Goal: Communication & Community: Answer question/provide support

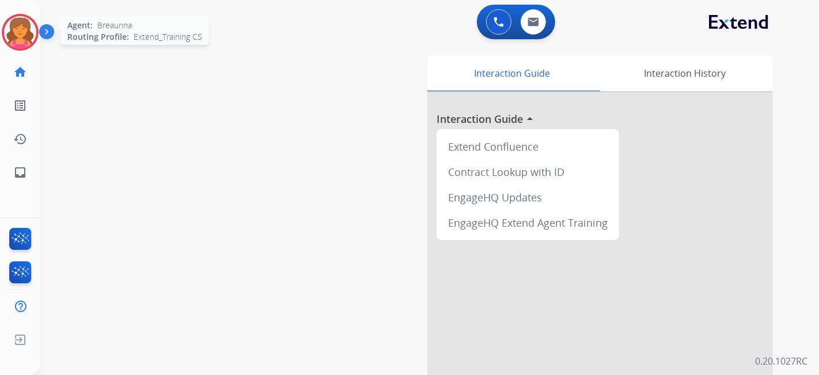
click at [16, 31] on img at bounding box center [20, 32] width 32 height 32
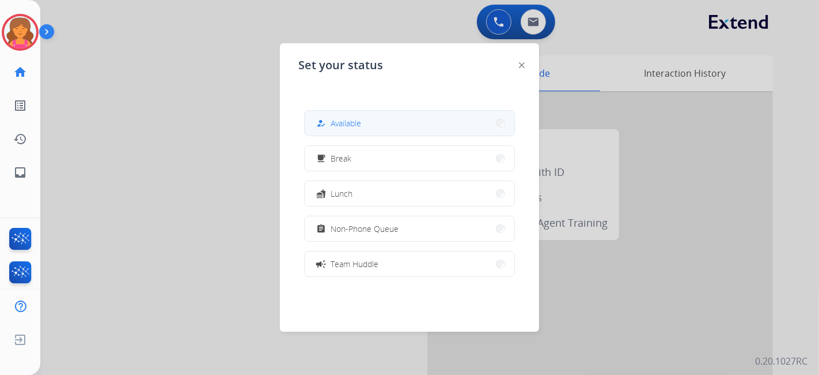
click at [323, 121] on mat-icon "how_to_reg" at bounding box center [321, 123] width 10 height 10
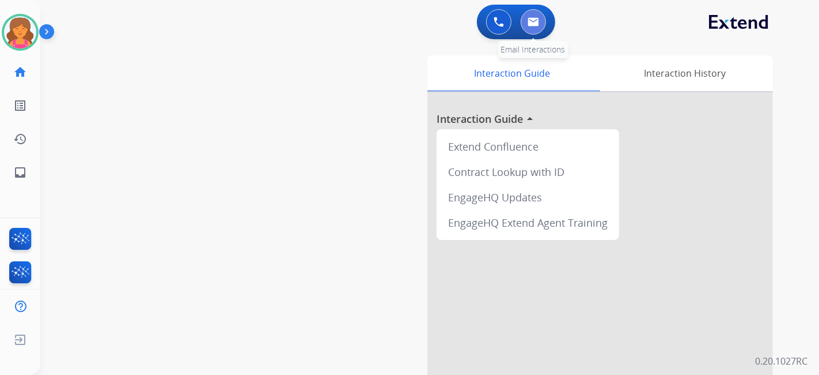
click at [403, 22] on button at bounding box center [533, 21] width 25 height 25
select select "**********"
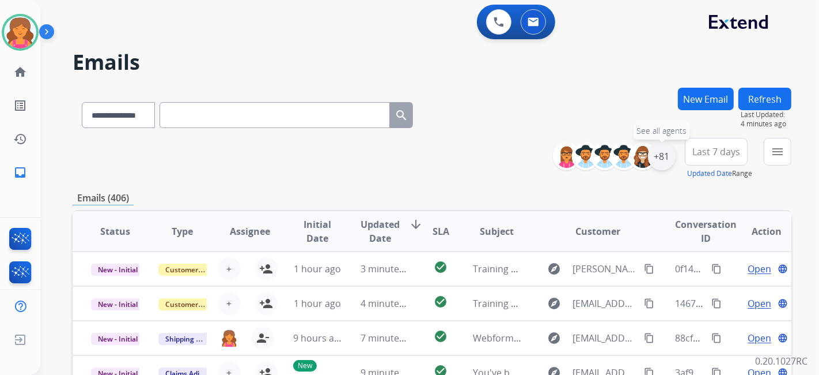
click at [403, 162] on div "+81" at bounding box center [662, 156] width 28 height 28
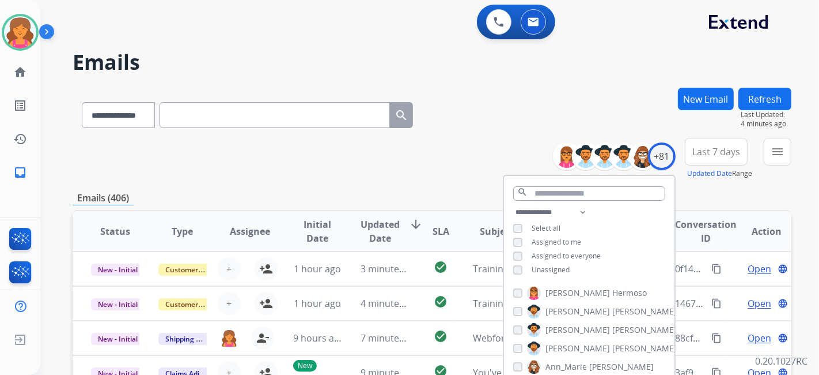
drag, startPoint x: 677, startPoint y: 152, endPoint x: 686, endPoint y: 152, distance: 9.2
click at [403, 152] on div "**********" at bounding box center [677, 158] width 230 height 41
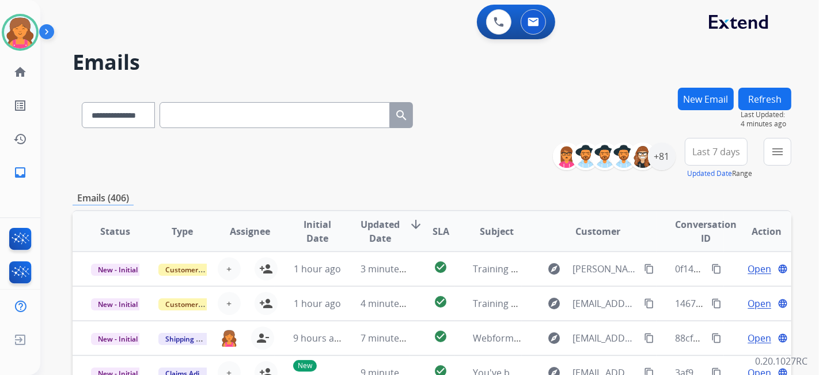
click at [403, 150] on span "Last 7 days" at bounding box center [717, 151] width 48 height 5
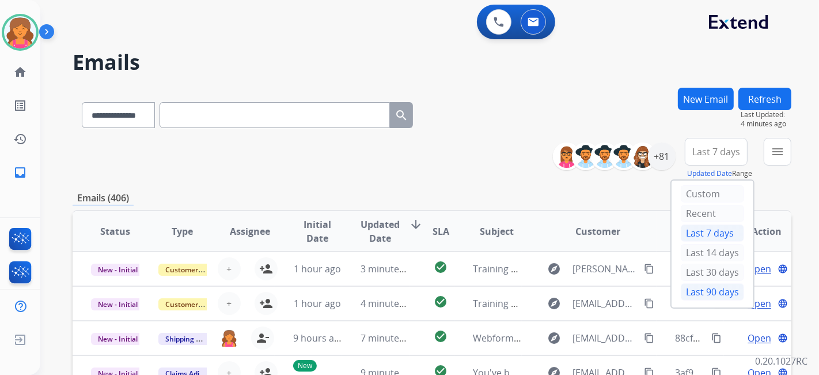
click at [403, 173] on div "Last 90 days" at bounding box center [712, 291] width 63 height 17
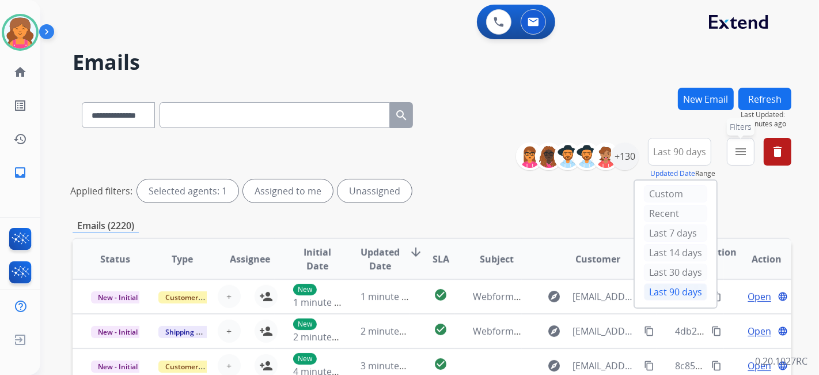
click at [403, 151] on mat-icon "menu" at bounding box center [741, 152] width 14 height 14
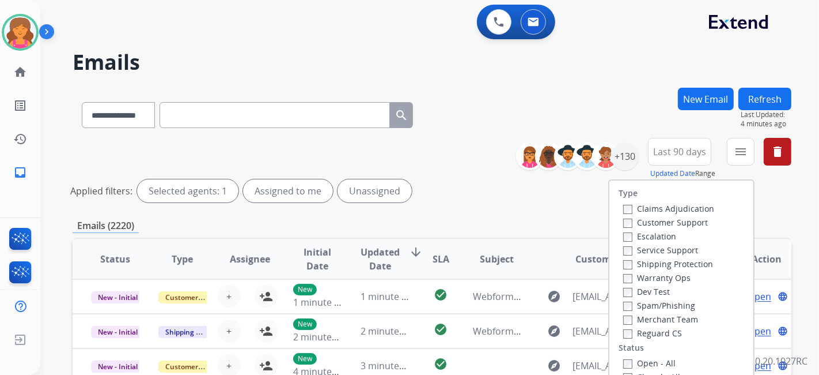
click at [403, 173] on label "Customer Support" at bounding box center [665, 222] width 85 height 11
click at [403, 173] on label "Shipping Protection" at bounding box center [668, 263] width 90 height 11
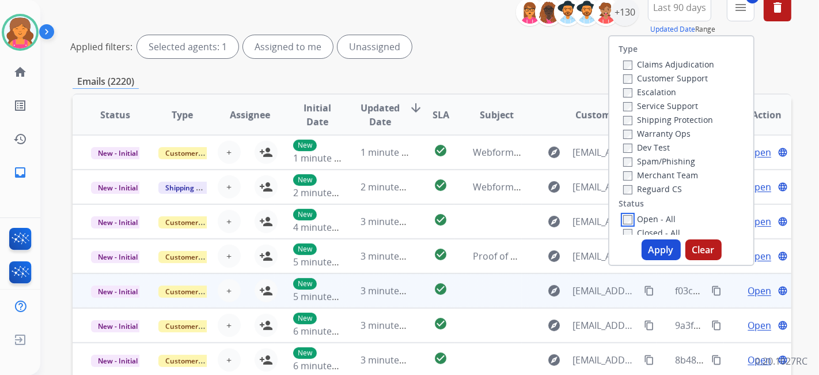
scroll to position [192, 0]
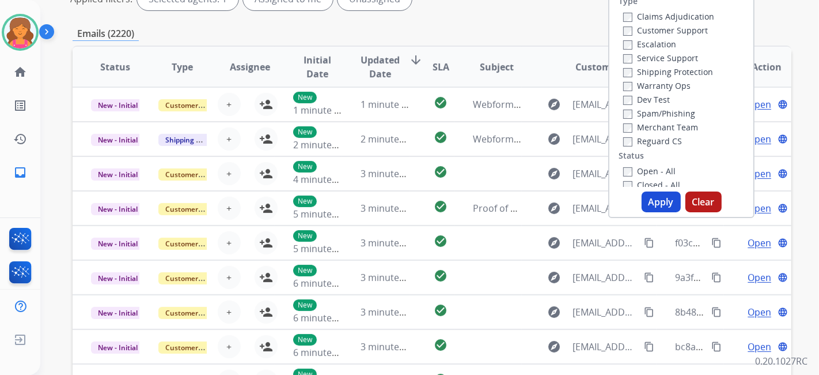
click at [403, 173] on button "Apply" at bounding box center [661, 201] width 39 height 21
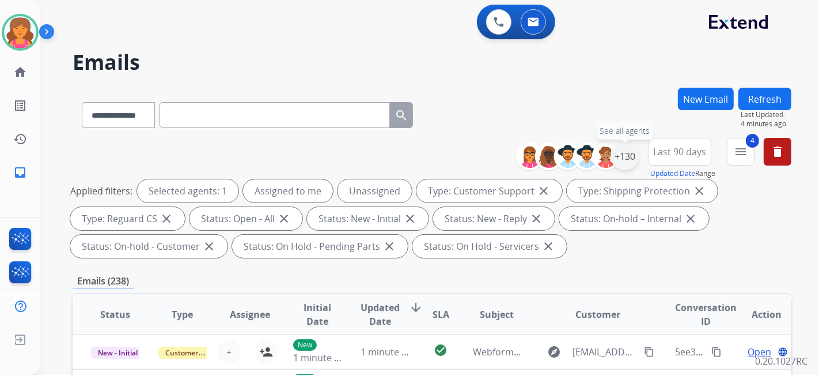
click at [403, 153] on div "+130" at bounding box center [625, 156] width 28 height 28
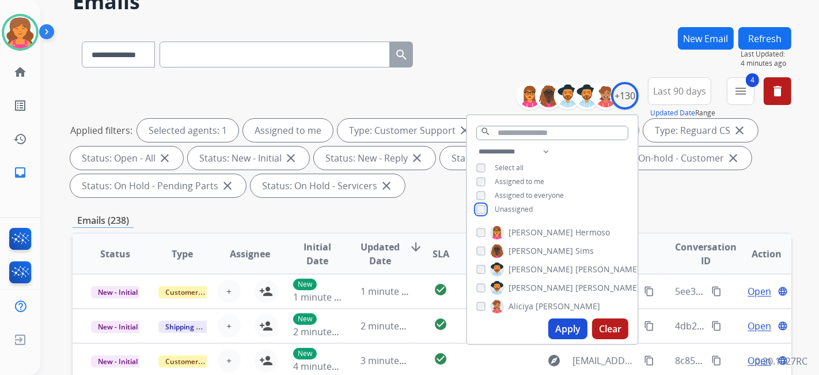
scroll to position [128, 0]
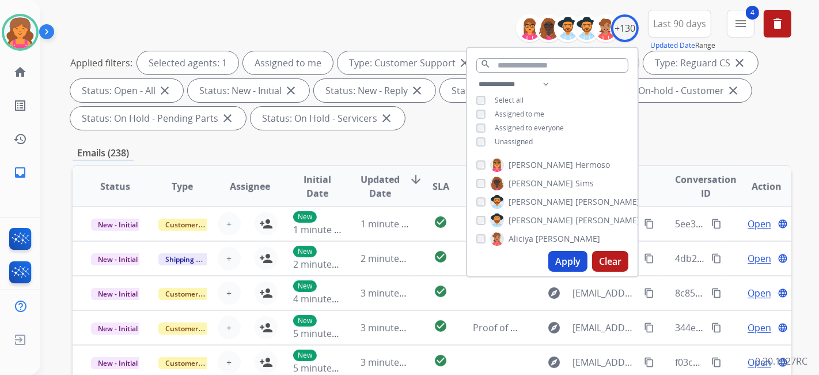
click at [403, 173] on button "Apply" at bounding box center [568, 261] width 39 height 21
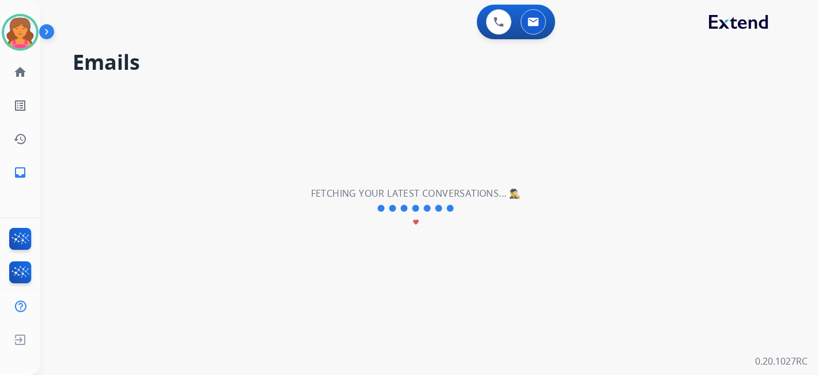
scroll to position [0, 0]
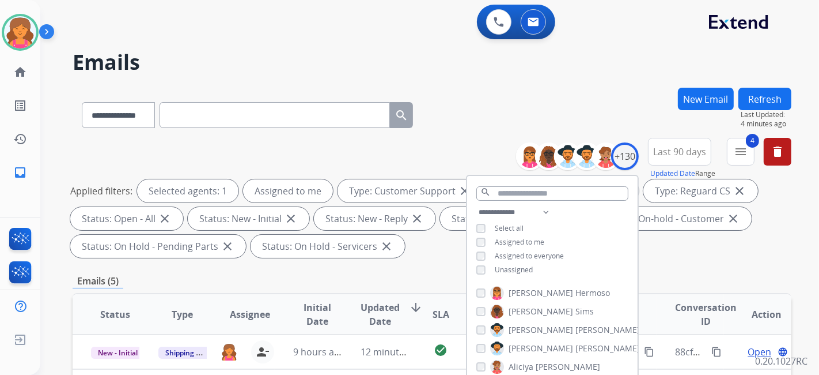
drag, startPoint x: 465, startPoint y: 259, endPoint x: 442, endPoint y: 265, distance: 23.8
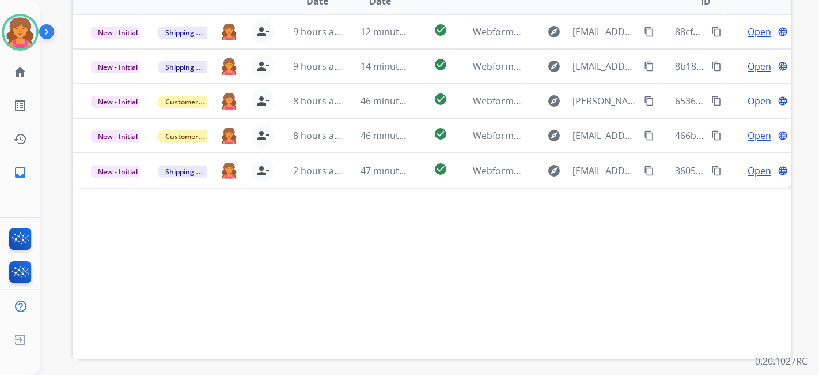
scroll to position [256, 0]
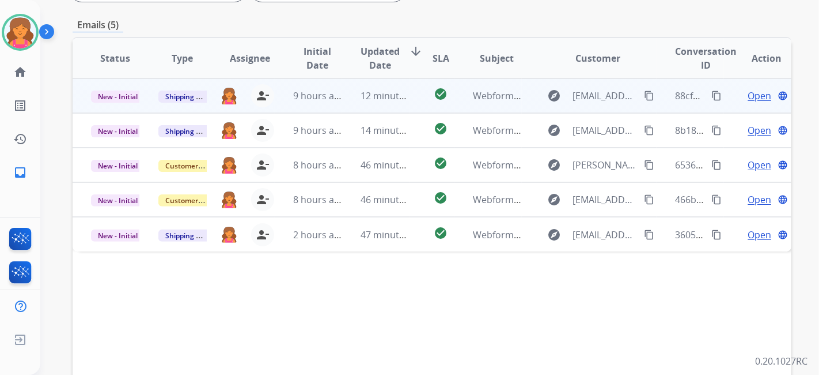
click at [403, 92] on span "Open" at bounding box center [760, 96] width 24 height 14
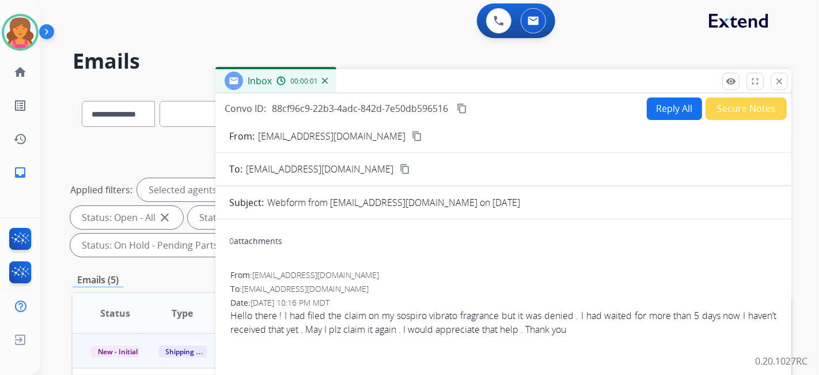
scroll to position [0, 0]
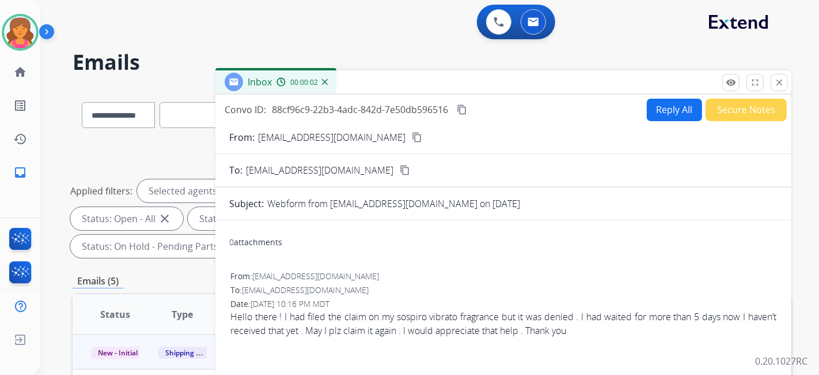
click at [403, 110] on button "Reply All" at bounding box center [674, 110] width 55 height 22
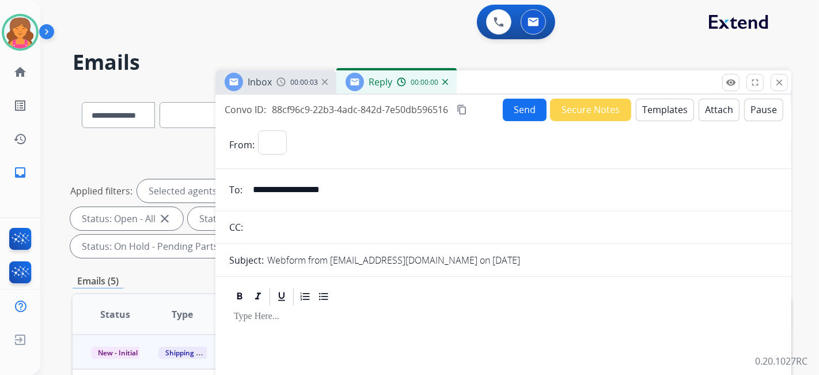
select select "**********"
click at [403, 110] on button "Templates" at bounding box center [665, 110] width 58 height 22
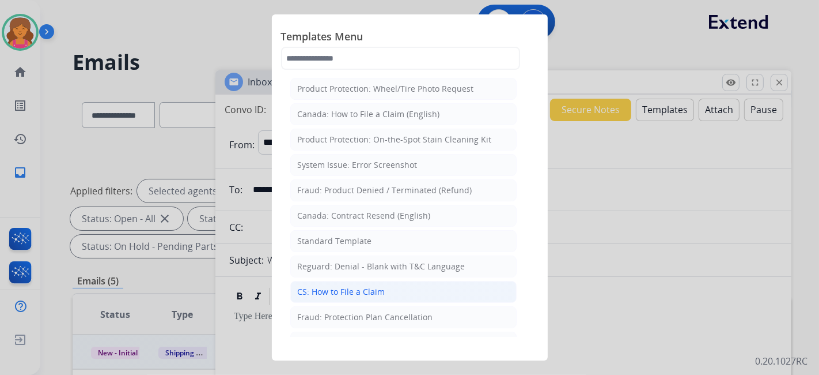
click at [361, 173] on div "CS: How to File a Claim" at bounding box center [342, 292] width 88 height 12
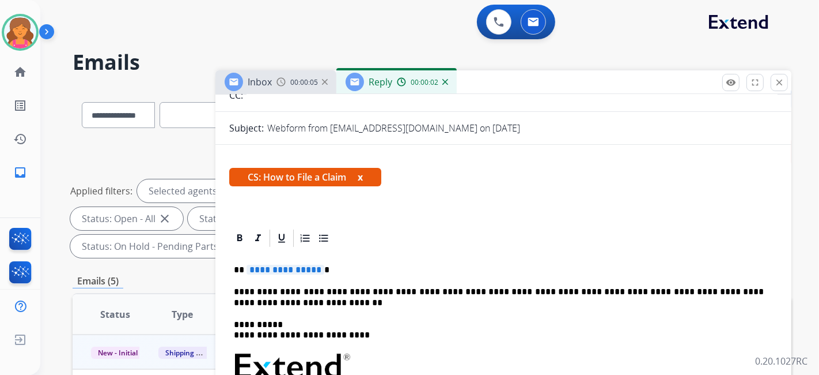
scroll to position [222, 0]
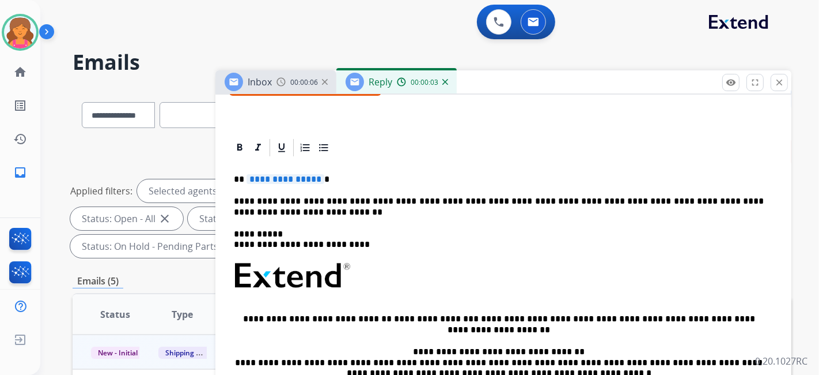
click at [282, 173] on span "**********" at bounding box center [286, 179] width 78 height 10
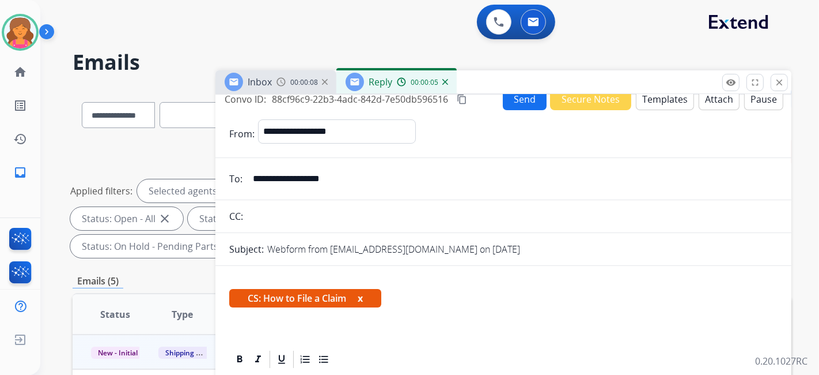
scroll to position [0, 0]
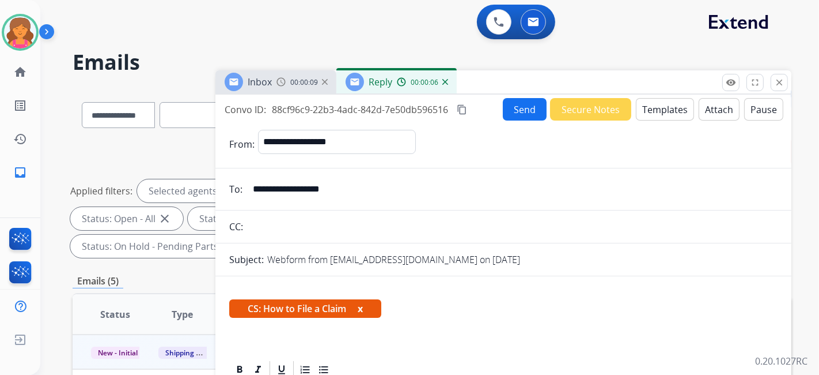
click at [403, 115] on button "Send" at bounding box center [525, 109] width 44 height 22
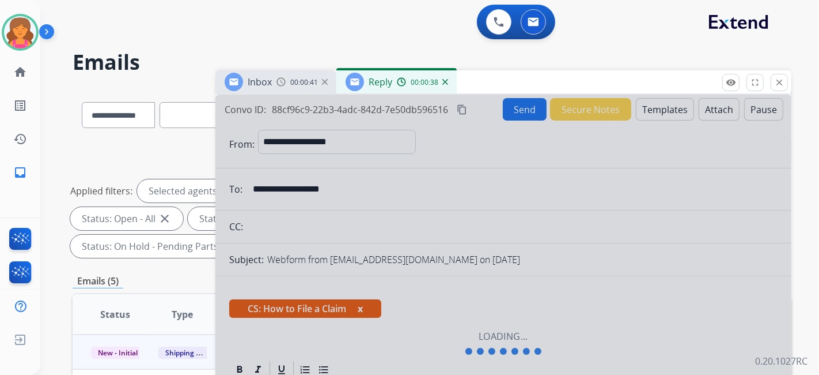
click at [403, 86] on div "Inbox 00:00:41 Reply 00:00:38" at bounding box center [504, 82] width 576 height 24
click at [403, 85] on mat-icon "close" at bounding box center [779, 82] width 10 height 10
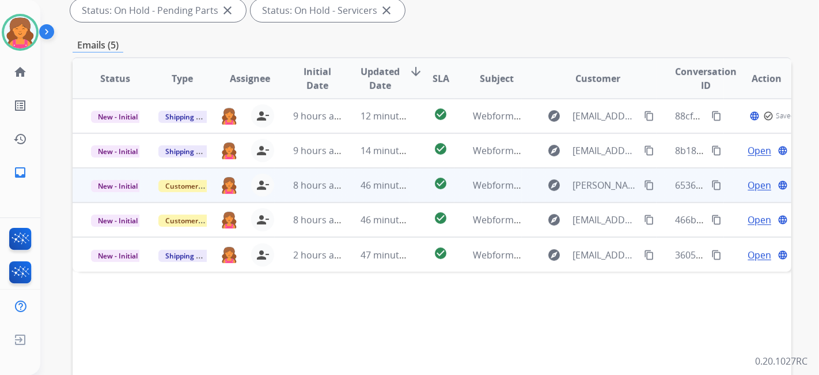
scroll to position [235, 0]
click at [403, 173] on span "Open" at bounding box center [760, 186] width 24 height 14
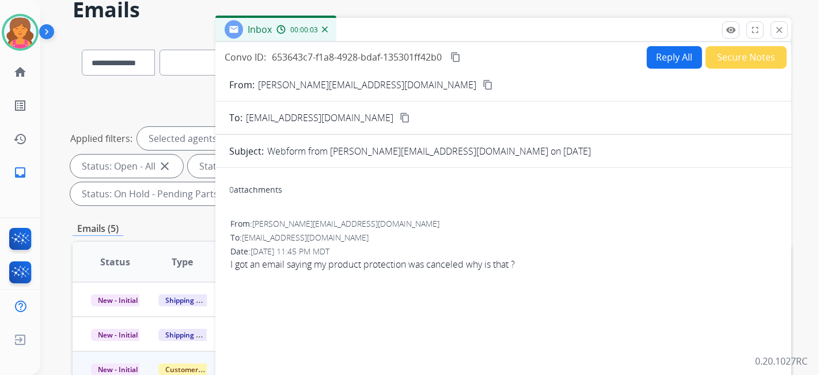
scroll to position [43, 0]
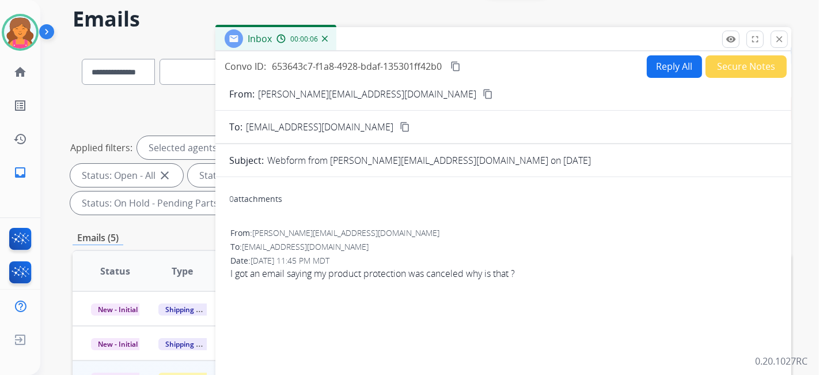
click at [403, 70] on button "Reply All" at bounding box center [674, 66] width 55 height 22
select select "**********"
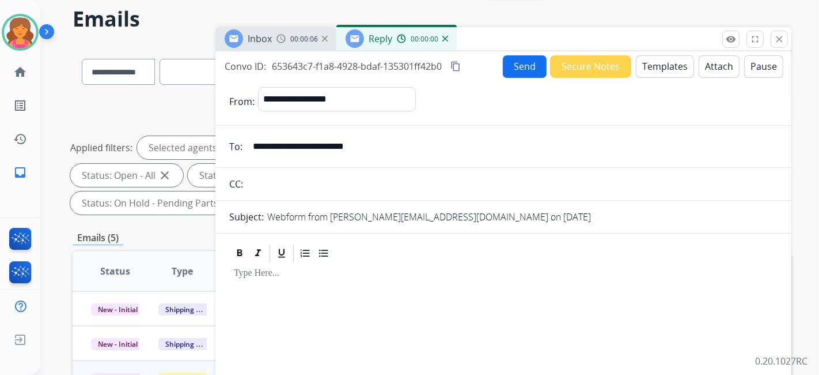
click at [403, 70] on button "Templates" at bounding box center [665, 66] width 58 height 22
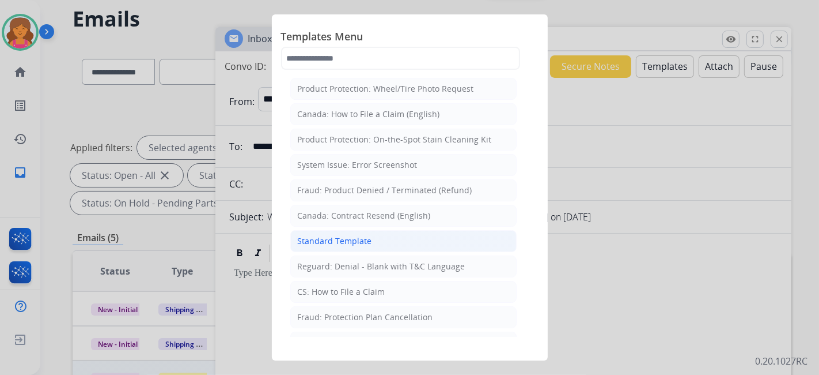
click at [402, 173] on li "Standard Template" at bounding box center [403, 241] width 226 height 22
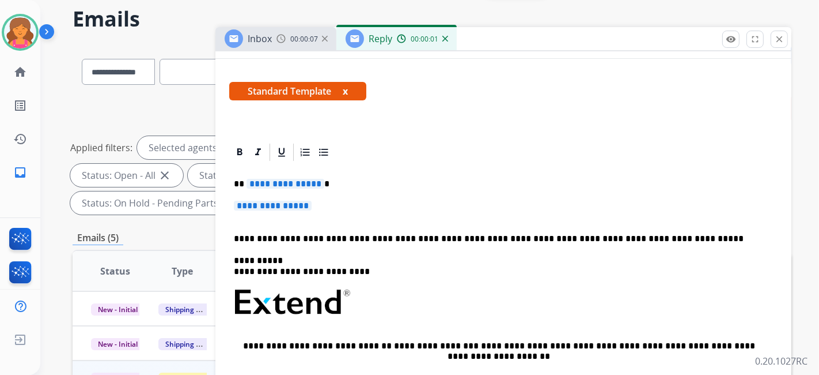
scroll to position [230, 0]
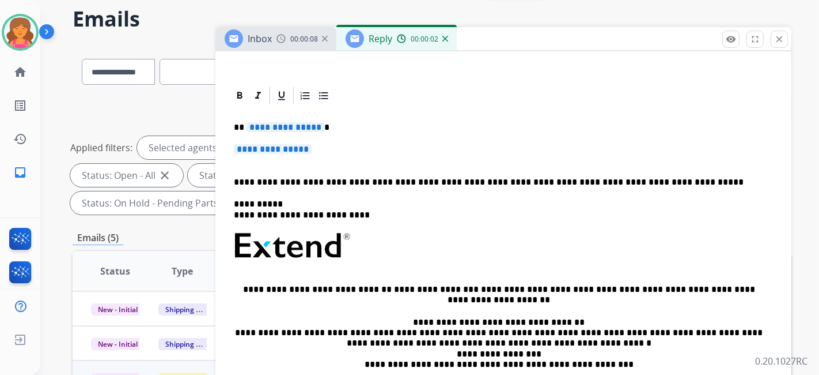
click at [278, 118] on div "**********" at bounding box center [503, 276] width 549 height 340
drag, startPoint x: 275, startPoint y: 144, endPoint x: 269, endPoint y: 137, distance: 9.0
click at [275, 144] on span "**********" at bounding box center [273, 149] width 78 height 10
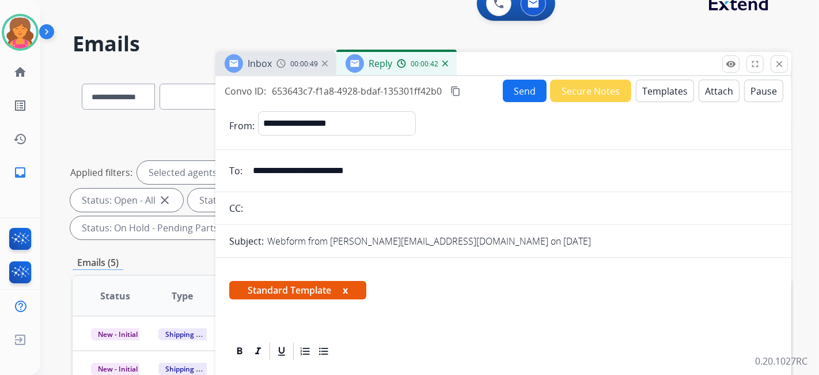
scroll to position [0, 0]
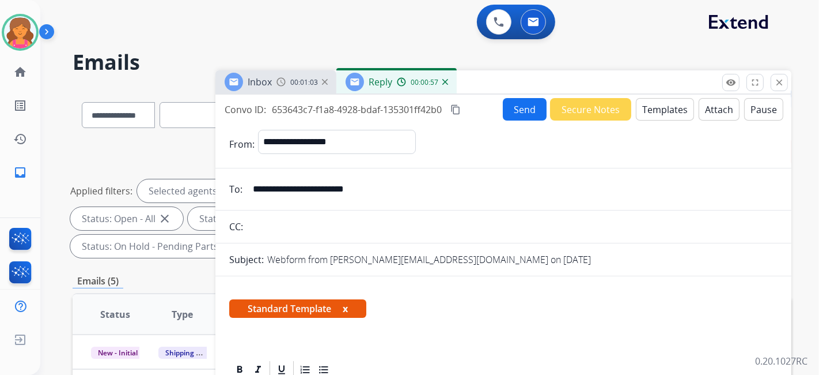
drag, startPoint x: 254, startPoint y: 183, endPoint x: 380, endPoint y: 188, distance: 126.9
click at [380, 173] on input "**********" at bounding box center [512, 188] width 532 height 23
click at [403, 114] on button "Send" at bounding box center [525, 109] width 44 height 22
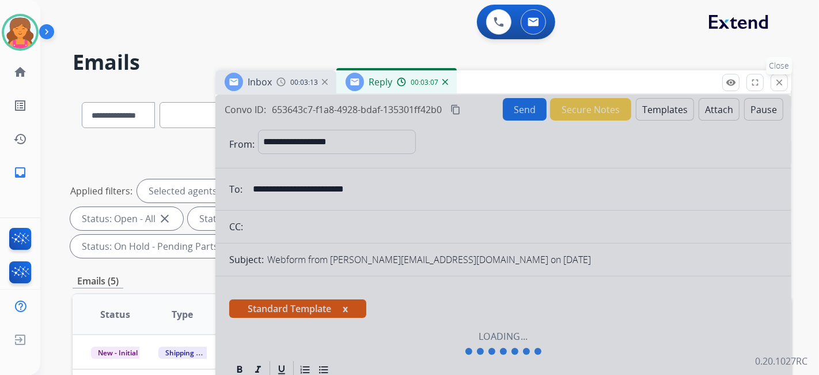
click at [403, 81] on mat-icon "close" at bounding box center [779, 82] width 10 height 10
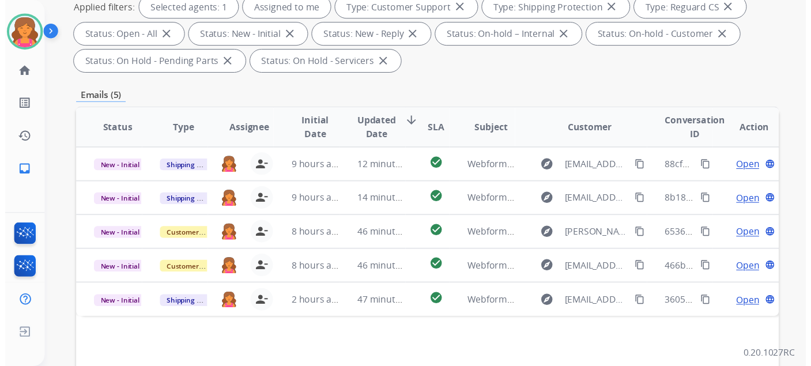
scroll to position [107, 0]
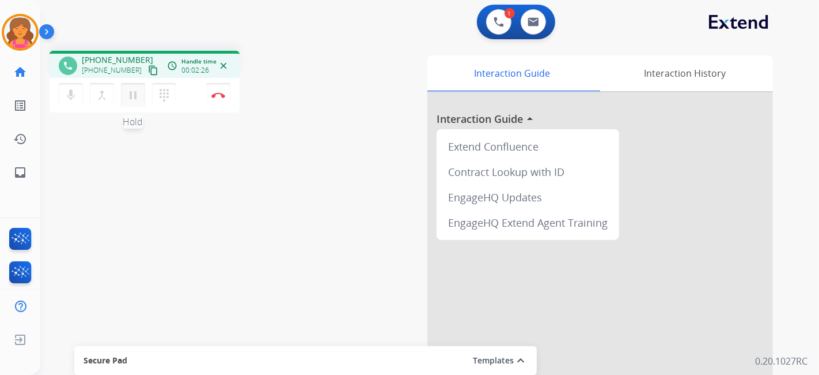
click at [123, 95] on button "pause Hold" at bounding box center [133, 95] width 24 height 24
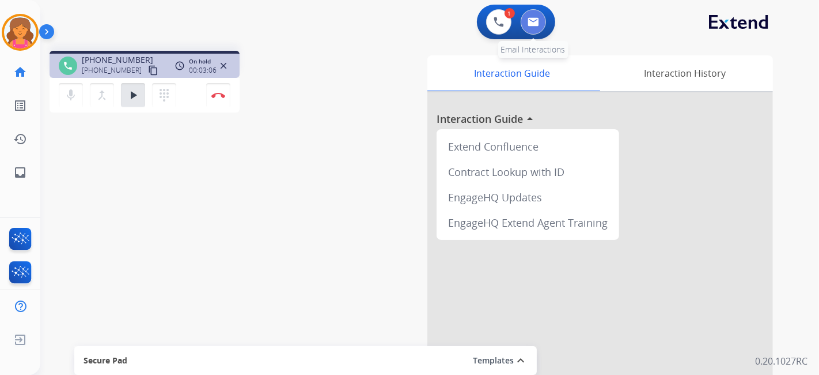
click at [403, 20] on img at bounding box center [534, 21] width 12 height 9
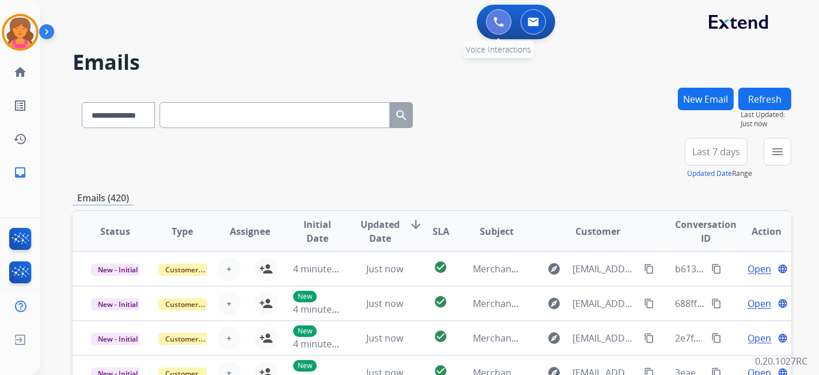
click at [403, 21] on button at bounding box center [498, 21] width 25 height 25
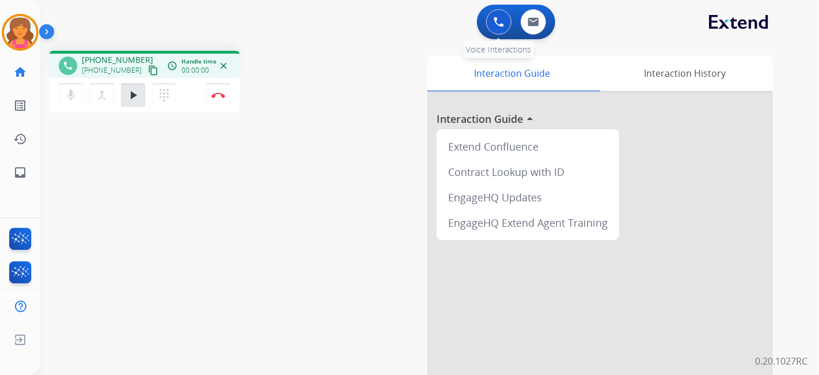
click at [403, 25] on img at bounding box center [499, 22] width 10 height 10
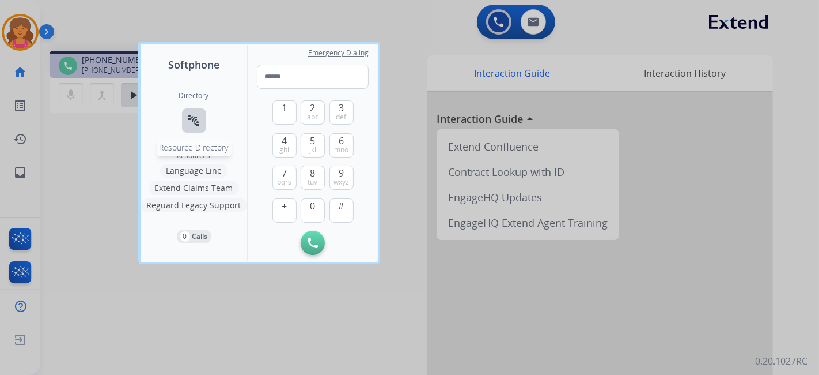
click at [189, 120] on mat-icon "connect_without_contact" at bounding box center [194, 121] width 14 height 14
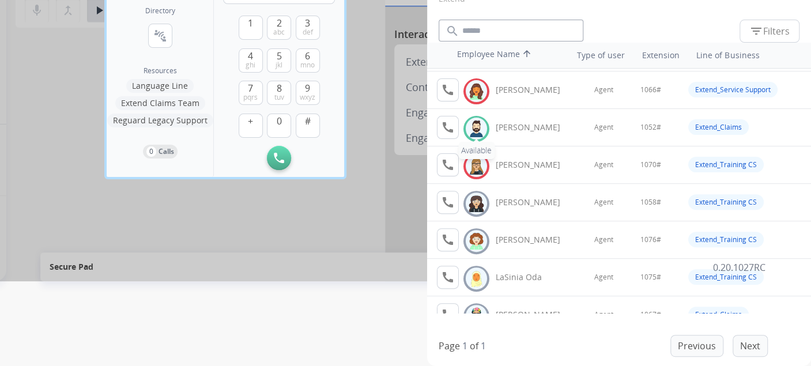
scroll to position [128, 0]
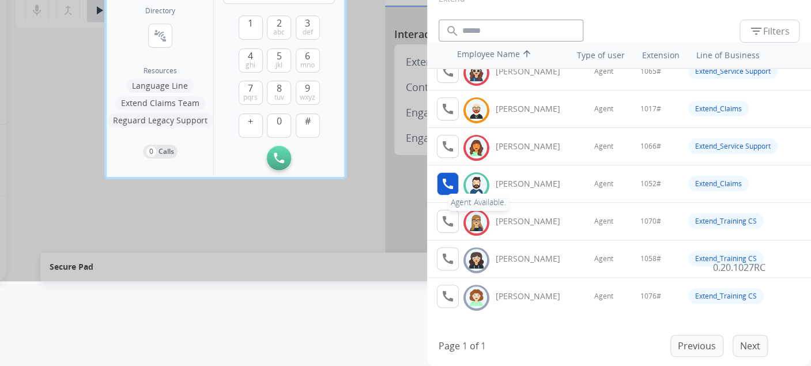
click at [403, 173] on mat-icon "call" at bounding box center [448, 184] width 14 height 14
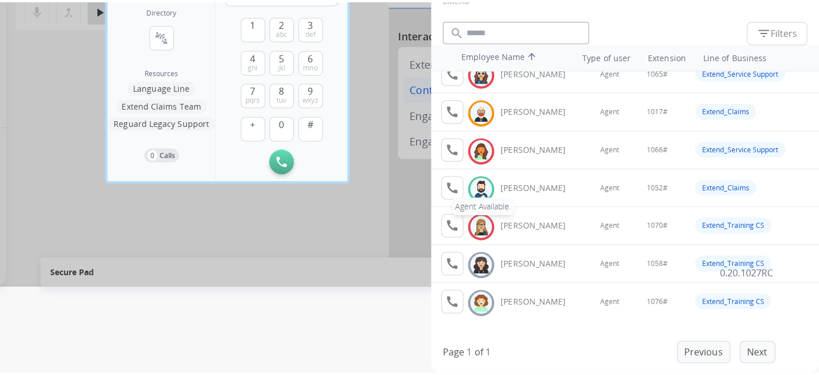
scroll to position [0, 0]
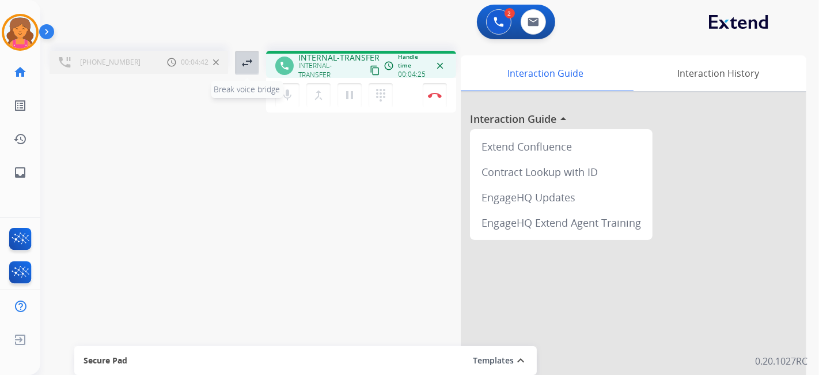
click at [248, 65] on mat-icon "swap_horiz" at bounding box center [247, 63] width 14 height 14
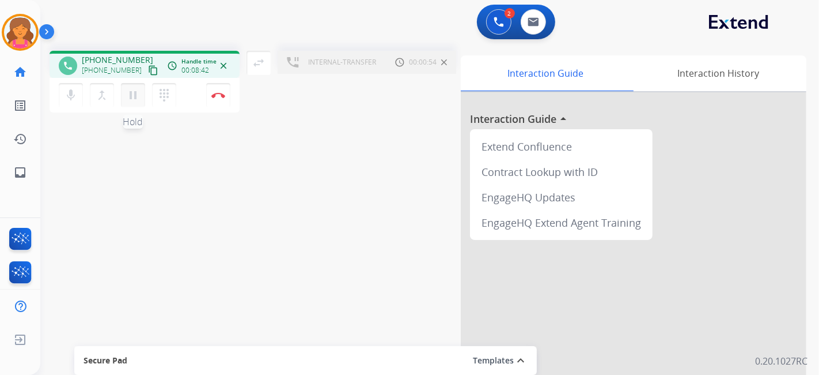
click at [128, 95] on mat-icon "pause" at bounding box center [133, 95] width 14 height 14
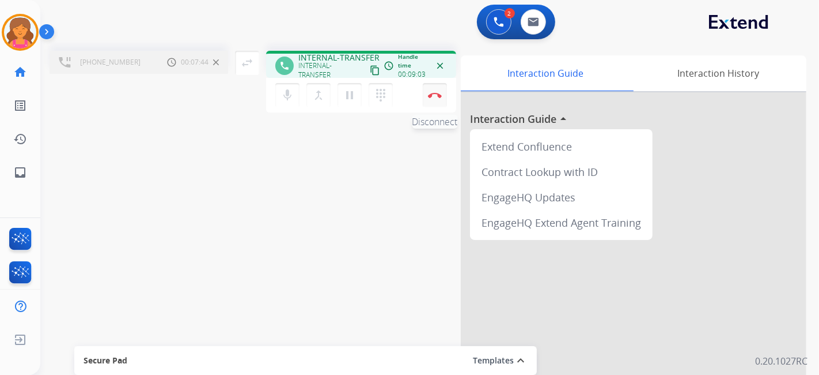
click at [403, 95] on img at bounding box center [435, 95] width 14 height 6
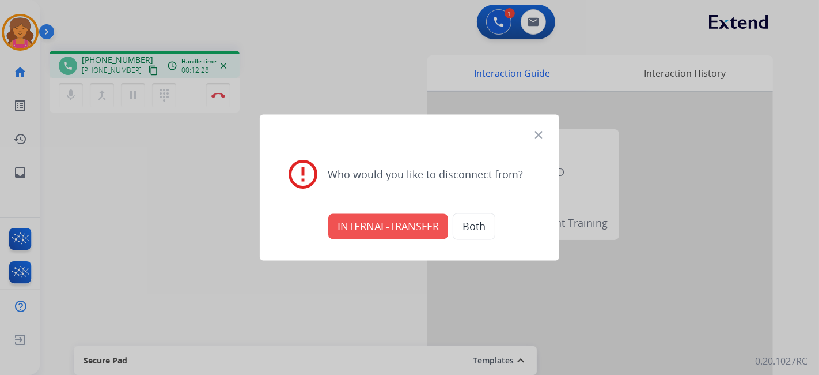
click at [403, 135] on mat-icon "close" at bounding box center [539, 135] width 14 height 14
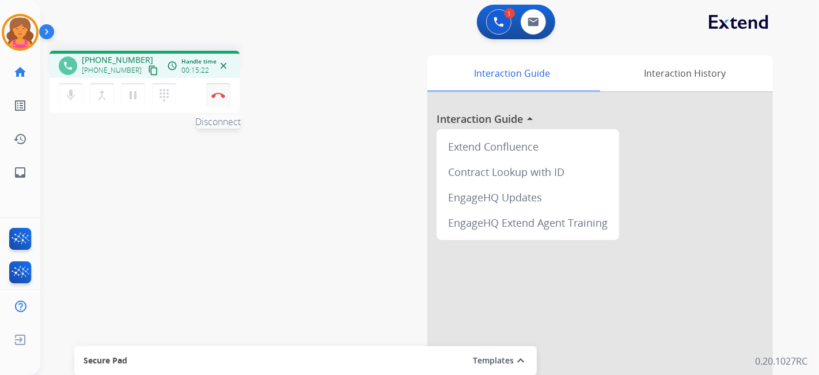
click at [222, 95] on img at bounding box center [218, 95] width 14 height 6
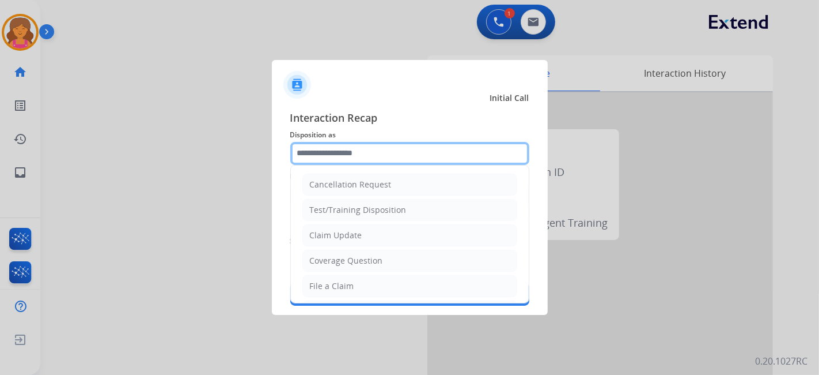
click at [377, 164] on input "text" at bounding box center [409, 153] width 239 height 23
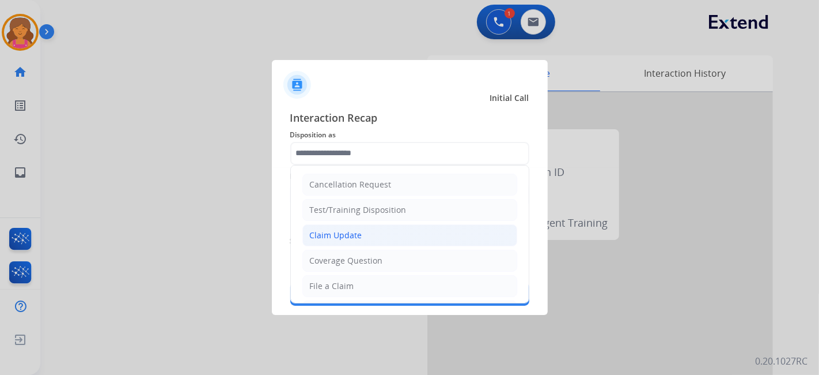
click at [353, 173] on div "Claim Update" at bounding box center [336, 235] width 52 height 12
type input "**********"
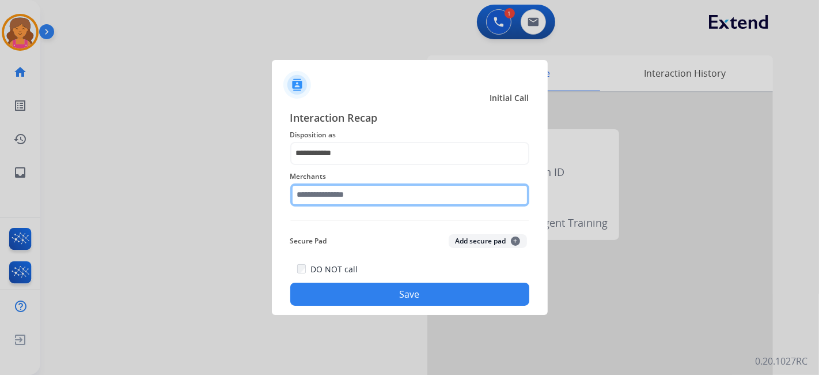
click at [347, 173] on div "Merchants" at bounding box center [409, 188] width 239 height 46
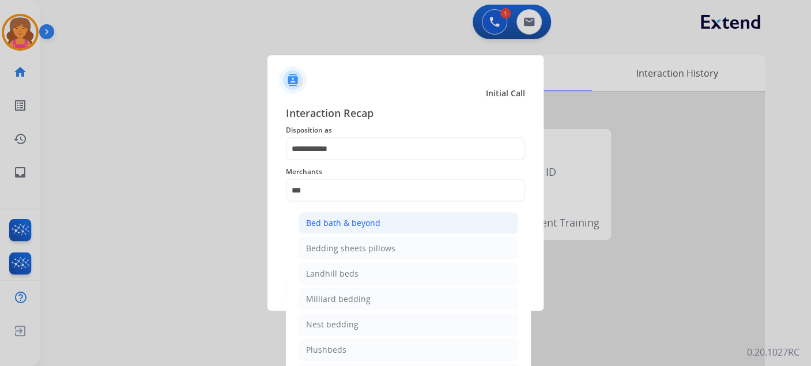
click at [373, 173] on div "Bed bath & beyond" at bounding box center [343, 223] width 74 height 12
type input "**********"
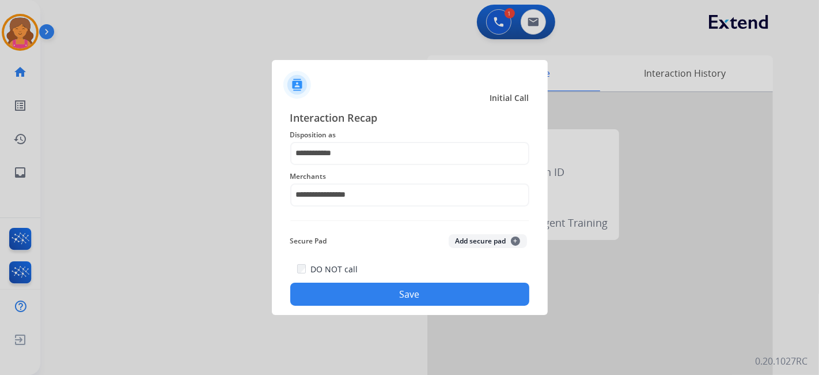
click at [360, 173] on button "Save" at bounding box center [409, 293] width 239 height 23
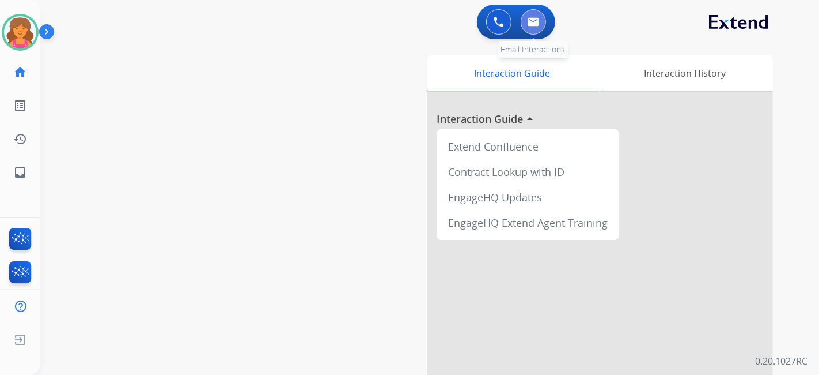
click at [403, 29] on button at bounding box center [533, 21] width 25 height 25
select select "**********"
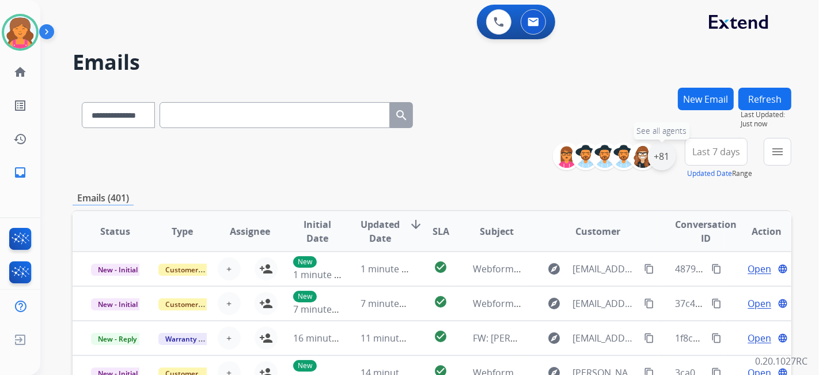
click at [403, 155] on div "+81" at bounding box center [662, 156] width 28 height 28
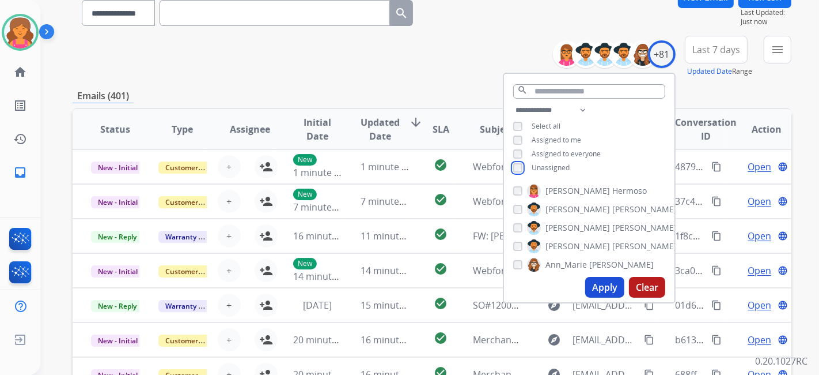
scroll to position [256, 0]
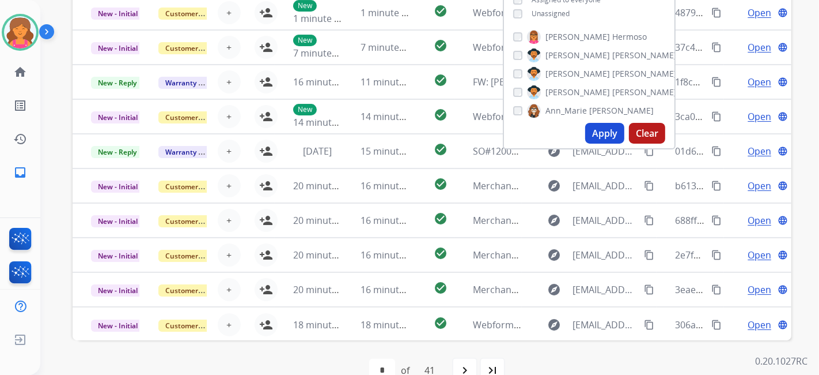
click at [403, 126] on button "Apply" at bounding box center [604, 133] width 39 height 21
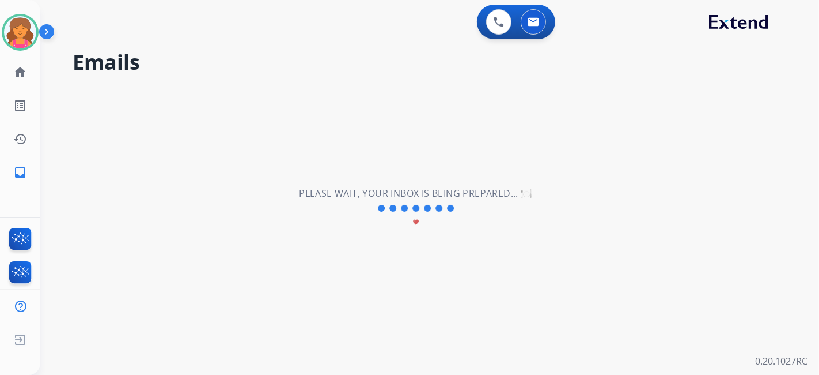
scroll to position [0, 0]
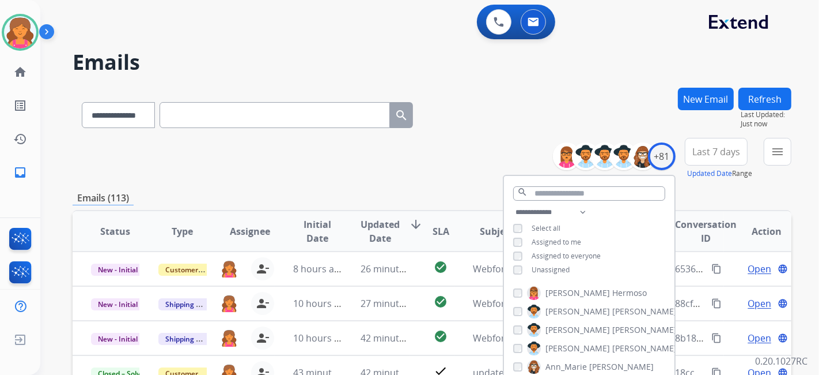
click at [403, 154] on span "Last 7 days" at bounding box center [717, 151] width 48 height 5
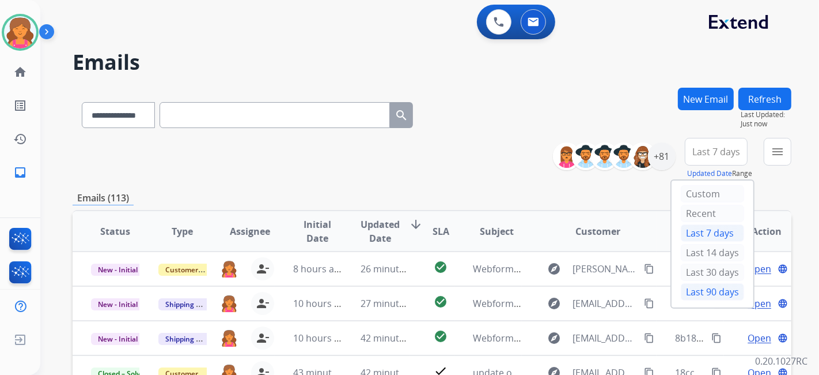
click at [403, 173] on div "Last 90 days" at bounding box center [712, 291] width 63 height 17
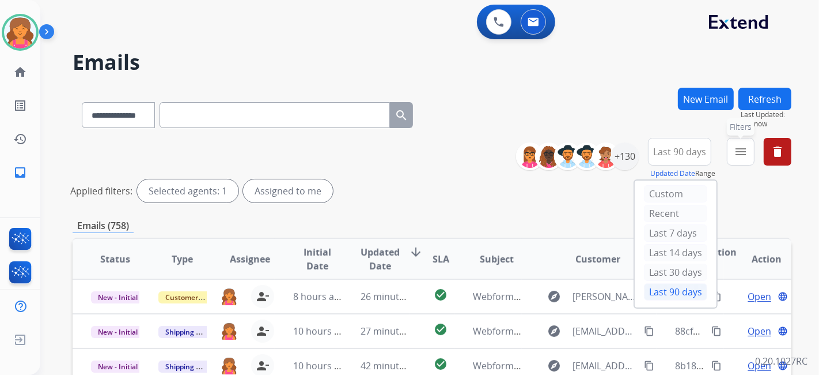
click at [403, 145] on mat-icon "menu" at bounding box center [741, 152] width 14 height 14
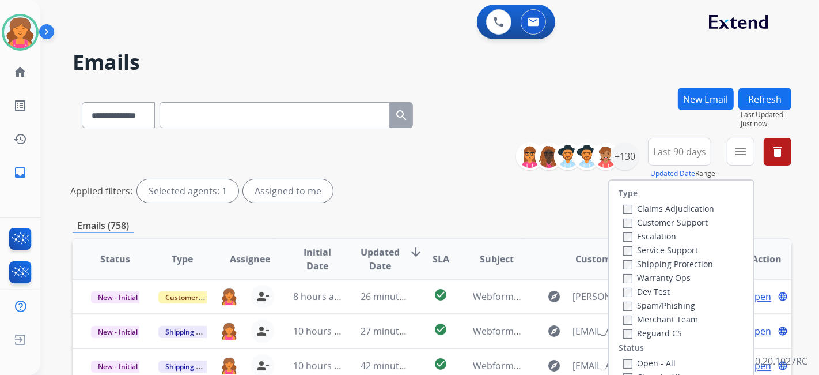
click at [403, 173] on div "Claims Adjudication" at bounding box center [668, 208] width 91 height 14
click at [403, 173] on label "Customer Support" at bounding box center [665, 222] width 85 height 11
click at [403, 173] on label "Shipping Protection" at bounding box center [668, 263] width 90 height 11
click at [403, 173] on label "Open - All" at bounding box center [649, 362] width 52 height 11
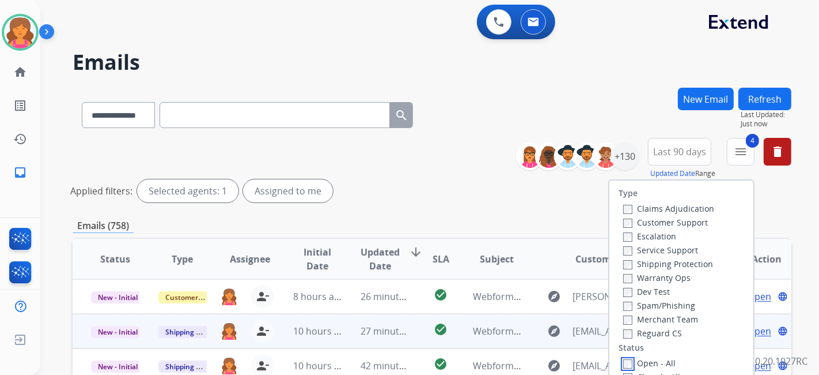
scroll to position [128, 0]
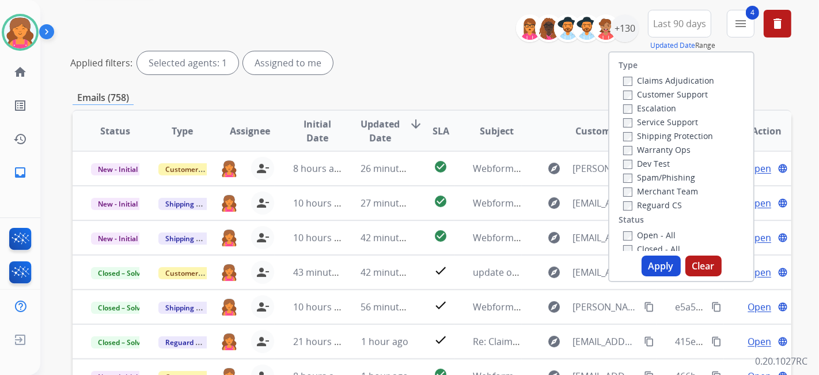
click at [403, 173] on div "Type Claims Adjudication Customer Support Escalation Service Support Shipping P…" at bounding box center [682, 166] width 146 height 230
click at [403, 173] on button "Apply" at bounding box center [661, 265] width 39 height 21
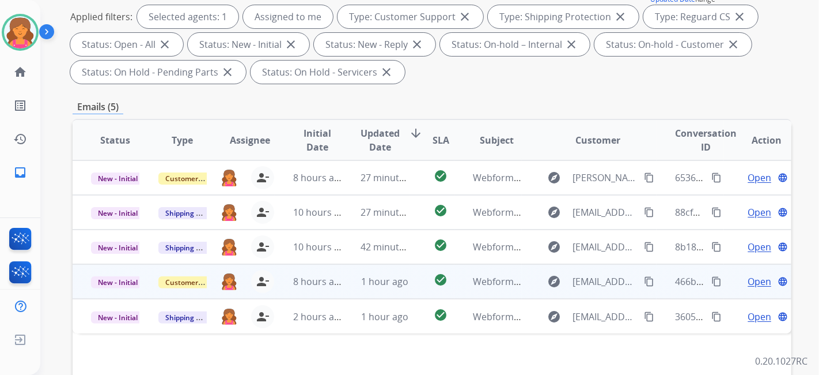
scroll to position [192, 0]
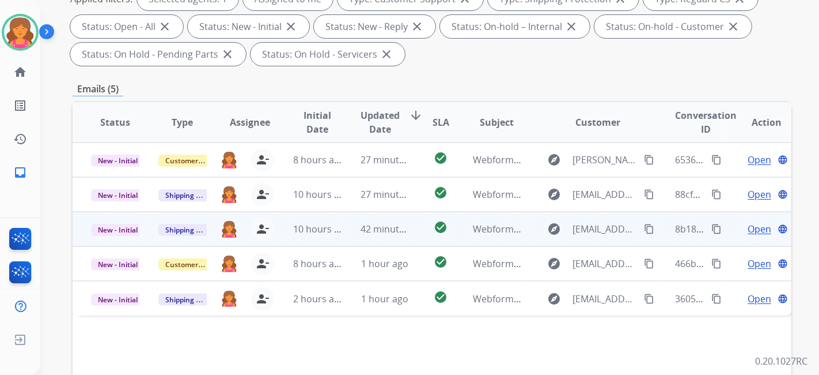
click at [403, 173] on span "Open" at bounding box center [760, 229] width 24 height 14
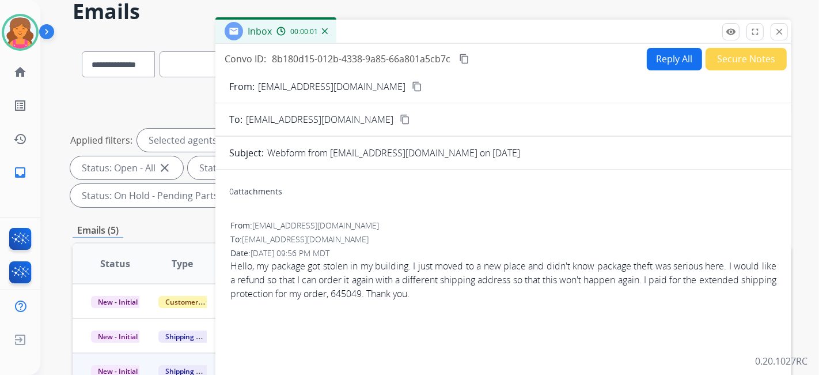
scroll to position [0, 0]
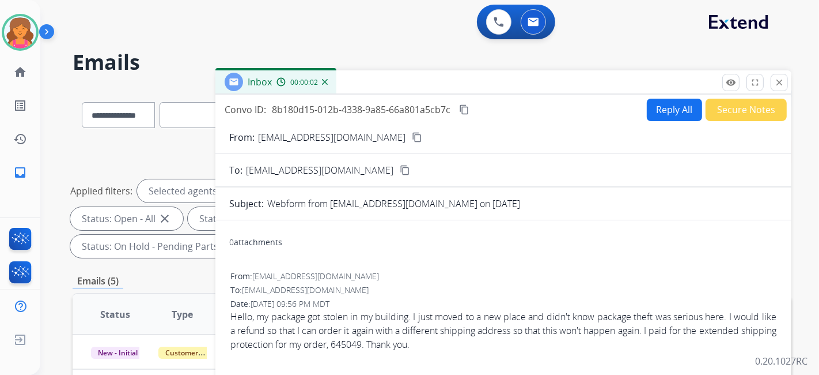
click at [403, 114] on button "Reply All" at bounding box center [674, 110] width 55 height 22
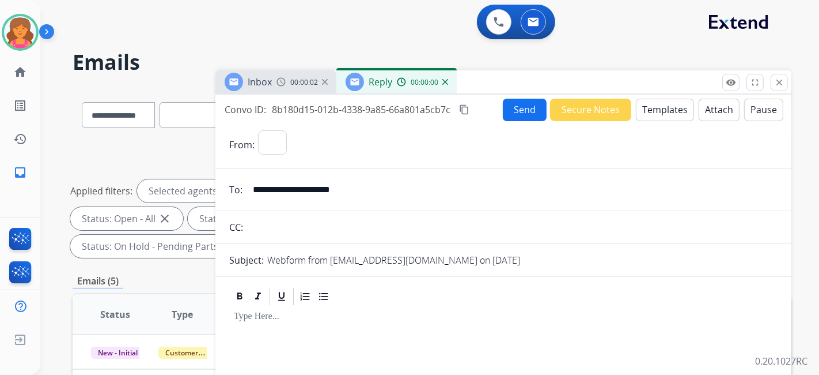
select select "**********"
click at [403, 116] on button "Templates" at bounding box center [665, 110] width 58 height 22
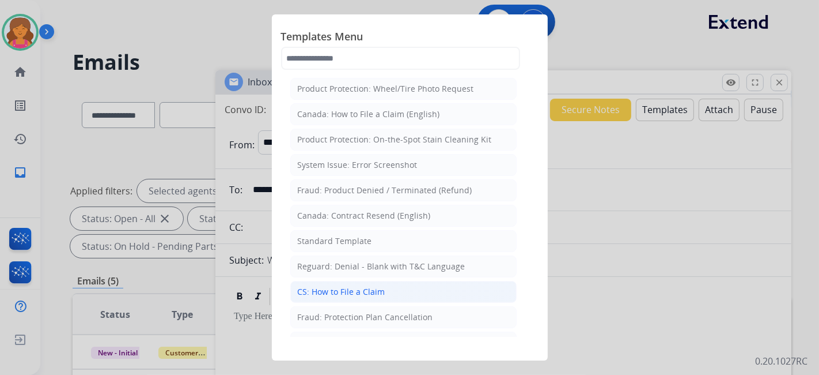
click at [376, 173] on div "CS: How to File a Claim" at bounding box center [342, 292] width 88 height 12
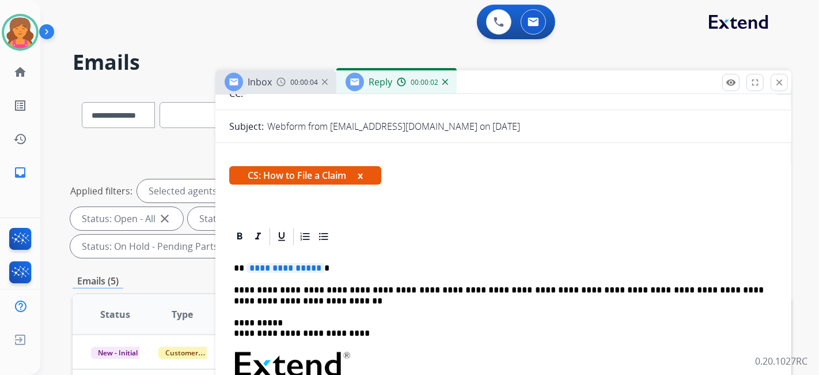
scroll to position [192, 0]
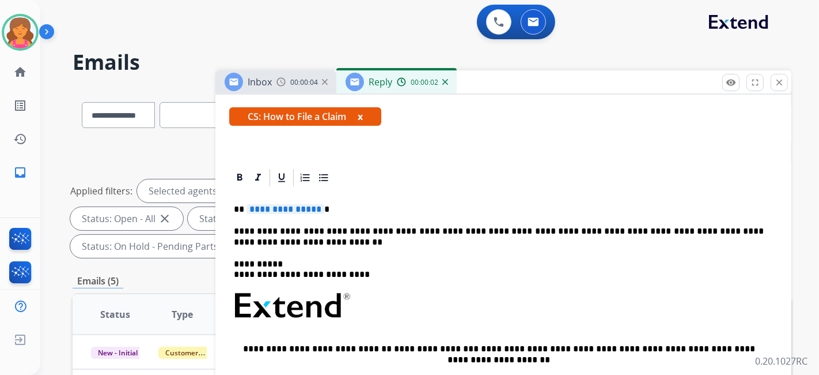
click at [282, 173] on span "**********" at bounding box center [286, 209] width 78 height 10
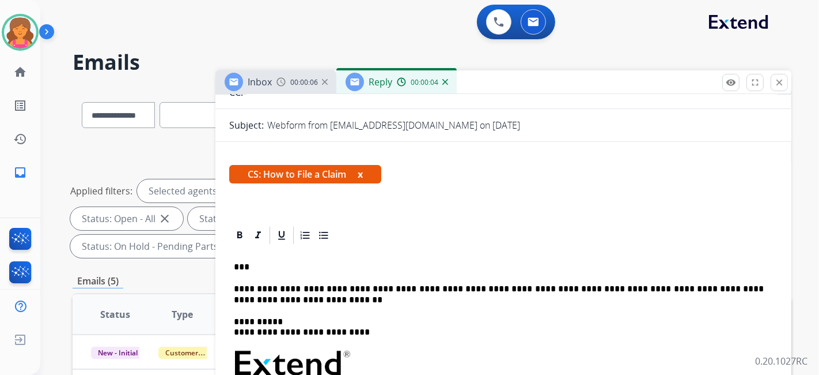
scroll to position [0, 0]
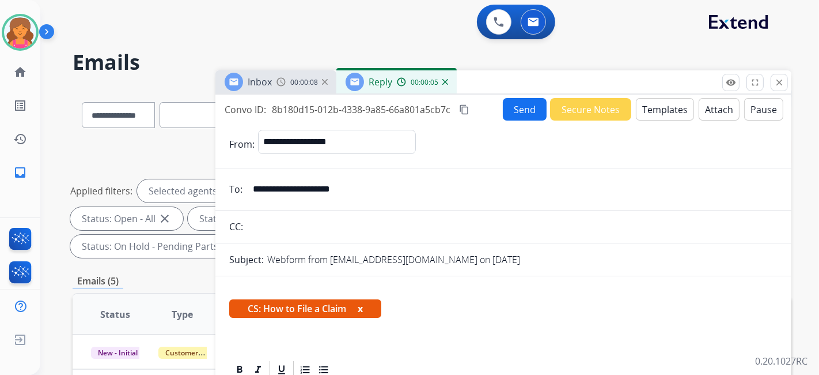
click at [403, 101] on button "Send" at bounding box center [525, 109] width 44 height 22
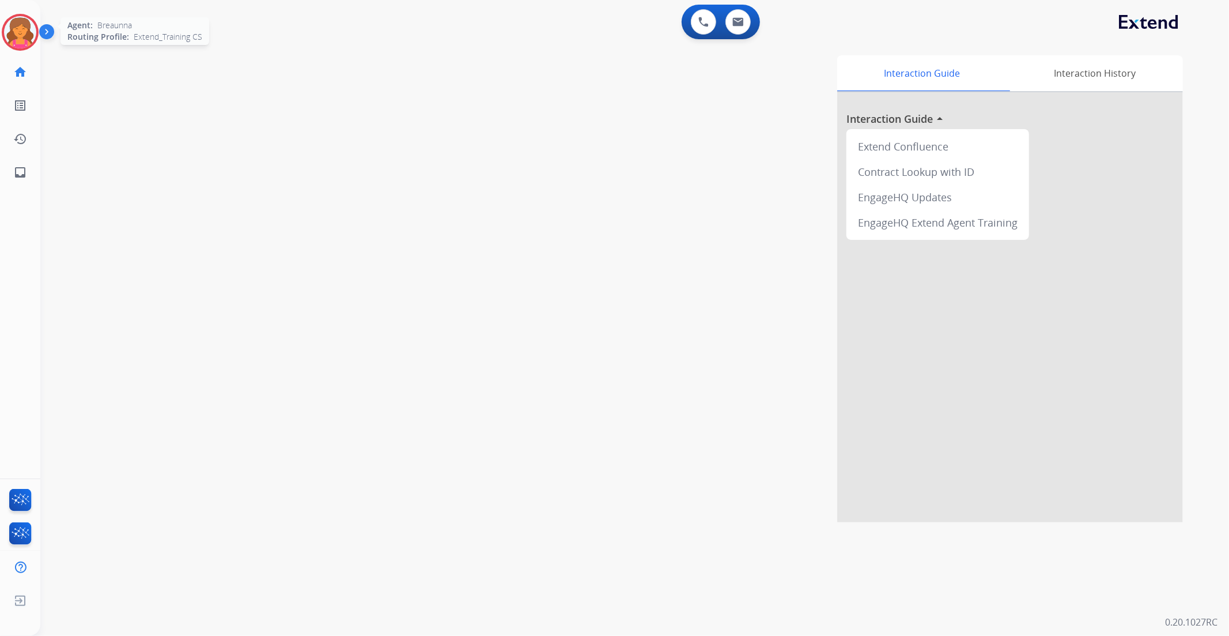
drag, startPoint x: 20, startPoint y: 27, endPoint x: 37, endPoint y: 32, distance: 18.2
click at [21, 27] on img at bounding box center [20, 32] width 32 height 32
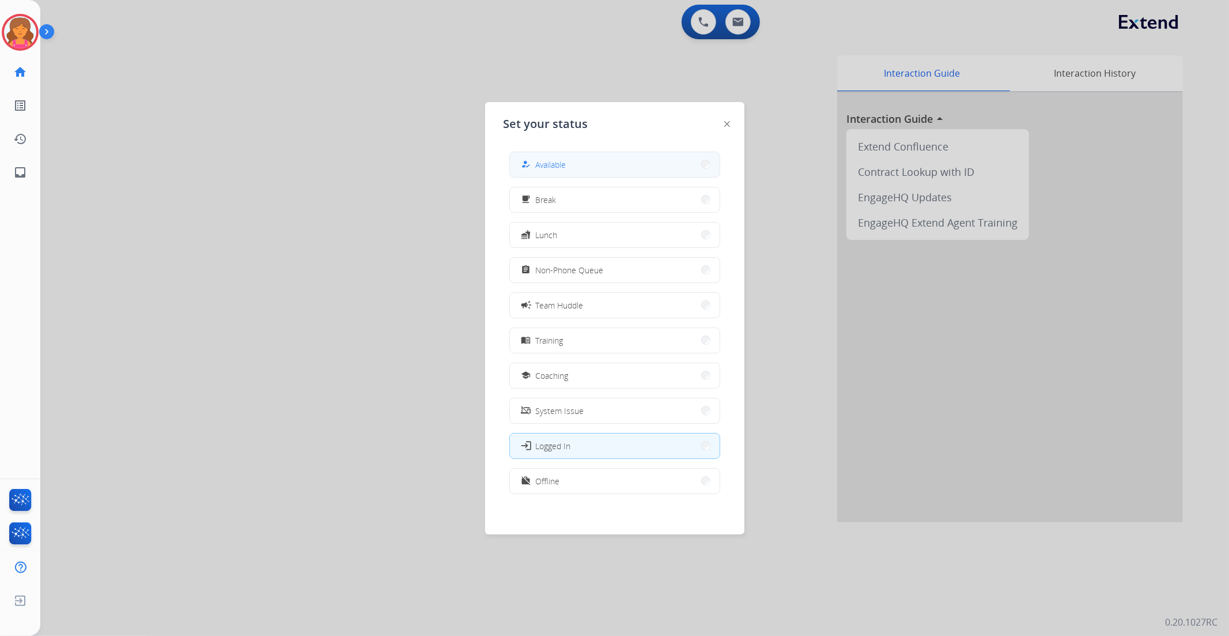
click at [602, 161] on button "how_to_reg Available" at bounding box center [615, 164] width 210 height 25
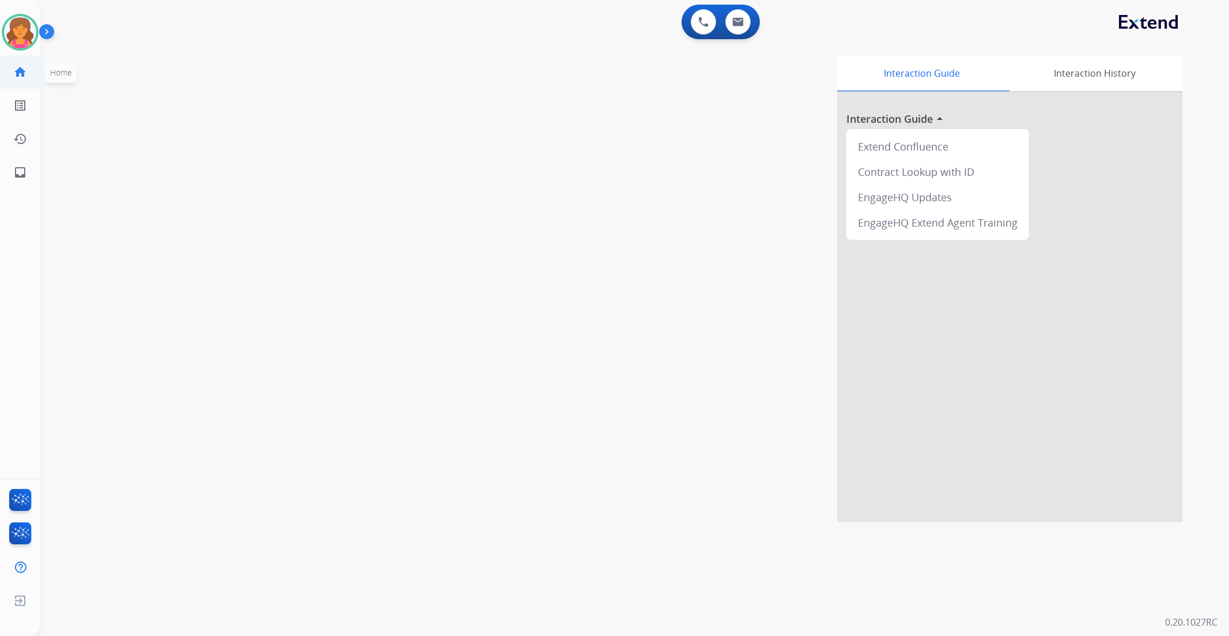
click at [18, 68] on mat-icon "home" at bounding box center [20, 72] width 14 height 14
click at [18, 69] on mat-icon "home" at bounding box center [20, 72] width 14 height 14
click at [21, 72] on mat-icon "home" at bounding box center [20, 72] width 14 height 14
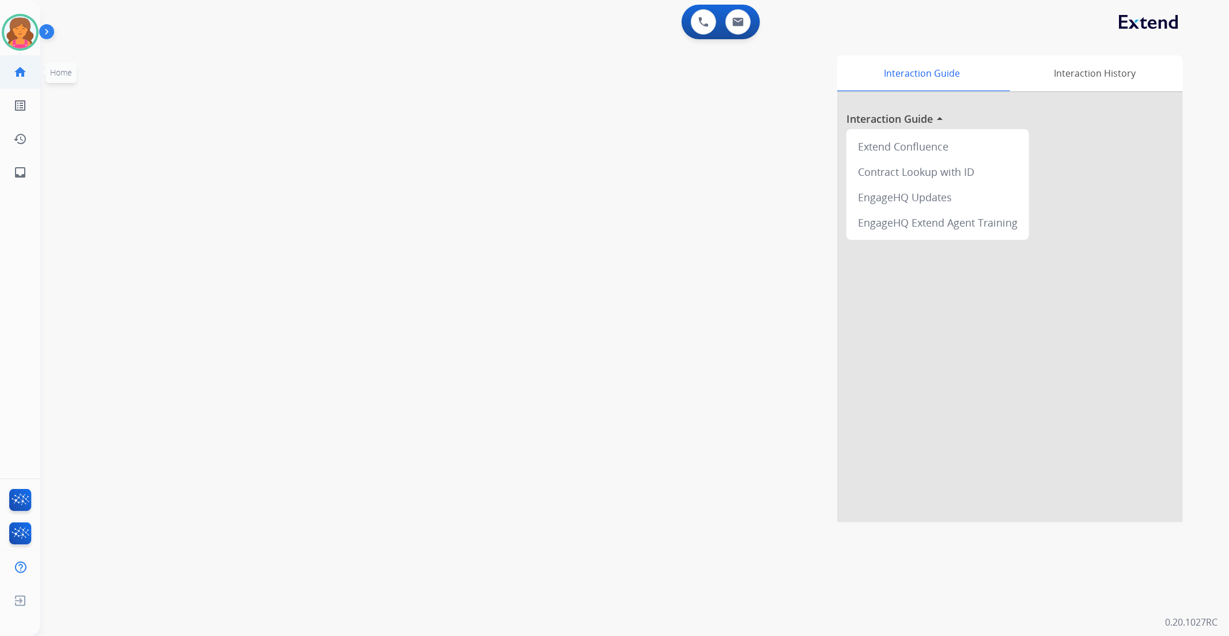
click at [27, 73] on link "home Home" at bounding box center [20, 72] width 32 height 32
click at [18, 171] on mat-icon "inbox" at bounding box center [20, 172] width 14 height 14
select select "**********"
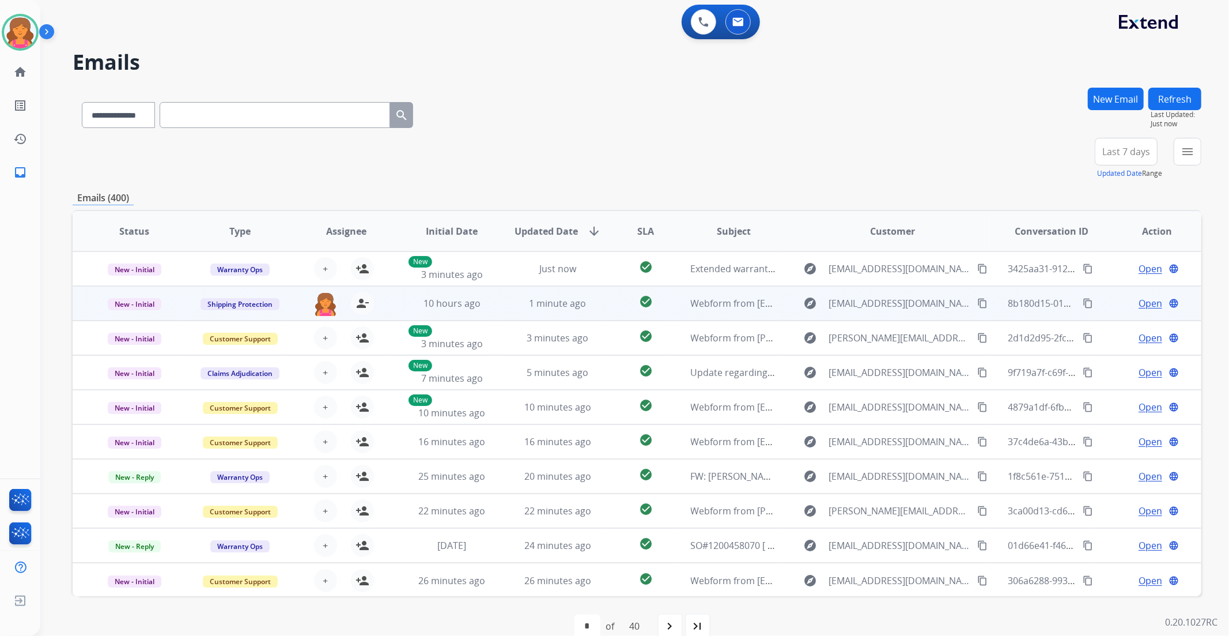
click at [1143, 298] on span "Open" at bounding box center [1151, 303] width 24 height 14
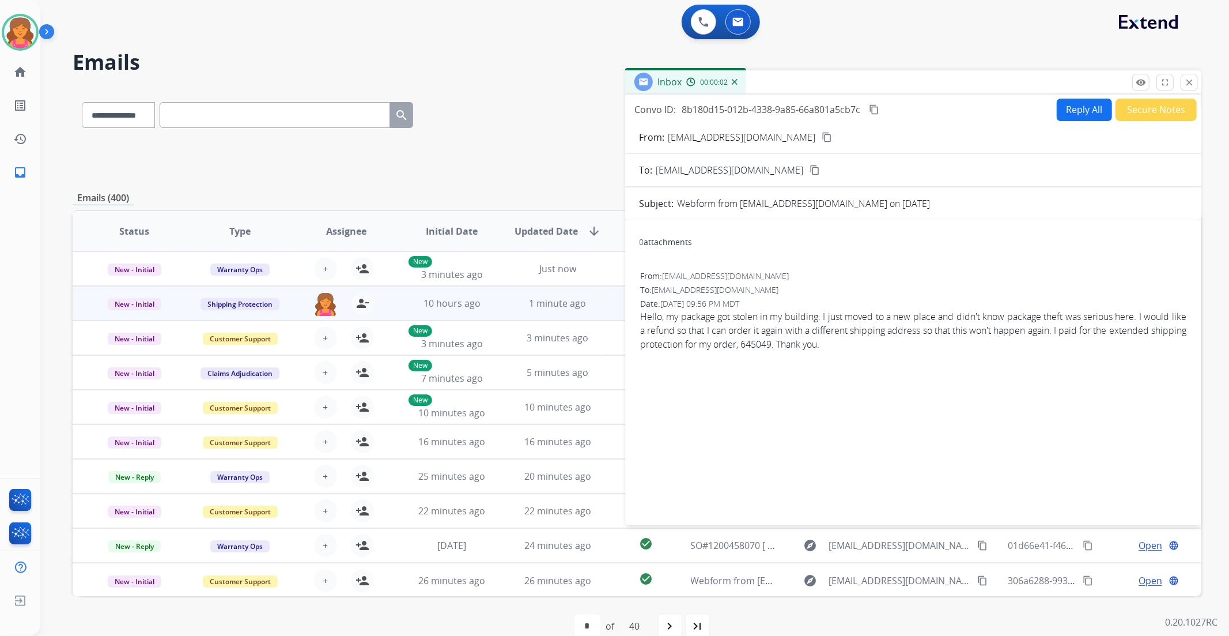
click at [1066, 113] on button "Reply All" at bounding box center [1084, 110] width 55 height 22
select select "**********"
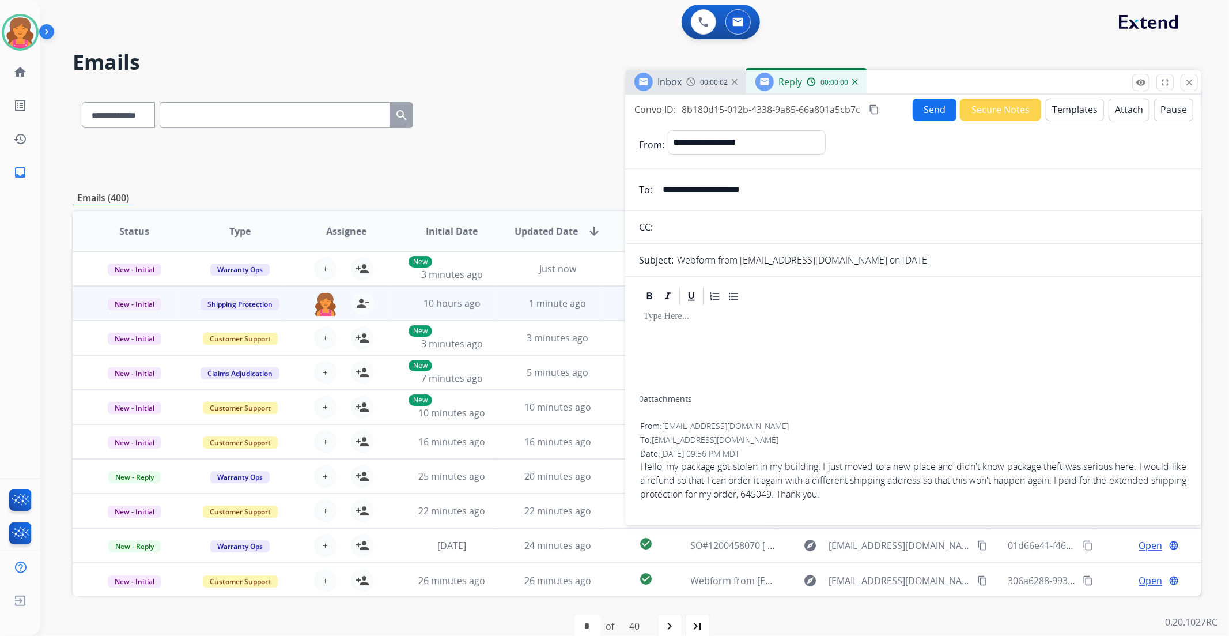
click at [1060, 112] on button "Templates" at bounding box center [1075, 110] width 58 height 22
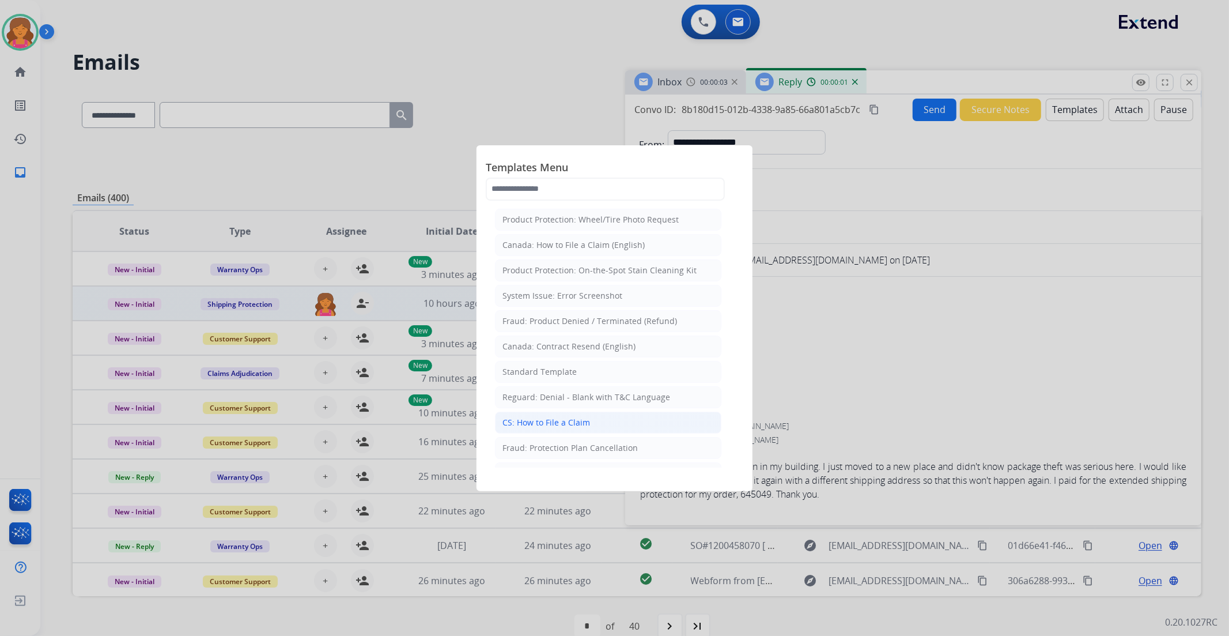
click at [569, 415] on li "CS: How to File a Claim" at bounding box center [608, 422] width 226 height 22
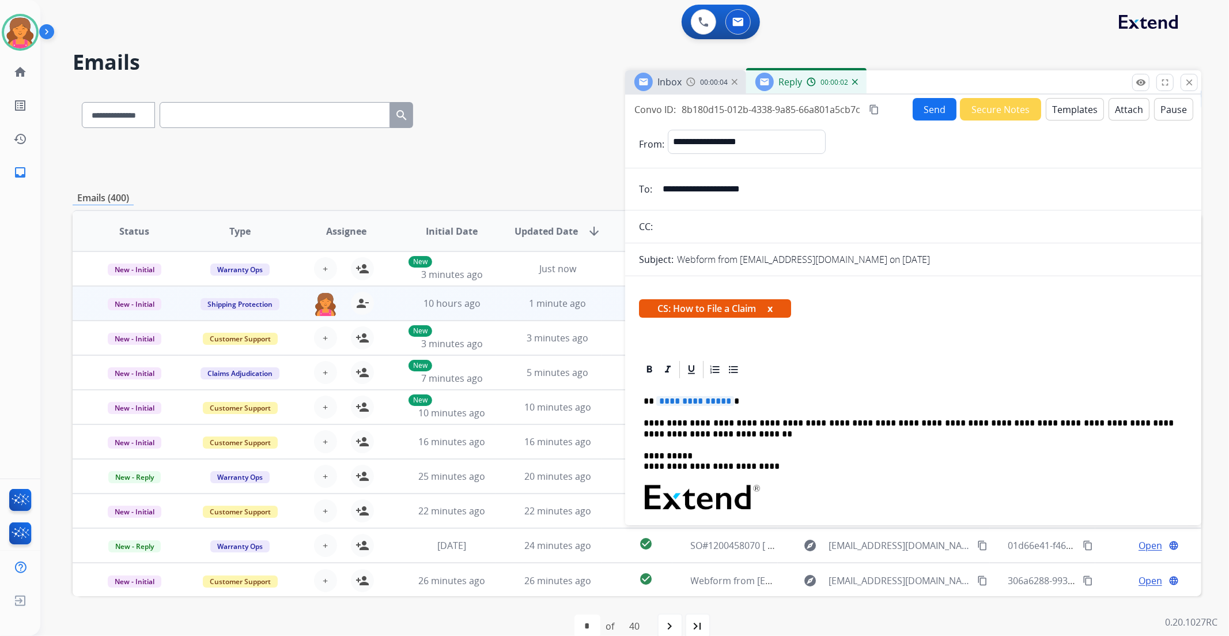
click at [690, 399] on span "**********" at bounding box center [695, 401] width 78 height 10
click at [919, 112] on button "Send" at bounding box center [935, 109] width 44 height 22
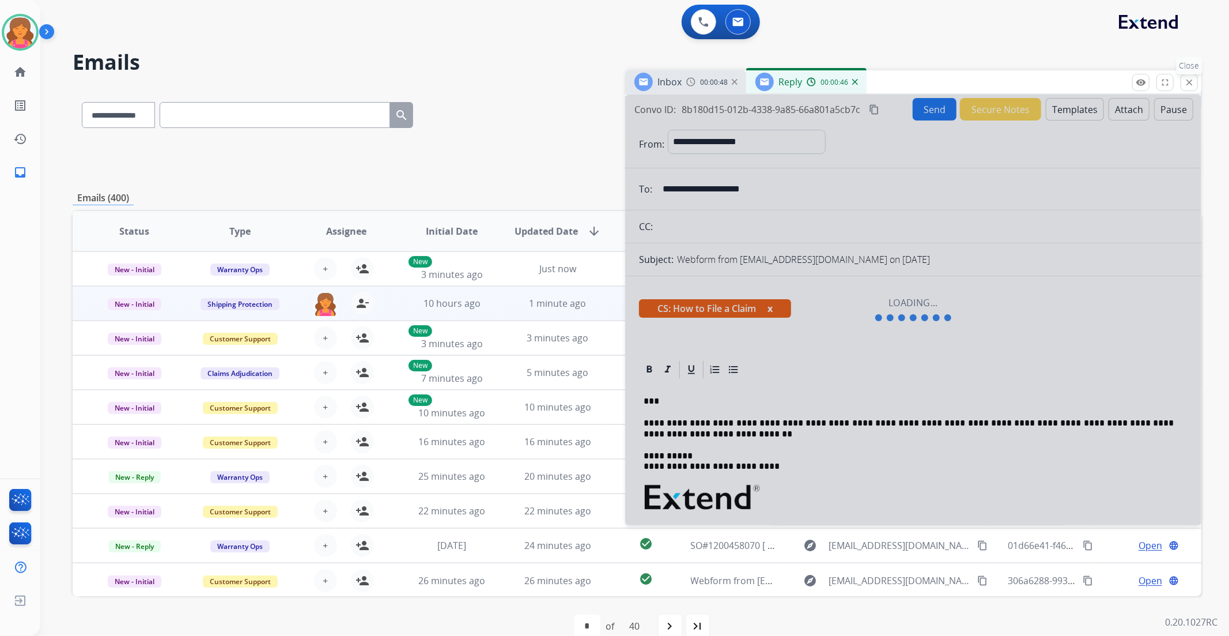
click at [1193, 85] on button "close Close" at bounding box center [1189, 82] width 17 height 17
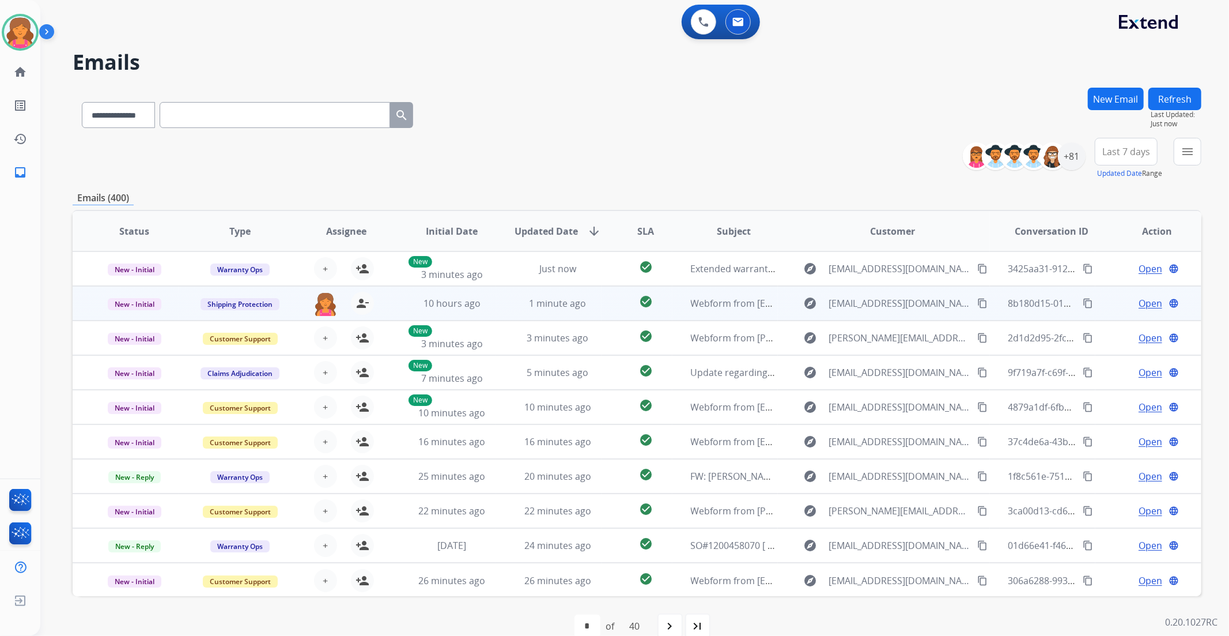
click at [1146, 301] on span "Open" at bounding box center [1151, 303] width 24 height 14
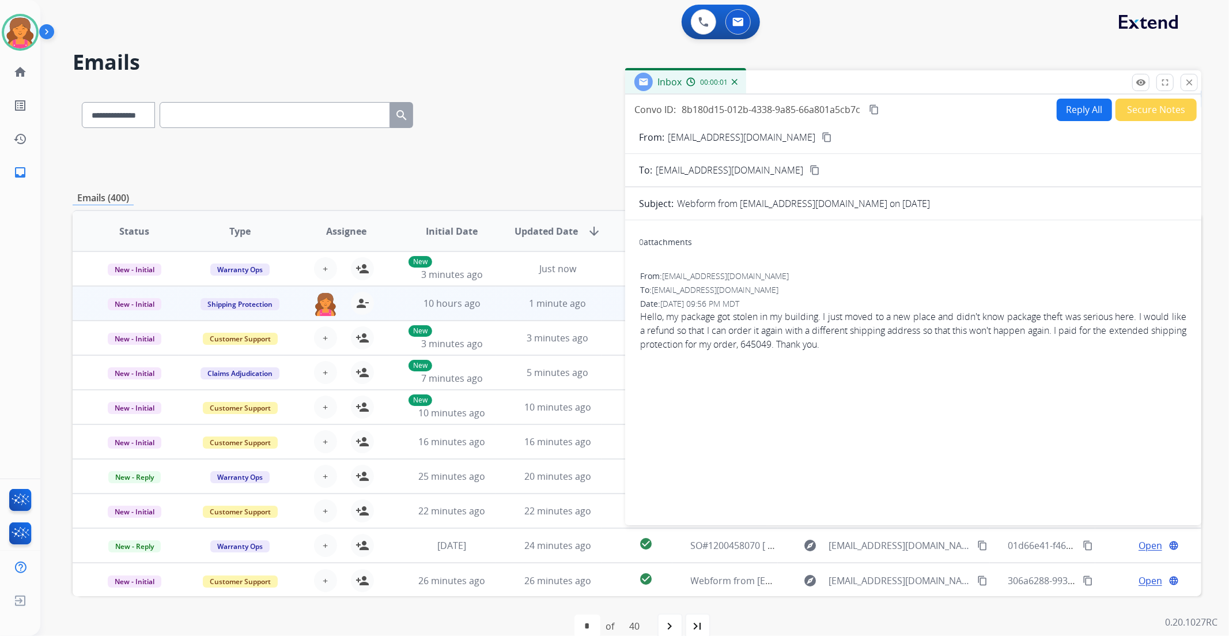
click at [1060, 103] on button "Reply All" at bounding box center [1084, 110] width 55 height 22
select select "**********"
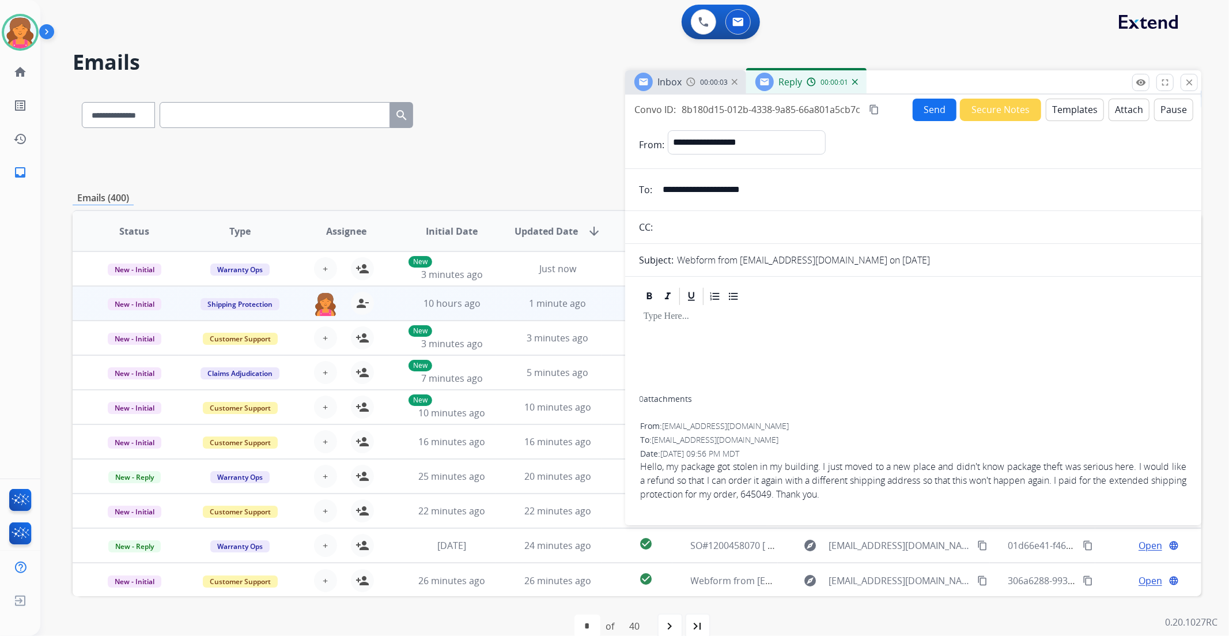
click at [1059, 106] on button "Templates" at bounding box center [1075, 110] width 58 height 22
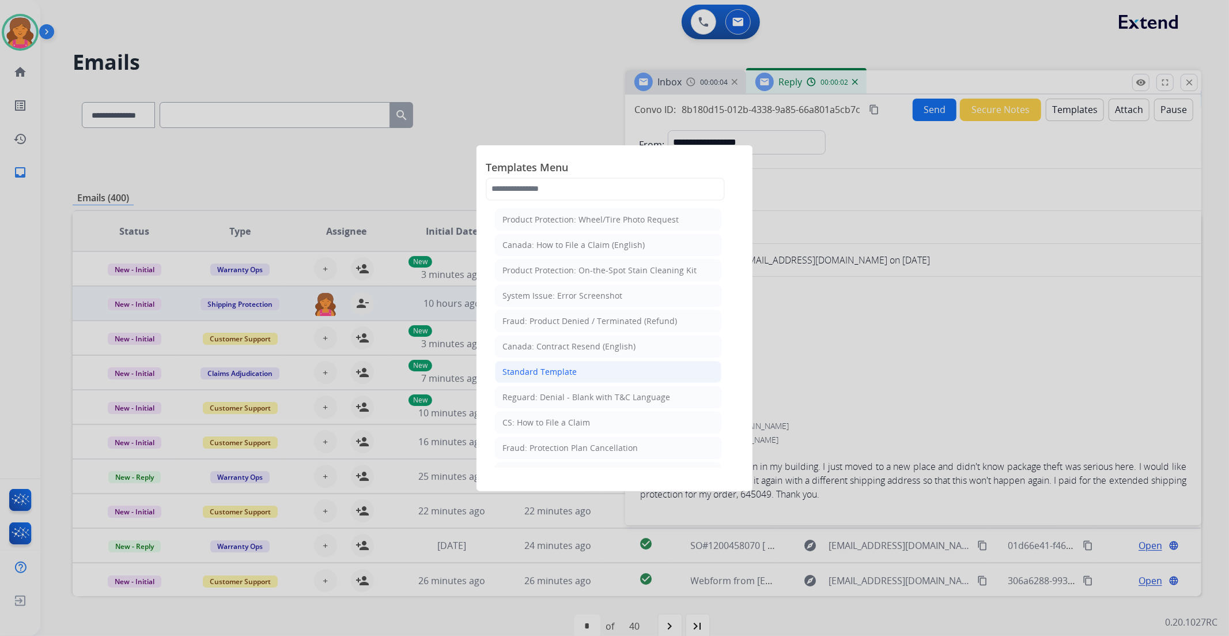
click at [550, 370] on div "Standard Template" at bounding box center [539, 372] width 74 height 12
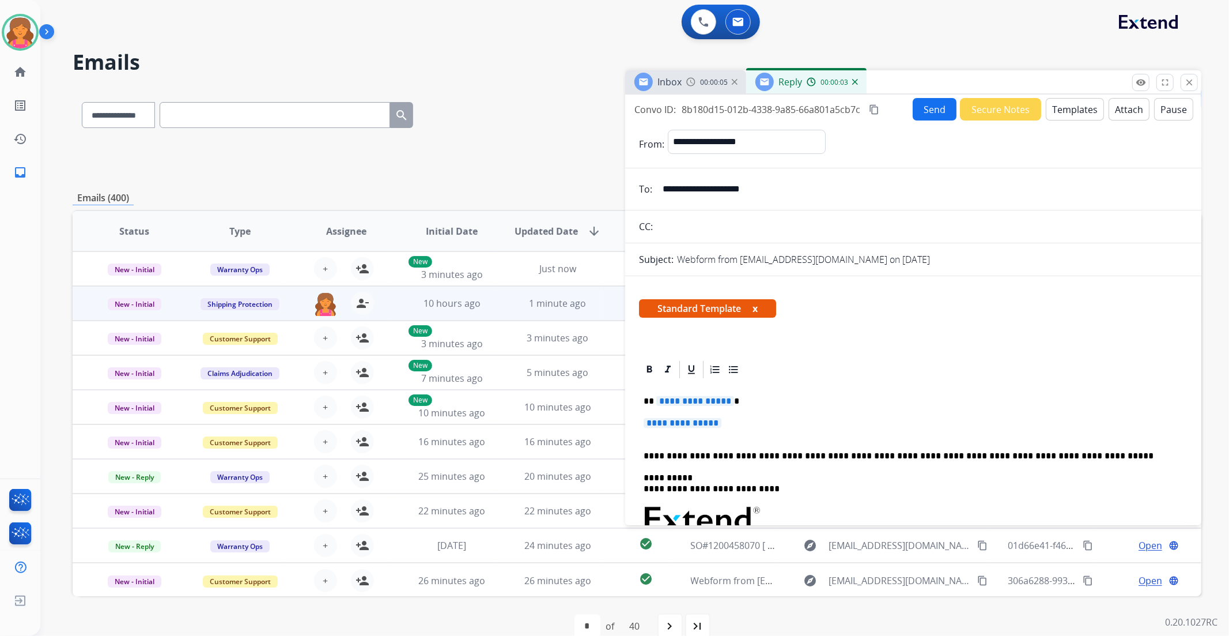
click at [1078, 107] on button "Templates" at bounding box center [1075, 109] width 58 height 22
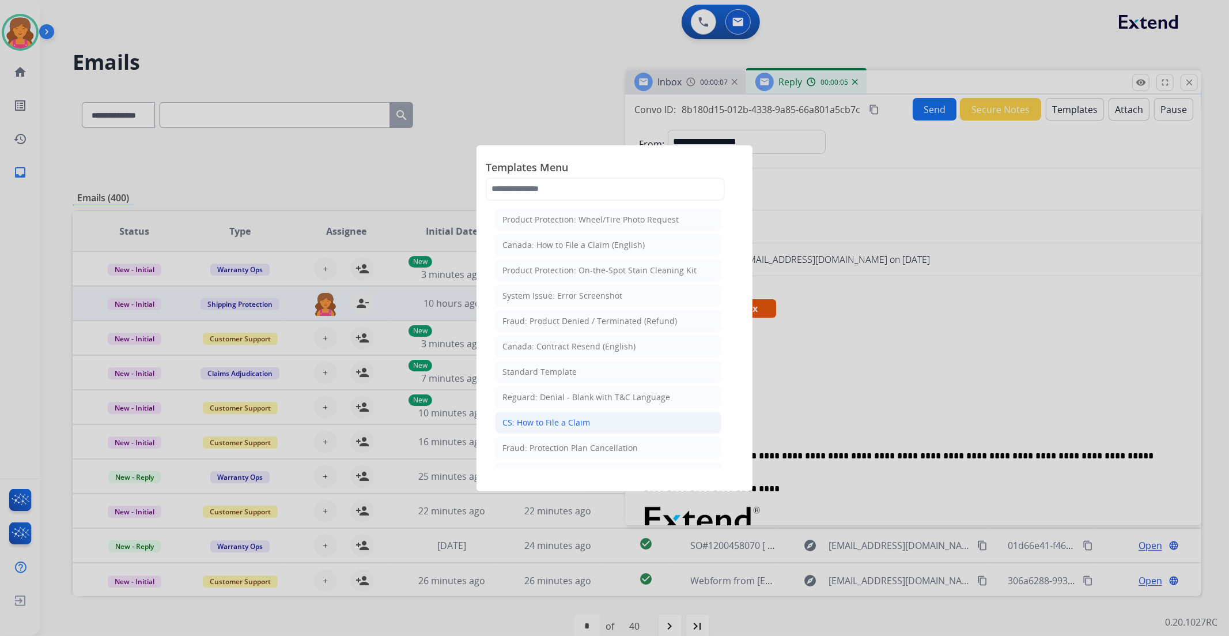
click at [568, 418] on div "CS: How to File a Claim" at bounding box center [546, 423] width 88 height 12
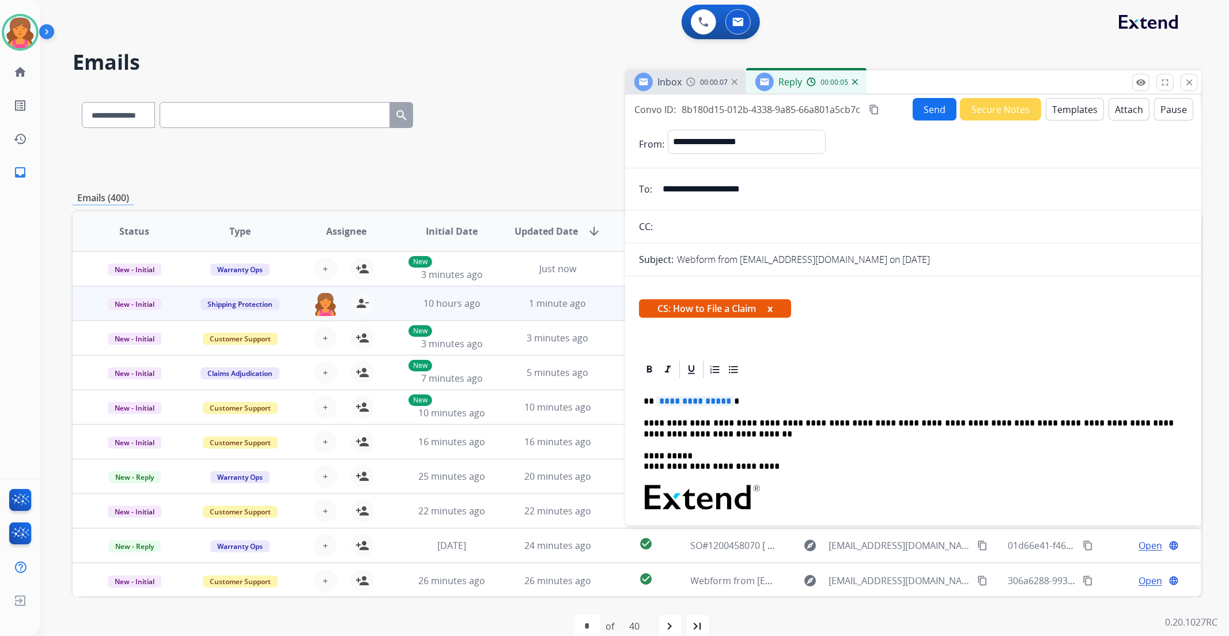
click at [675, 407] on div "**********" at bounding box center [913, 540] width 549 height 320
click at [672, 402] on span "**********" at bounding box center [695, 401] width 78 height 10
click at [929, 117] on button "Send" at bounding box center [935, 109] width 44 height 22
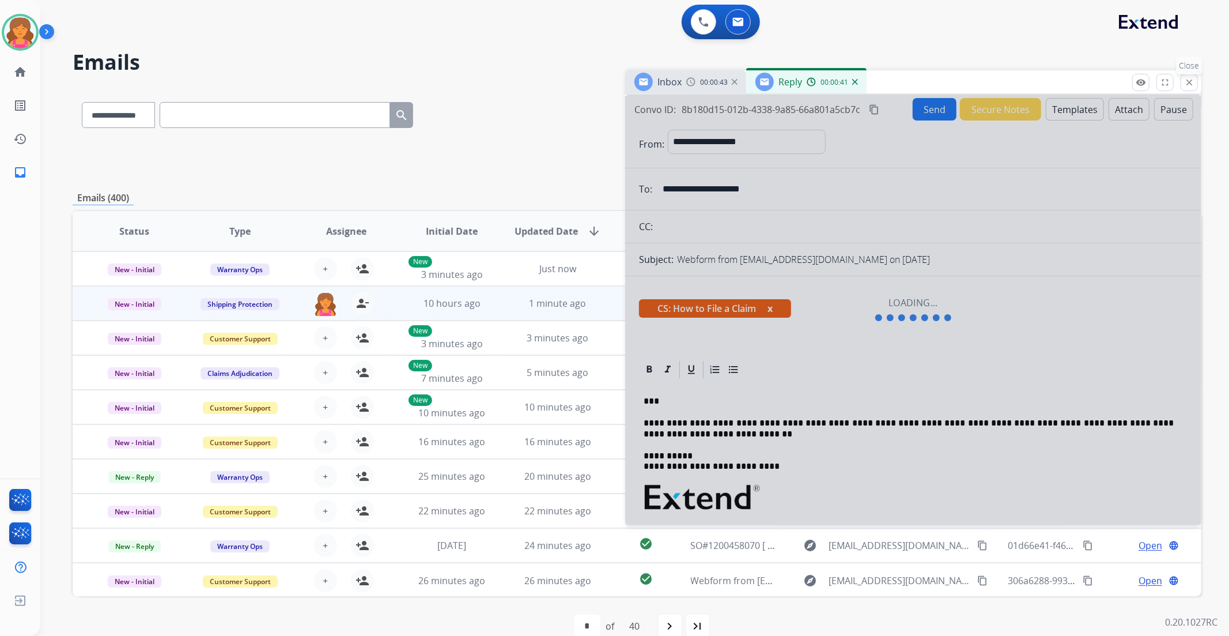
click at [1187, 81] on mat-icon "close" at bounding box center [1189, 82] width 10 height 10
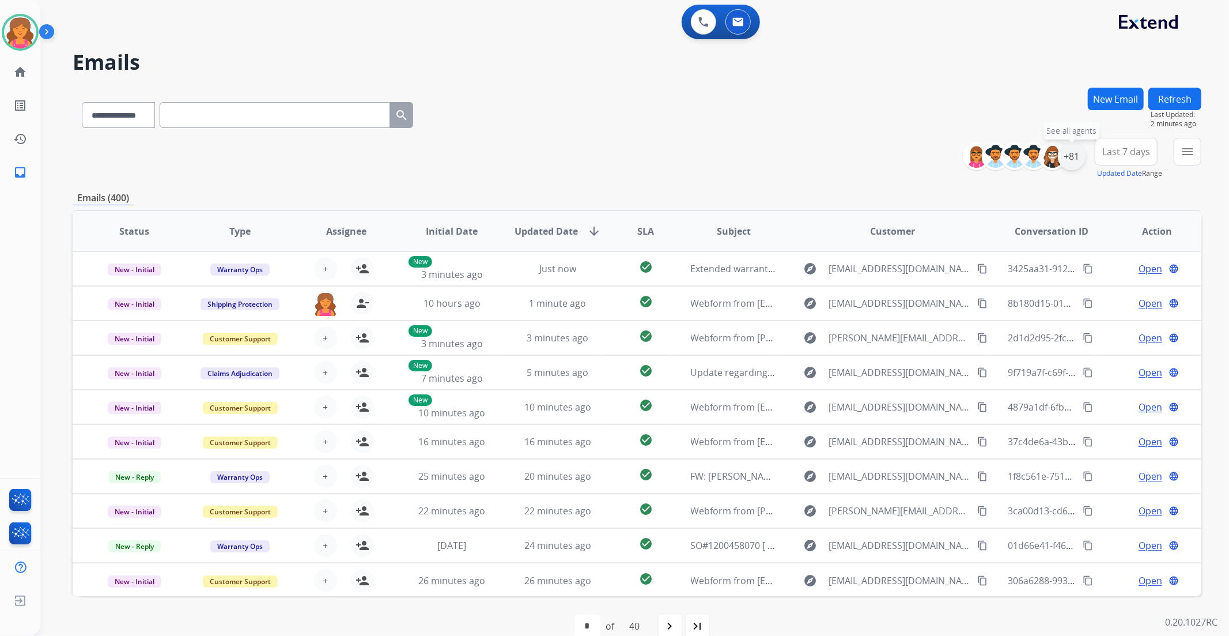
click at [1065, 156] on div "+81" at bounding box center [1072, 156] width 28 height 28
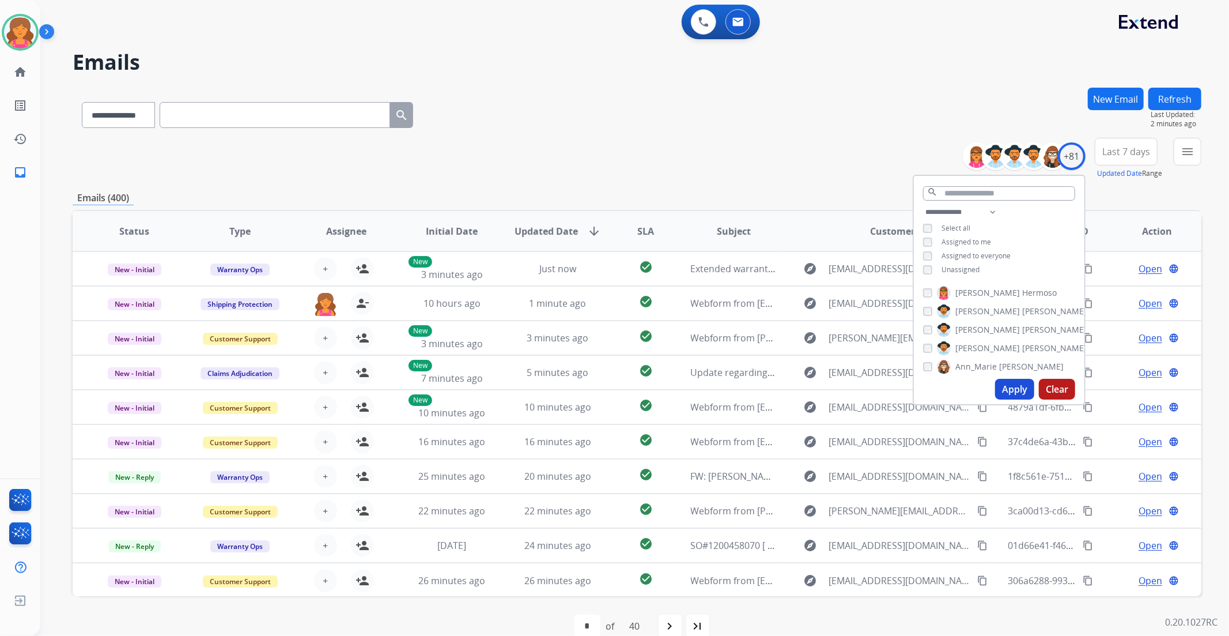
click at [997, 390] on button "Apply" at bounding box center [1014, 389] width 39 height 21
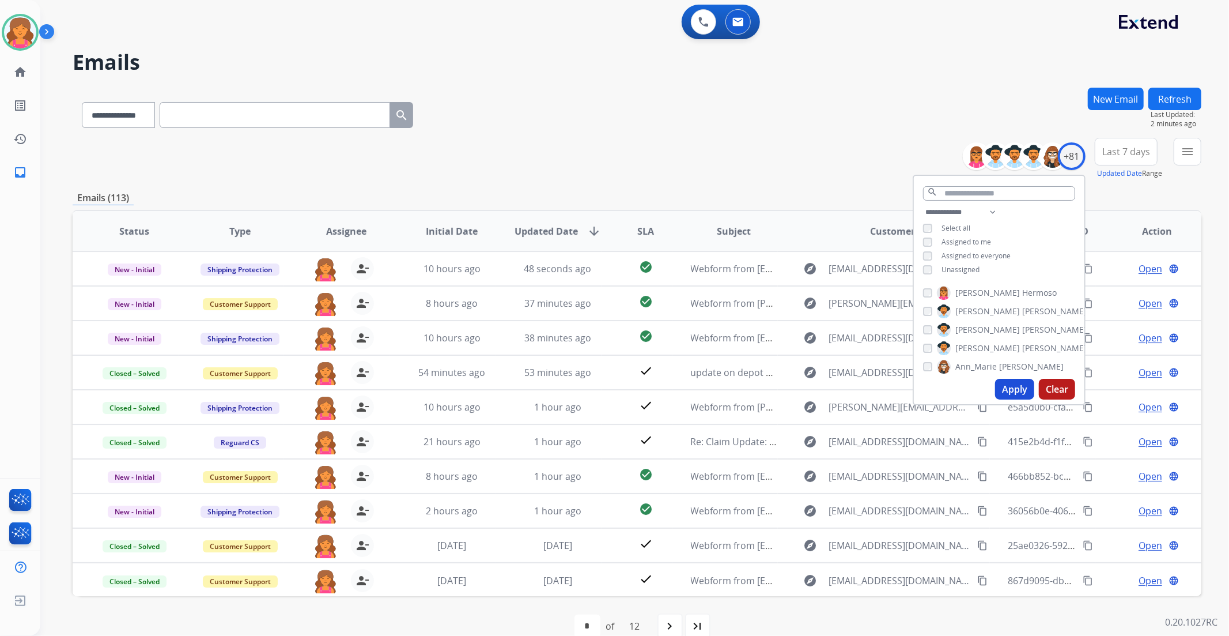
click at [1127, 149] on span "Last 7 days" at bounding box center [1126, 151] width 48 height 5
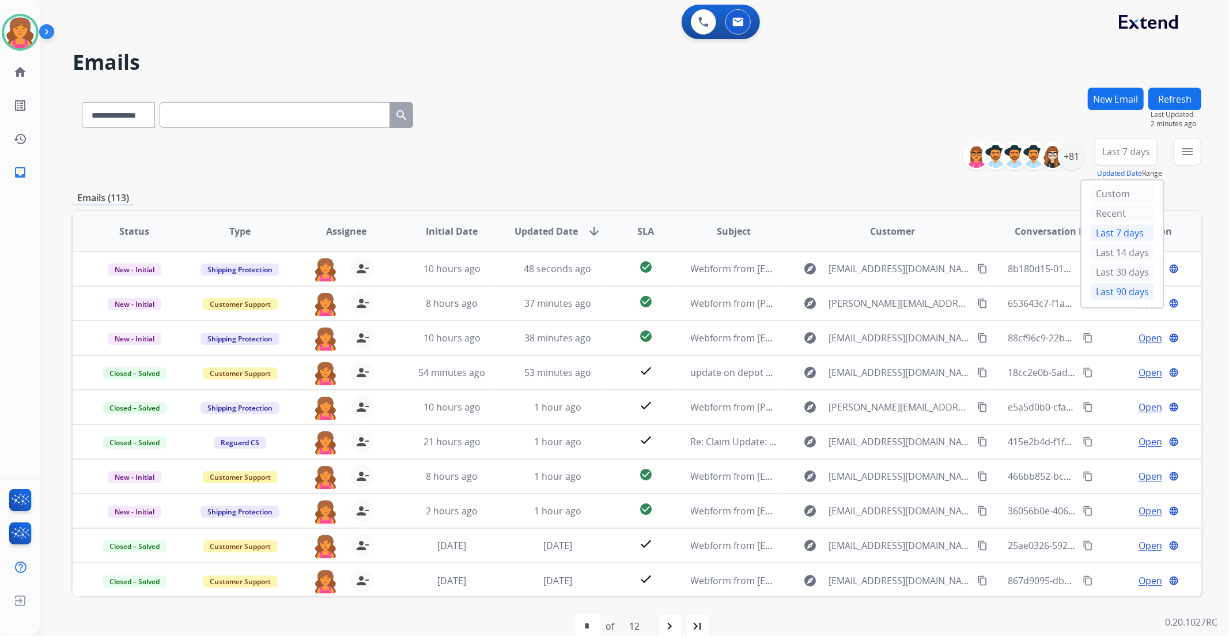
click at [1097, 293] on div "Last 90 days" at bounding box center [1122, 291] width 63 height 17
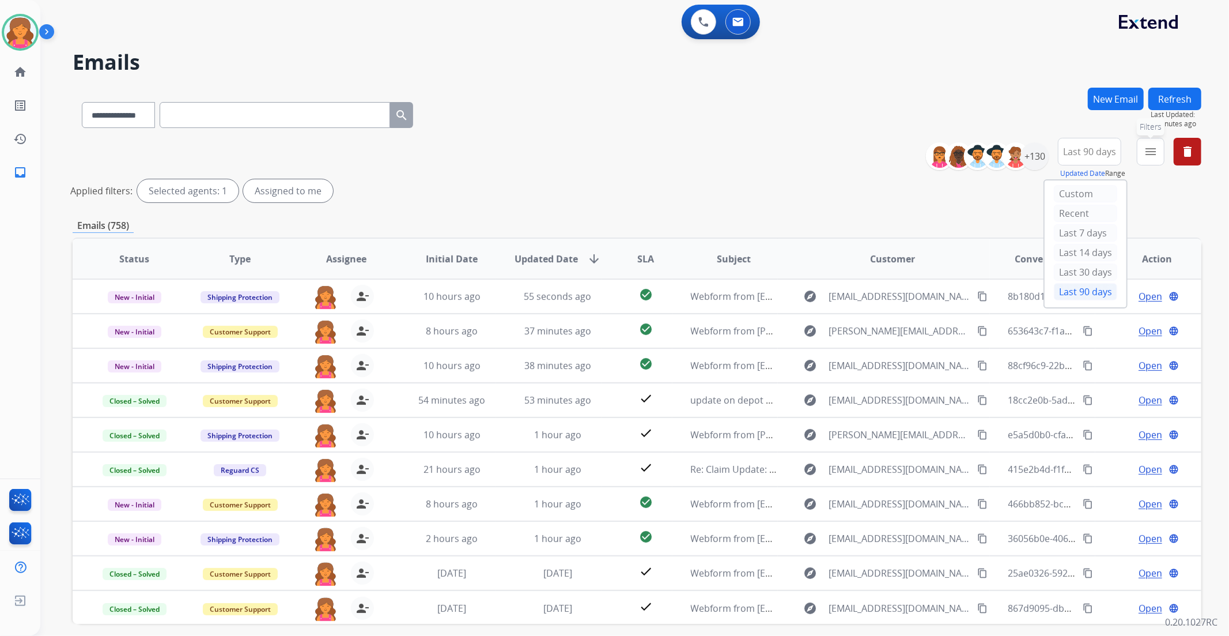
click at [1143, 164] on button "menu Filters" at bounding box center [1151, 152] width 28 height 28
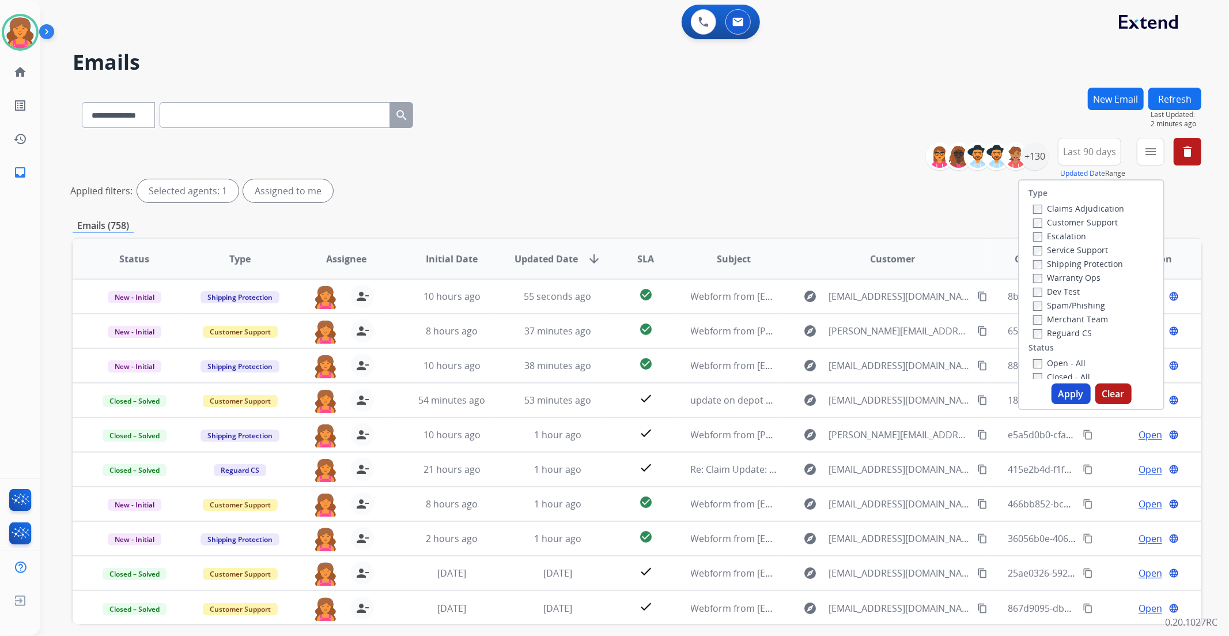
click at [1098, 220] on label "Customer Support" at bounding box center [1075, 222] width 85 height 11
click at [1086, 266] on label "Shipping Protection" at bounding box center [1078, 263] width 90 height 11
click at [1038, 359] on label "Open - All" at bounding box center [1059, 362] width 52 height 11
click at [1052, 390] on button "Apply" at bounding box center [1071, 393] width 39 height 21
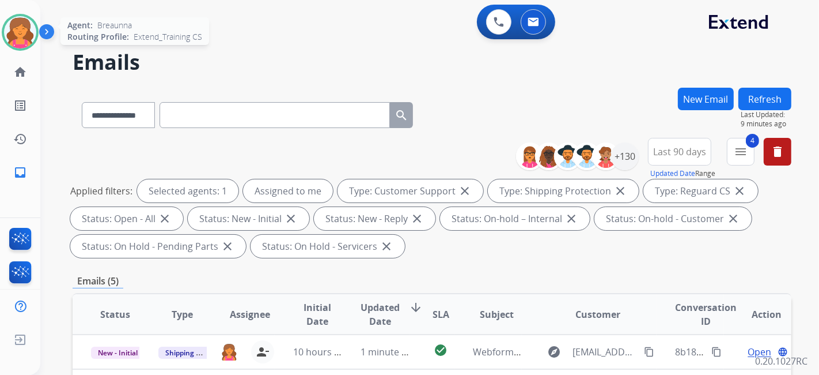
click at [14, 40] on img at bounding box center [20, 32] width 32 height 32
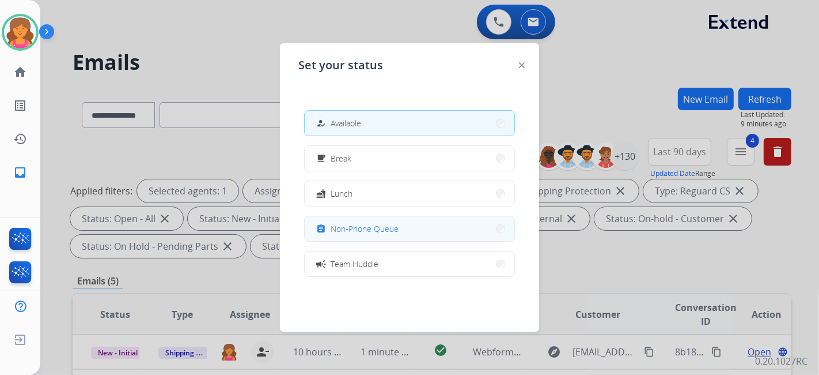
click at [408, 230] on button "assignment Non-Phone Queue" at bounding box center [410, 228] width 210 height 25
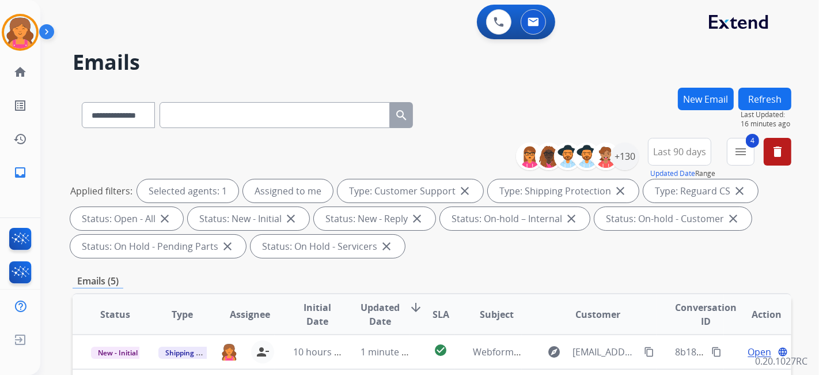
click at [85, 51] on h2 "Emails" at bounding box center [432, 62] width 719 height 23
click at [15, 21] on img at bounding box center [20, 32] width 32 height 32
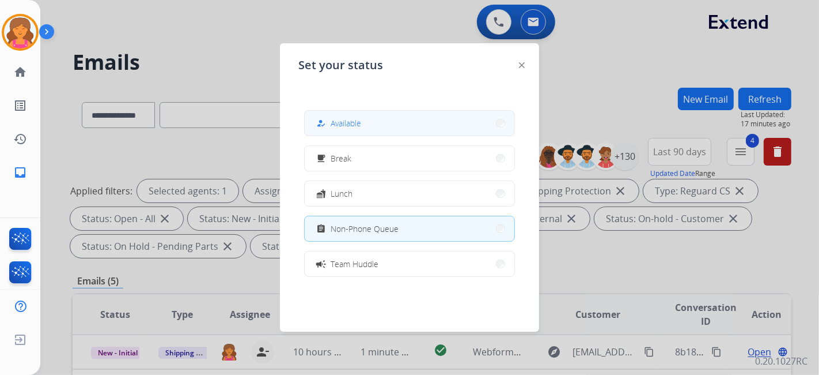
click at [364, 120] on button "how_to_reg Available" at bounding box center [410, 123] width 210 height 25
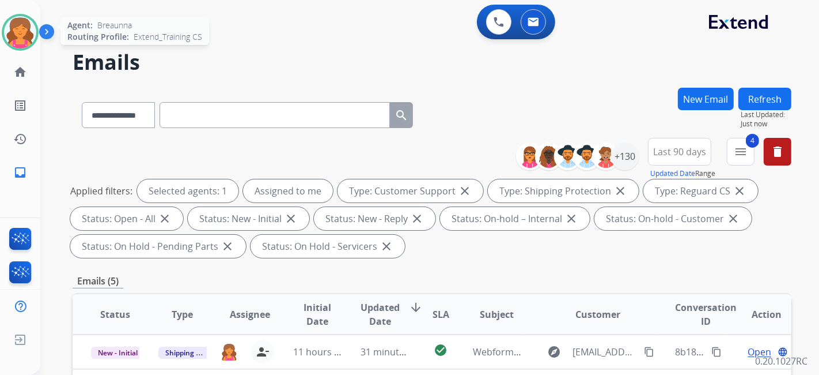
click at [33, 32] on img at bounding box center [20, 32] width 32 height 32
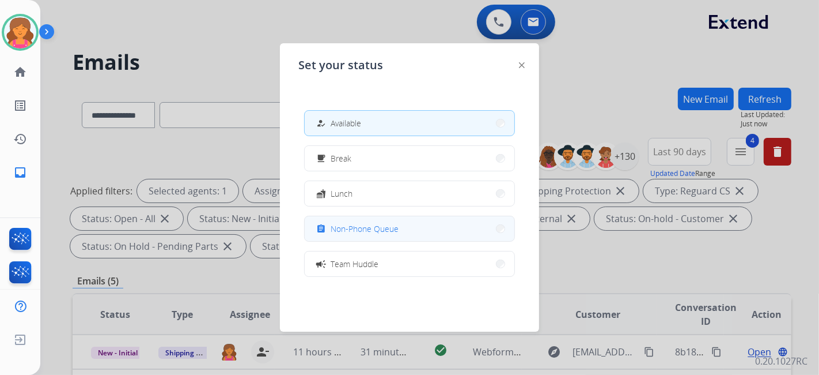
click at [424, 224] on button "assignment Non-Phone Queue" at bounding box center [410, 228] width 210 height 25
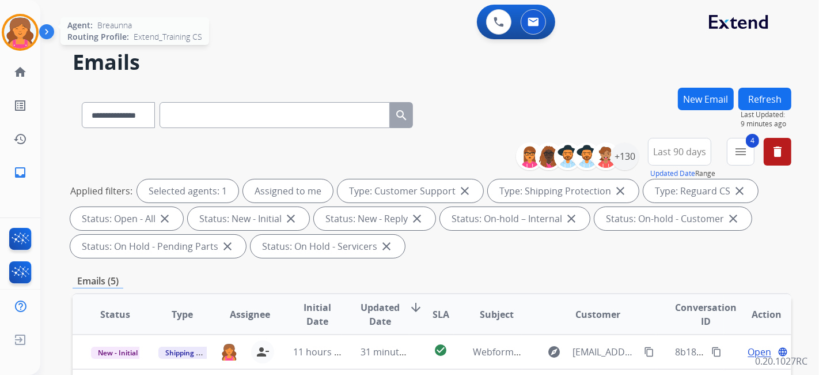
click at [7, 27] on img at bounding box center [20, 32] width 32 height 32
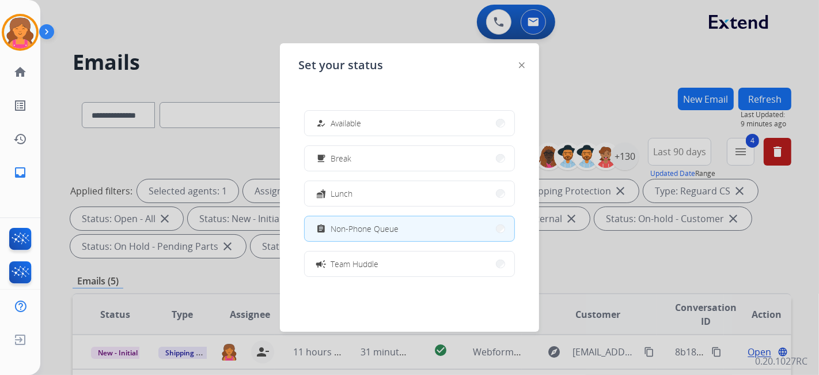
scroll to position [64, 0]
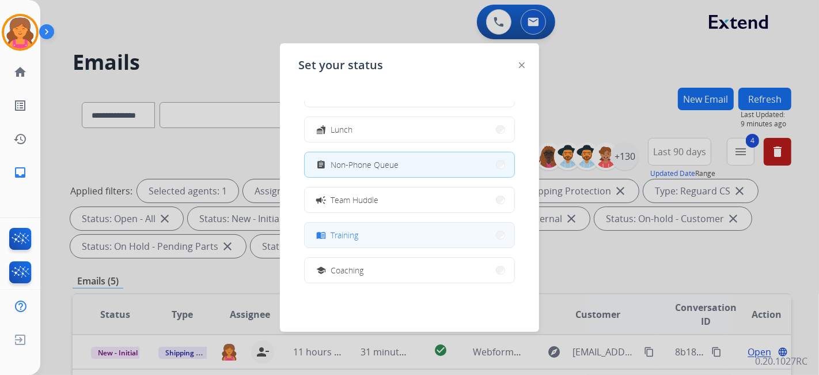
click at [361, 241] on button "menu_book Training" at bounding box center [410, 234] width 210 height 25
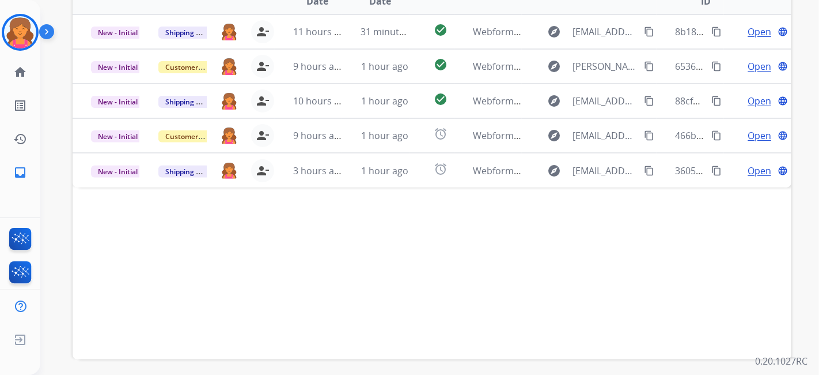
scroll to position [0, 0]
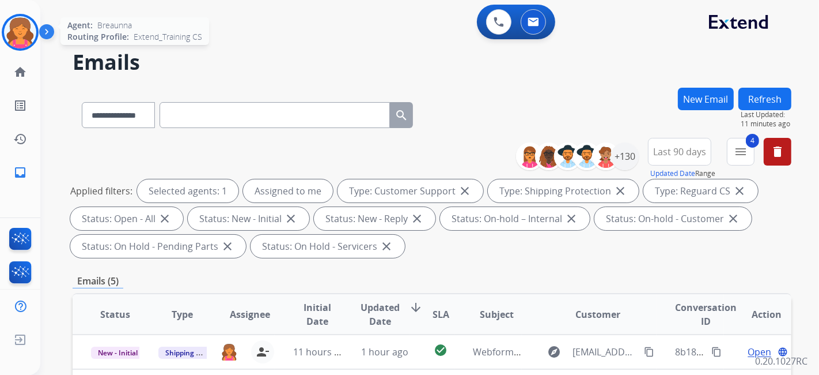
click at [24, 34] on img at bounding box center [20, 32] width 32 height 32
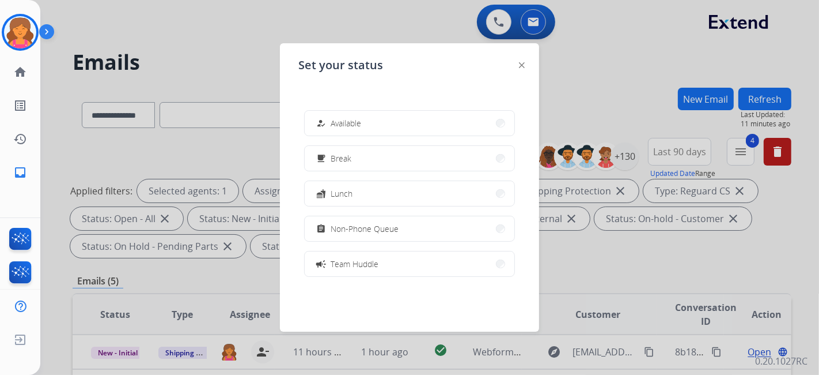
click at [387, 134] on button "how_to_reg Available" at bounding box center [410, 123] width 210 height 25
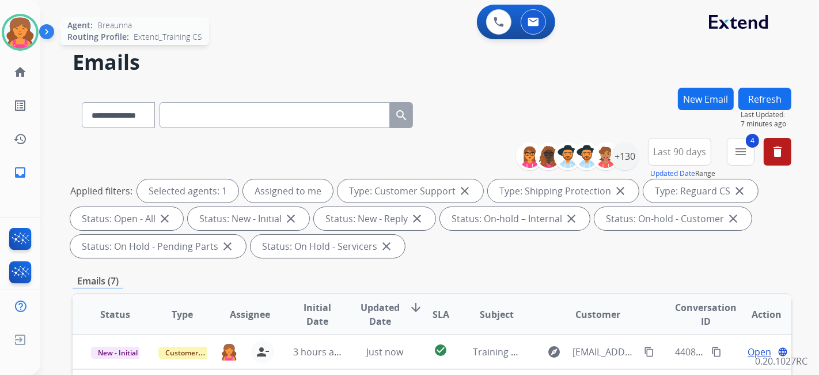
click at [15, 20] on img at bounding box center [20, 32] width 32 height 32
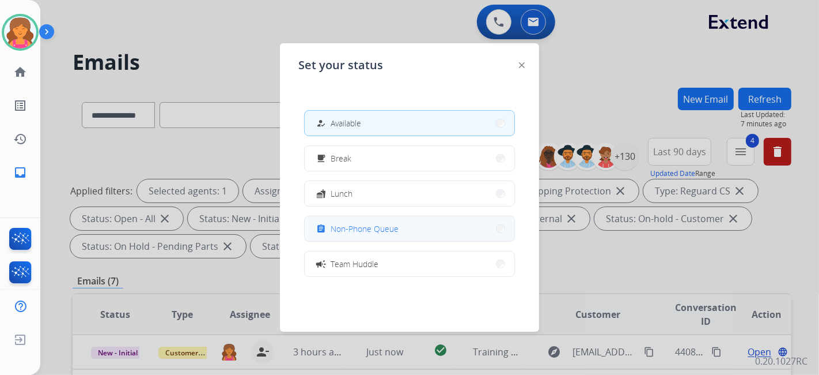
click at [425, 237] on button "assignment Non-Phone Queue" at bounding box center [410, 228] width 210 height 25
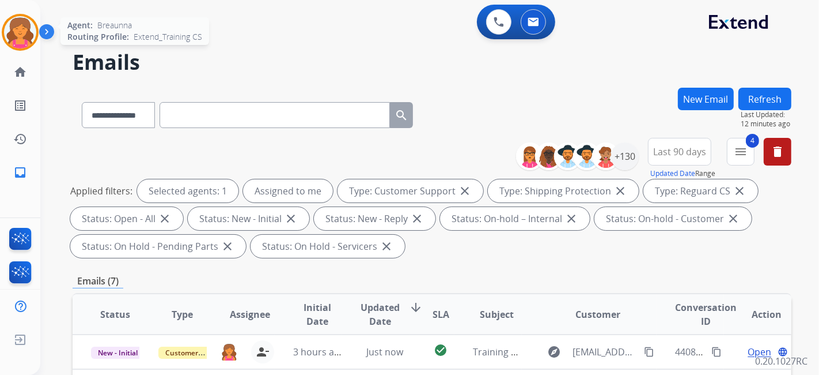
click at [5, 38] on img at bounding box center [20, 32] width 32 height 32
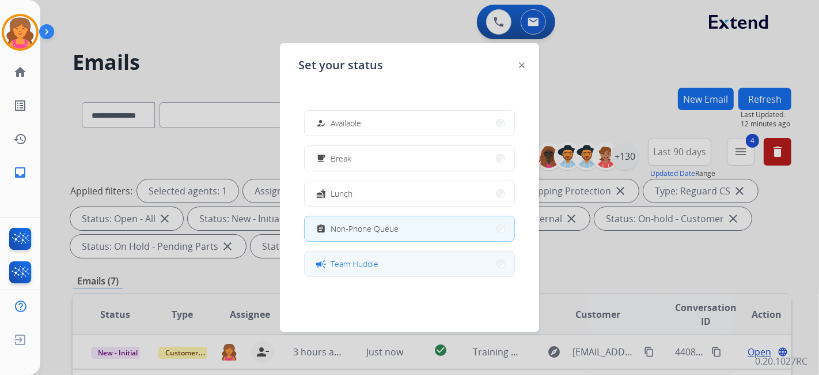
click at [371, 269] on span "Team Huddle" at bounding box center [355, 264] width 48 height 12
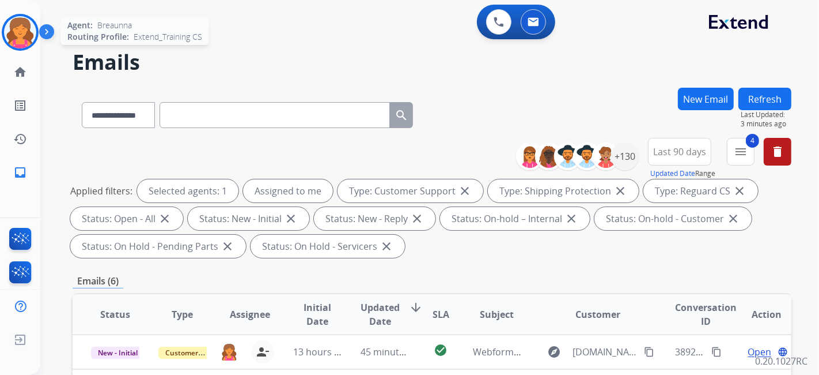
click at [18, 43] on img at bounding box center [20, 32] width 32 height 32
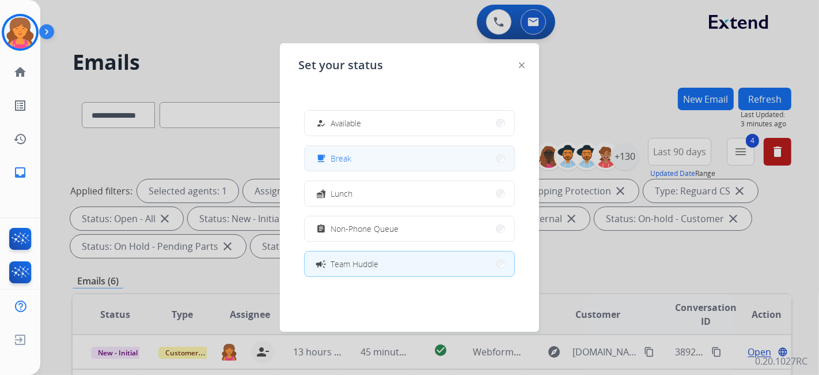
click at [381, 168] on button "free_breakfast Break" at bounding box center [410, 158] width 210 height 25
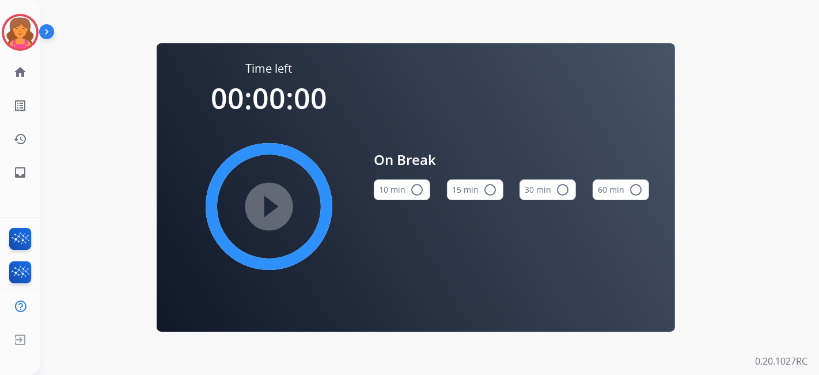
click at [490, 177] on div "15 min radio_button_unchecked" at bounding box center [475, 189] width 56 height 39
click at [482, 182] on button "15 min radio_button_unchecked" at bounding box center [475, 189] width 56 height 21
click at [265, 211] on mat-icon "play_circle_filled" at bounding box center [269, 206] width 14 height 14
click at [108, 110] on div "Time left 00:00:00 play_circle_filled On Break 10 min radio_button_unchecked 15…" at bounding box center [415, 187] width 751 height 375
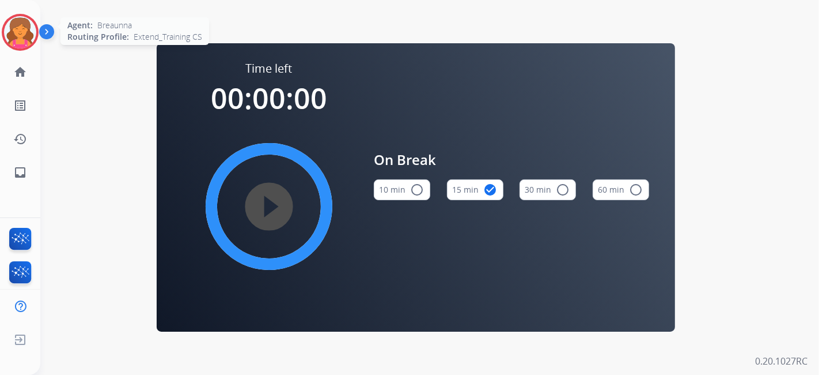
click at [24, 33] on img at bounding box center [20, 32] width 32 height 32
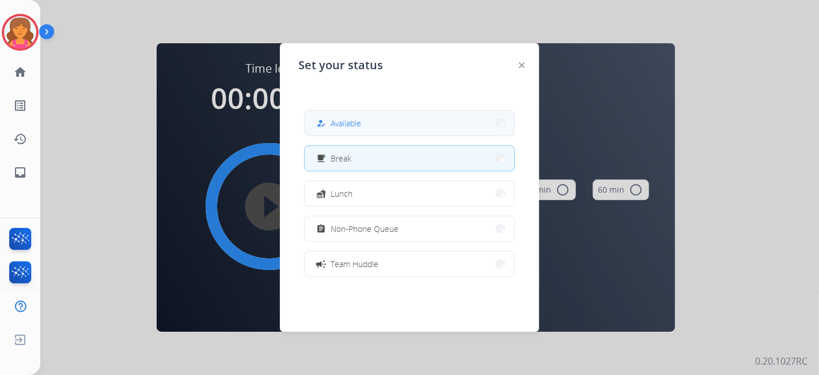
click at [346, 124] on span "Available" at bounding box center [346, 123] width 31 height 12
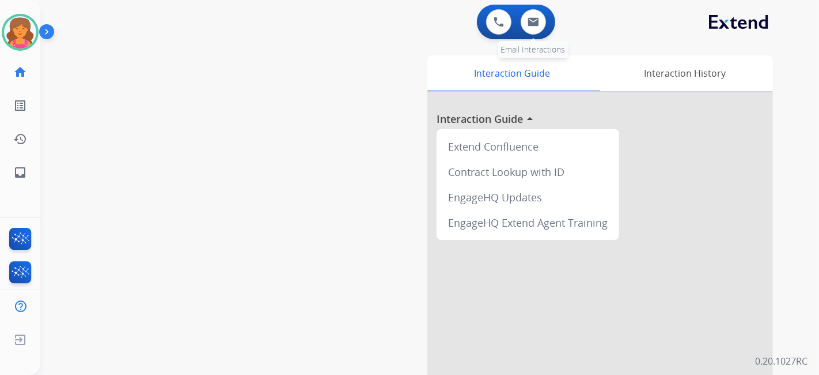
click at [548, 18] on div "0 Email Interactions" at bounding box center [533, 21] width 35 height 25
click at [537, 25] on img at bounding box center [534, 21] width 12 height 9
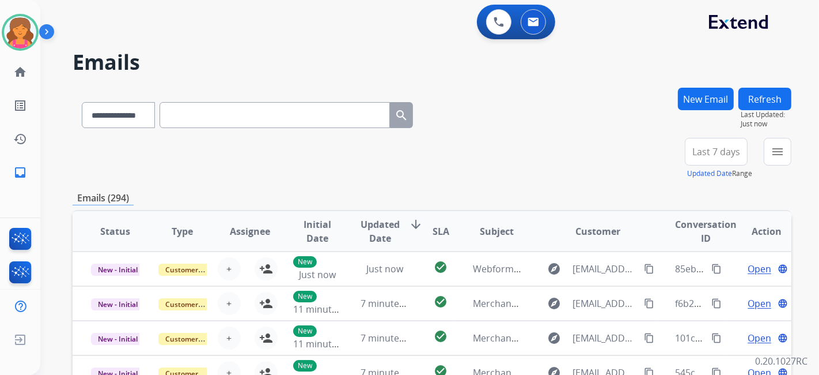
click at [698, 159] on button "Last 7 days" at bounding box center [716, 152] width 63 height 28
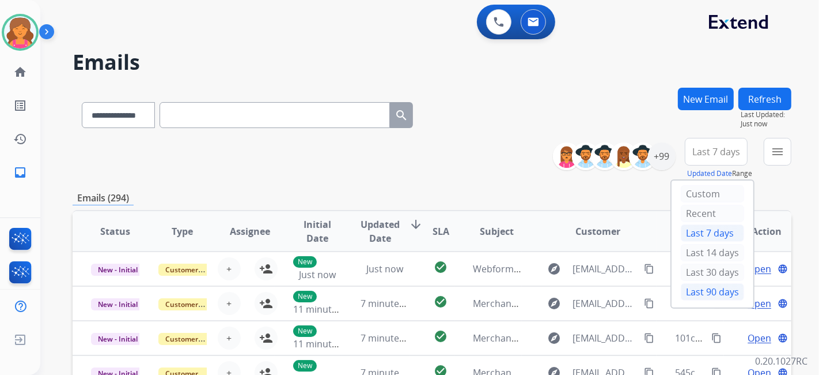
click at [691, 289] on div "Last 90 days" at bounding box center [712, 291] width 63 height 17
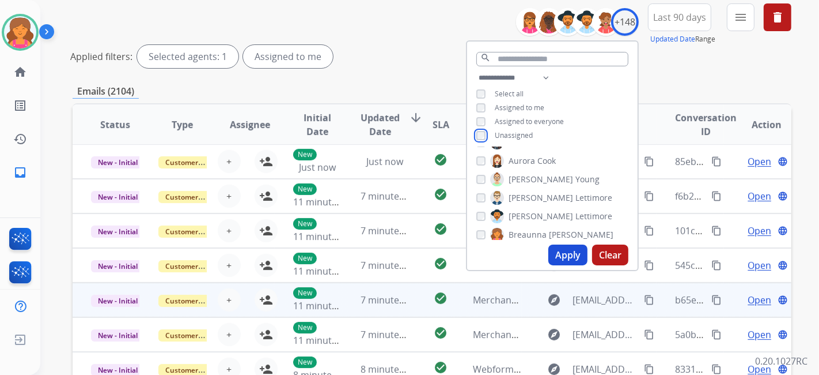
scroll to position [192, 0]
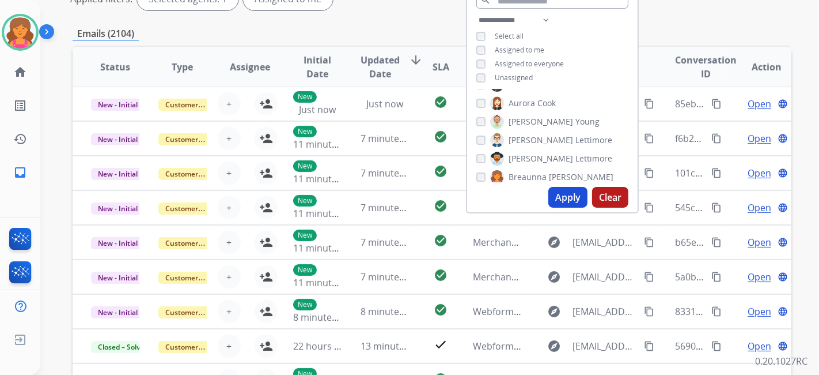
click at [577, 198] on button "Apply" at bounding box center [568, 197] width 39 height 21
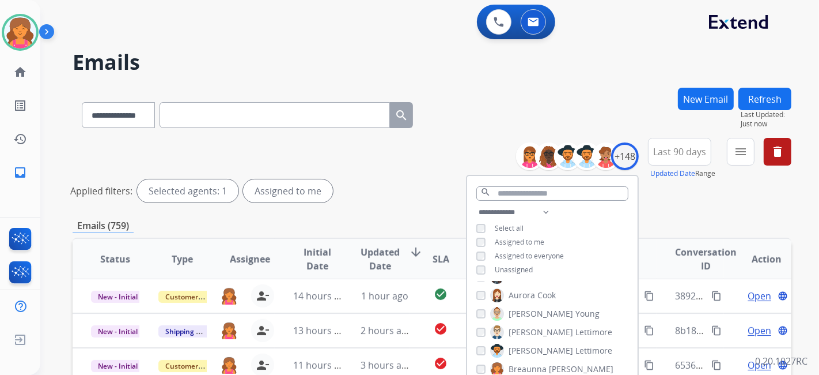
click at [349, 220] on div "Emails (759)" at bounding box center [432, 225] width 719 height 14
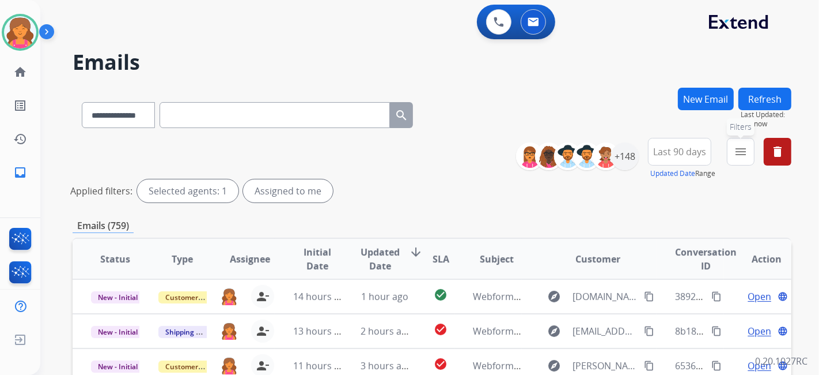
click at [739, 148] on mat-icon "menu" at bounding box center [741, 152] width 14 height 14
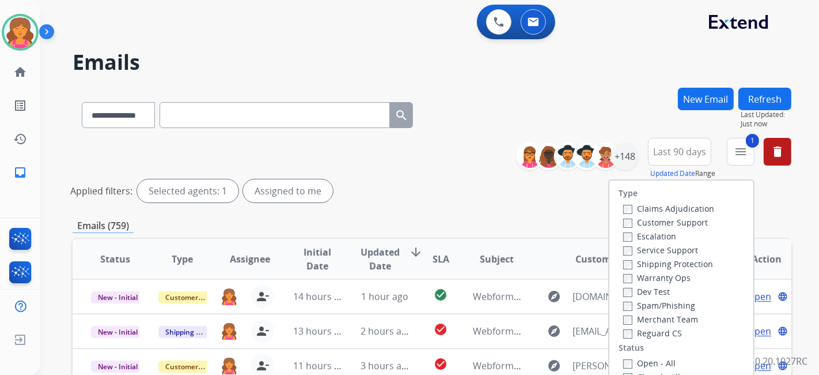
click at [623, 258] on label "Shipping Protection" at bounding box center [668, 263] width 90 height 11
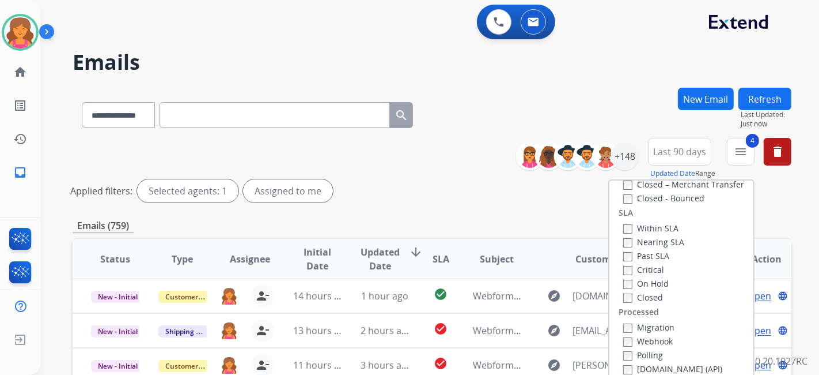
scroll to position [192, 0]
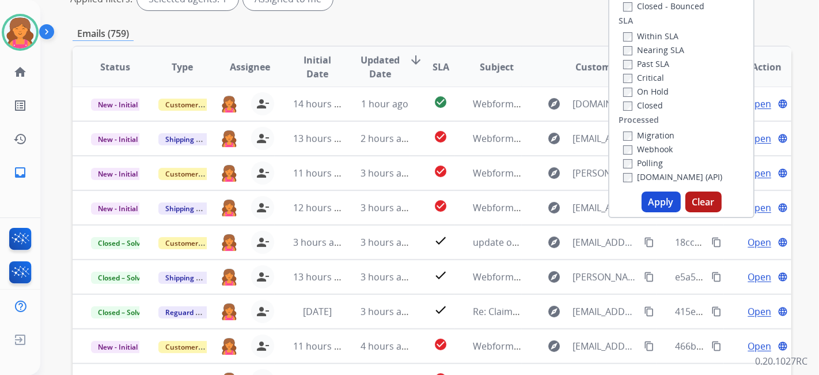
click at [661, 205] on button "Apply" at bounding box center [661, 201] width 39 height 21
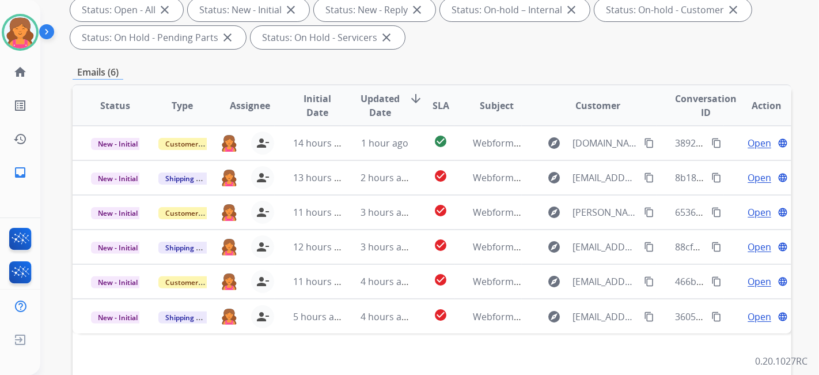
scroll to position [256, 0]
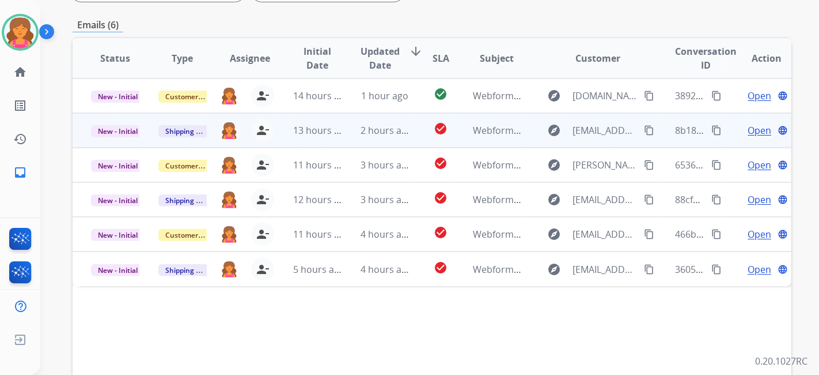
click at [754, 135] on span "Open" at bounding box center [760, 130] width 24 height 14
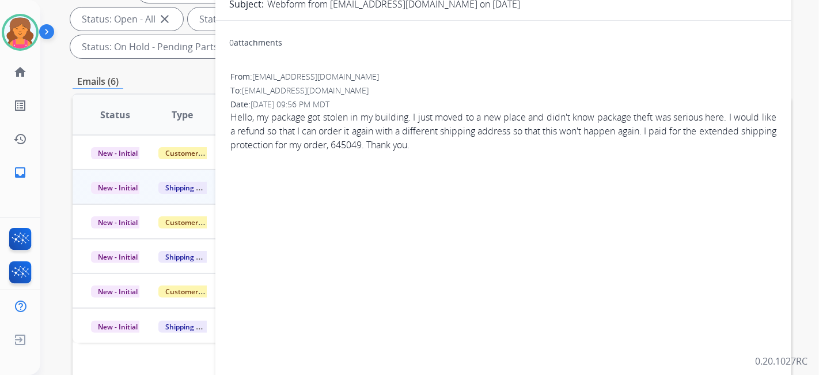
scroll to position [64, 0]
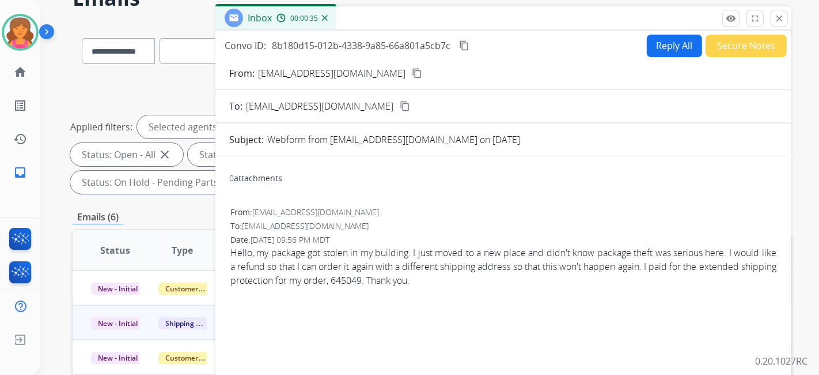
click at [663, 47] on button "Reply All" at bounding box center [674, 46] width 55 height 22
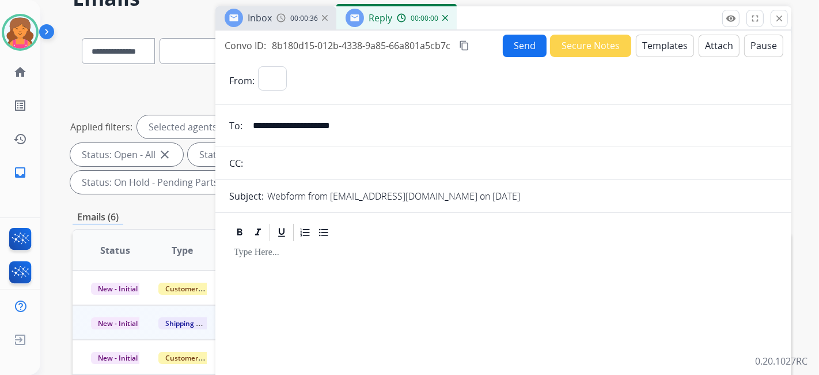
select select "**********"
click at [663, 47] on button "Templates" at bounding box center [665, 46] width 58 height 22
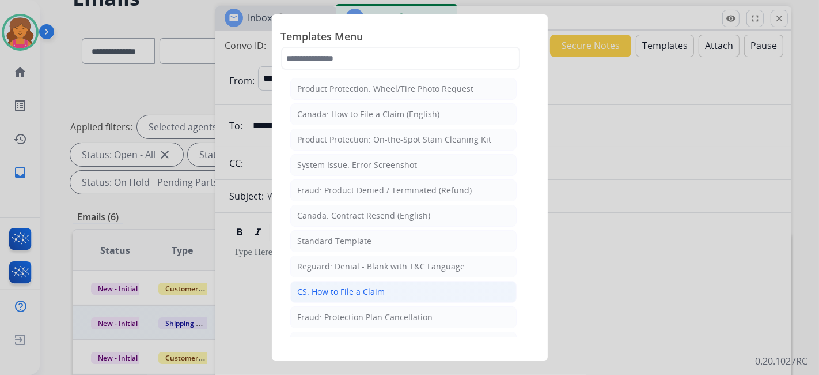
click at [345, 289] on div "CS: How to File a Claim" at bounding box center [342, 292] width 88 height 12
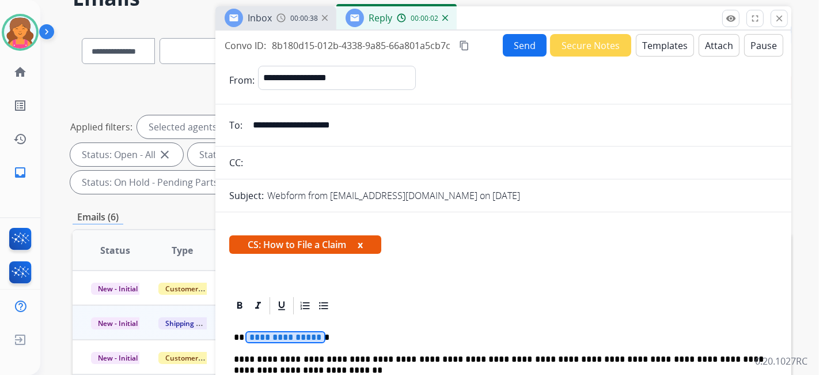
click at [274, 339] on span "**********" at bounding box center [286, 337] width 78 height 10
click at [510, 47] on button "Send" at bounding box center [525, 45] width 44 height 22
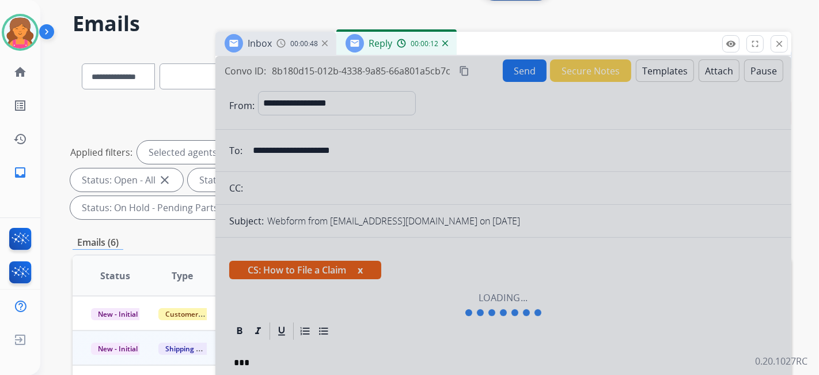
scroll to position [0, 0]
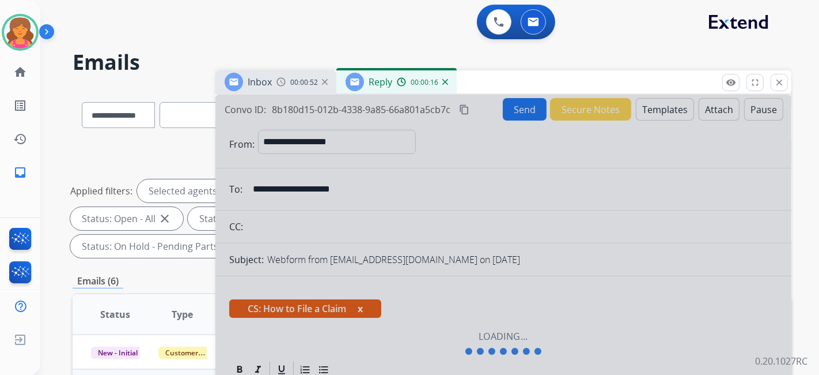
drag, startPoint x: 784, startPoint y: 86, endPoint x: 710, endPoint y: 97, distance: 74.1
click at [783, 86] on mat-icon "close" at bounding box center [779, 82] width 10 height 10
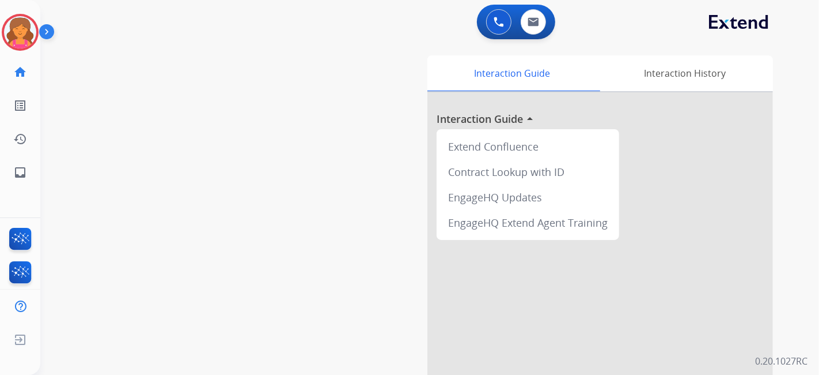
click at [39, 24] on img at bounding box center [49, 34] width 20 height 22
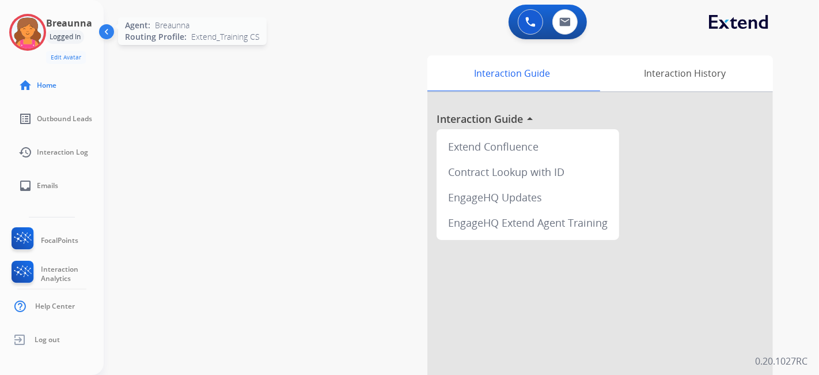
click at [20, 33] on img at bounding box center [28, 32] width 32 height 32
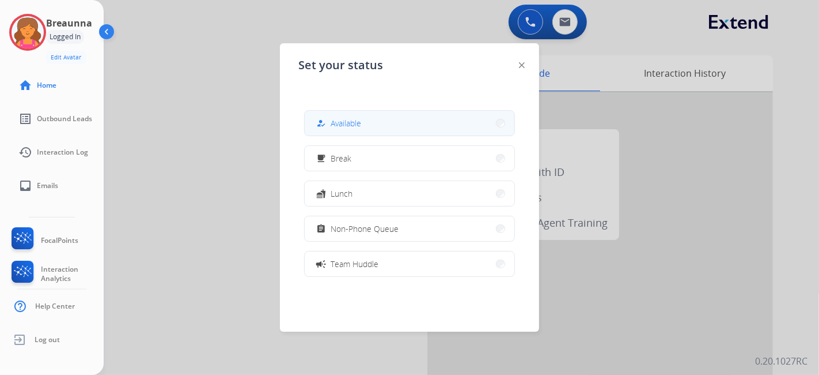
click at [416, 124] on button "how_to_reg Available" at bounding box center [410, 123] width 210 height 25
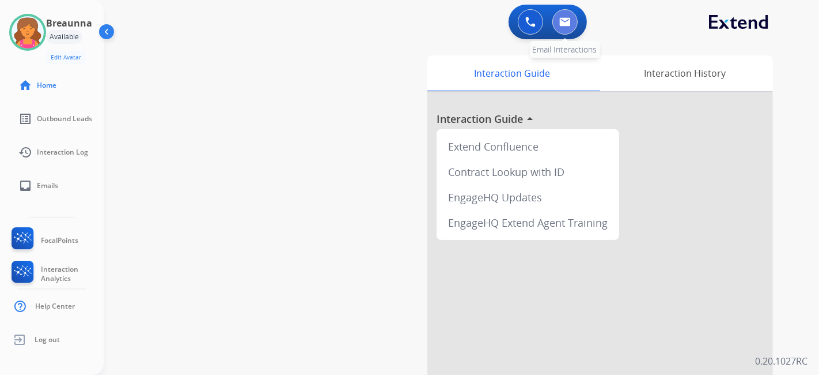
click at [568, 31] on button at bounding box center [565, 21] width 25 height 25
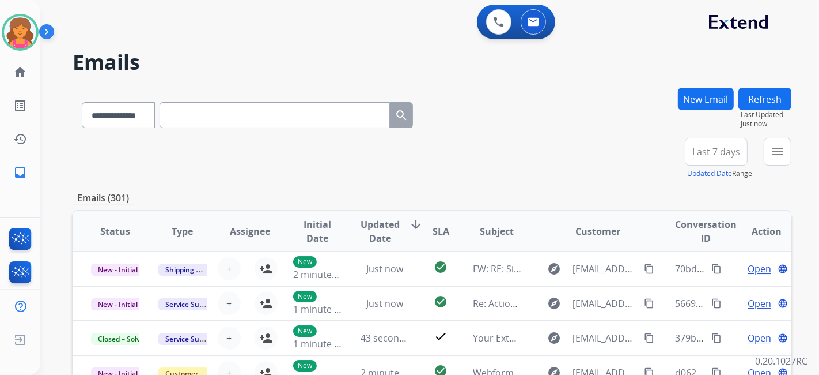
click at [694, 149] on span "Last 7 days" at bounding box center [717, 151] width 48 height 5
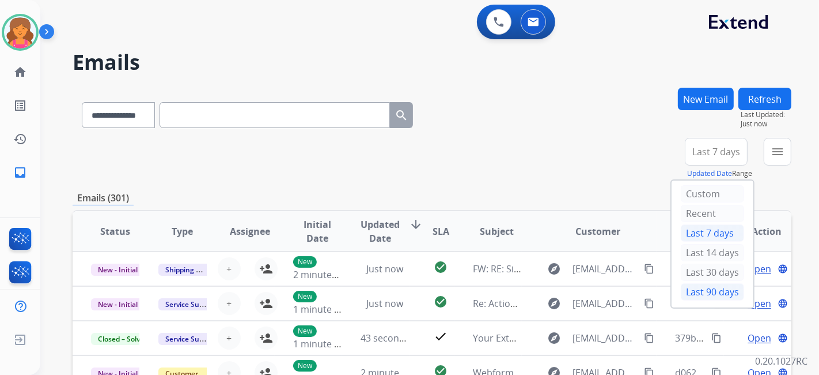
click at [710, 286] on div "Last 90 days" at bounding box center [712, 291] width 63 height 17
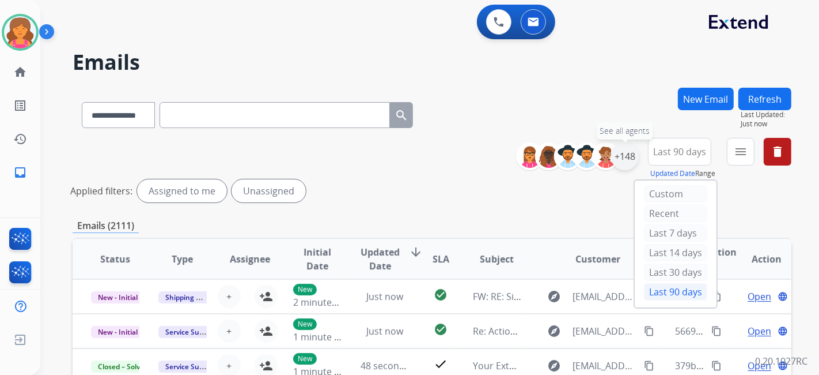
click at [632, 154] on div "+148" at bounding box center [625, 156] width 28 height 28
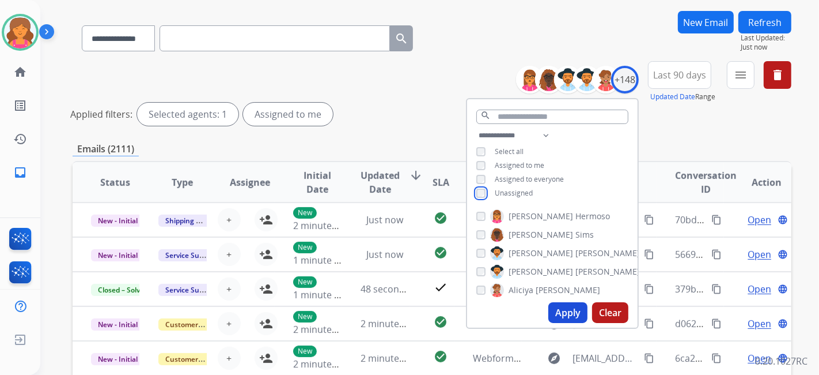
scroll to position [128, 0]
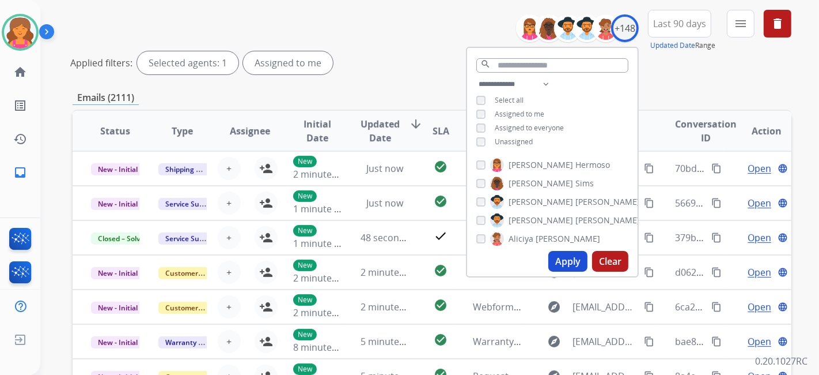
click at [576, 266] on button "Apply" at bounding box center [568, 261] width 39 height 21
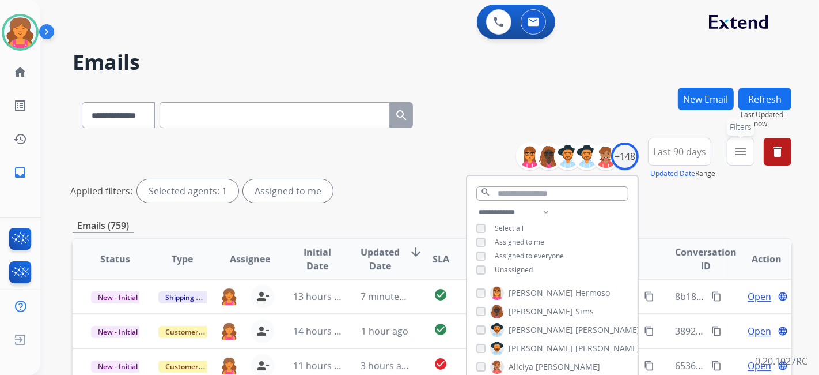
click at [736, 151] on mat-icon "menu" at bounding box center [741, 152] width 14 height 14
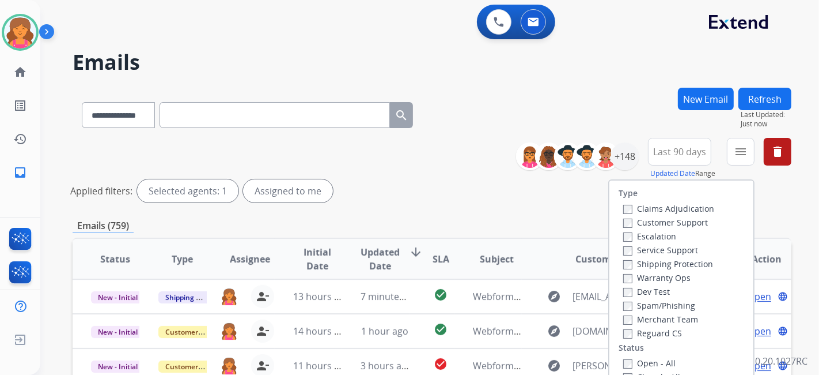
click at [645, 224] on label "Customer Support" at bounding box center [665, 222] width 85 height 11
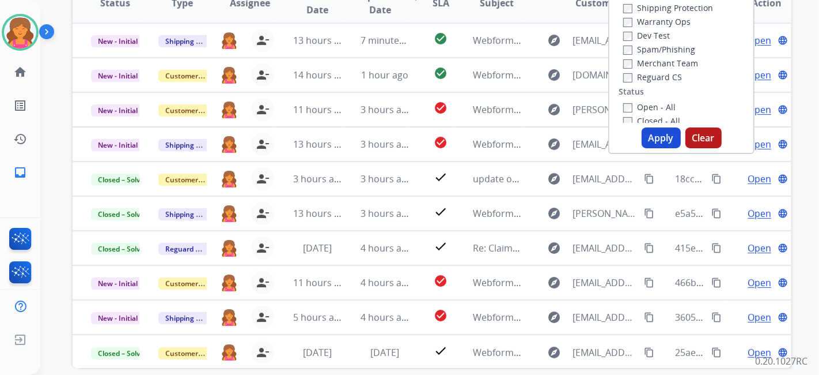
click at [667, 144] on button "Apply" at bounding box center [661, 137] width 39 height 21
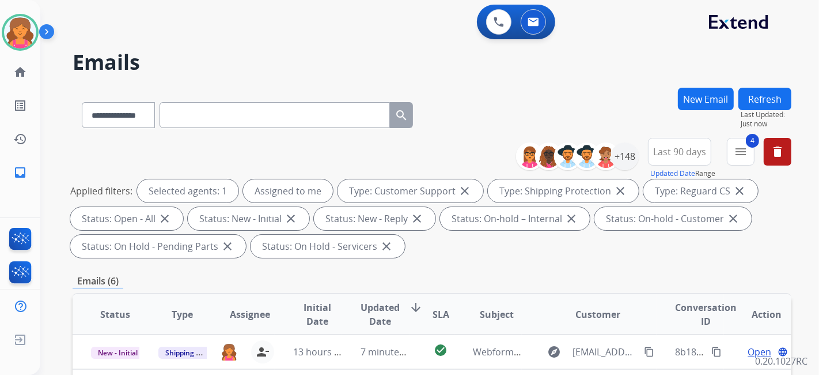
scroll to position [192, 0]
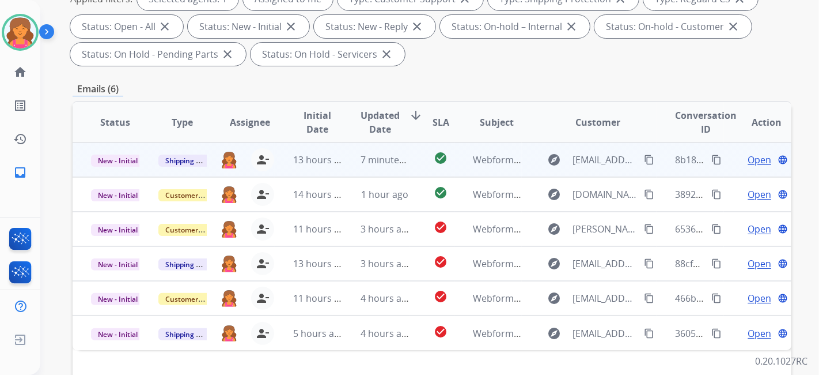
click at [749, 154] on span "Open" at bounding box center [760, 160] width 24 height 14
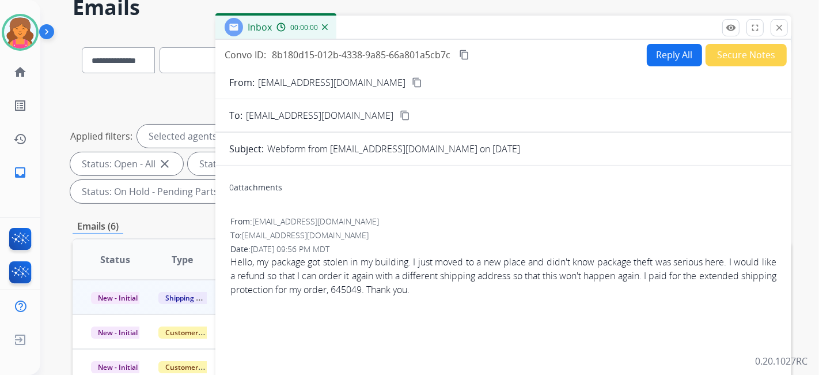
scroll to position [0, 0]
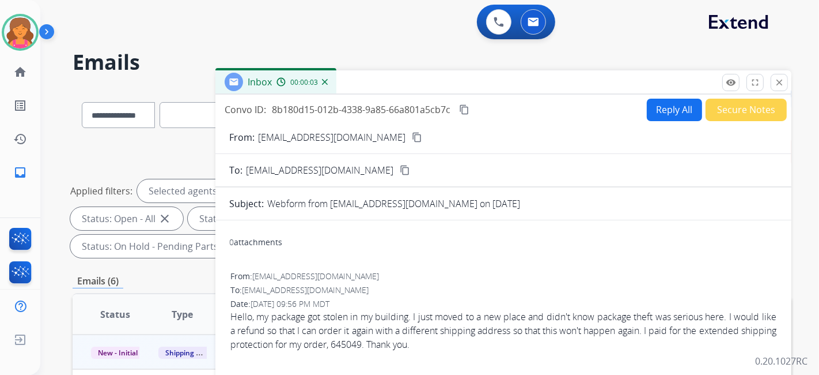
click at [667, 114] on button "Reply All" at bounding box center [674, 110] width 55 height 22
select select "**********"
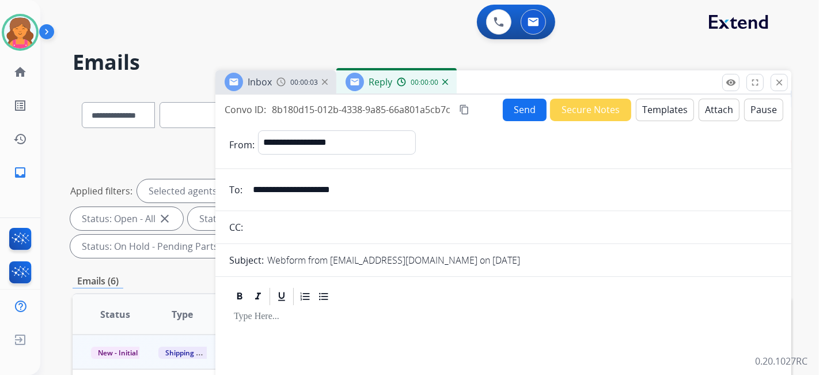
click at [667, 114] on button "Templates" at bounding box center [665, 110] width 58 height 22
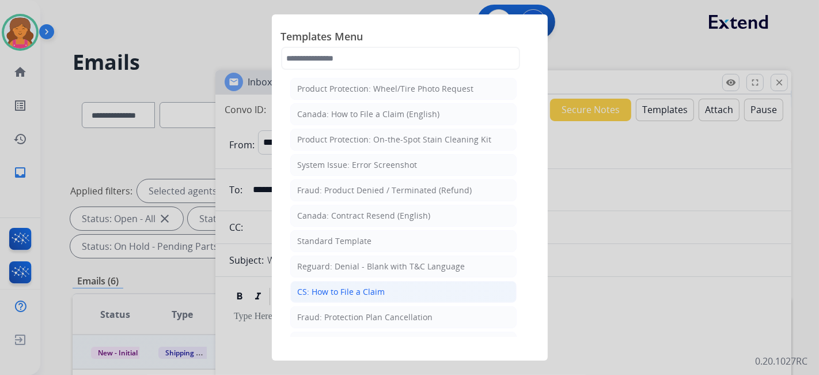
click at [372, 286] on div "CS: How to File a Claim" at bounding box center [342, 292] width 88 height 12
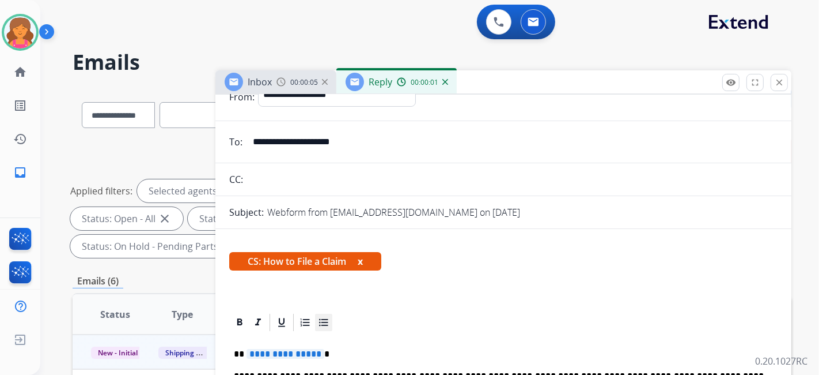
scroll to position [128, 0]
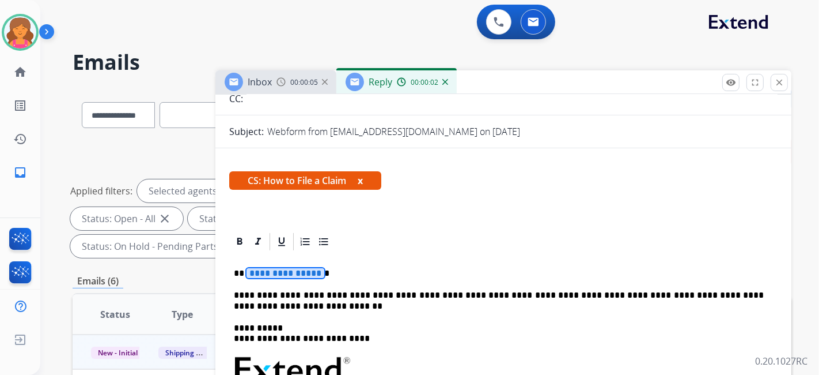
click at [300, 269] on span "**********" at bounding box center [286, 273] width 78 height 10
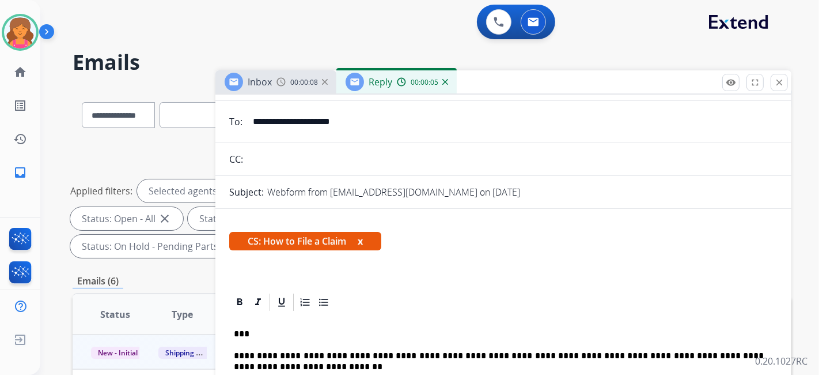
scroll to position [0, 0]
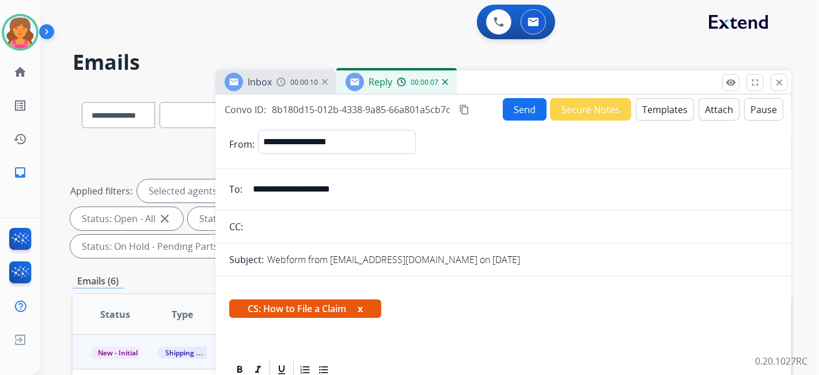
click at [505, 115] on button "Send" at bounding box center [525, 109] width 44 height 22
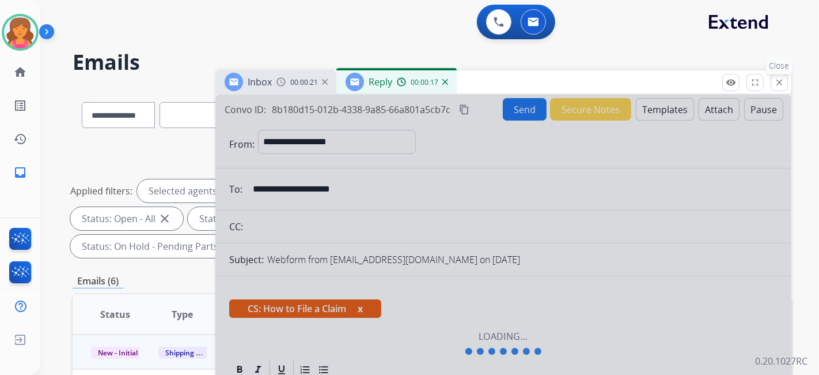
click at [783, 78] on mat-icon "close" at bounding box center [779, 82] width 10 height 10
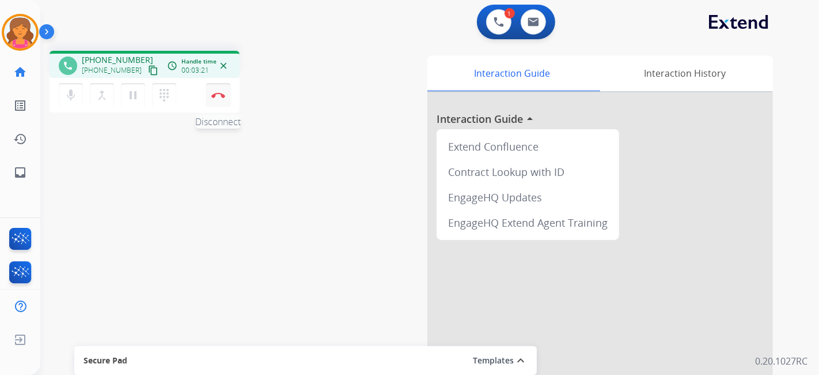
click at [217, 99] on button "Disconnect" at bounding box center [218, 95] width 24 height 24
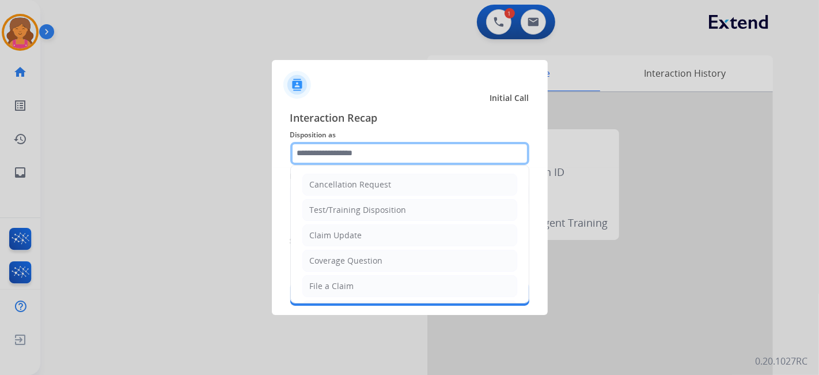
click at [357, 163] on input "text" at bounding box center [409, 153] width 239 height 23
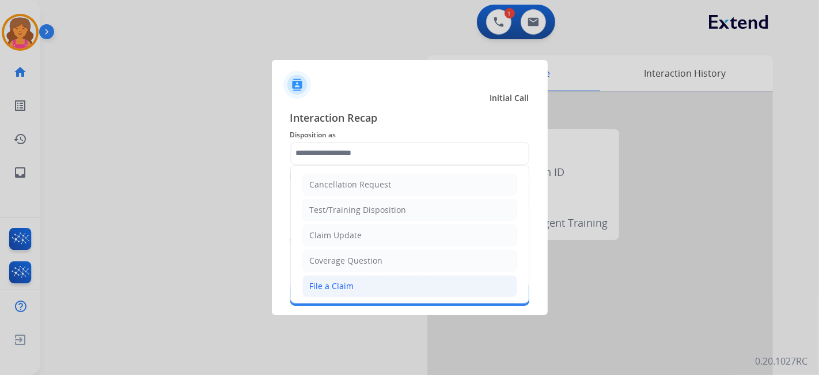
click at [356, 275] on li "File a Claim" at bounding box center [410, 286] width 215 height 22
type input "**********"
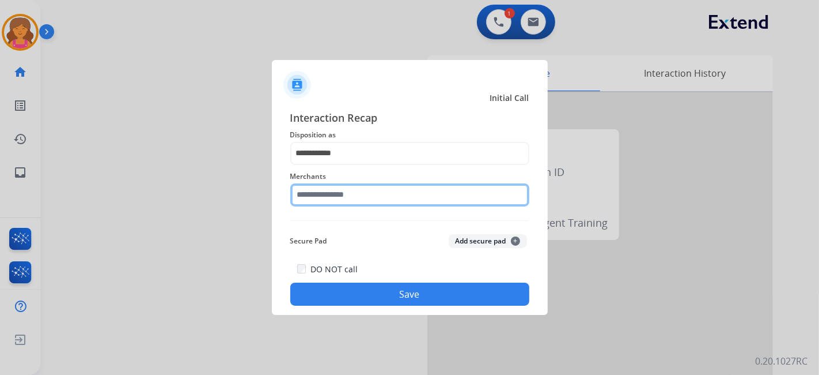
click at [334, 195] on input "text" at bounding box center [409, 194] width 239 height 23
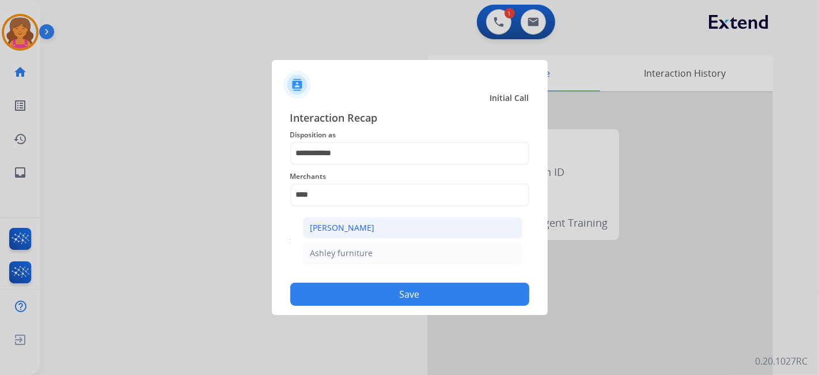
click at [332, 237] on li "[PERSON_NAME]" at bounding box center [413, 228] width 220 height 22
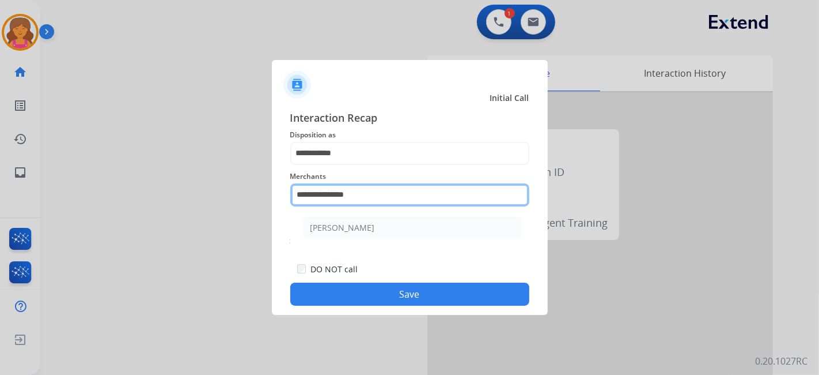
click at [385, 191] on input "**********" at bounding box center [409, 194] width 239 height 23
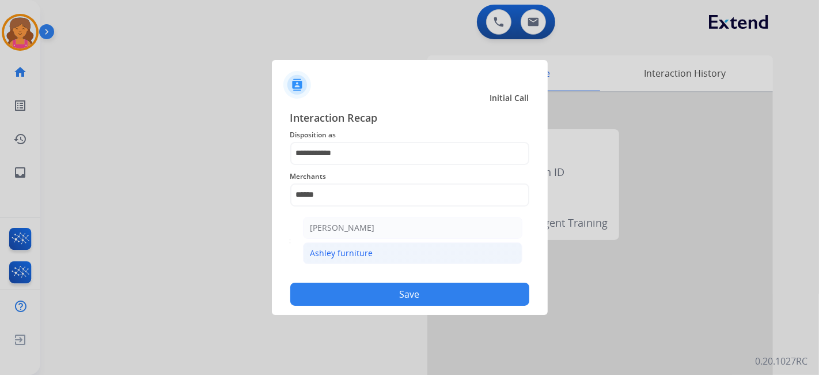
click at [399, 252] on li "Ashley furniture" at bounding box center [413, 253] width 220 height 22
type input "**********"
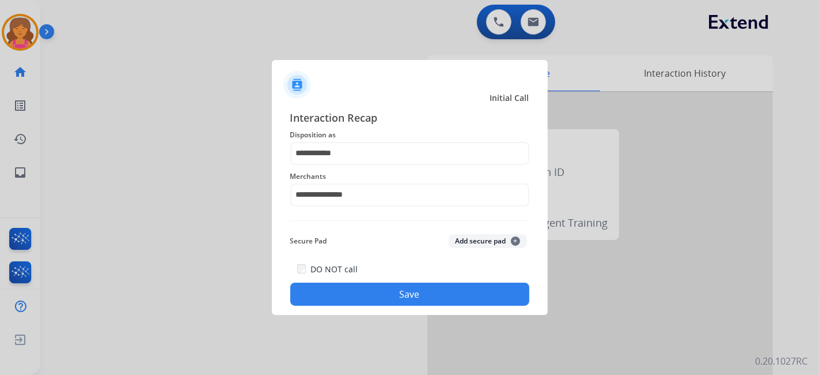
click at [374, 286] on button "Save" at bounding box center [409, 293] width 239 height 23
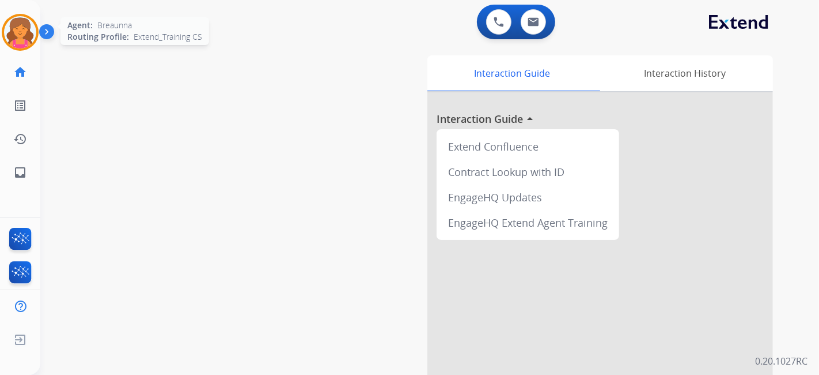
click at [22, 31] on img at bounding box center [20, 32] width 32 height 32
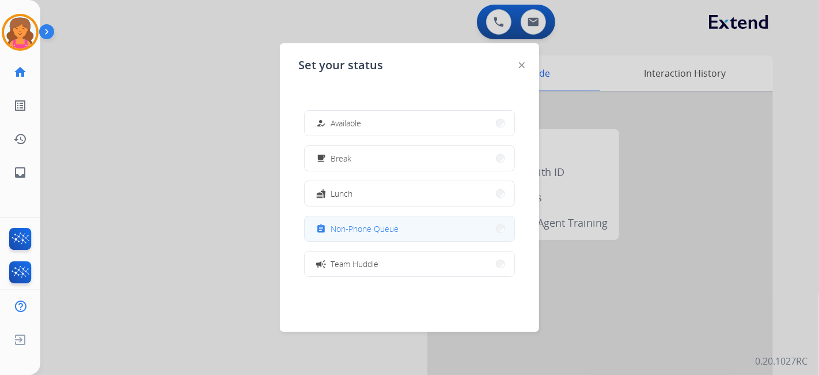
click at [350, 233] on span "Non-Phone Queue" at bounding box center [365, 228] width 68 height 12
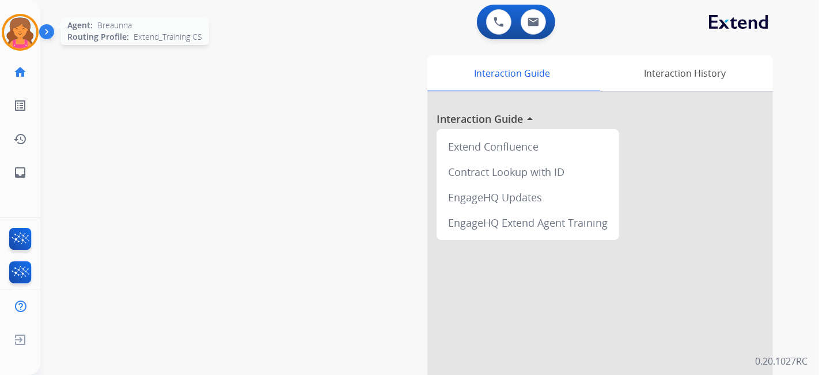
click at [28, 31] on img at bounding box center [20, 32] width 32 height 32
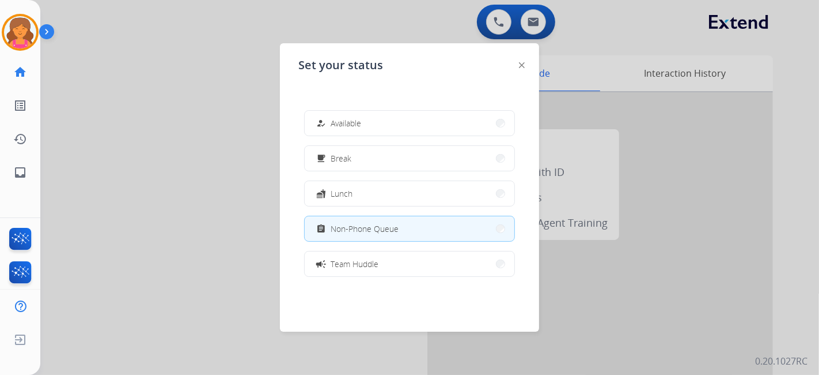
click at [318, 105] on div "how_to_reg Available free_breakfast Break fastfood Lunch assignment Non-Phone Q…" at bounding box center [409, 193] width 222 height 184
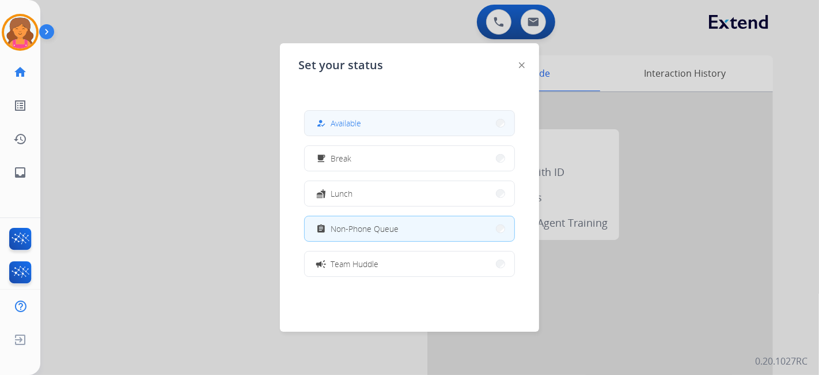
click at [327, 126] on div "how_to_reg" at bounding box center [322, 123] width 17 height 14
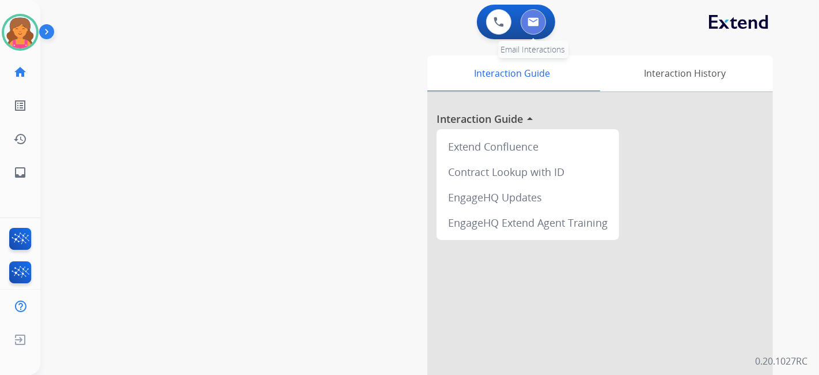
click at [528, 20] on img at bounding box center [534, 21] width 12 height 9
select select "**********"
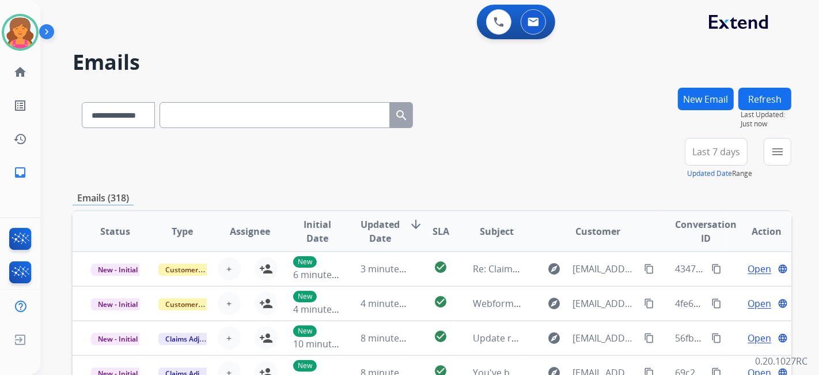
click at [694, 142] on button "Last 7 days" at bounding box center [716, 152] width 63 height 28
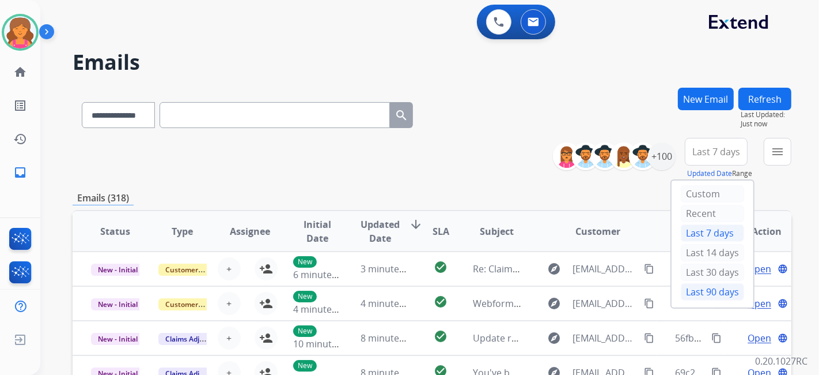
click at [707, 289] on div "Last 90 days" at bounding box center [712, 291] width 63 height 17
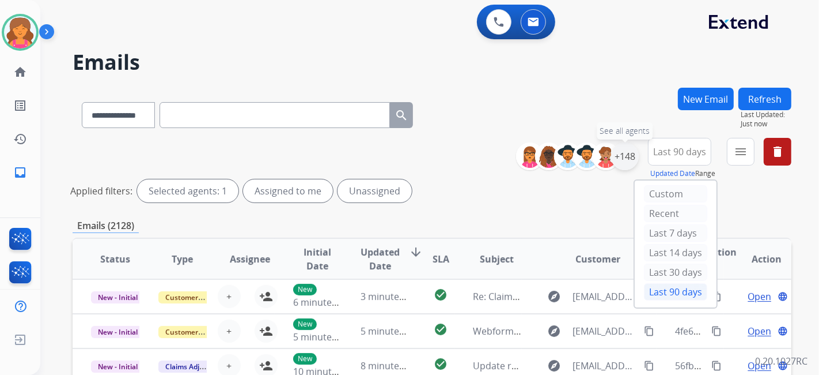
click at [623, 155] on div "+148" at bounding box center [625, 156] width 28 height 28
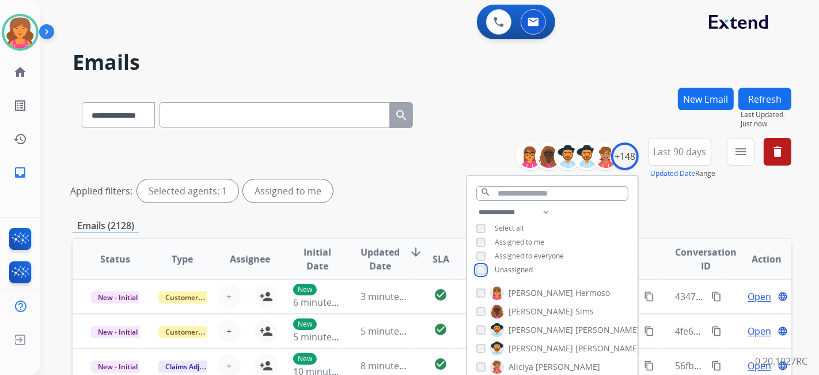
scroll to position [192, 0]
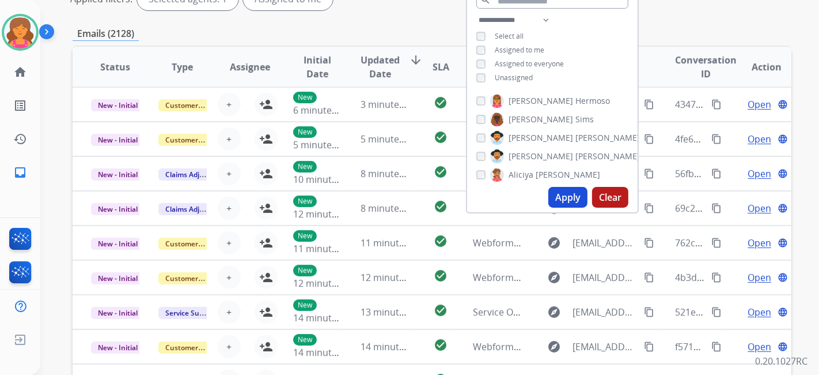
click at [552, 198] on button "Apply" at bounding box center [568, 197] width 39 height 21
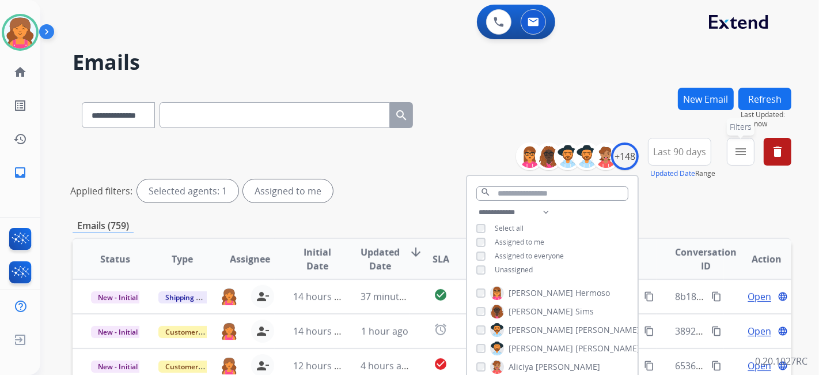
click at [736, 146] on mat-icon "menu" at bounding box center [741, 152] width 14 height 14
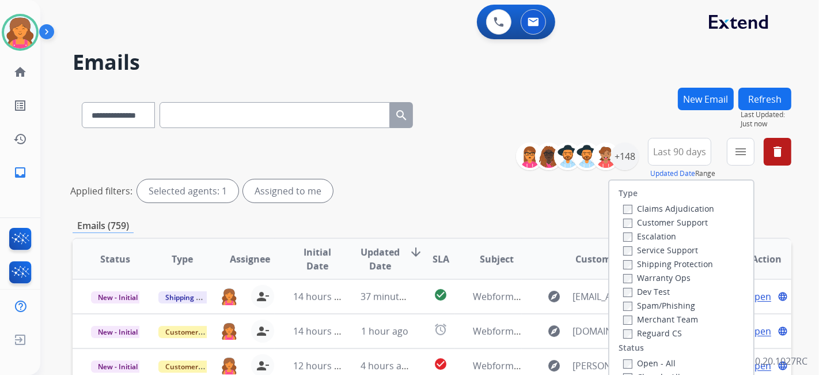
click at [680, 224] on label "Customer Support" at bounding box center [665, 222] width 85 height 11
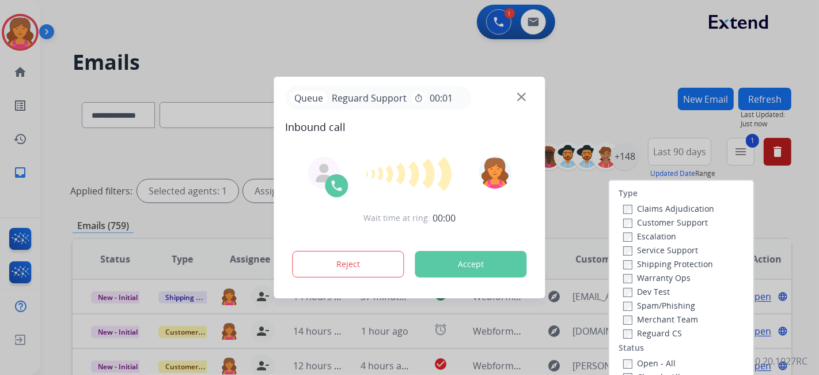
click at [663, 262] on label "Shipping Protection" at bounding box center [668, 263] width 90 height 11
click at [623, 354] on div "Type Claims Adjudication Customer Support Escalation Service Support Shipping P…" at bounding box center [682, 279] width 144 height 198
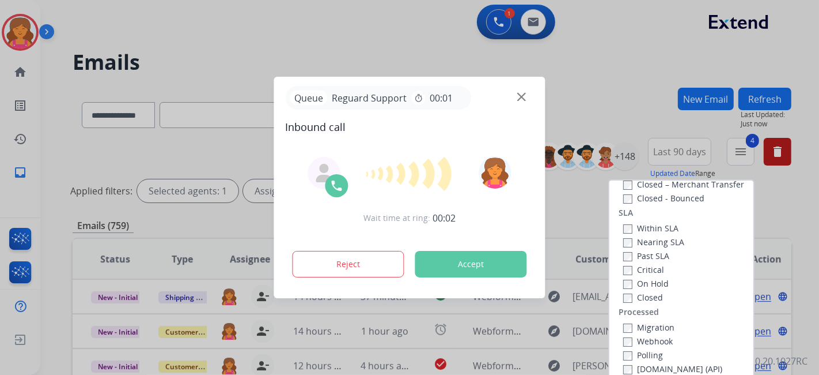
scroll to position [192, 0]
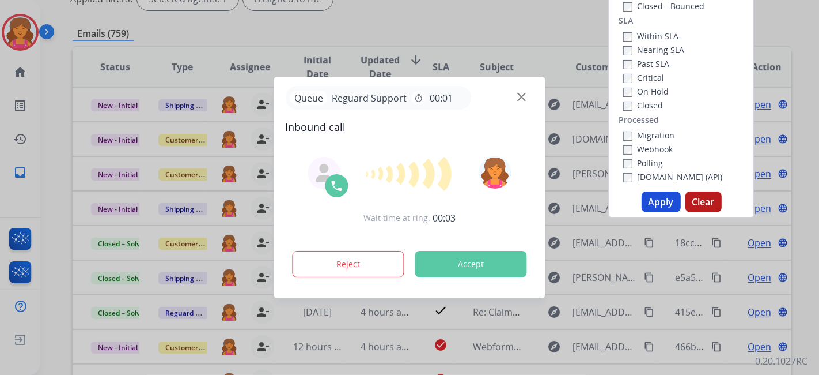
click at [648, 205] on button "Apply" at bounding box center [661, 201] width 39 height 21
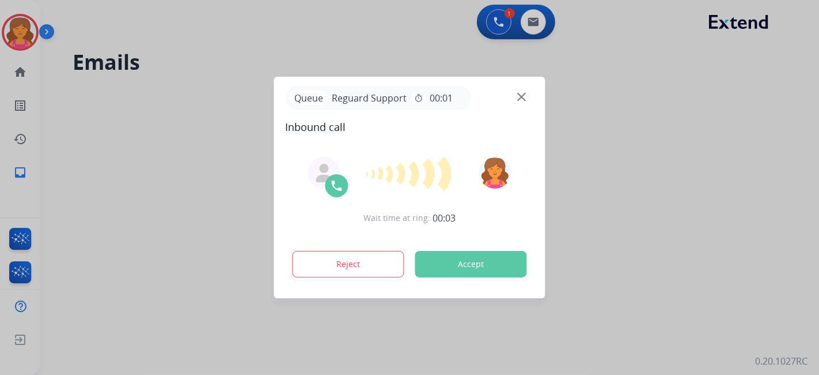
scroll to position [0, 0]
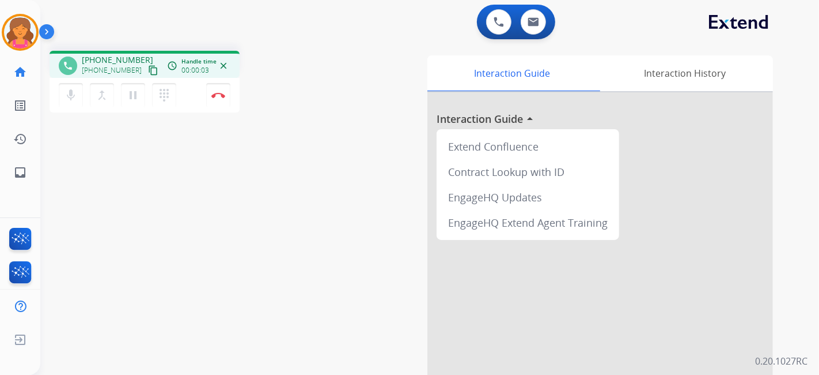
click at [148, 70] on mat-icon "content_copy" at bounding box center [153, 70] width 10 height 10
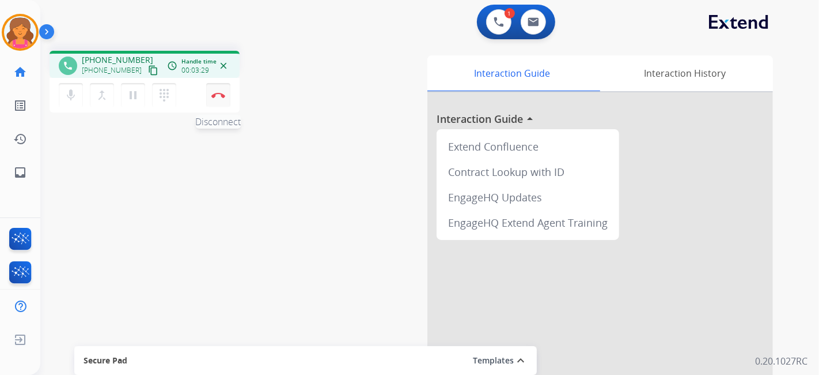
click at [220, 96] on img at bounding box center [218, 95] width 14 height 6
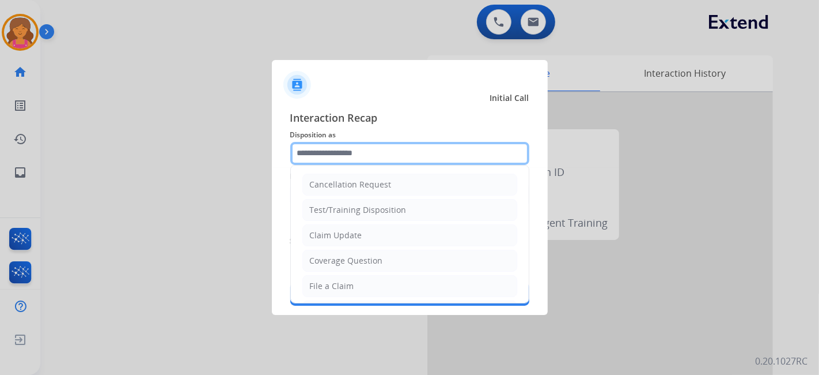
click at [341, 156] on input "text" at bounding box center [409, 153] width 239 height 23
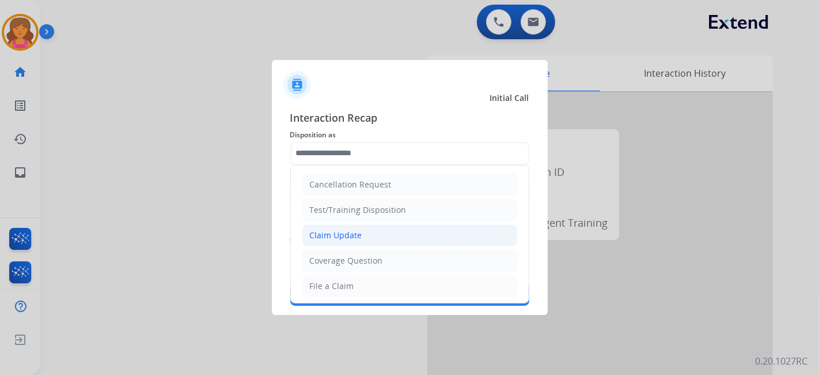
click at [352, 237] on div "Claim Update" at bounding box center [336, 235] width 52 height 12
type input "**********"
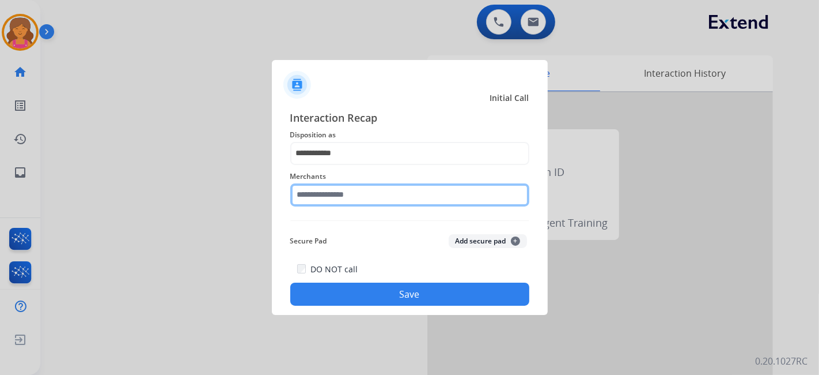
click at [362, 191] on input "text" at bounding box center [409, 194] width 239 height 23
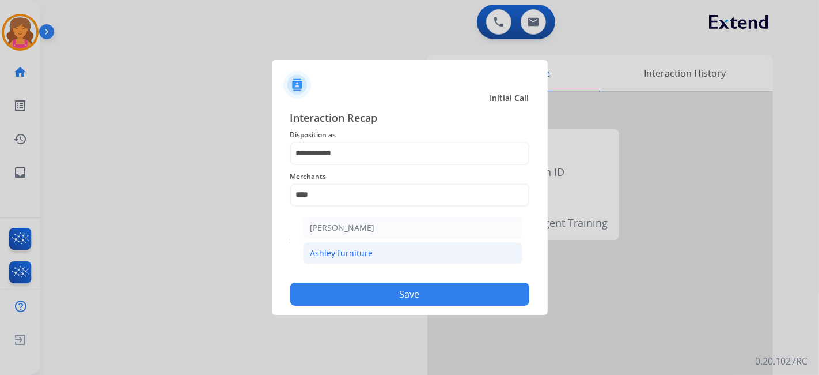
click at [394, 259] on li "Ashley furniture" at bounding box center [413, 253] width 220 height 22
type input "**********"
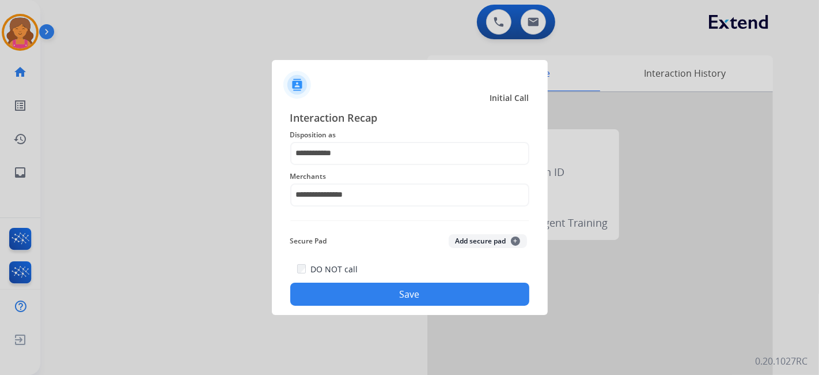
click at [394, 282] on div "DO NOT call Save" at bounding box center [409, 284] width 239 height 44
click at [396, 296] on button "Save" at bounding box center [409, 293] width 239 height 23
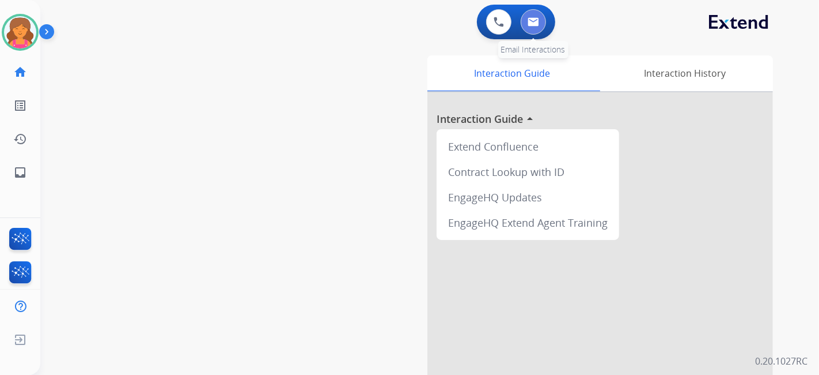
click at [529, 23] on img at bounding box center [534, 21] width 12 height 9
select select "**********"
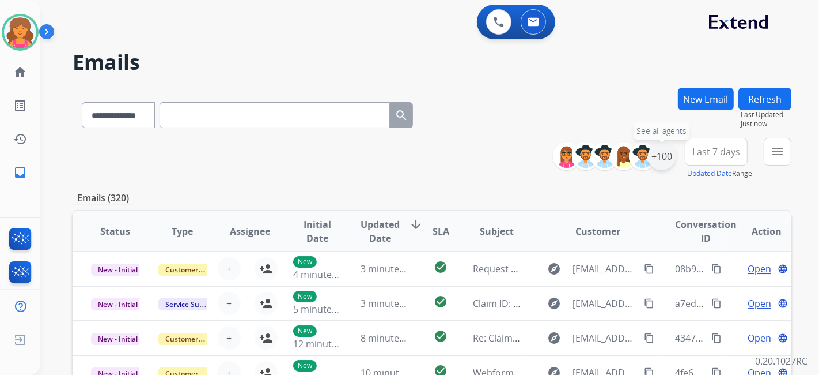
click at [665, 157] on div "+100" at bounding box center [662, 156] width 28 height 28
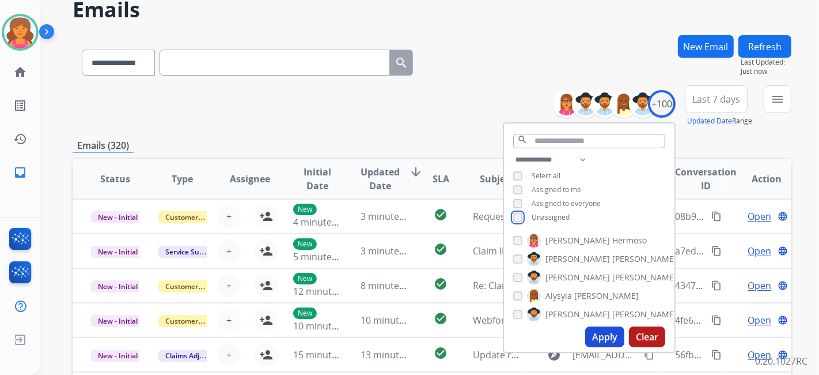
scroll to position [64, 0]
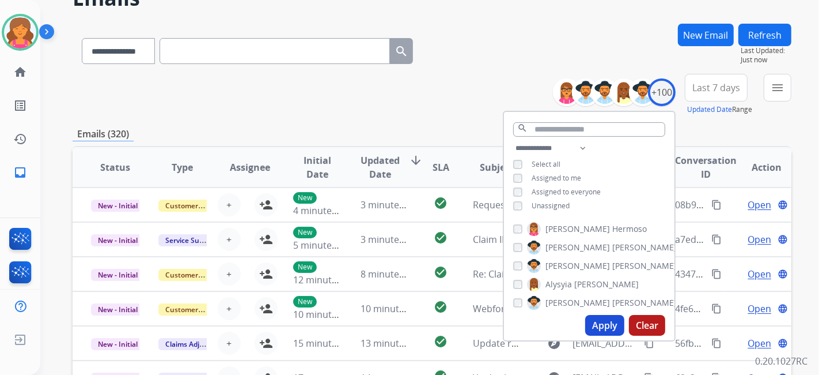
click at [604, 323] on button "Apply" at bounding box center [604, 325] width 39 height 21
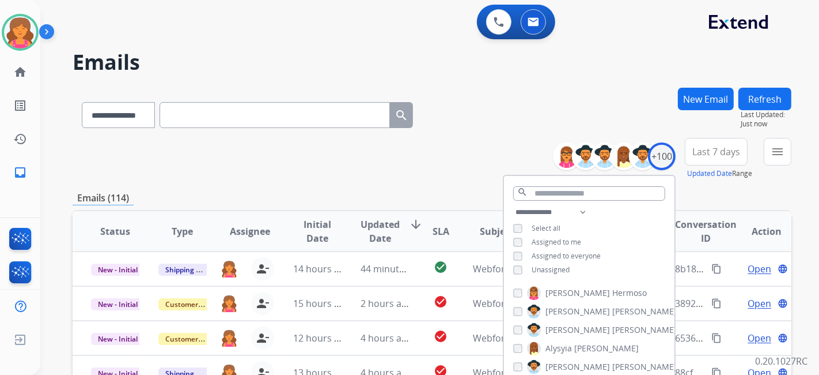
click at [717, 152] on span "Last 7 days" at bounding box center [717, 151] width 48 height 5
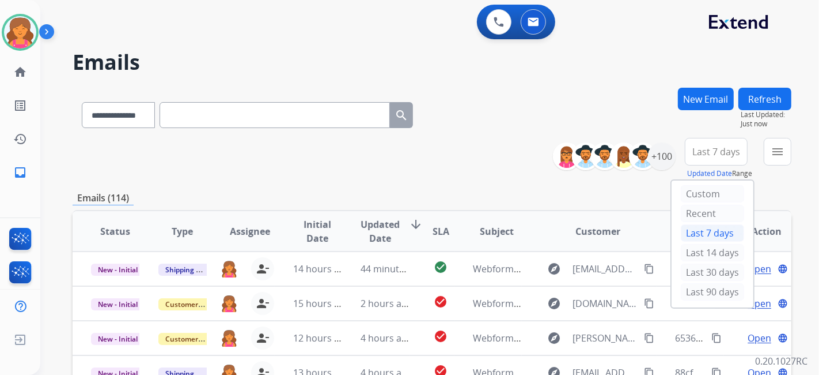
click at [681, 290] on div "Last 90 days" at bounding box center [712, 291] width 63 height 17
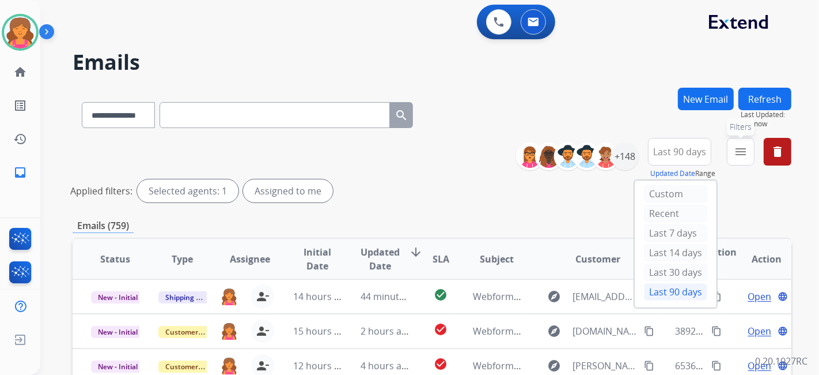
click at [738, 152] on mat-icon "menu" at bounding box center [741, 152] width 14 height 14
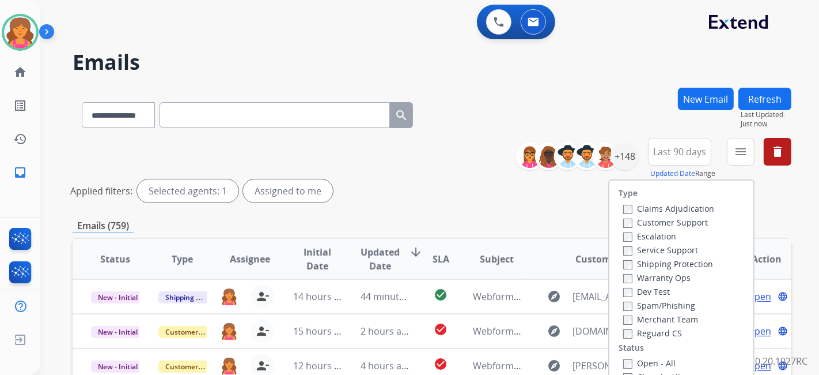
click at [660, 221] on label "Customer Support" at bounding box center [665, 222] width 85 height 11
click at [632, 262] on label "Shipping Protection" at bounding box center [668, 263] width 90 height 11
click at [623, 328] on label "Reguard CS" at bounding box center [652, 332] width 59 height 11
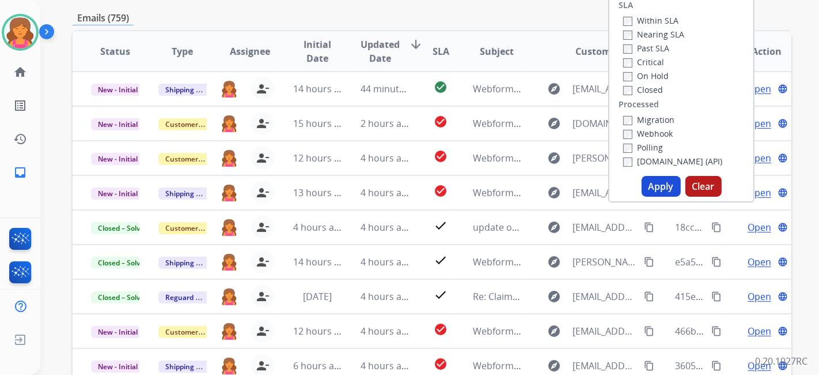
scroll to position [256, 0]
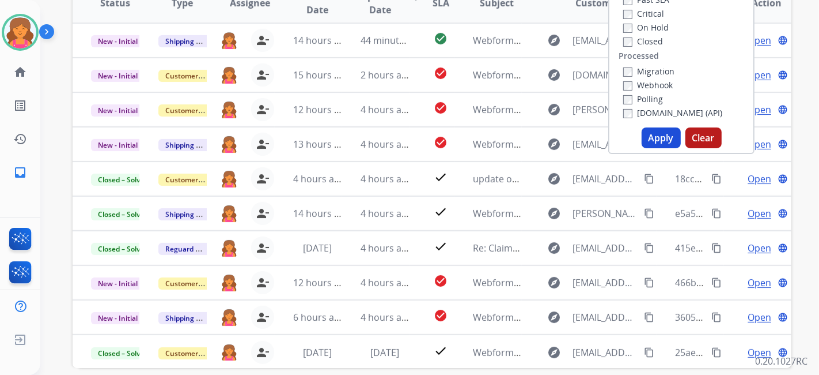
click at [647, 135] on button "Apply" at bounding box center [661, 137] width 39 height 21
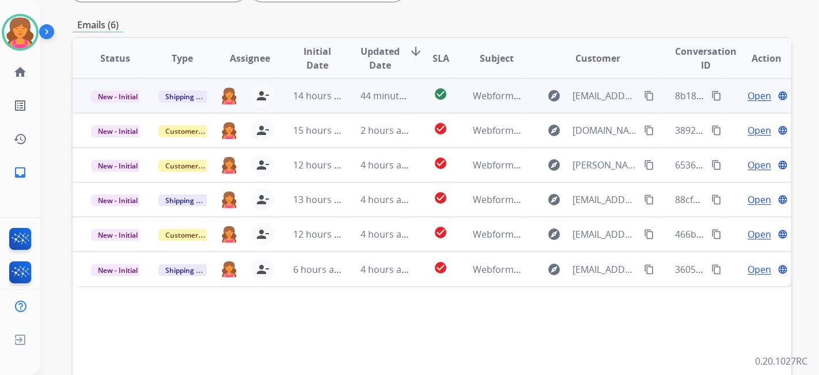
click at [754, 92] on span "Open" at bounding box center [760, 96] width 24 height 14
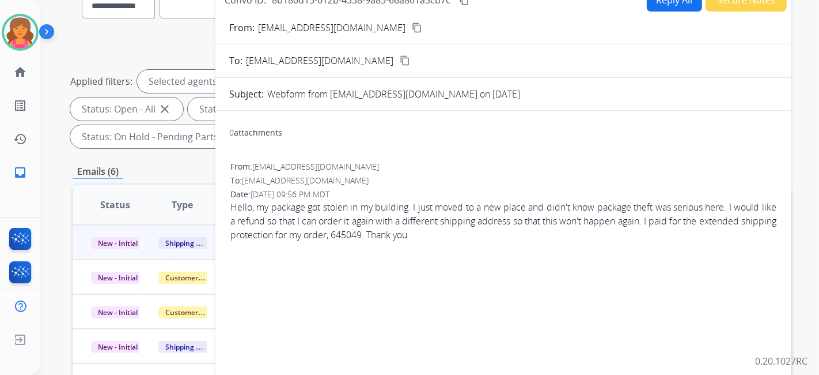
scroll to position [64, 0]
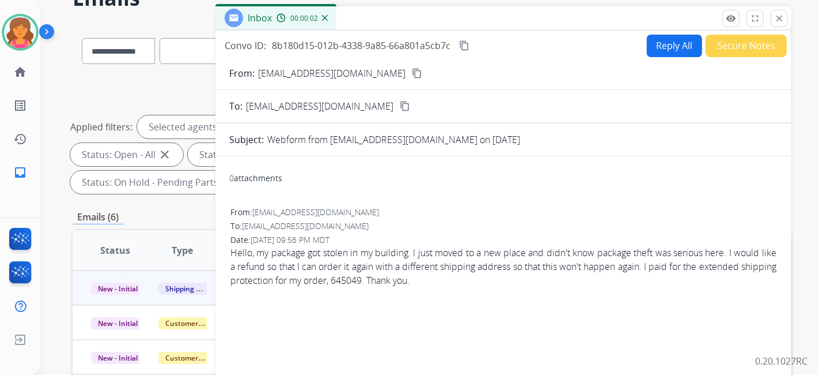
click at [656, 42] on button "Reply All" at bounding box center [674, 46] width 55 height 22
select select "**********"
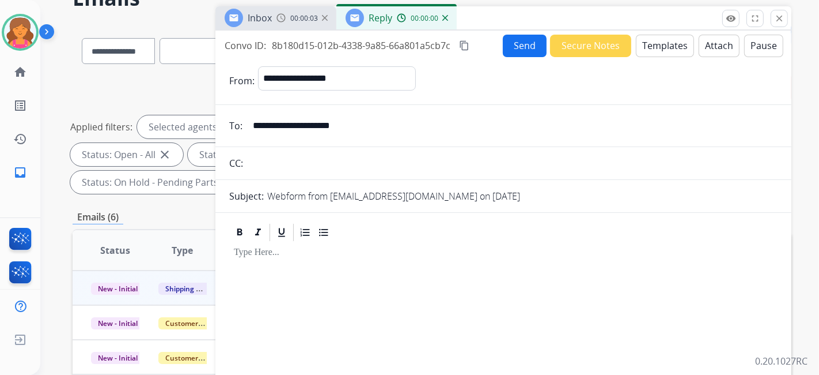
click at [656, 42] on button "Templates" at bounding box center [665, 46] width 58 height 22
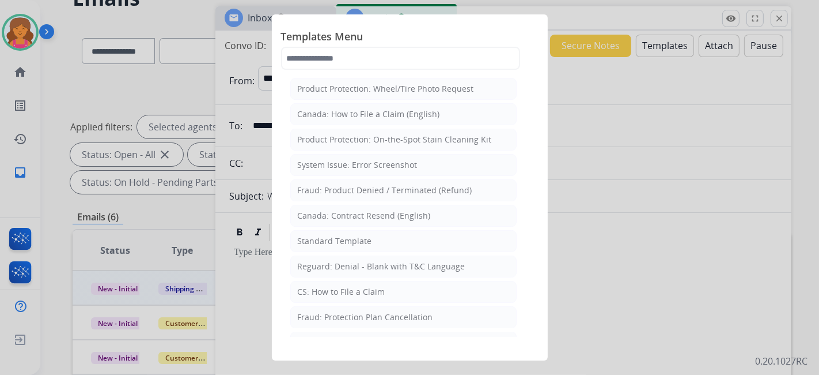
click at [325, 288] on div "CS: How to File a Claim" at bounding box center [342, 292] width 88 height 12
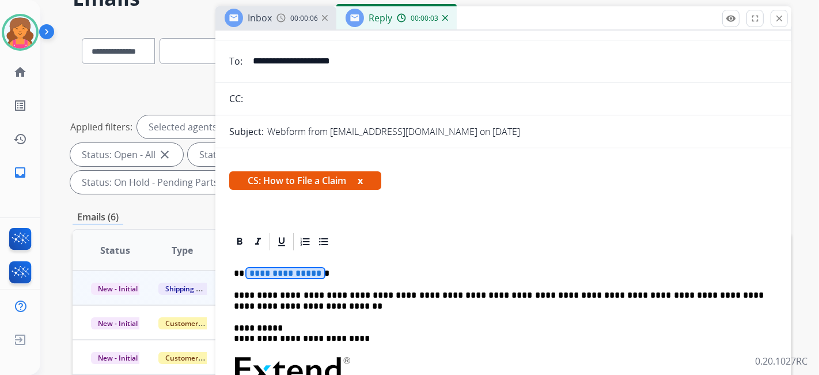
click at [306, 270] on span "**********" at bounding box center [286, 273] width 78 height 10
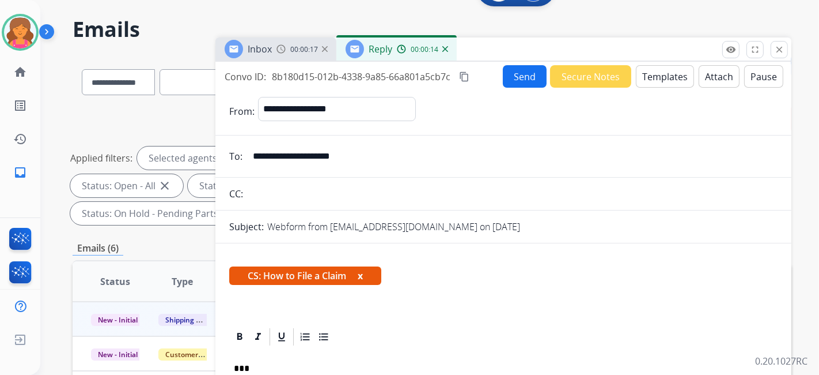
scroll to position [0, 0]
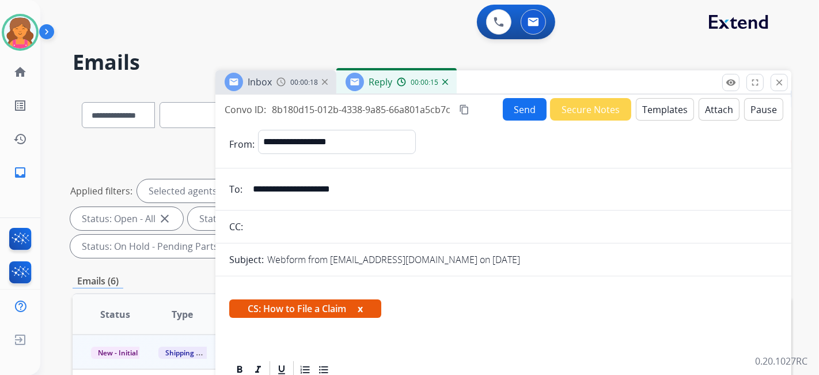
click at [520, 114] on button "Send" at bounding box center [525, 109] width 44 height 22
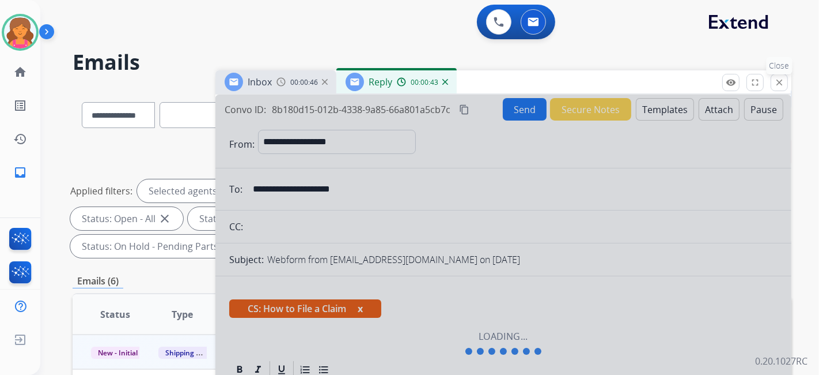
click at [778, 78] on mat-icon "close" at bounding box center [779, 82] width 10 height 10
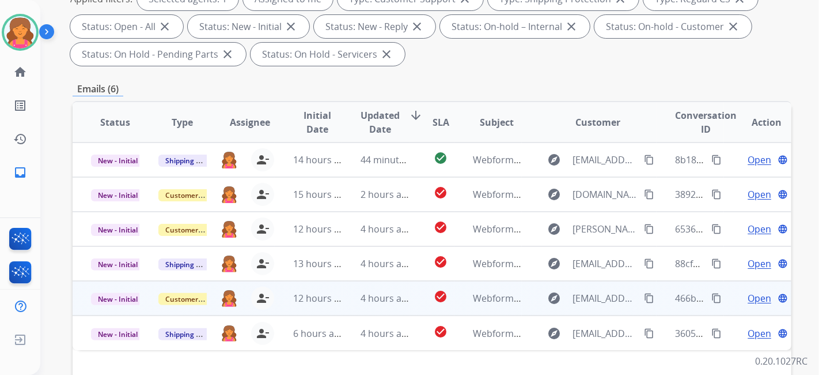
scroll to position [320, 0]
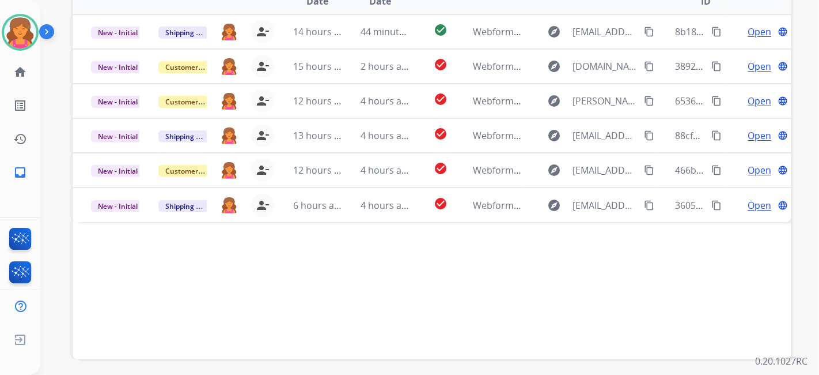
click at [9, 51] on div "Breaunna Available Edit Avatar Agent: Breaunna Routing Profile: Extend_Training…" at bounding box center [20, 94] width 40 height 189
click at [9, 38] on img at bounding box center [20, 32] width 32 height 32
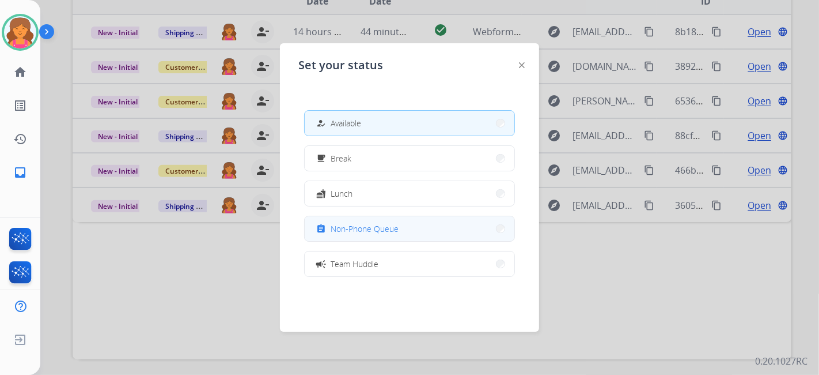
click at [367, 232] on span "Non-Phone Queue" at bounding box center [365, 228] width 68 height 12
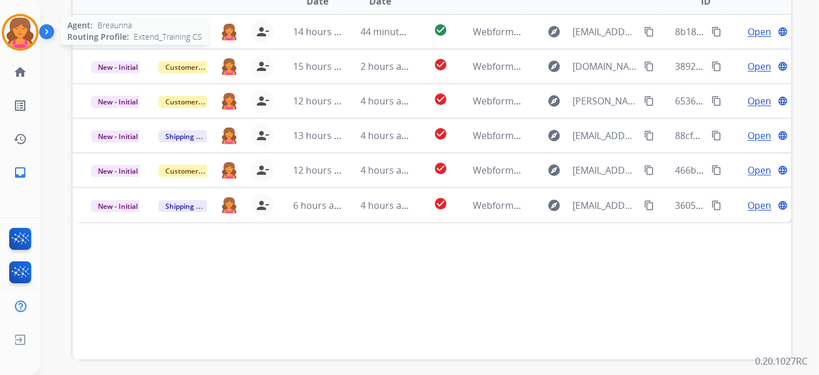
click at [35, 27] on img at bounding box center [20, 32] width 32 height 32
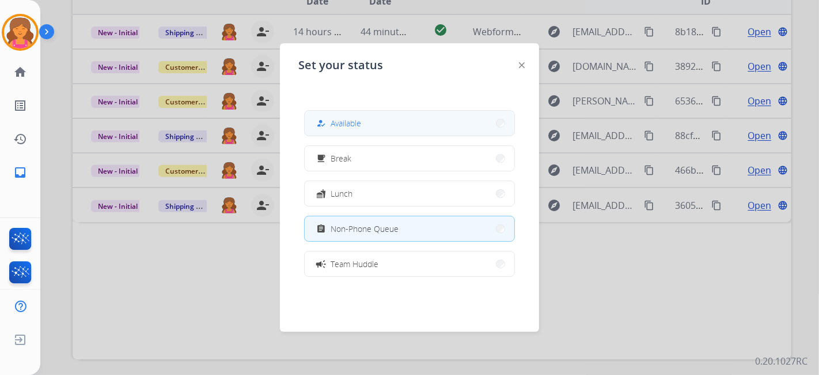
click at [431, 114] on button "how_to_reg Available" at bounding box center [410, 123] width 210 height 25
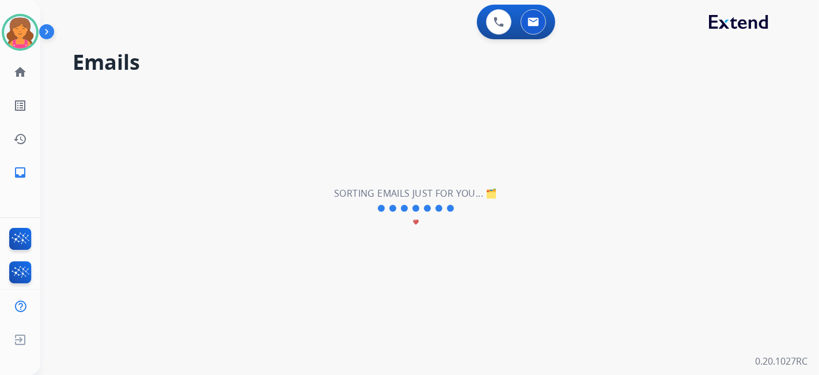
scroll to position [0, 0]
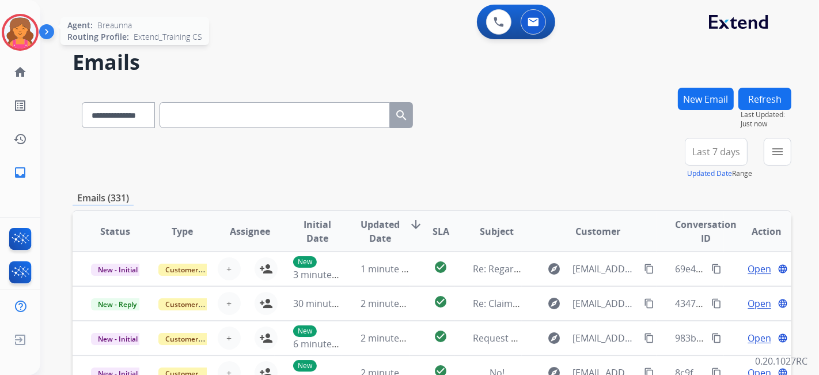
click at [16, 28] on img at bounding box center [20, 32] width 32 height 32
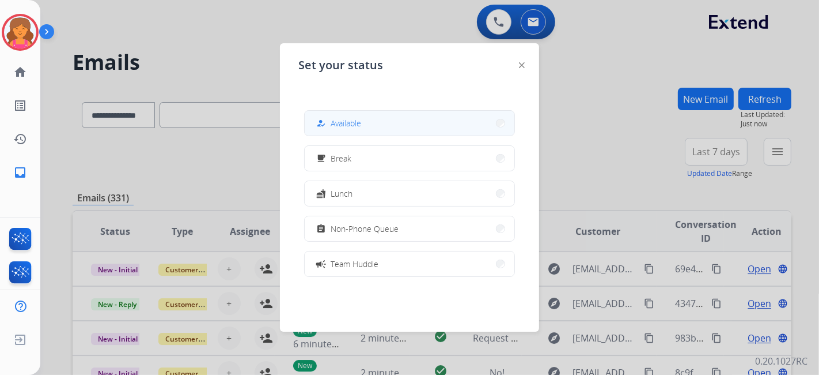
click at [327, 121] on div "how_to_reg" at bounding box center [322, 123] width 17 height 14
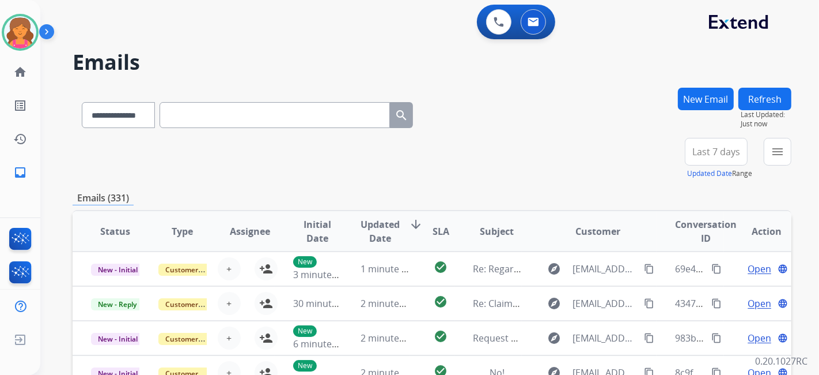
click at [701, 154] on span "Last 7 days" at bounding box center [717, 151] width 48 height 5
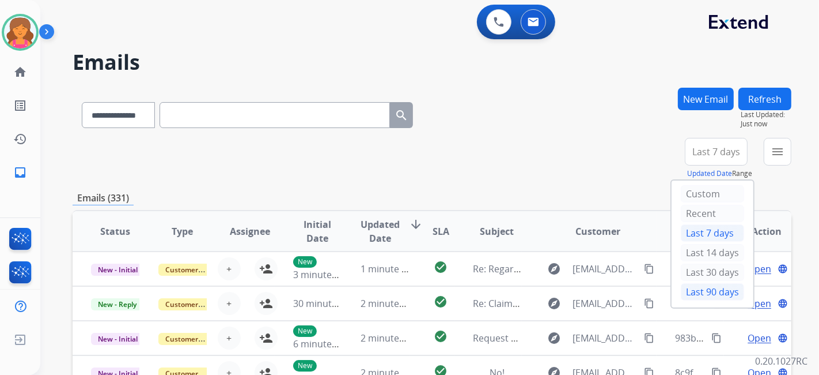
click at [705, 287] on div "Last 90 days" at bounding box center [712, 291] width 63 height 17
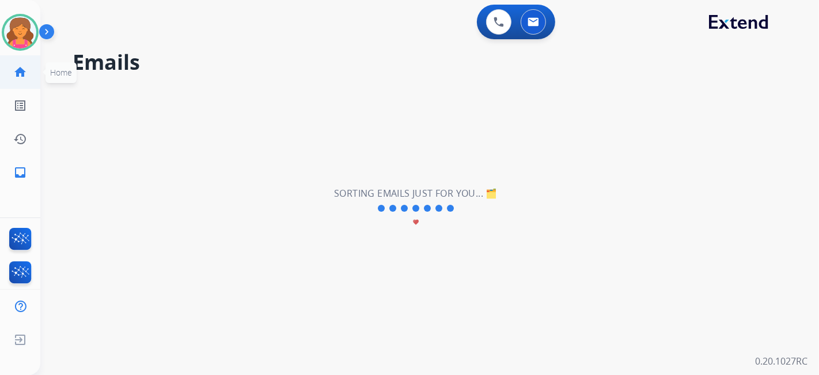
click at [29, 78] on link "home Home" at bounding box center [20, 72] width 32 height 32
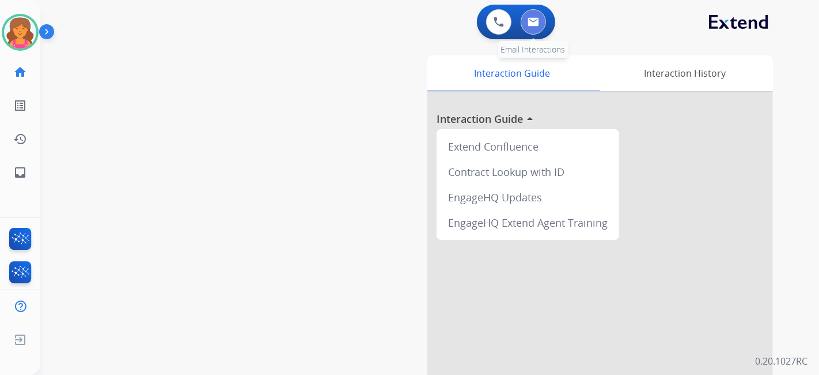
click at [524, 25] on button at bounding box center [533, 21] width 25 height 25
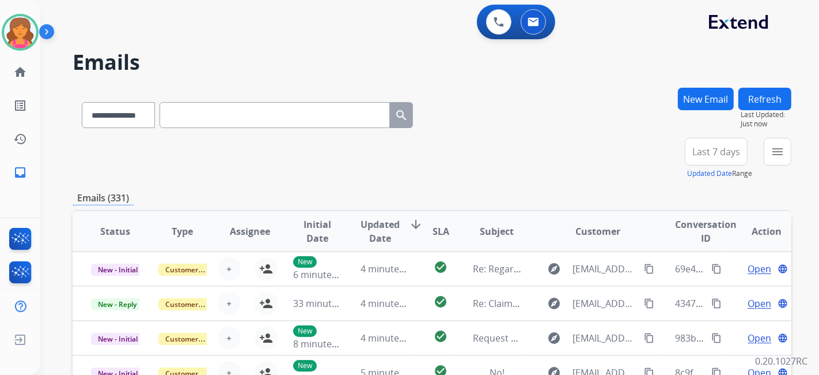
drag, startPoint x: 713, startPoint y: 147, endPoint x: 706, endPoint y: 149, distance: 7.1
click at [708, 149] on span "Last 7 days" at bounding box center [717, 151] width 48 height 5
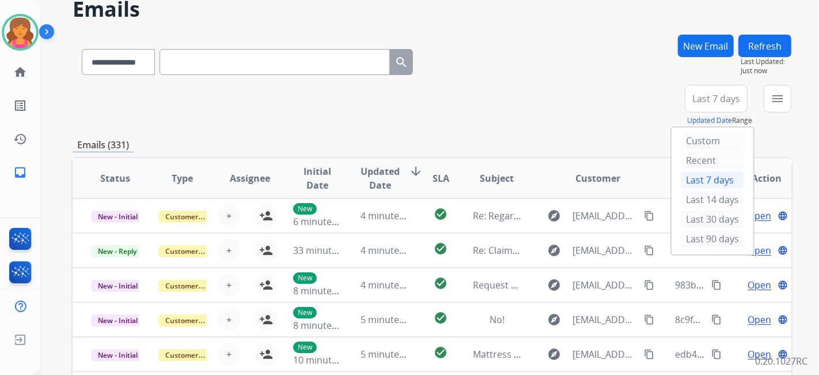
scroll to position [128, 0]
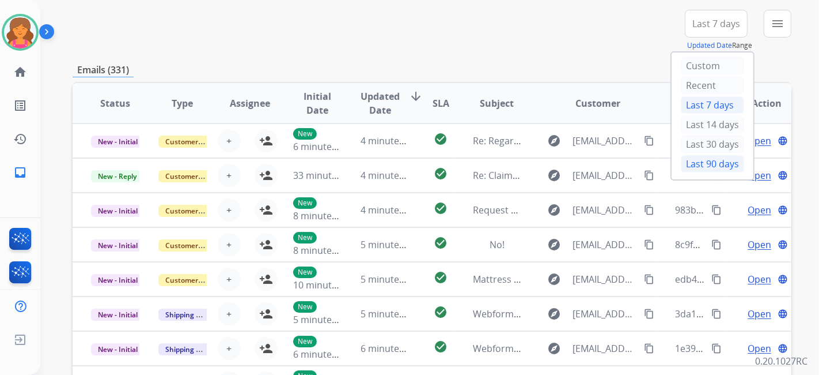
click at [709, 157] on div "Last 90 days" at bounding box center [712, 163] width 63 height 17
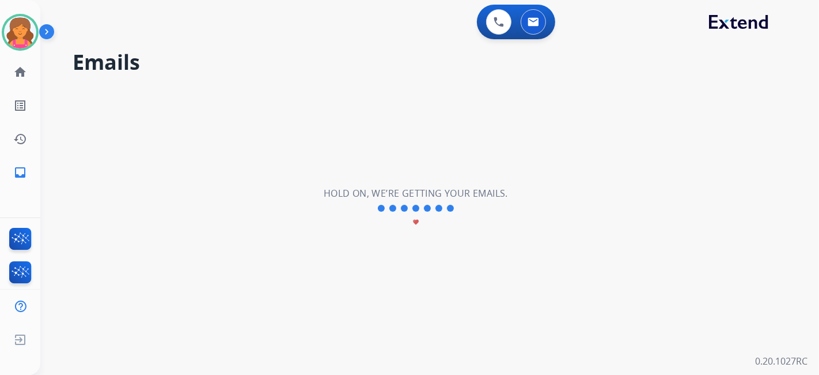
scroll to position [0, 0]
click at [33, 72] on link "home Home" at bounding box center [20, 72] width 32 height 32
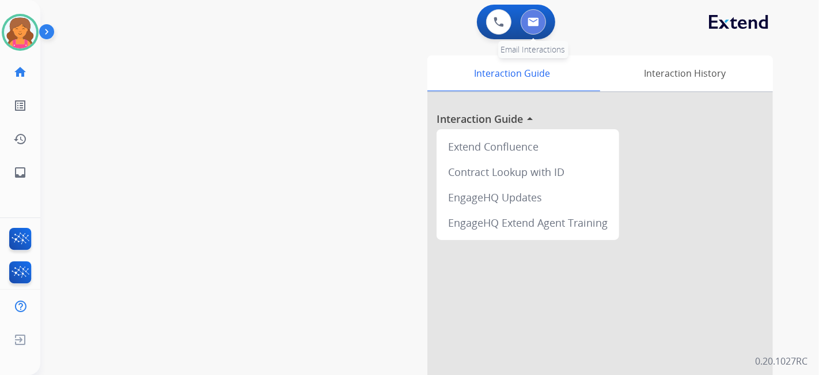
click at [521, 22] on button at bounding box center [533, 21] width 25 height 25
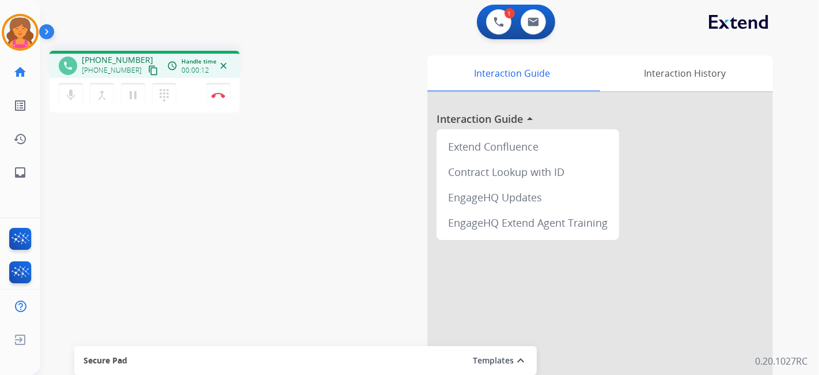
click at [148, 74] on mat-icon "content_copy" at bounding box center [153, 70] width 10 height 10
click at [216, 99] on button "Disconnect" at bounding box center [218, 95] width 24 height 24
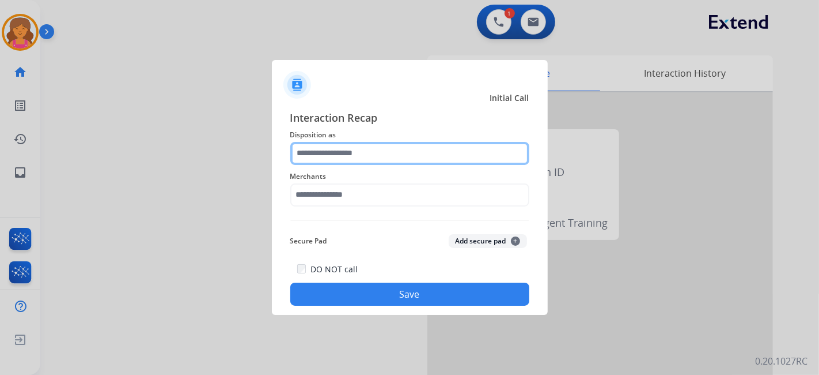
click at [365, 150] on input "text" at bounding box center [409, 153] width 239 height 23
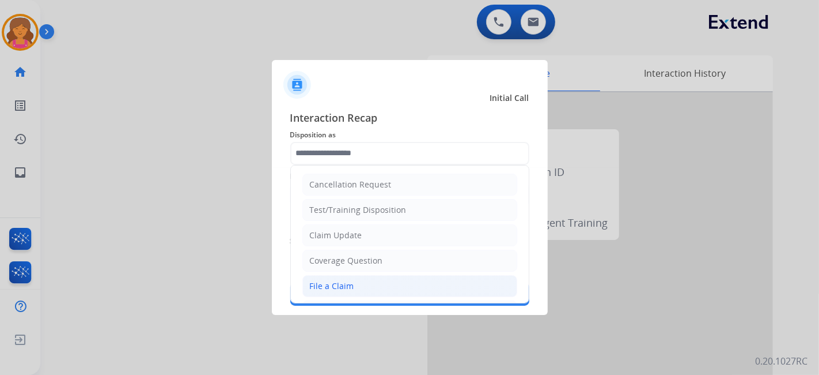
click at [343, 282] on div "File a Claim" at bounding box center [332, 286] width 44 height 12
type input "**********"
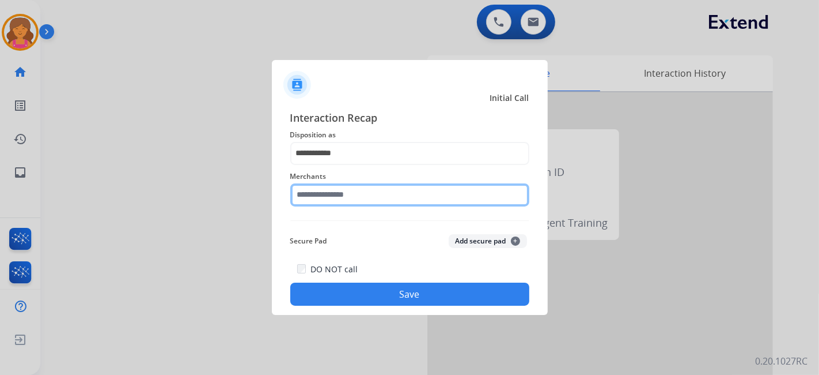
click at [334, 205] on div "Merchants" at bounding box center [409, 188] width 239 height 46
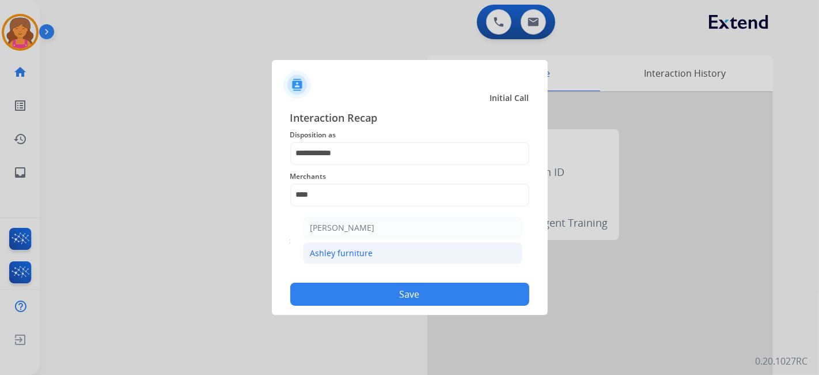
click at [335, 253] on div "Ashley furniture" at bounding box center [342, 253] width 63 height 12
type input "**********"
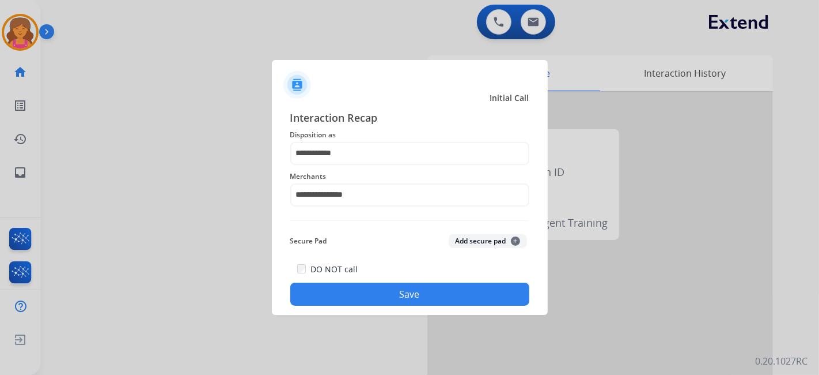
click at [346, 292] on button "Save" at bounding box center [409, 293] width 239 height 23
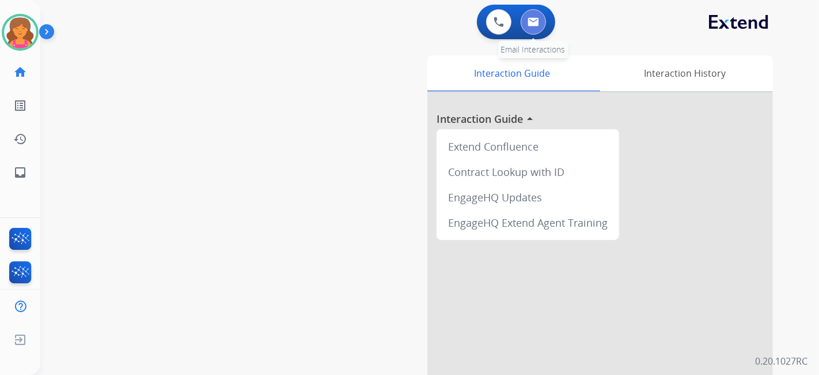
click at [543, 23] on button at bounding box center [533, 21] width 25 height 25
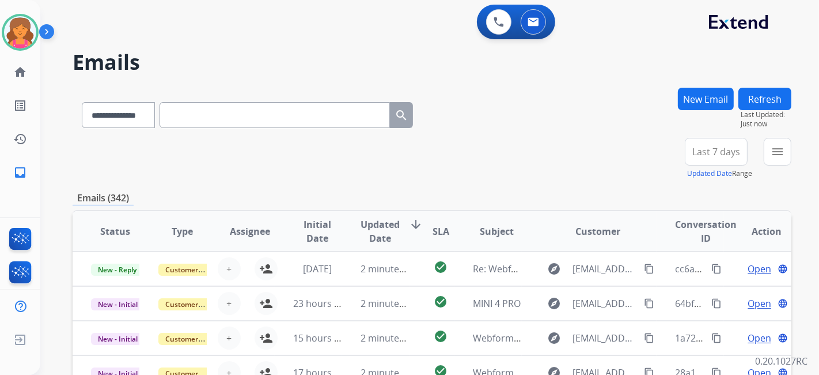
click at [694, 149] on span "Last 7 days" at bounding box center [717, 151] width 48 height 5
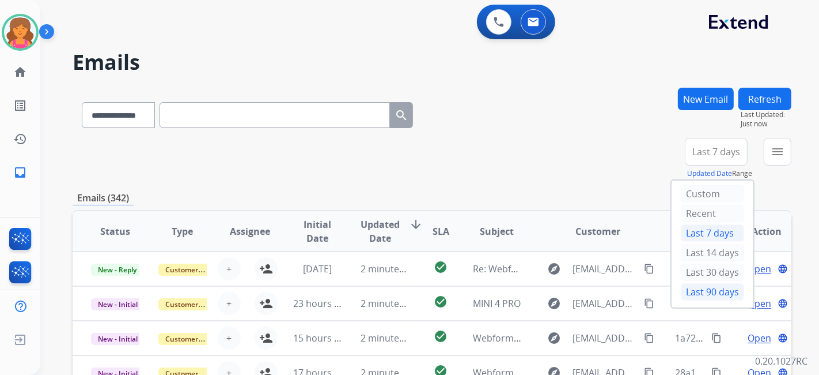
click at [703, 290] on div "Last 90 days" at bounding box center [712, 291] width 63 height 17
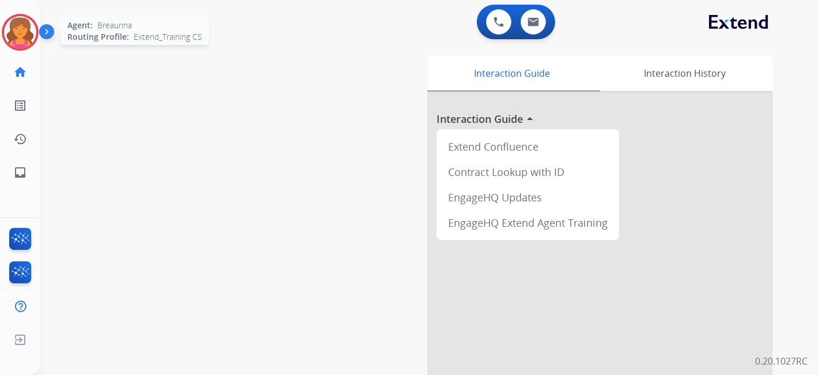
click at [29, 28] on img at bounding box center [20, 32] width 32 height 32
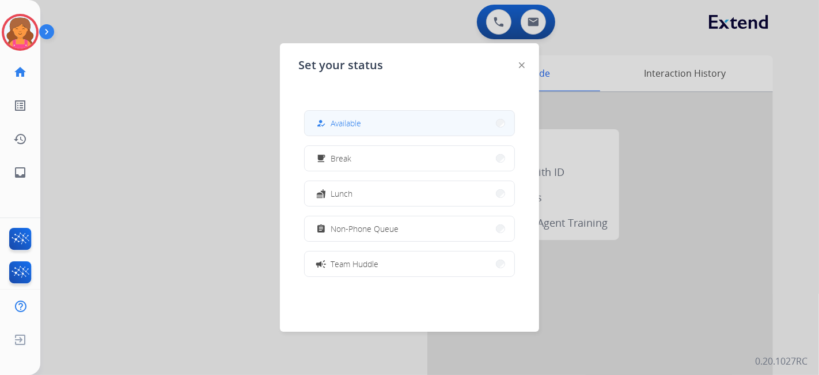
click at [428, 122] on button "how_to_reg Available" at bounding box center [410, 123] width 210 height 25
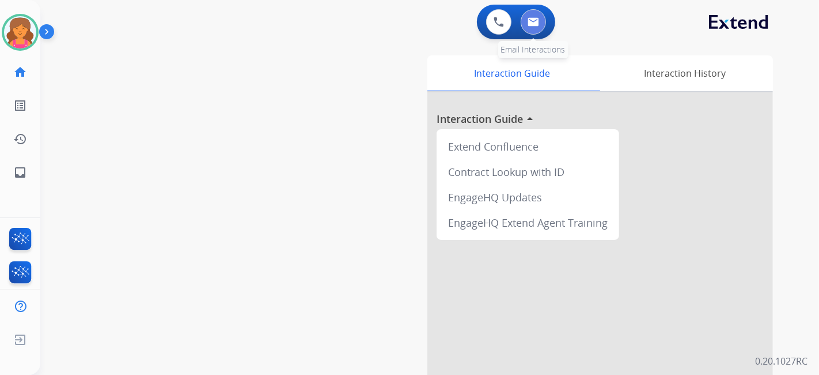
click at [528, 28] on button at bounding box center [533, 21] width 25 height 25
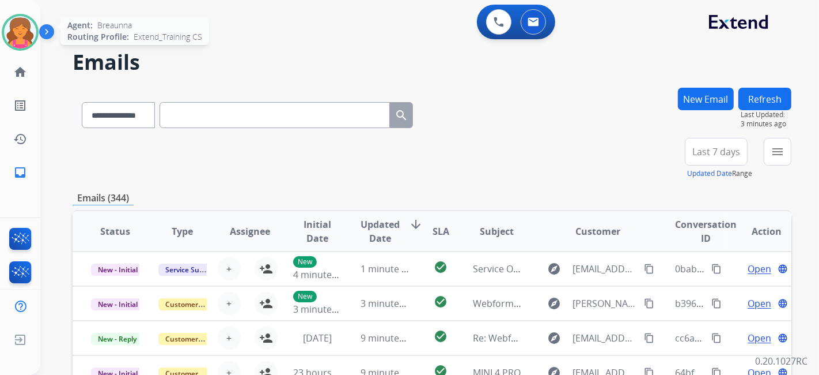
drag, startPoint x: 31, startPoint y: 25, endPoint x: 59, endPoint y: 35, distance: 29.2
click at [31, 25] on img at bounding box center [20, 32] width 32 height 32
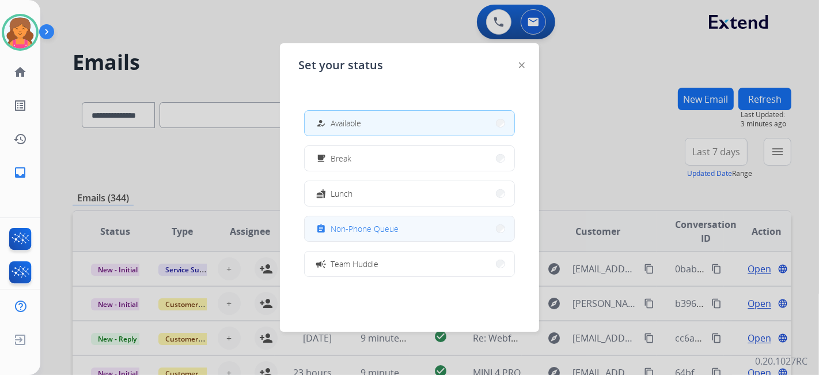
click at [399, 229] on button "assignment Non-Phone Queue" at bounding box center [410, 228] width 210 height 25
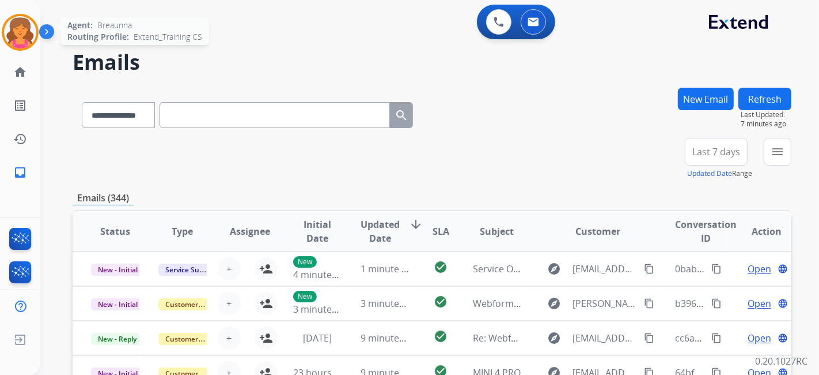
click at [33, 28] on img at bounding box center [20, 32] width 32 height 32
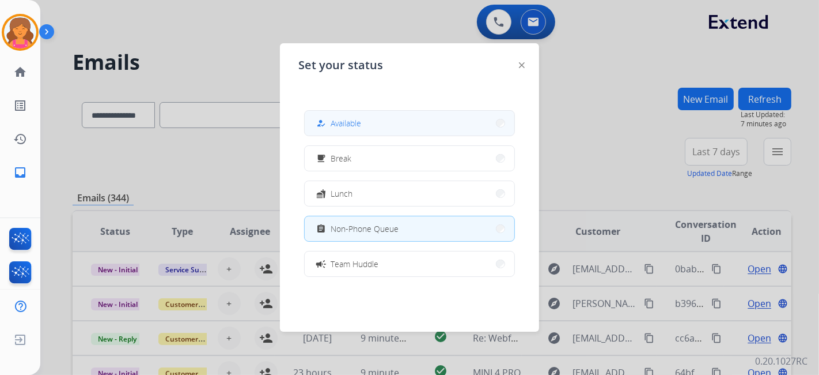
click at [357, 123] on span "Available" at bounding box center [346, 123] width 31 height 12
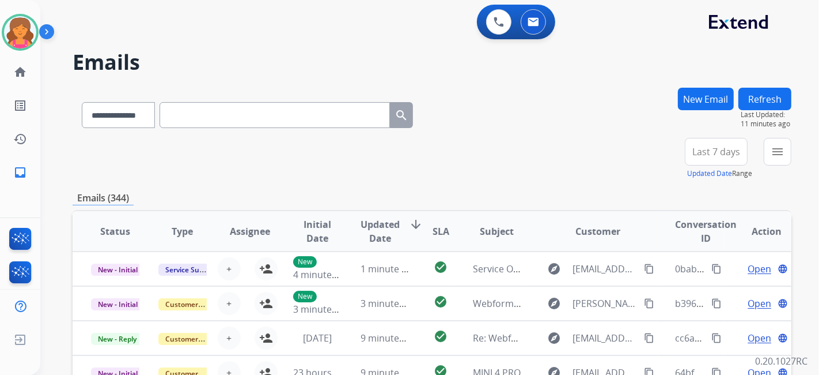
click at [702, 141] on button "Last 7 days" at bounding box center [716, 152] width 63 height 28
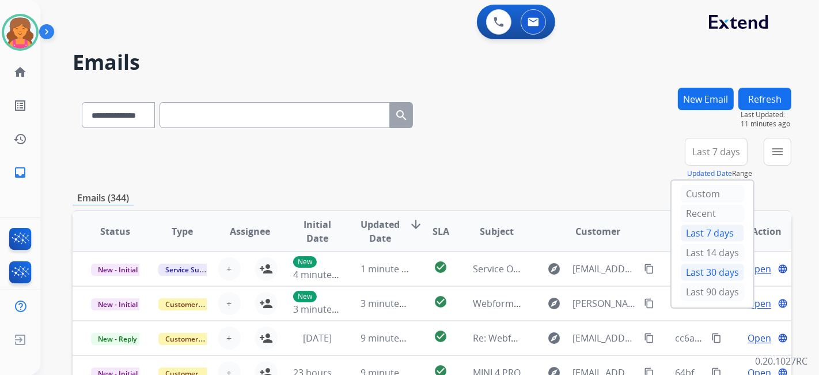
click at [707, 279] on div "Last 30 days" at bounding box center [712, 273] width 63 height 20
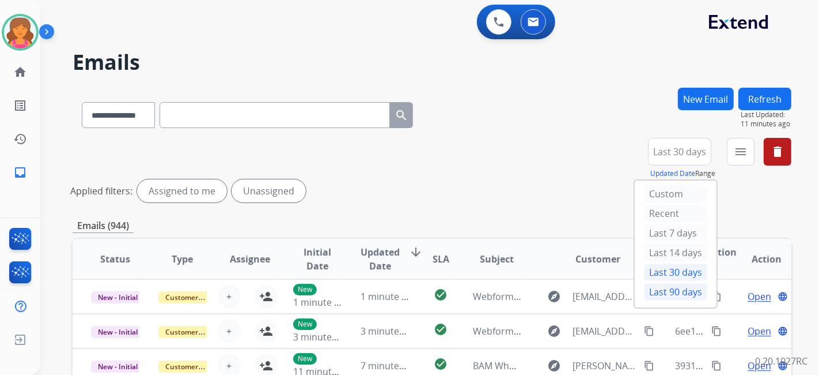
click at [676, 290] on div "Last 90 days" at bounding box center [675, 291] width 63 height 17
click at [744, 153] on mat-icon "menu" at bounding box center [741, 152] width 14 height 14
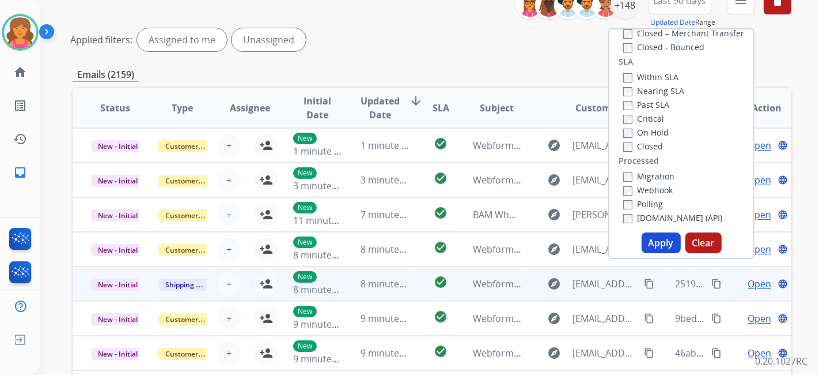
scroll to position [192, 0]
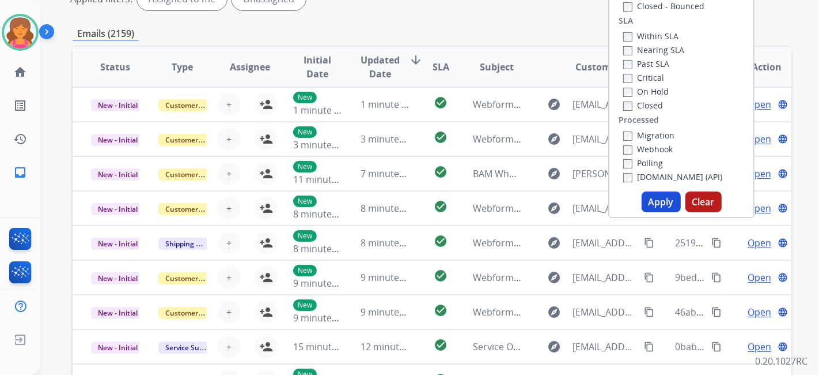
click at [667, 205] on button "Apply" at bounding box center [661, 201] width 39 height 21
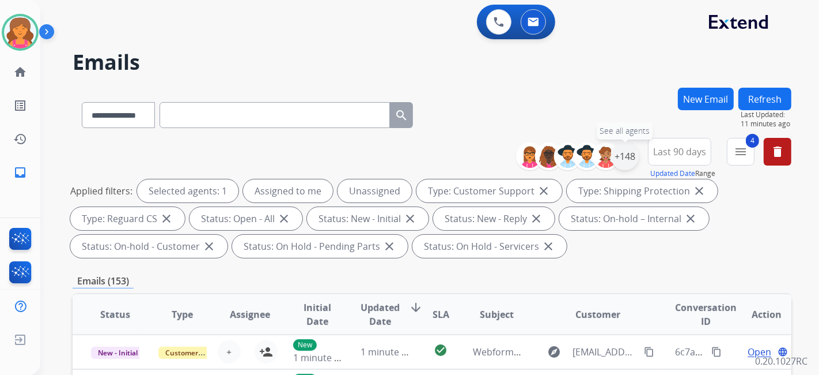
click at [621, 158] on div "+148" at bounding box center [625, 156] width 28 height 28
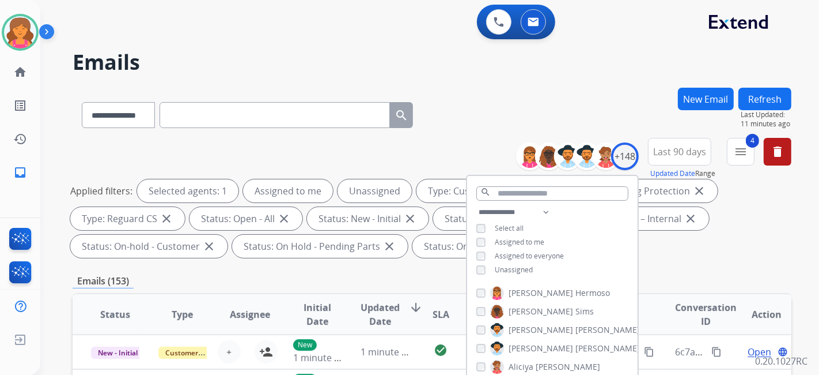
click at [482, 262] on div "**********" at bounding box center [552, 242] width 171 height 74
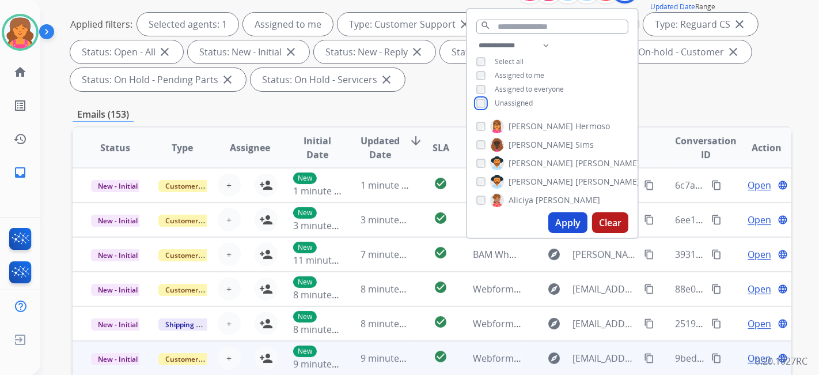
scroll to position [256, 0]
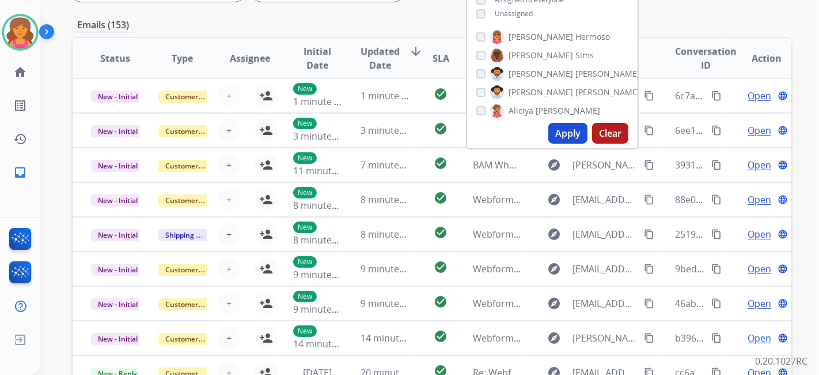
click at [570, 134] on button "Apply" at bounding box center [568, 133] width 39 height 21
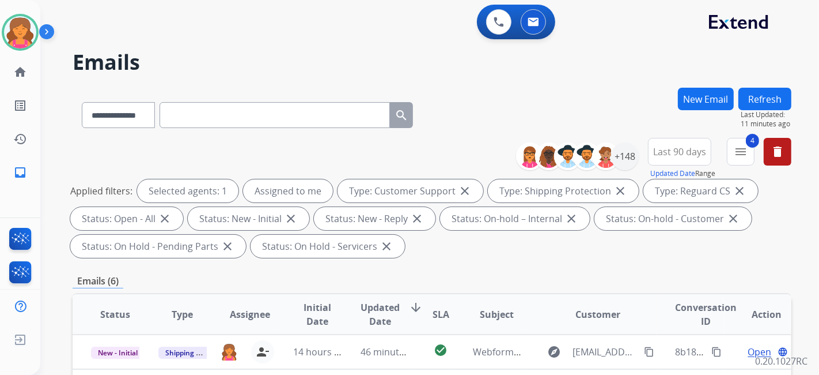
scroll to position [192, 0]
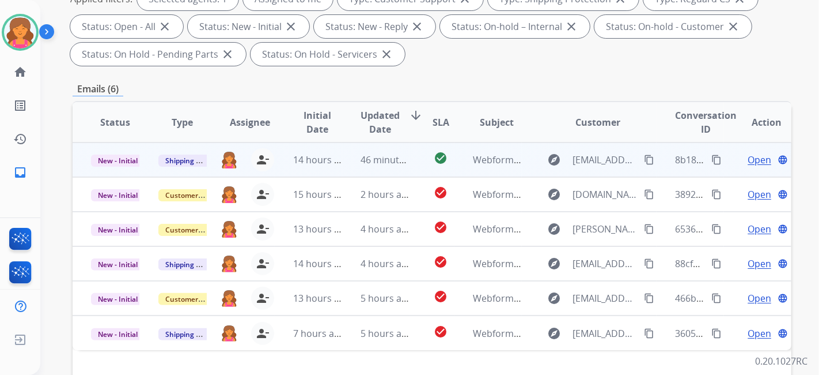
click at [748, 157] on span "Open" at bounding box center [760, 160] width 24 height 14
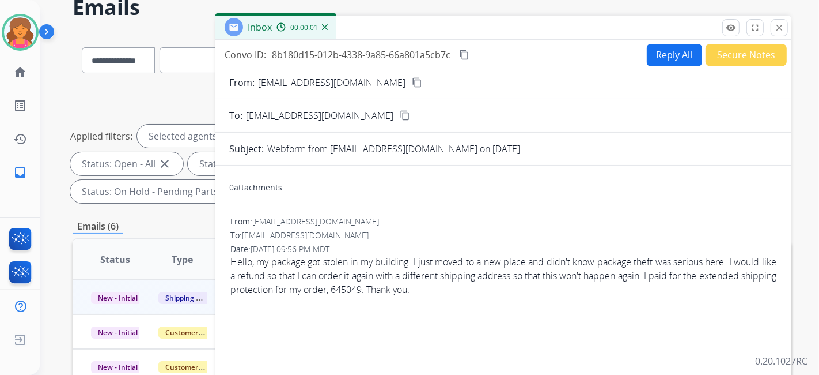
scroll to position [0, 0]
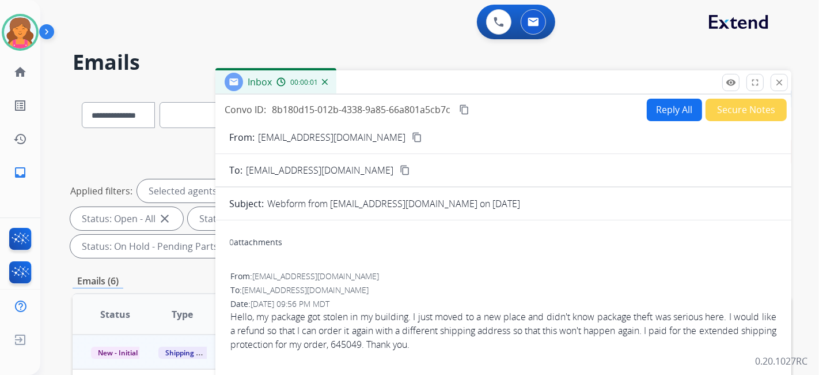
click at [412, 137] on mat-icon "content_copy" at bounding box center [417, 137] width 10 height 10
click at [647, 111] on button "Reply All" at bounding box center [674, 110] width 55 height 22
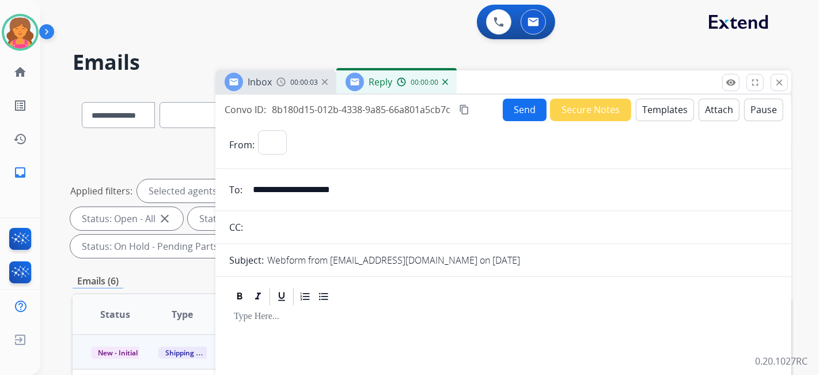
select select "**********"
click at [657, 108] on button "Templates" at bounding box center [665, 110] width 58 height 22
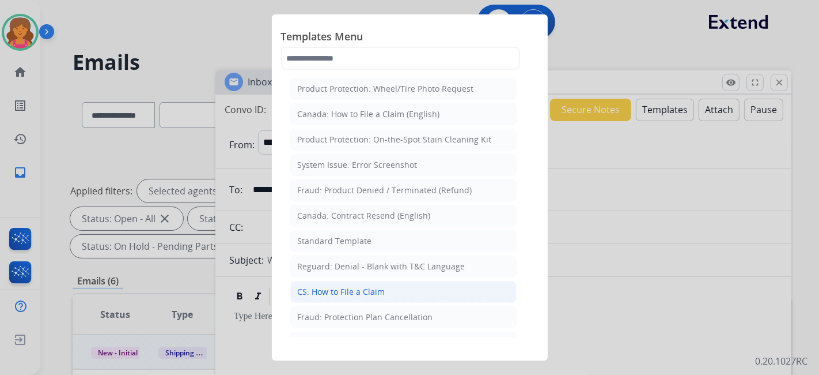
click at [371, 288] on div "CS: How to File a Claim" at bounding box center [342, 292] width 88 height 12
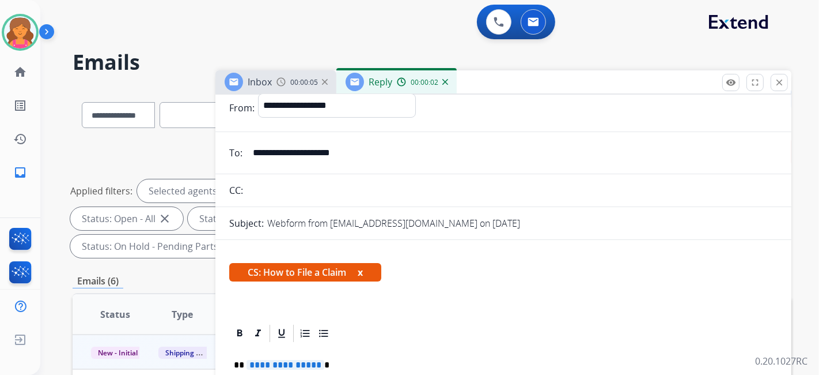
scroll to position [64, 0]
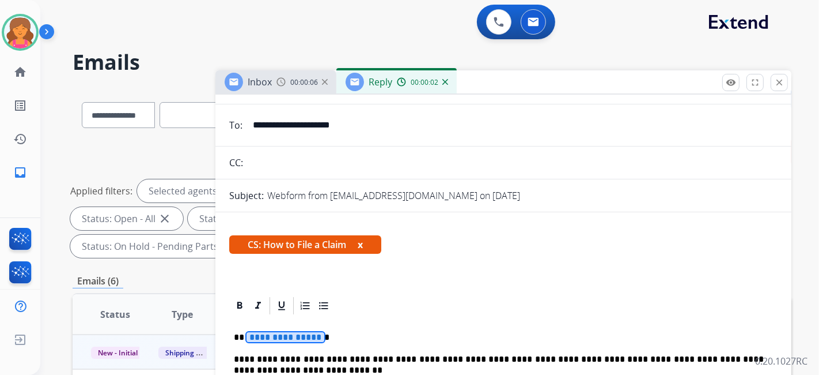
click at [271, 341] on span "**********" at bounding box center [286, 337] width 78 height 10
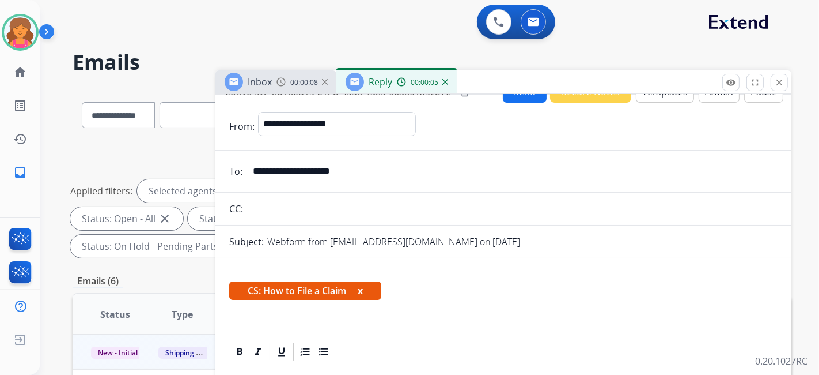
scroll to position [0, 0]
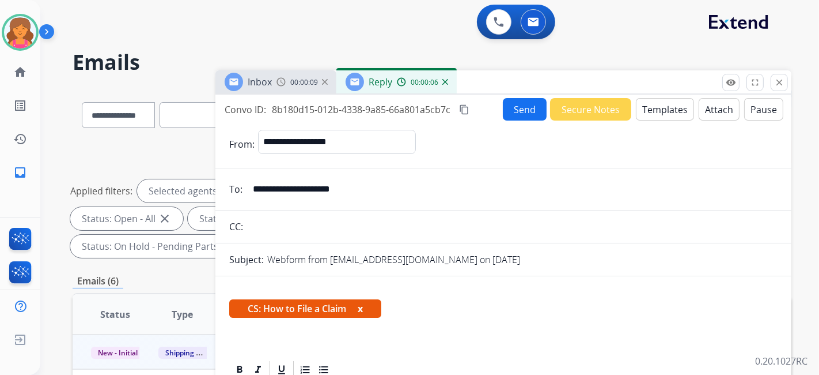
click at [510, 109] on button "Send" at bounding box center [525, 109] width 44 height 22
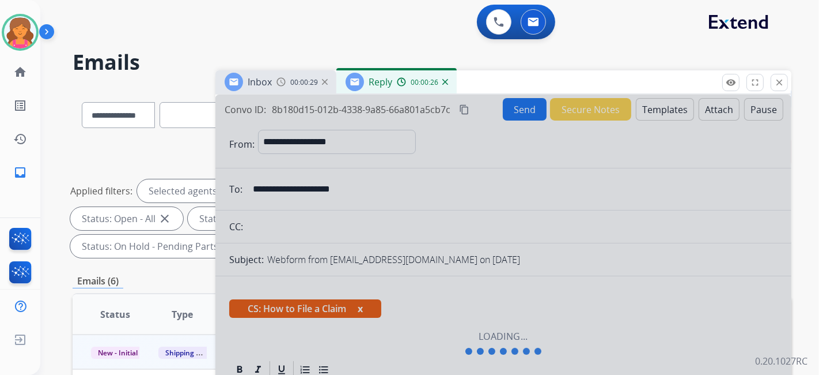
click at [775, 89] on button "close Close" at bounding box center [779, 82] width 17 height 17
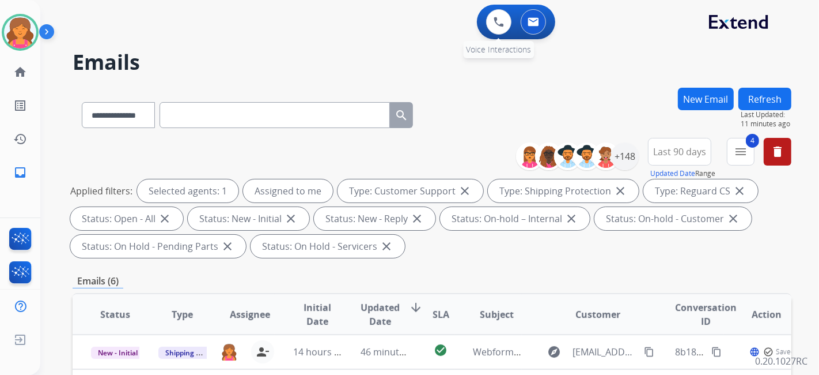
click at [485, 27] on div "0 Voice Interactions" at bounding box center [499, 21] width 35 height 25
click at [489, 29] on button at bounding box center [498, 21] width 25 height 25
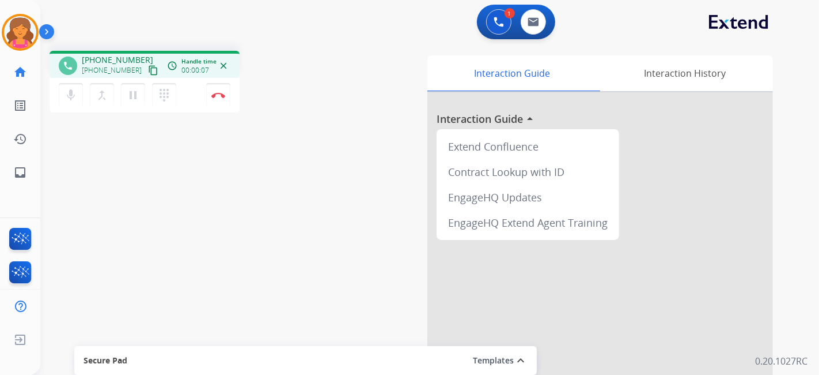
click at [148, 68] on mat-icon "content_copy" at bounding box center [153, 70] width 10 height 10
click at [222, 98] on button "Disconnect" at bounding box center [218, 95] width 24 height 24
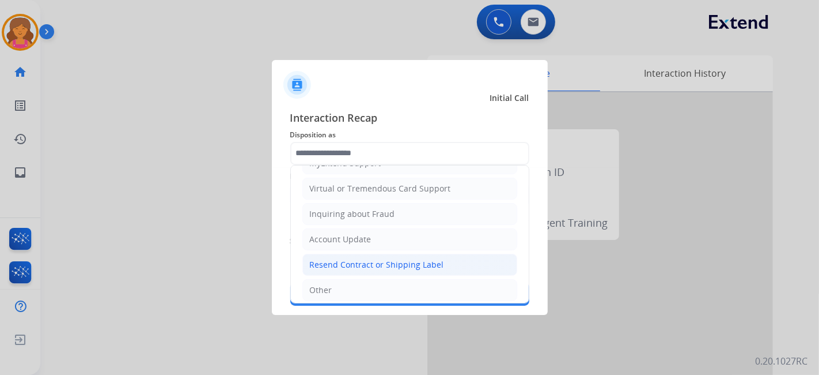
scroll to position [112, 0]
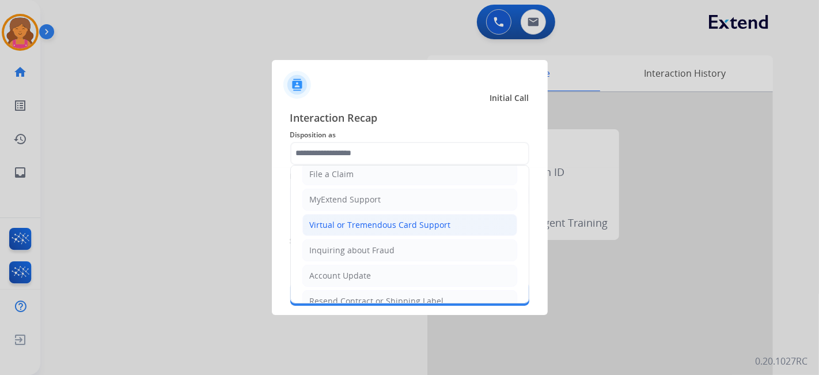
click at [350, 228] on li "Virtual or Tremendous Card Support" at bounding box center [410, 225] width 215 height 22
type input "**********"
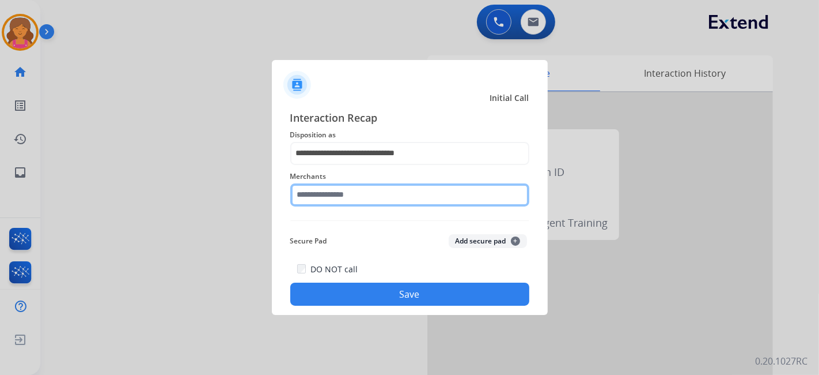
click at [329, 193] on input "text" at bounding box center [409, 194] width 239 height 23
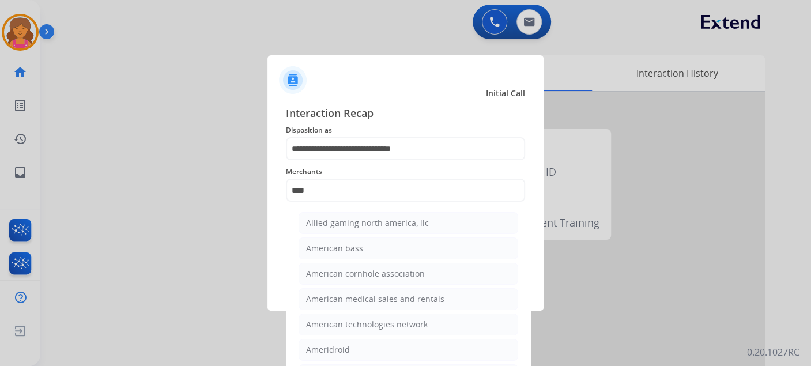
click at [477, 269] on li "American cornhole association" at bounding box center [408, 274] width 220 height 22
type input "**********"
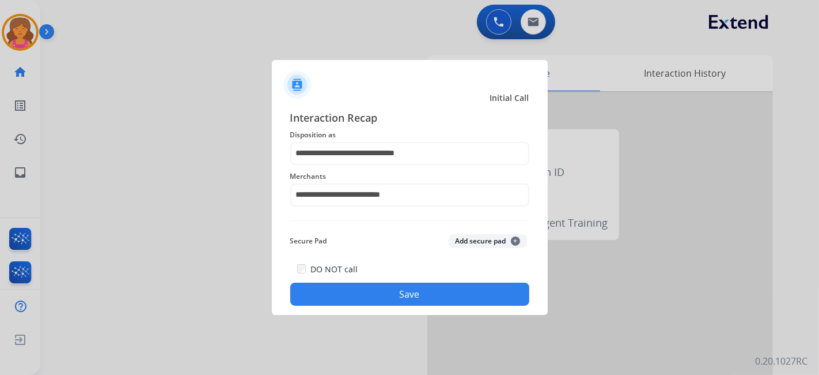
click at [455, 293] on button "Save" at bounding box center [409, 293] width 239 height 23
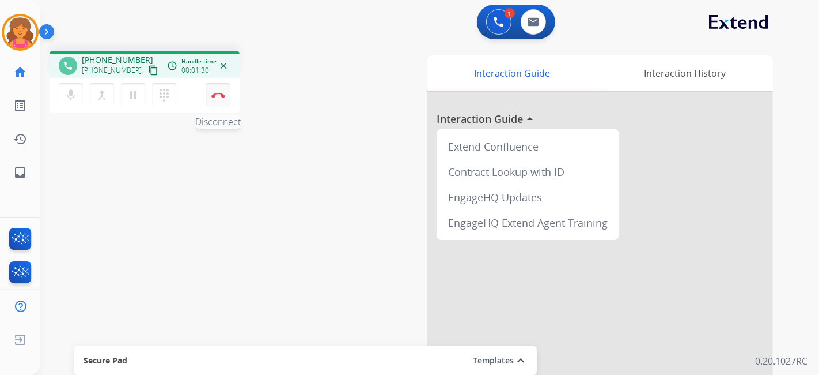
click at [217, 92] on img at bounding box center [218, 95] width 14 height 6
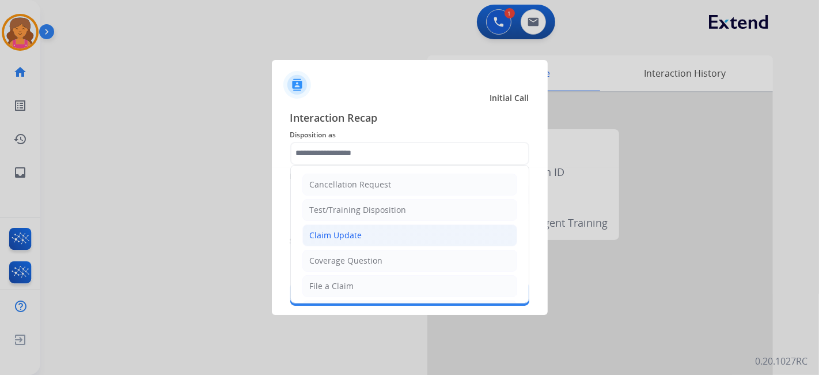
click at [383, 156] on input "text" at bounding box center [409, 153] width 239 height 23
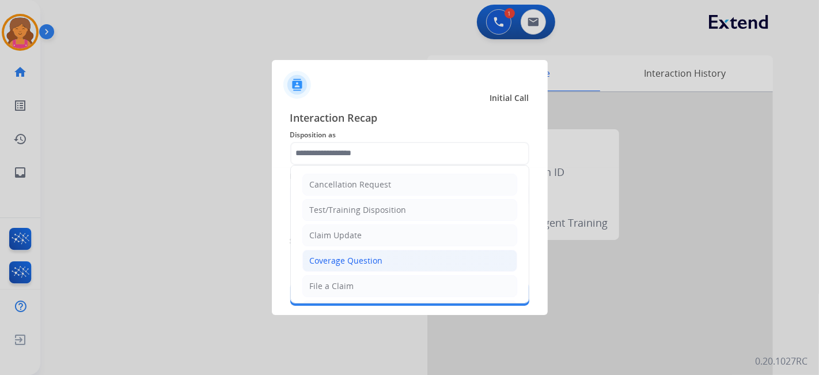
click at [341, 255] on div "Coverage Question" at bounding box center [346, 261] width 73 height 12
type input "**********"
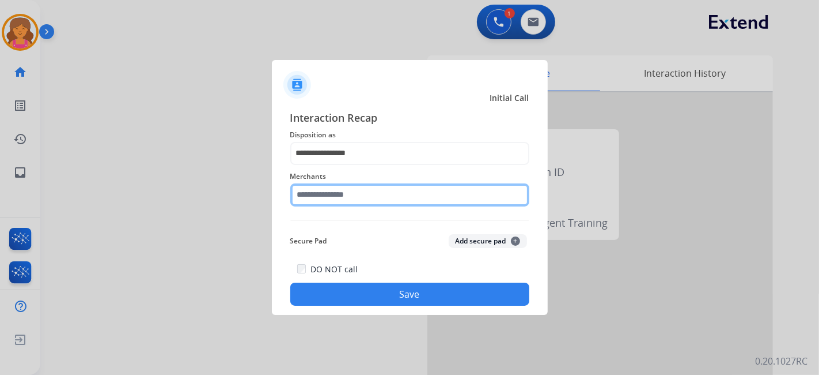
click at [354, 187] on input "text" at bounding box center [409, 194] width 239 height 23
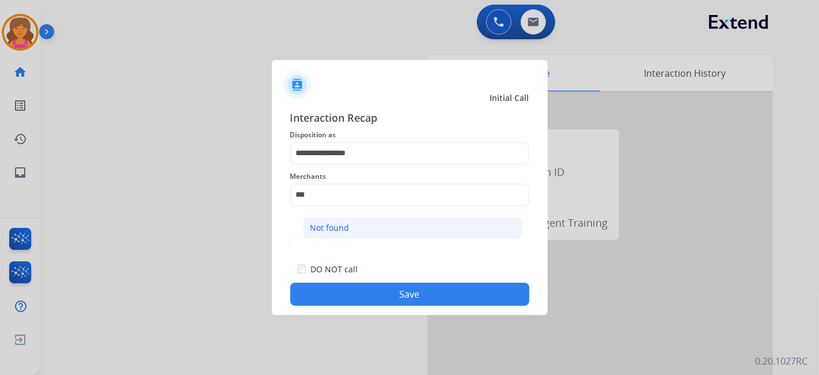
click at [359, 217] on li "Not found" at bounding box center [413, 228] width 220 height 22
type input "*********"
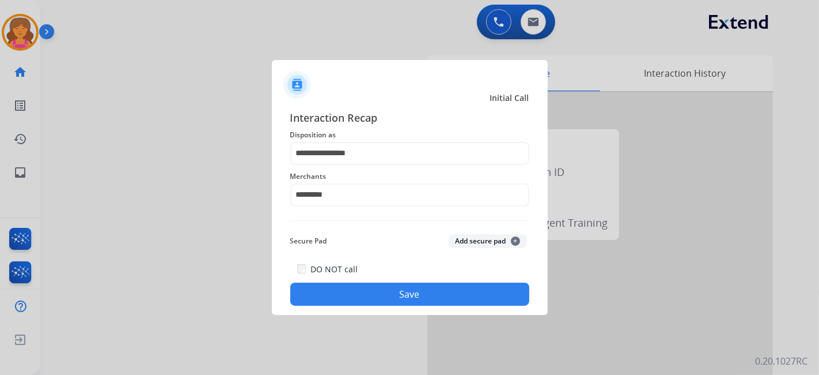
click at [354, 292] on button "Save" at bounding box center [409, 293] width 239 height 23
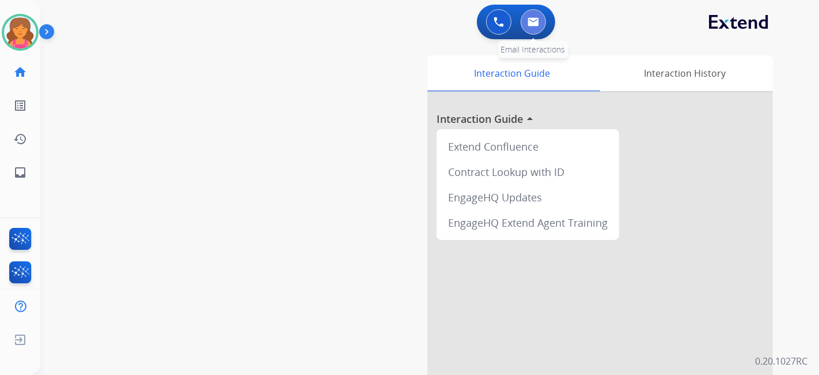
click at [533, 18] on img at bounding box center [534, 21] width 12 height 9
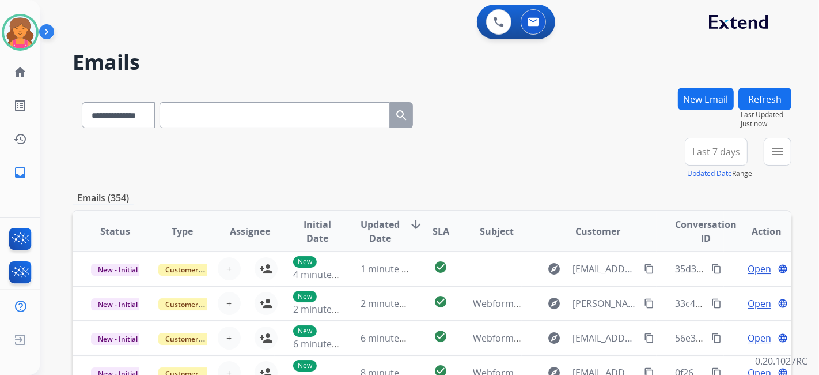
click at [693, 157] on button "Last 7 days" at bounding box center [716, 152] width 63 height 28
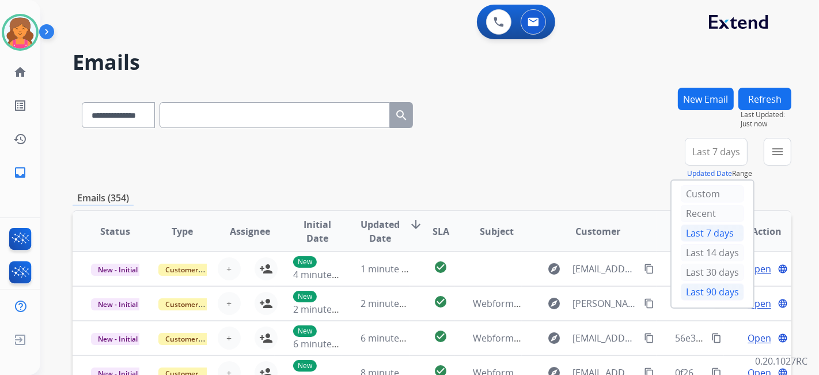
click at [708, 287] on div "Last 90 days" at bounding box center [712, 291] width 63 height 17
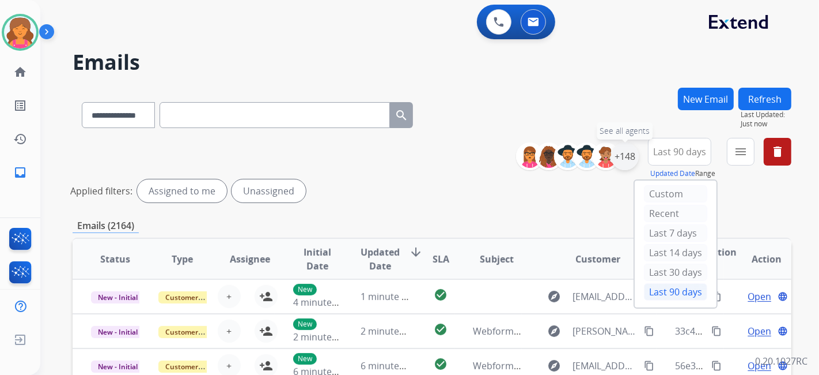
click at [622, 160] on div "+148" at bounding box center [625, 156] width 28 height 28
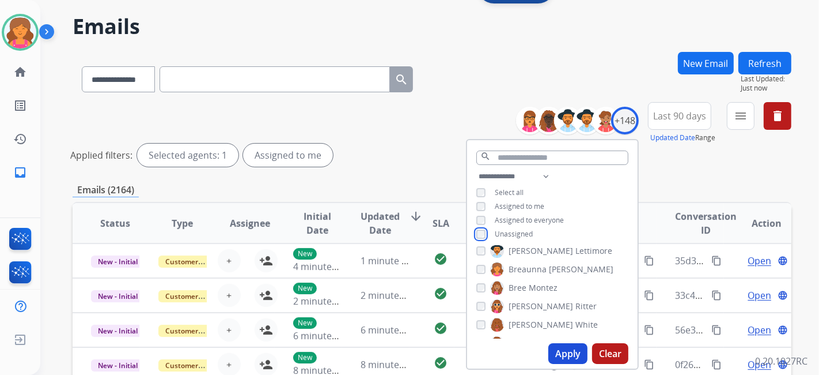
scroll to position [64, 0]
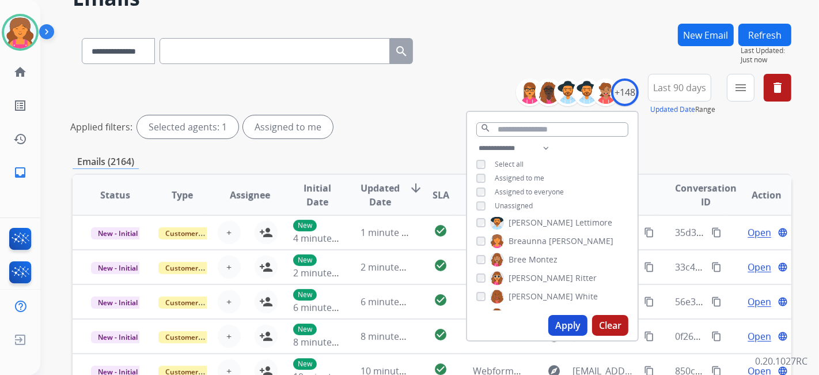
click at [568, 320] on button "Apply" at bounding box center [568, 325] width 39 height 21
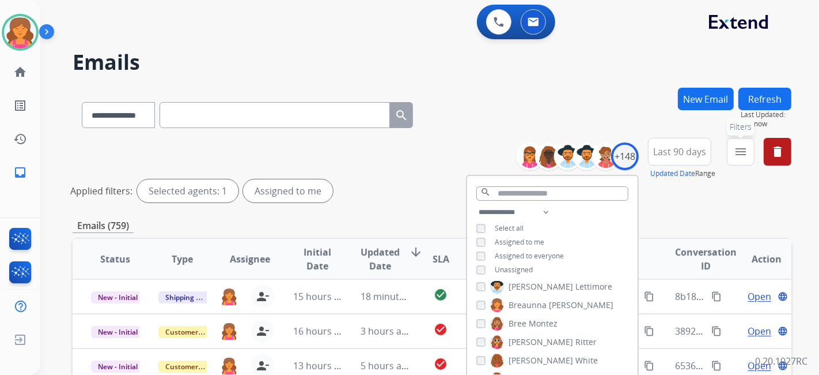
click at [747, 150] on mat-icon "menu" at bounding box center [741, 152] width 14 height 14
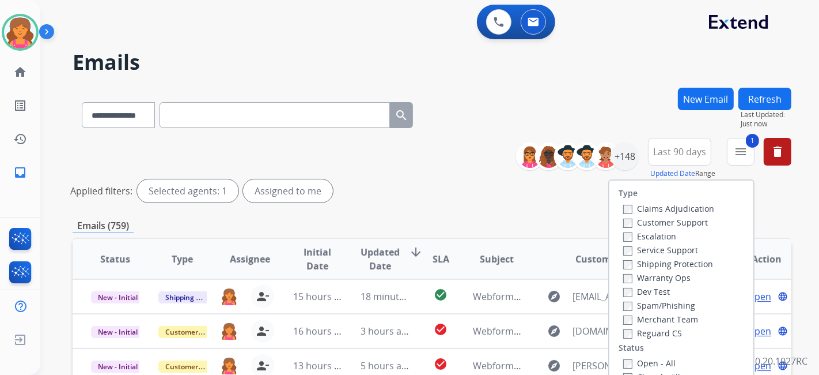
click at [623, 259] on label "Shipping Protection" at bounding box center [668, 263] width 90 height 11
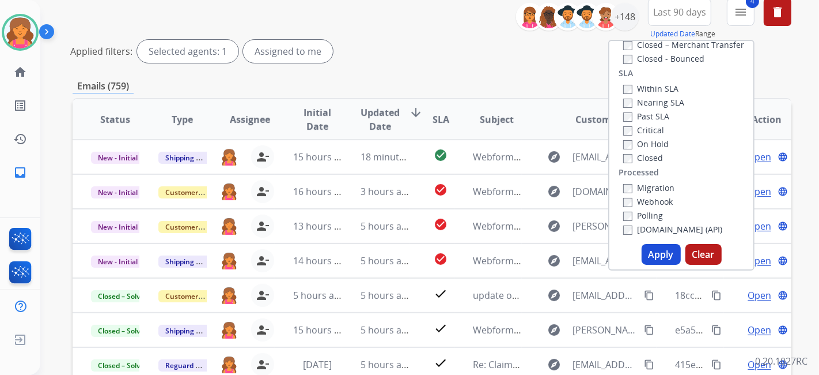
scroll to position [256, 0]
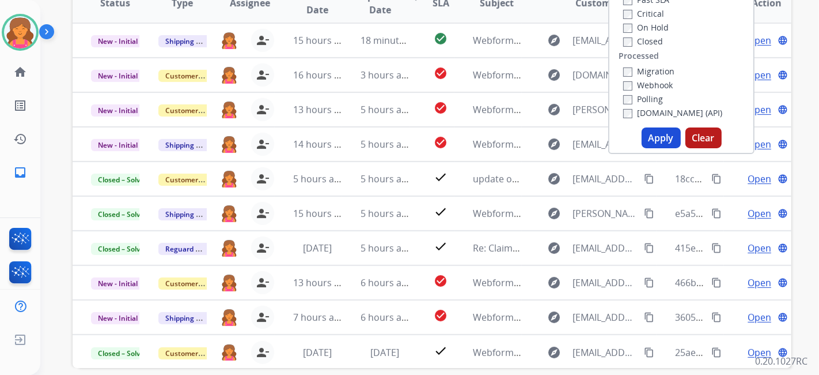
click at [650, 139] on button "Apply" at bounding box center [661, 137] width 39 height 21
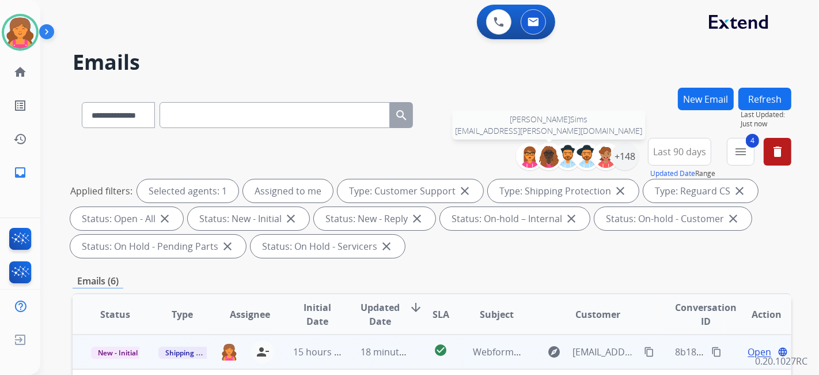
scroll to position [192, 0]
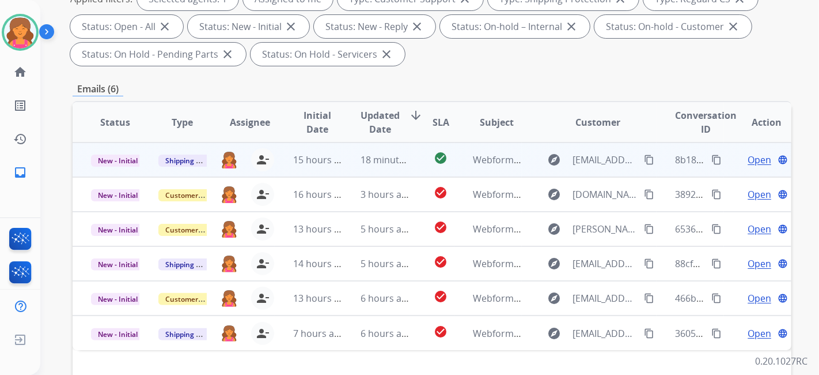
click at [757, 159] on span "Open" at bounding box center [760, 160] width 24 height 14
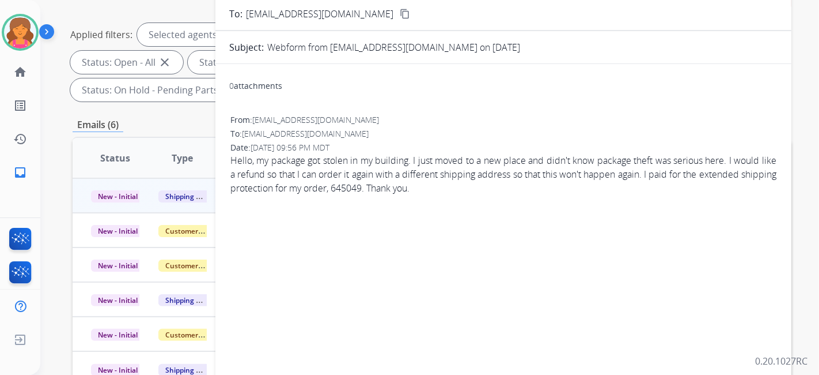
scroll to position [0, 0]
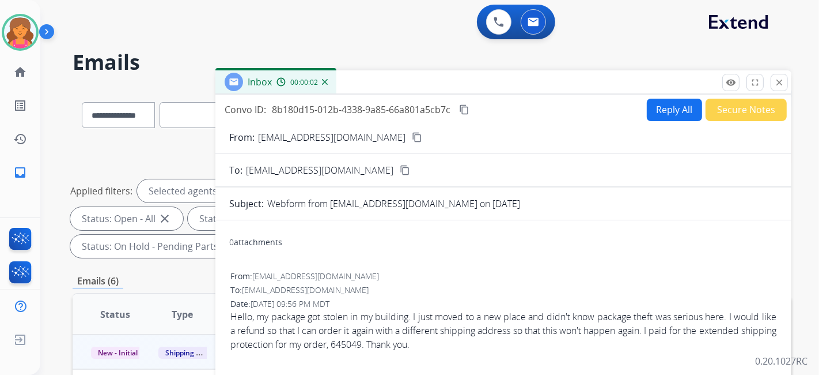
click at [657, 109] on button "Reply All" at bounding box center [674, 110] width 55 height 22
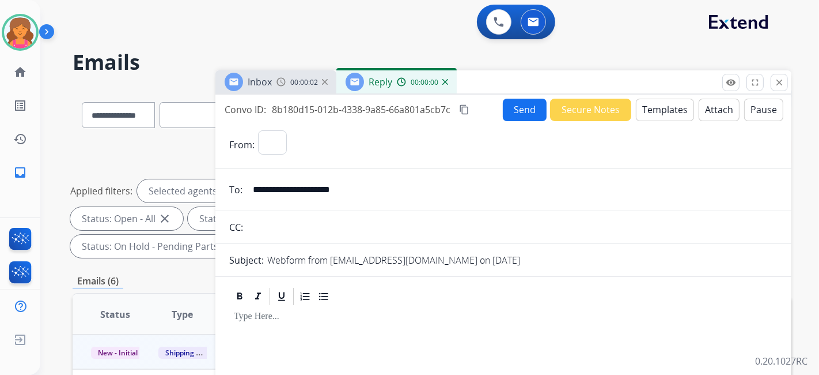
select select "**********"
click at [648, 110] on button "Templates" at bounding box center [665, 110] width 58 height 22
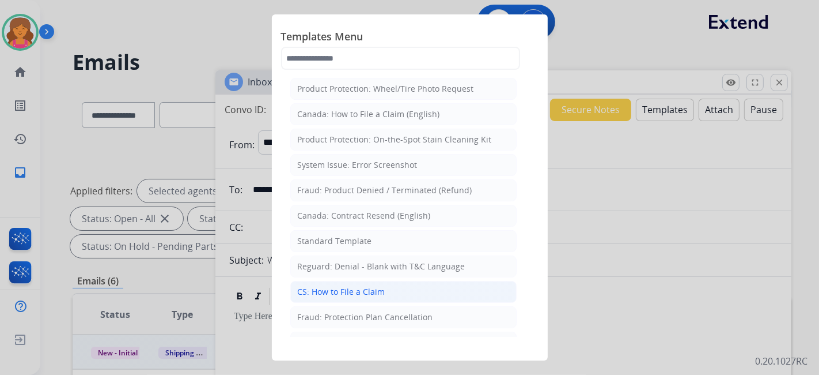
click at [408, 282] on li "CS: How to File a Claim" at bounding box center [403, 292] width 226 height 22
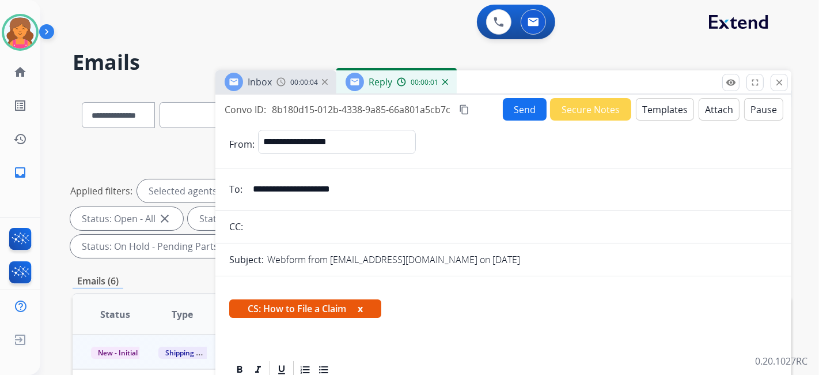
scroll to position [192, 0]
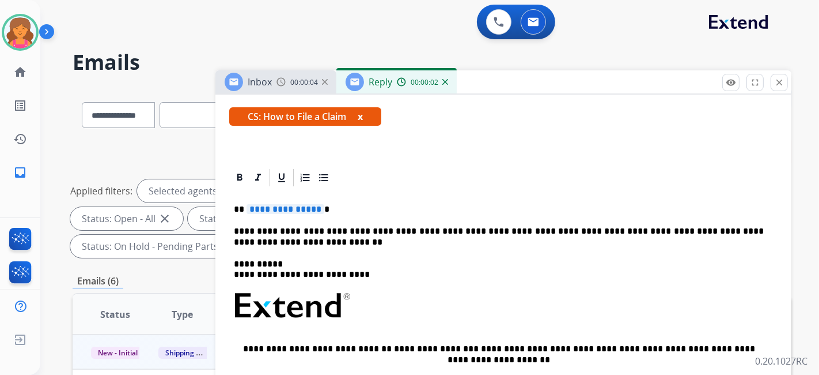
click at [293, 211] on span "**********" at bounding box center [286, 209] width 78 height 10
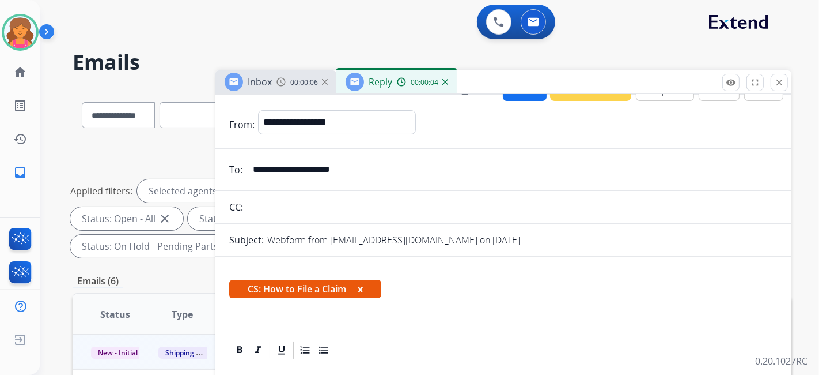
scroll to position [0, 0]
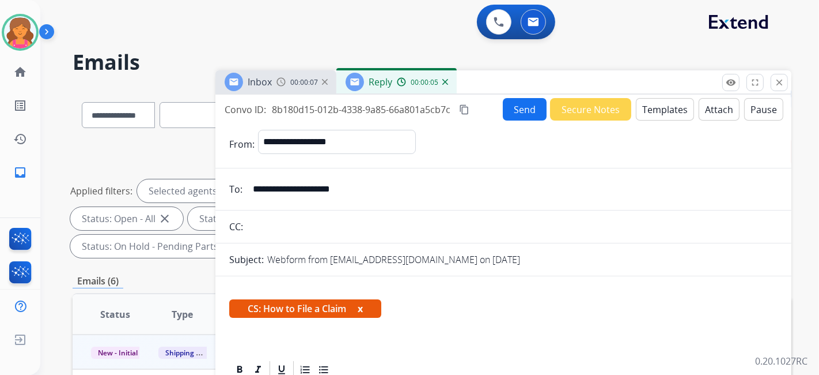
click at [515, 99] on button "Send" at bounding box center [525, 109] width 44 height 22
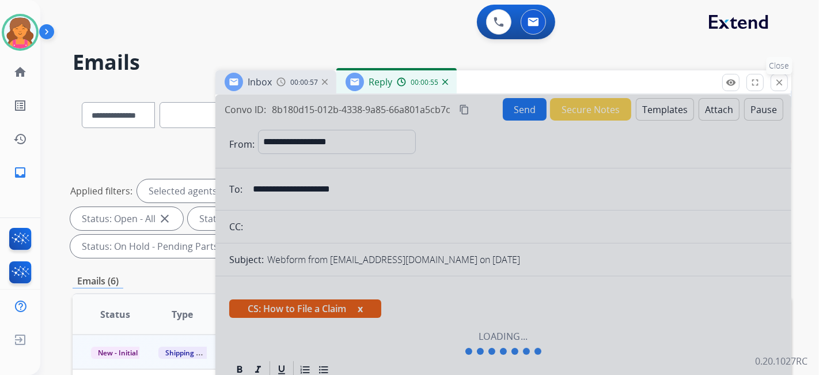
click at [780, 77] on mat-icon "close" at bounding box center [779, 82] width 10 height 10
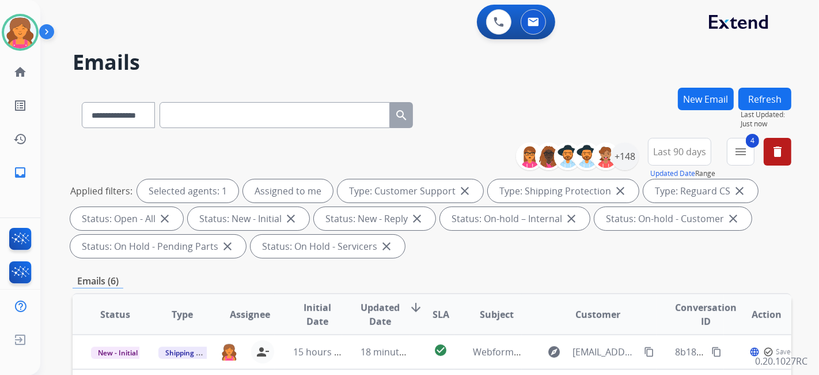
scroll to position [192, 0]
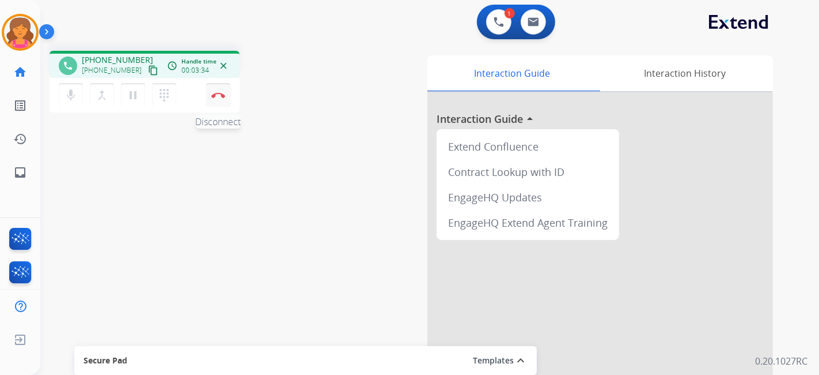
click at [207, 101] on button "Disconnect" at bounding box center [218, 95] width 24 height 24
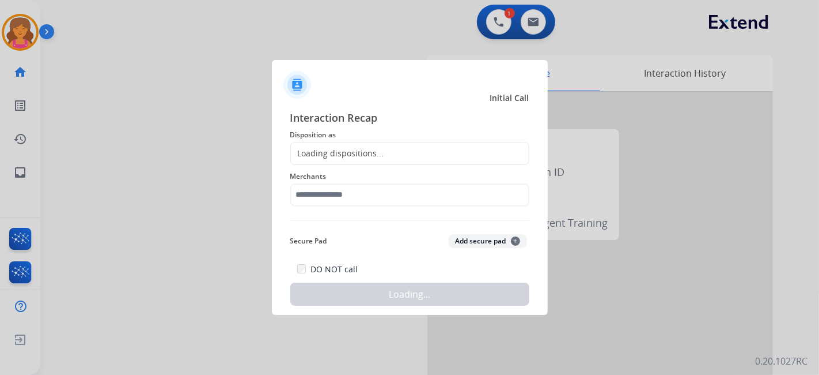
click at [417, 157] on div "Loading dispositions..." at bounding box center [409, 153] width 239 height 23
click at [413, 154] on div "Loading dispositions..." at bounding box center [409, 153] width 239 height 23
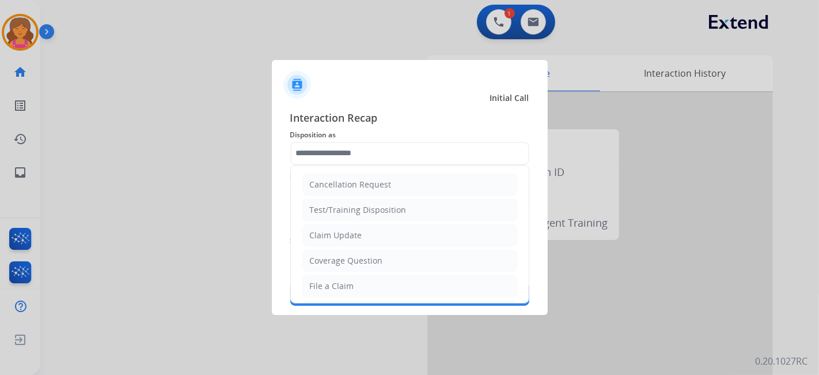
click at [413, 153] on input "text" at bounding box center [409, 153] width 239 height 23
click at [352, 287] on li "File a Claim" at bounding box center [410, 286] width 215 height 22
type input "**********"
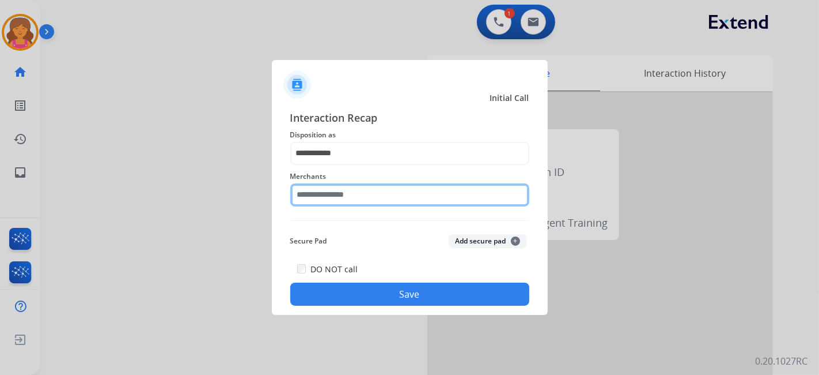
click at [342, 201] on input "text" at bounding box center [409, 194] width 239 height 23
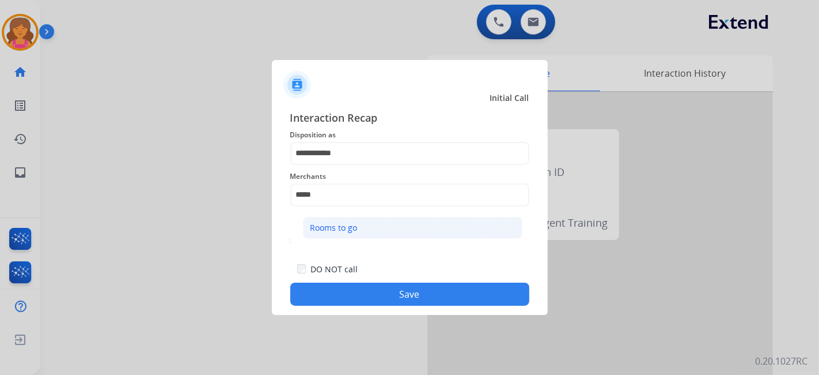
click at [327, 218] on li "Rooms to go" at bounding box center [413, 228] width 220 height 22
type input "**********"
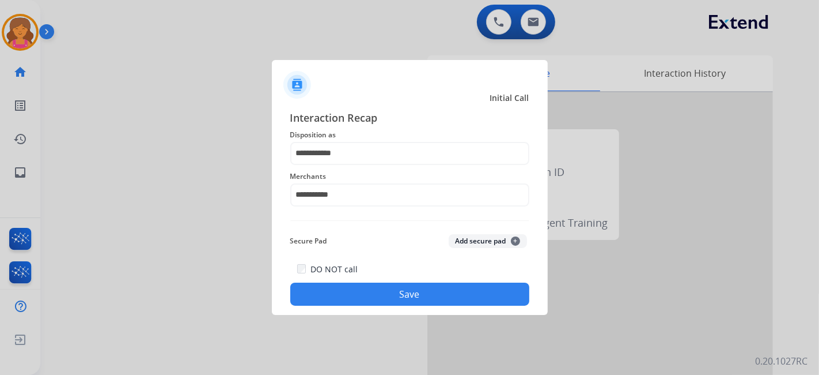
click at [371, 306] on div "**********" at bounding box center [410, 207] width 276 height 215
click at [372, 300] on button "Save" at bounding box center [409, 293] width 239 height 23
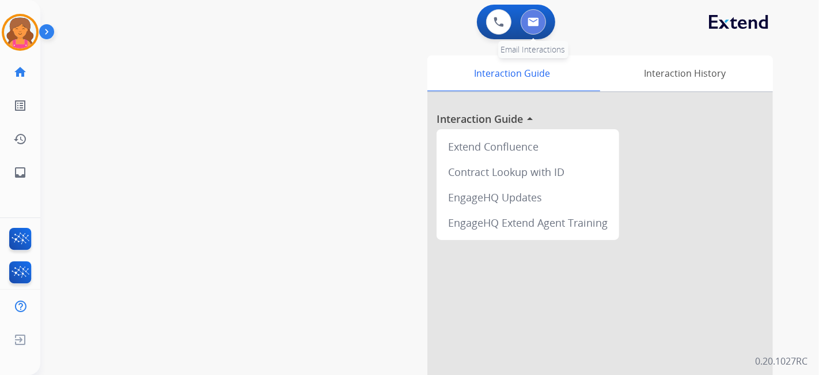
click at [527, 22] on button at bounding box center [533, 21] width 25 height 25
select select "**********"
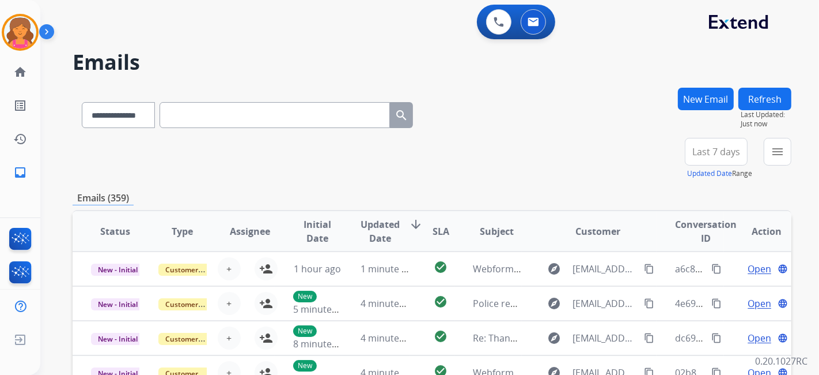
click at [701, 150] on span "Last 7 days" at bounding box center [717, 151] width 48 height 5
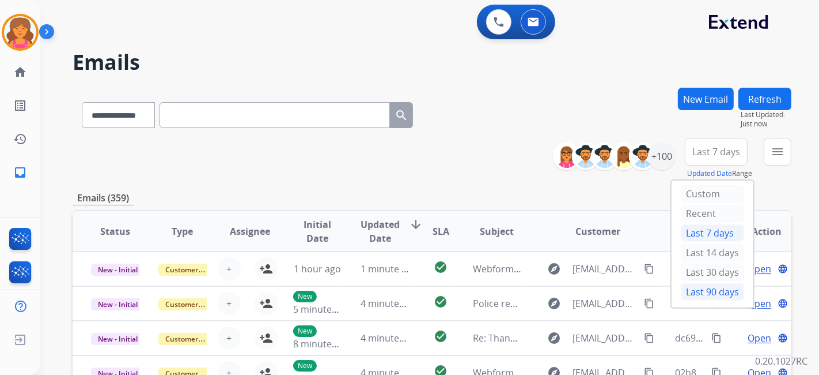
click at [701, 293] on div "Last 90 days" at bounding box center [712, 291] width 63 height 17
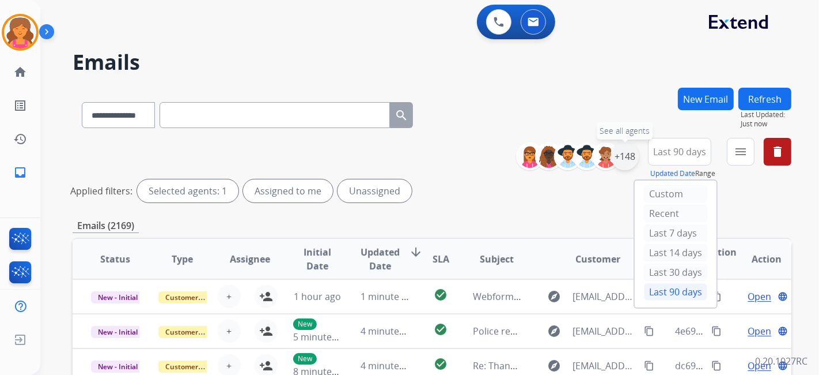
click at [621, 151] on div "+148" at bounding box center [625, 156] width 28 height 28
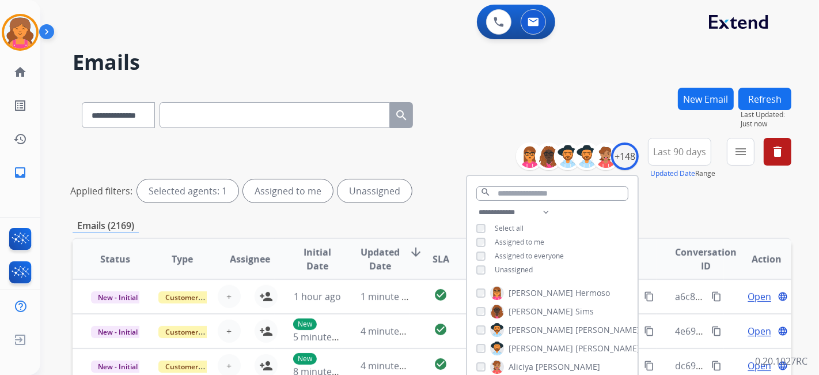
click at [482, 263] on div "**********" at bounding box center [552, 242] width 171 height 74
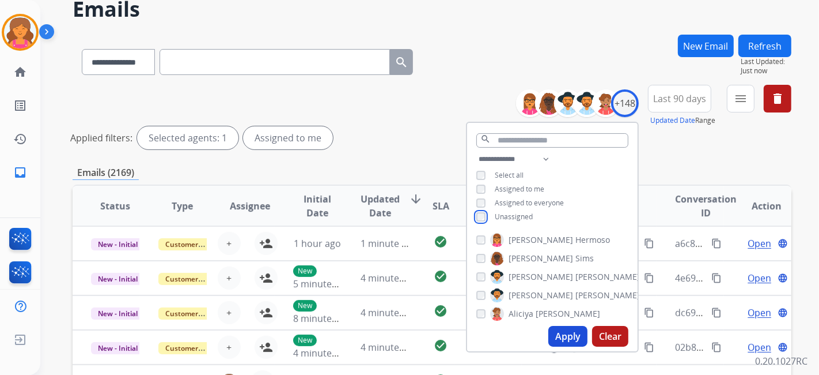
scroll to position [128, 0]
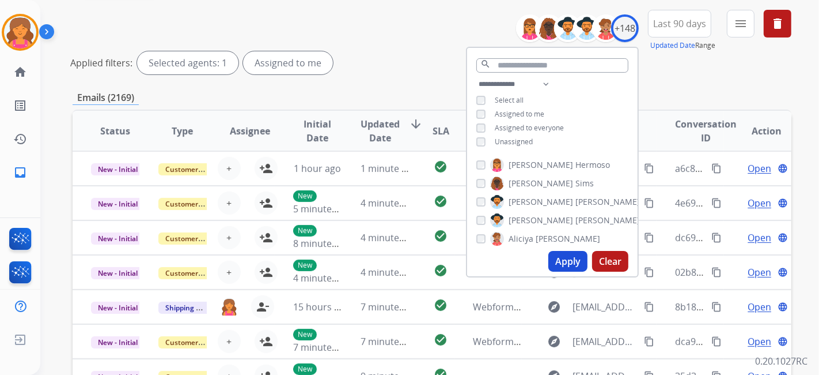
click at [568, 263] on button "Apply" at bounding box center [568, 261] width 39 height 21
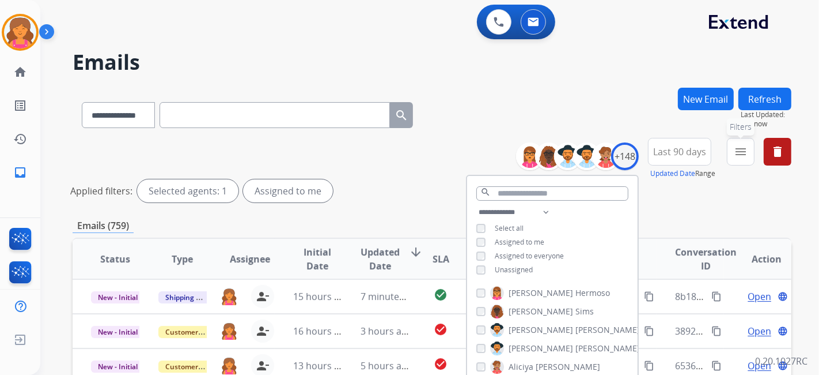
click at [738, 147] on mat-icon "menu" at bounding box center [741, 152] width 14 height 14
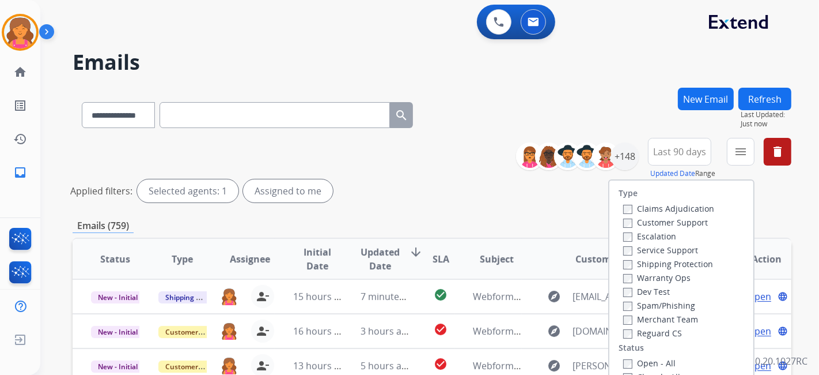
click at [676, 210] on label "Claims Adjudication" at bounding box center [668, 208] width 91 height 11
click at [673, 207] on label "Claims Adjudication" at bounding box center [668, 208] width 91 height 11
click at [669, 224] on label "Customer Support" at bounding box center [665, 222] width 85 height 11
click at [662, 258] on label "Shipping Protection" at bounding box center [668, 263] width 90 height 11
click at [625, 359] on div "Type Claims Adjudication Customer Support Escalation Service Support Shipping P…" at bounding box center [682, 279] width 144 height 198
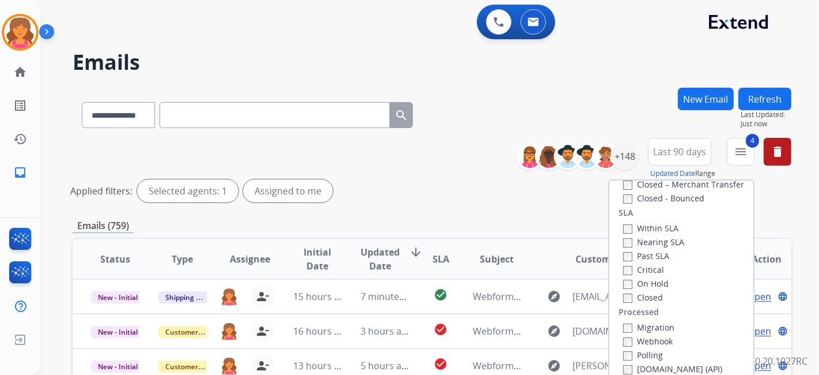
scroll to position [192, 0]
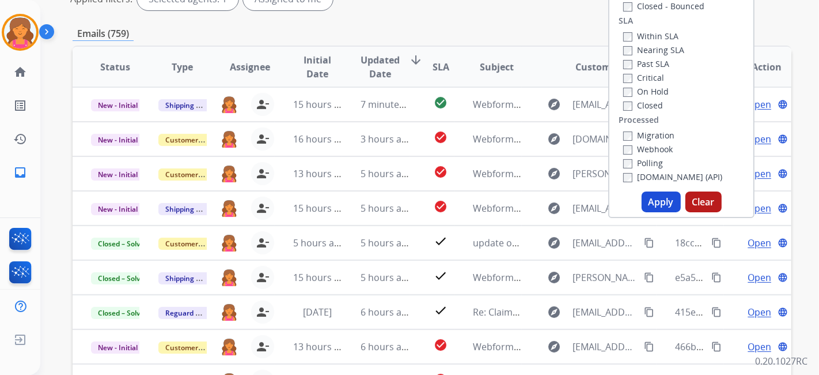
click at [666, 205] on button "Apply" at bounding box center [661, 201] width 39 height 21
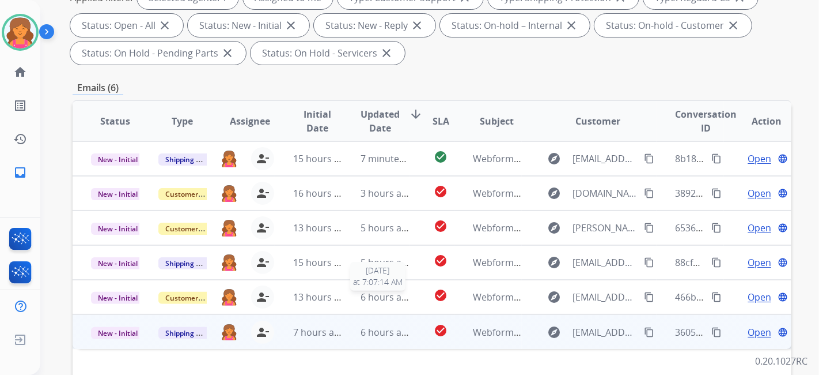
scroll to position [256, 0]
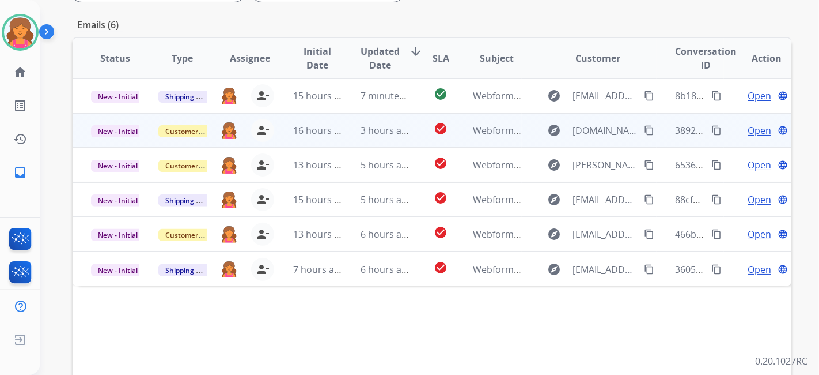
click at [748, 128] on span "Open" at bounding box center [760, 130] width 24 height 14
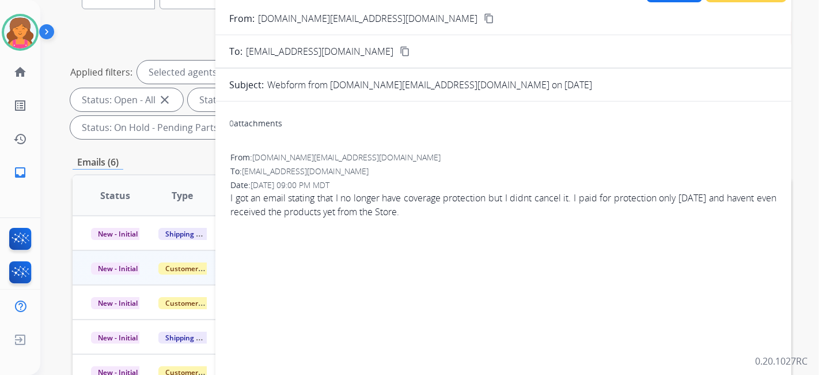
scroll to position [64, 0]
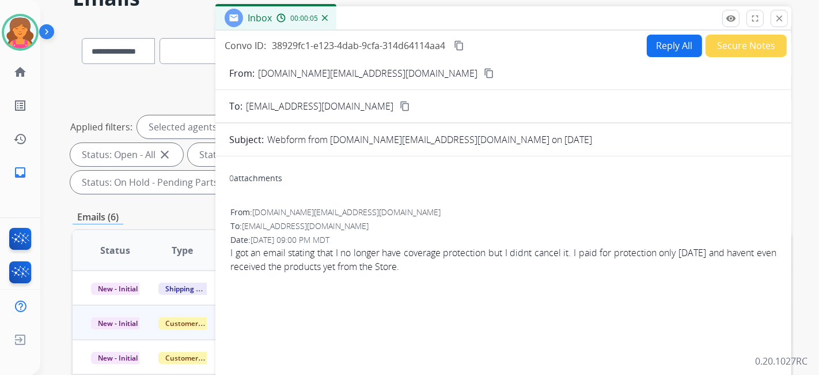
drag, startPoint x: 351, startPoint y: 71, endPoint x: 358, endPoint y: 74, distance: 7.3
click at [484, 71] on mat-icon "content_copy" at bounding box center [489, 73] width 10 height 10
click at [664, 38] on button "Reply All" at bounding box center [674, 46] width 55 height 22
select select "**********"
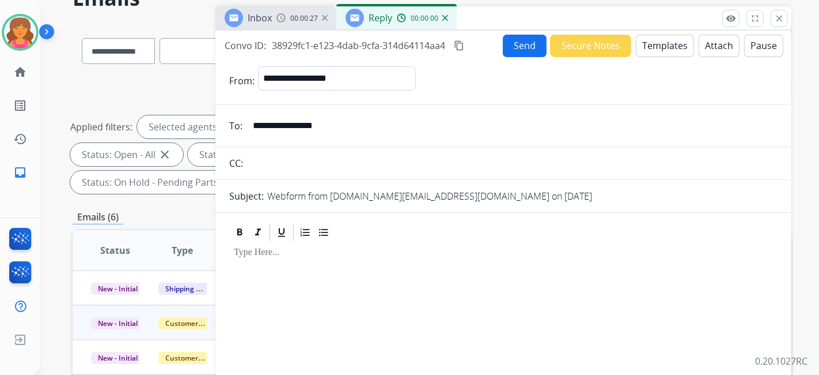
click at [661, 39] on button "Templates" at bounding box center [665, 46] width 58 height 22
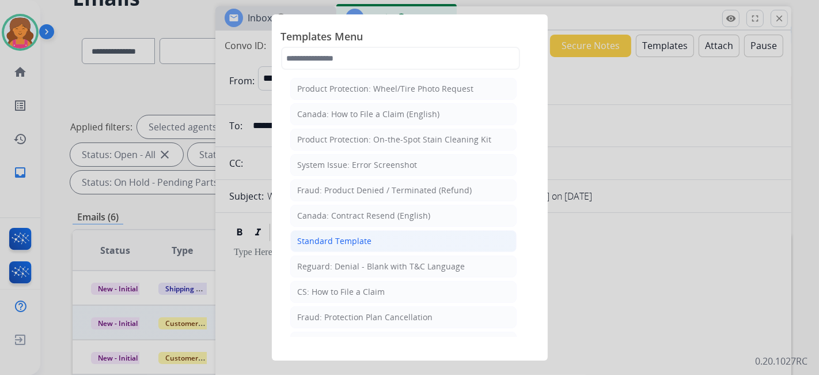
click at [308, 232] on li "Standard Template" at bounding box center [403, 241] width 226 height 22
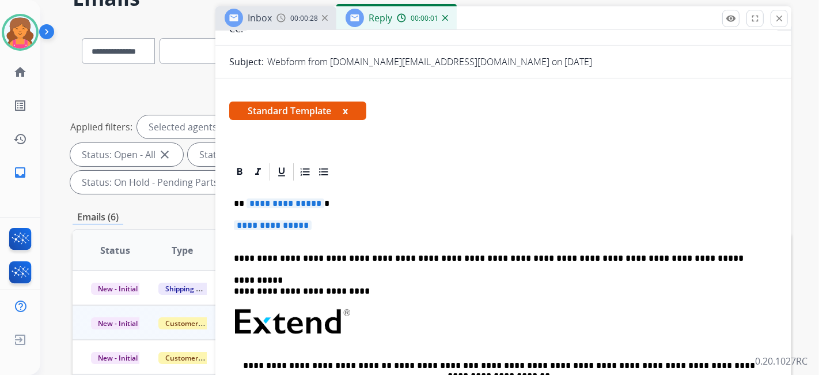
scroll to position [192, 0]
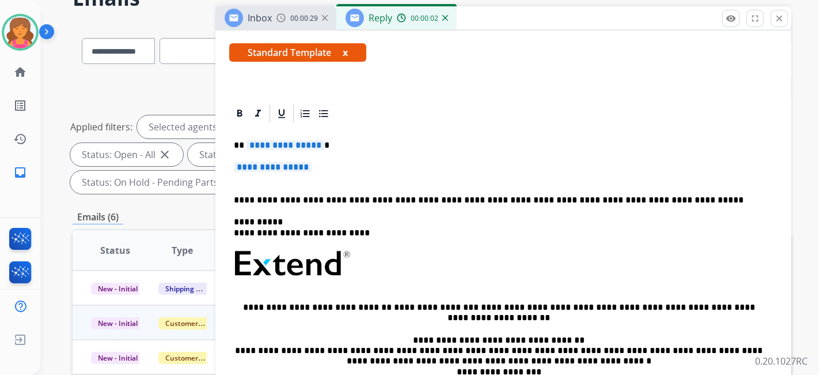
click at [305, 148] on span "**********" at bounding box center [286, 145] width 78 height 10
click at [291, 164] on span "**********" at bounding box center [273, 167] width 78 height 10
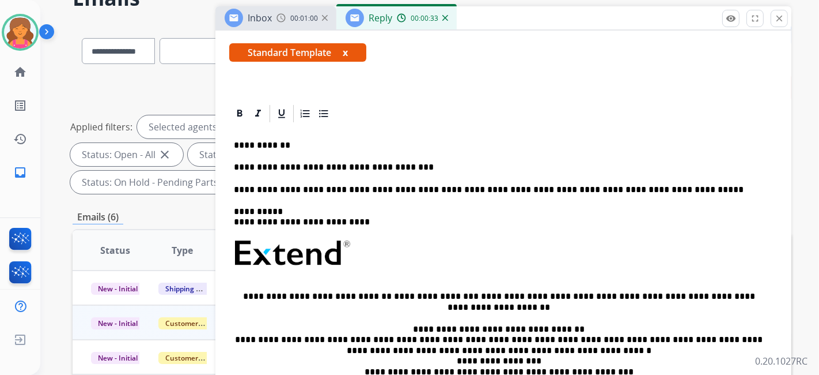
click at [443, 167] on p "**********" at bounding box center [499, 167] width 530 height 10
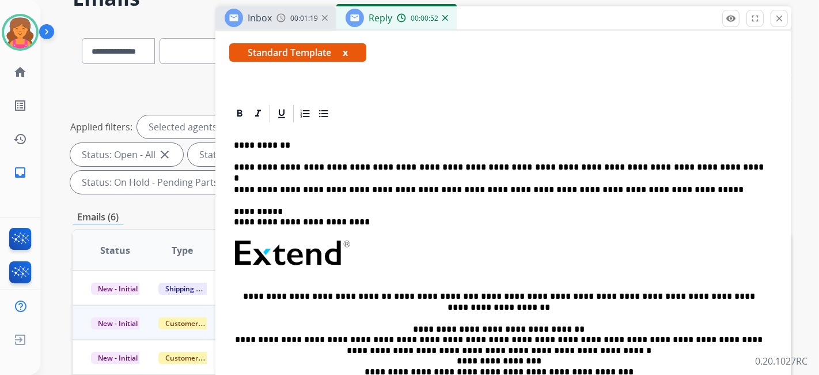
click at [681, 162] on p "**********" at bounding box center [499, 167] width 530 height 10
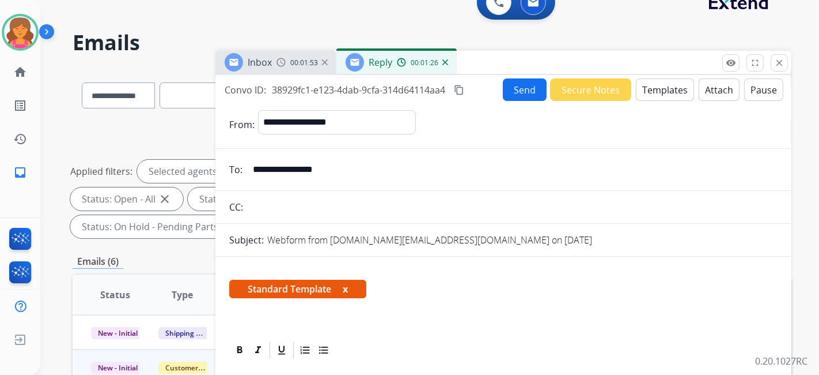
scroll to position [0, 0]
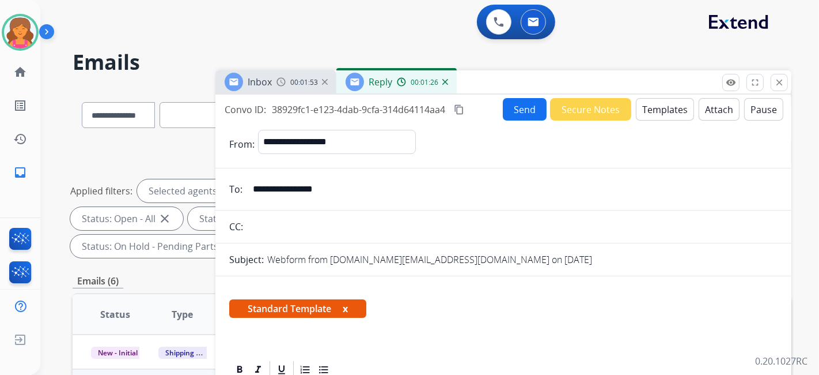
click at [454, 109] on div "Convo ID: 38929fc1-e123-4dab-9cfa-314d64114aa4 content_copy" at bounding box center [345, 110] width 241 height 14
click at [459, 111] on mat-icon "content_copy" at bounding box center [459, 109] width 10 height 10
click at [538, 107] on button "Send" at bounding box center [525, 109] width 44 height 22
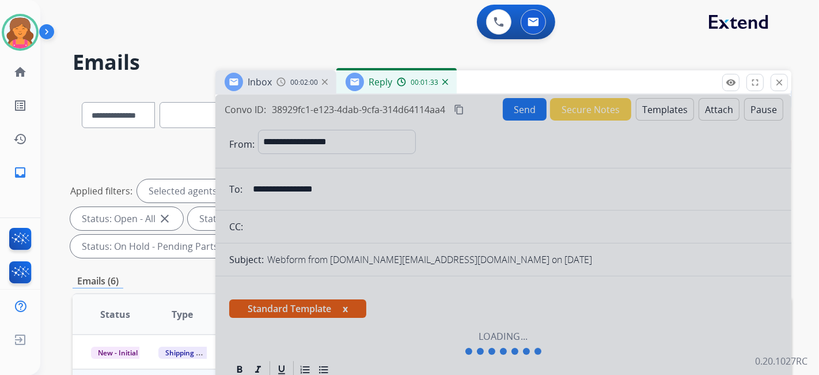
click at [274, 83] on div "Inbox 00:02:00" at bounding box center [276, 81] width 121 height 23
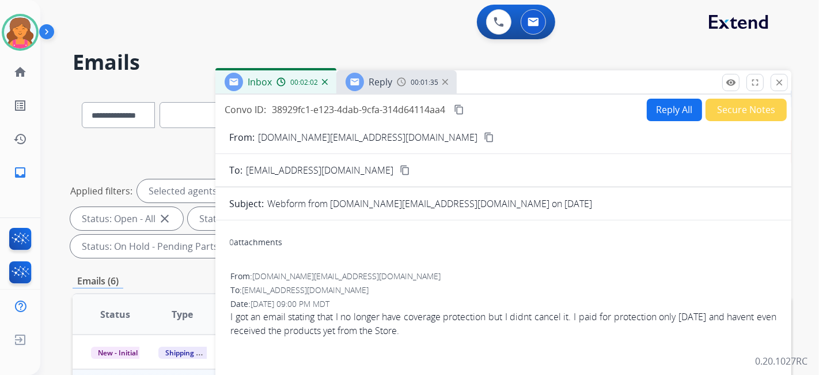
click at [383, 85] on span "Reply" at bounding box center [381, 81] width 24 height 13
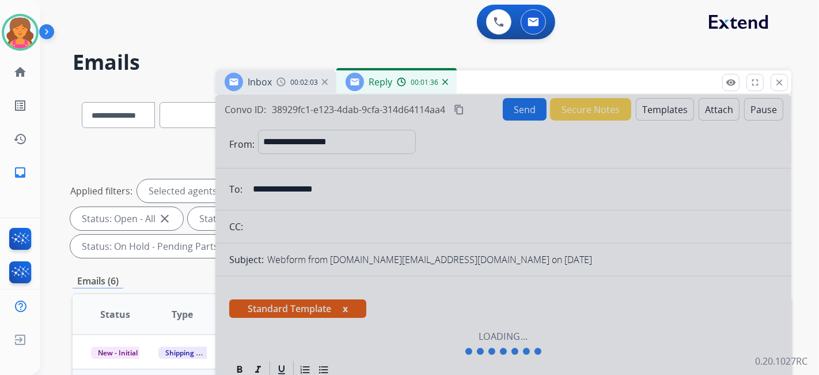
click at [527, 105] on div at bounding box center [504, 343] width 576 height 497
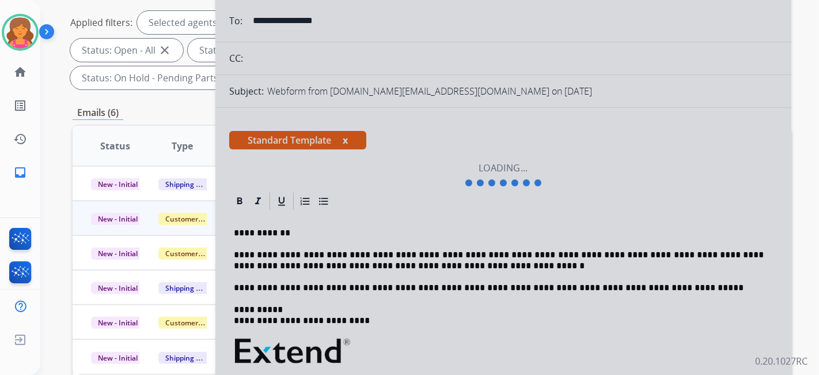
scroll to position [256, 0]
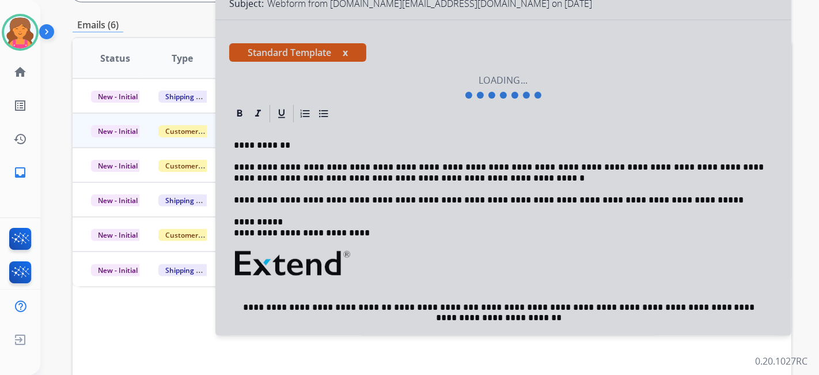
drag, startPoint x: 236, startPoint y: 134, endPoint x: 285, endPoint y: 207, distance: 87.3
click at [285, 207] on div at bounding box center [504, 87] width 576 height 497
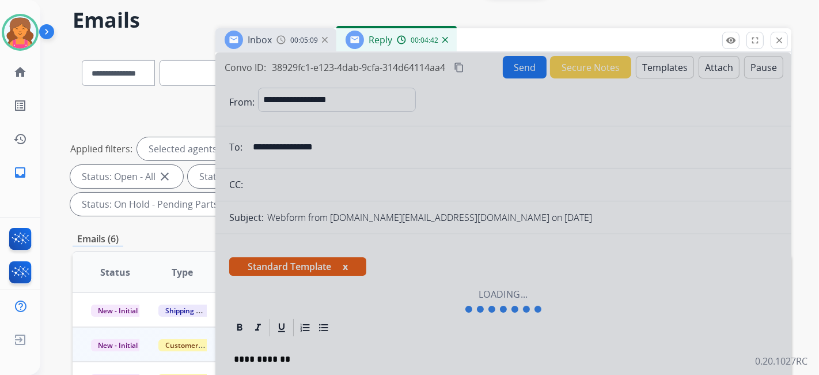
scroll to position [0, 0]
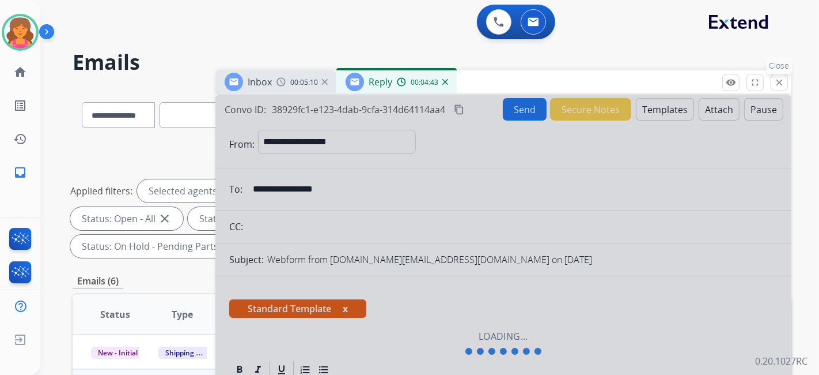
click at [780, 81] on mat-icon "close" at bounding box center [779, 82] width 10 height 10
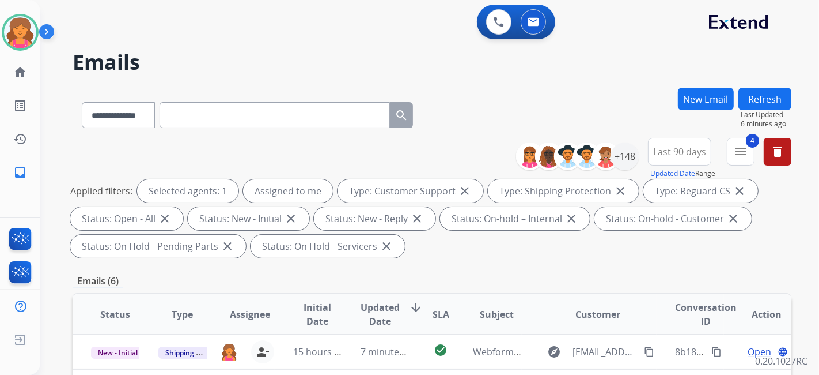
scroll to position [192, 0]
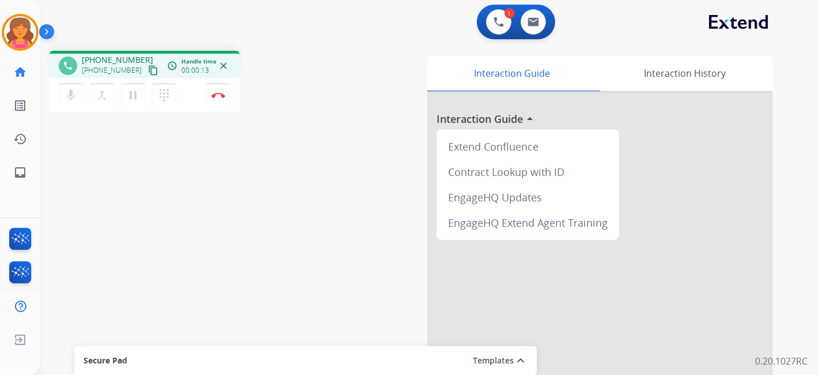
click at [146, 75] on button "content_copy" at bounding box center [153, 70] width 14 height 14
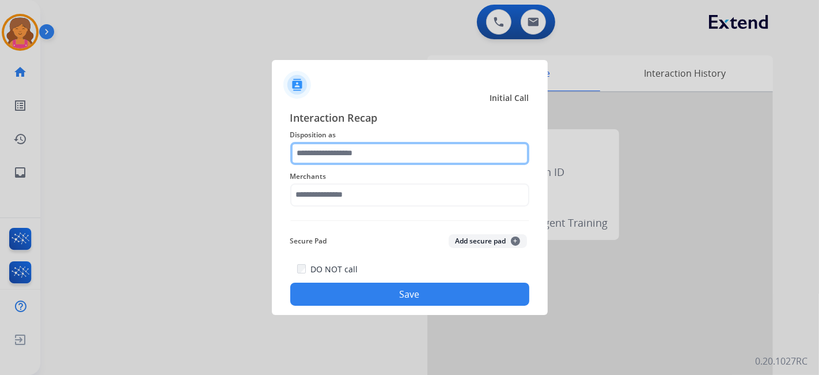
click at [332, 160] on input "text" at bounding box center [409, 153] width 239 height 23
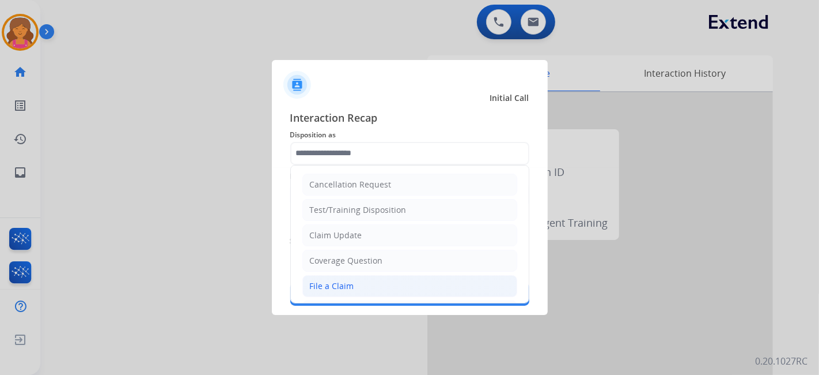
click at [344, 285] on div "File a Claim" at bounding box center [332, 286] width 44 height 12
type input "**********"
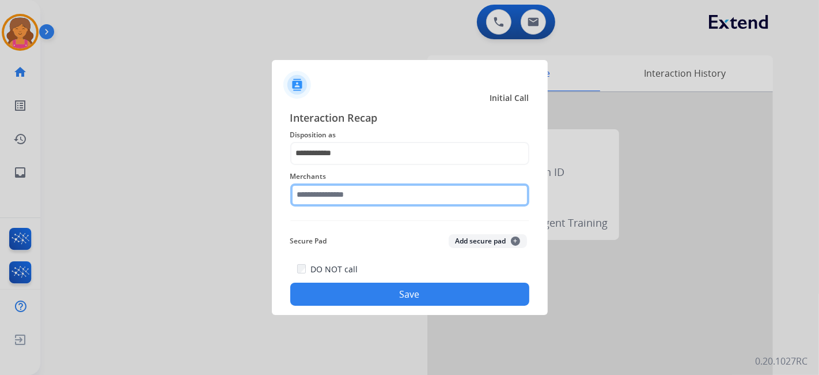
click at [350, 201] on input "text" at bounding box center [409, 194] width 239 height 23
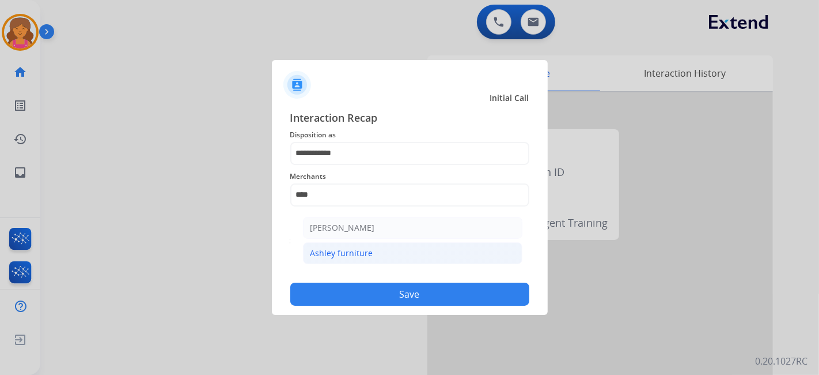
click at [379, 256] on li "Ashley furniture" at bounding box center [413, 253] width 220 height 22
type input "**********"
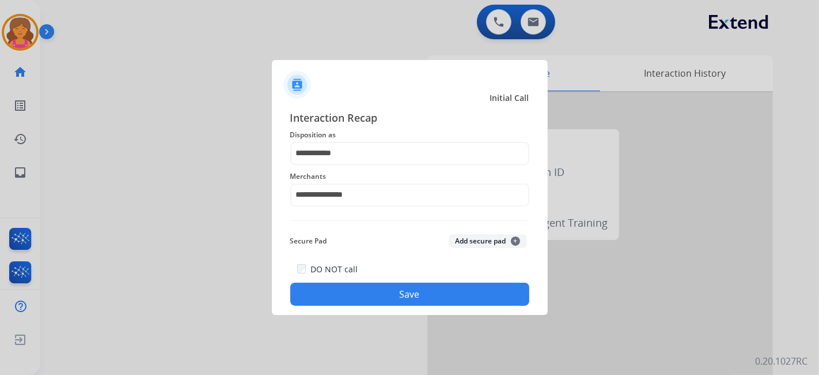
click at [379, 289] on button "Save" at bounding box center [409, 293] width 239 height 23
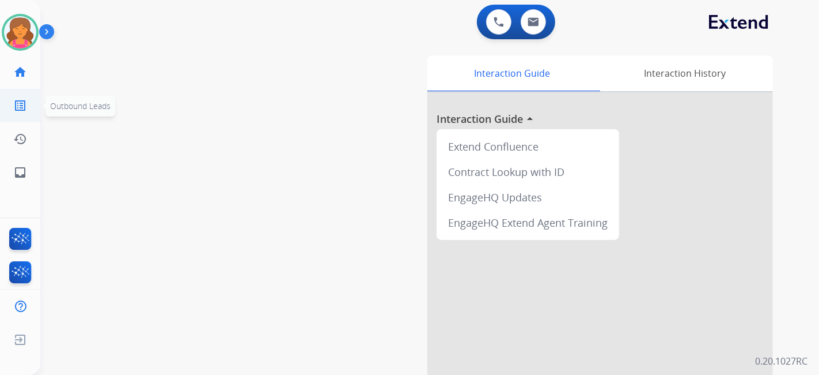
click at [17, 115] on link "list_alt Outbound Leads" at bounding box center [20, 105] width 32 height 32
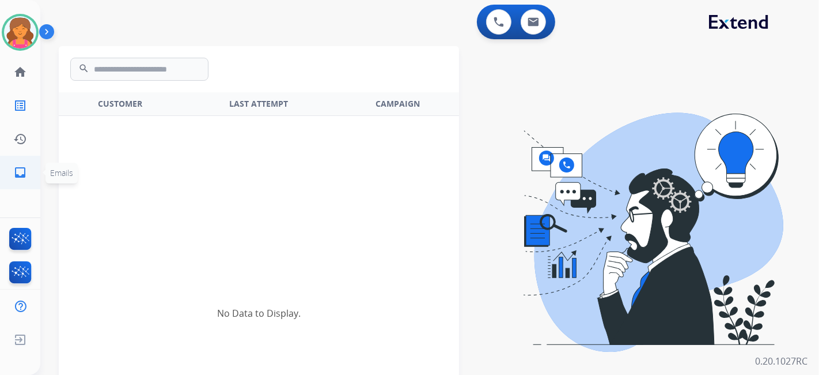
click at [18, 167] on mat-icon "inbox" at bounding box center [20, 172] width 14 height 14
select select "**********"
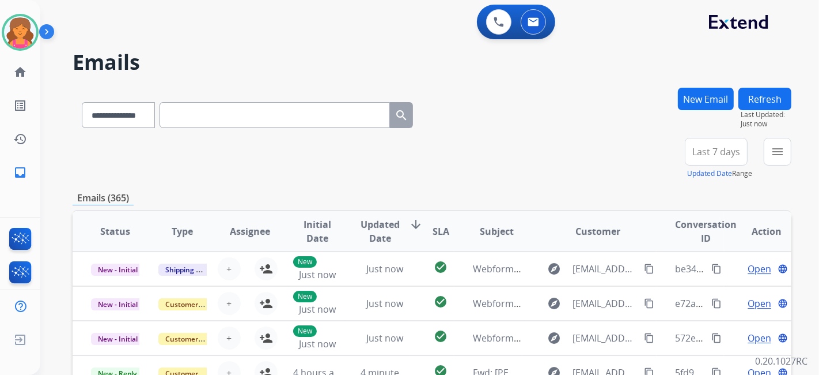
click at [725, 150] on span "Last 7 days" at bounding box center [717, 151] width 48 height 5
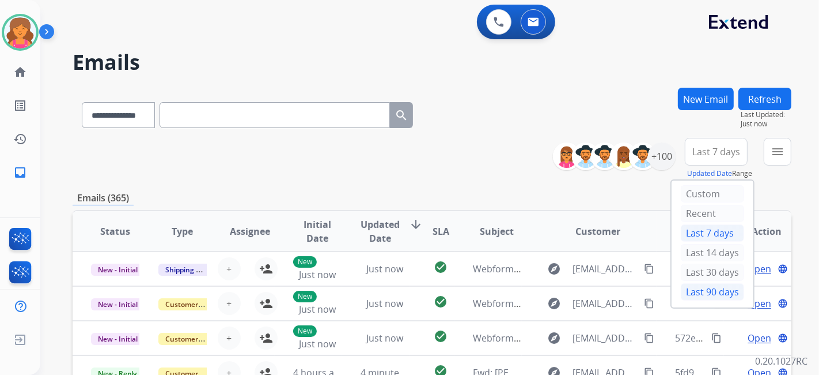
click at [701, 285] on div "Last 90 days" at bounding box center [712, 291] width 63 height 17
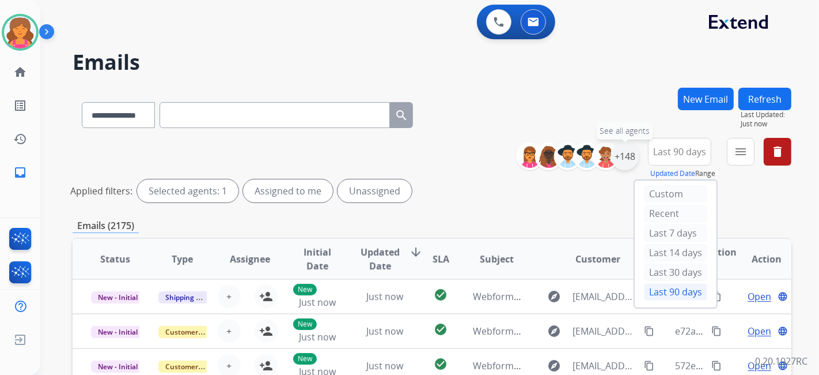
click at [631, 156] on div "+148" at bounding box center [625, 156] width 28 height 28
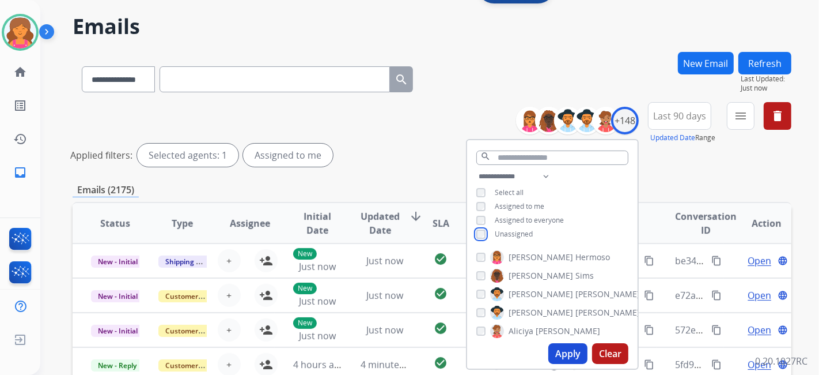
scroll to position [64, 0]
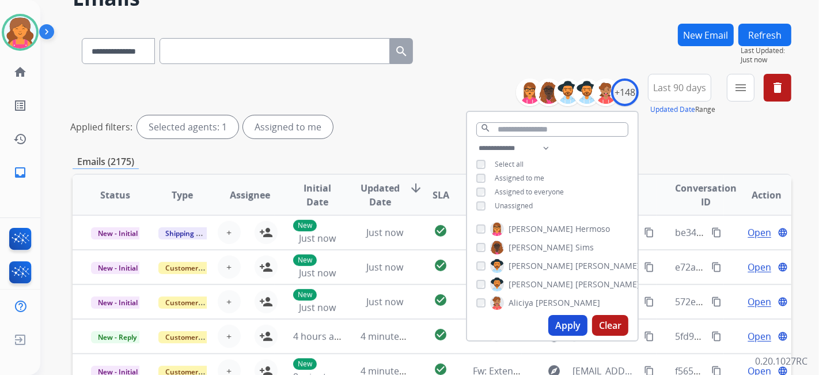
click at [551, 328] on button "Apply" at bounding box center [568, 325] width 39 height 21
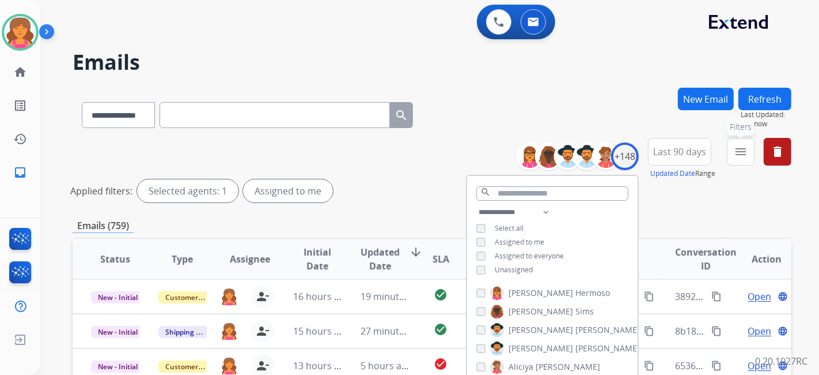
click at [732, 162] on button "menu Filters" at bounding box center [741, 152] width 28 height 28
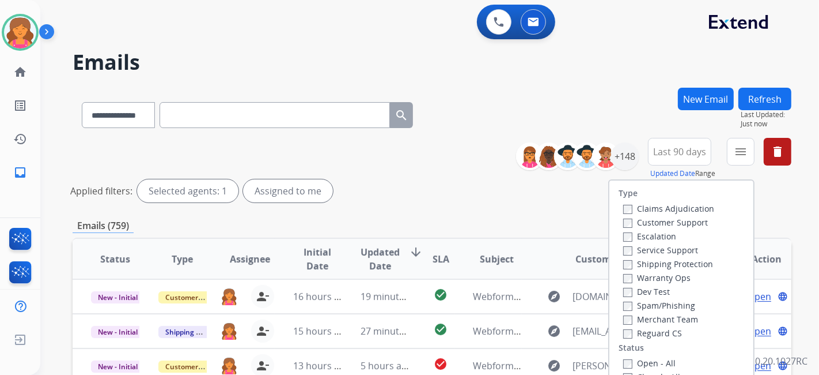
click at [633, 220] on label "Customer Support" at bounding box center [665, 222] width 85 height 11
click at [623, 358] on label "Open - All" at bounding box center [649, 362] width 52 height 11
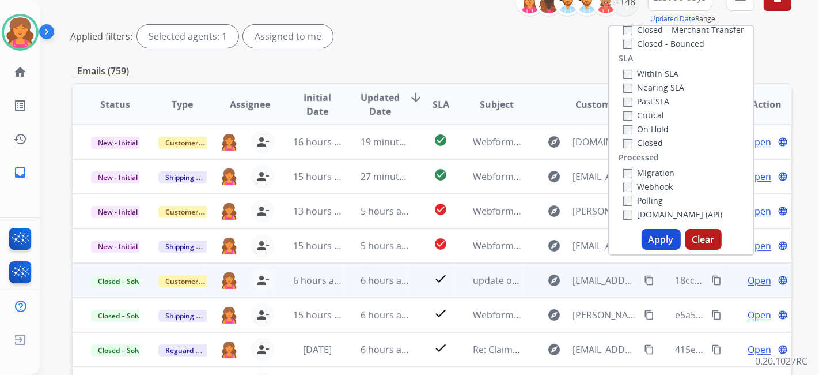
scroll to position [192, 0]
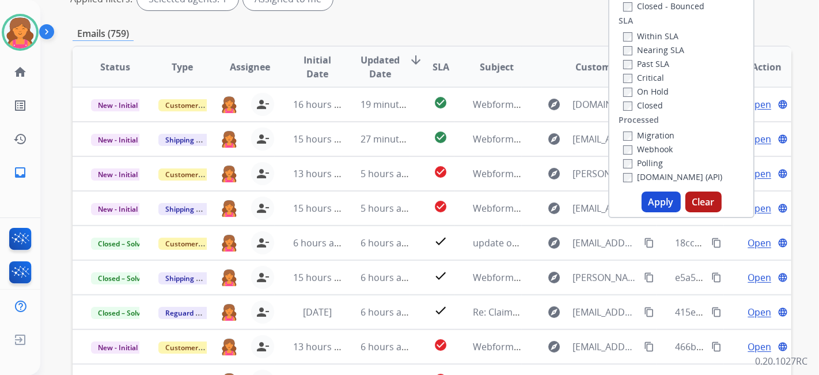
click at [652, 200] on button "Apply" at bounding box center [661, 201] width 39 height 21
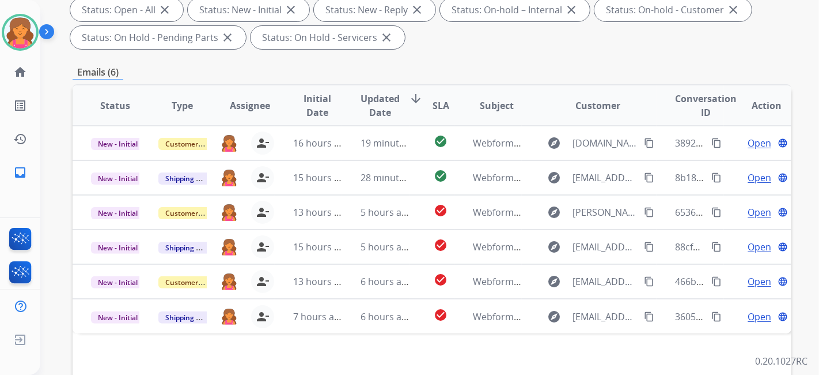
scroll to position [171, 0]
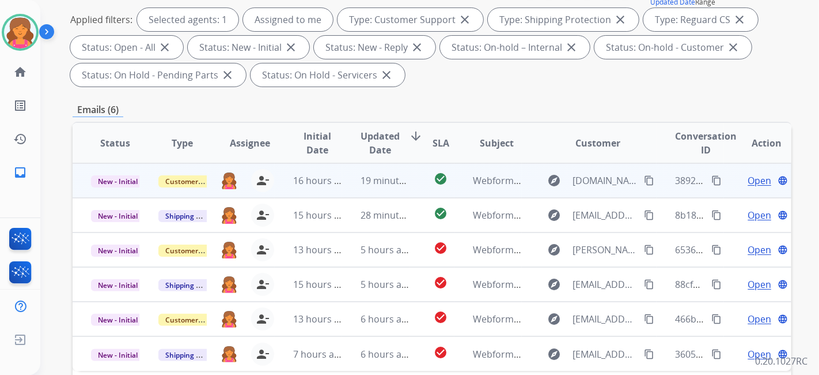
click at [522, 180] on td "explore [DOMAIN_NAME][EMAIL_ADDRESS][DOMAIN_NAME] content_copy" at bounding box center [589, 180] width 135 height 35
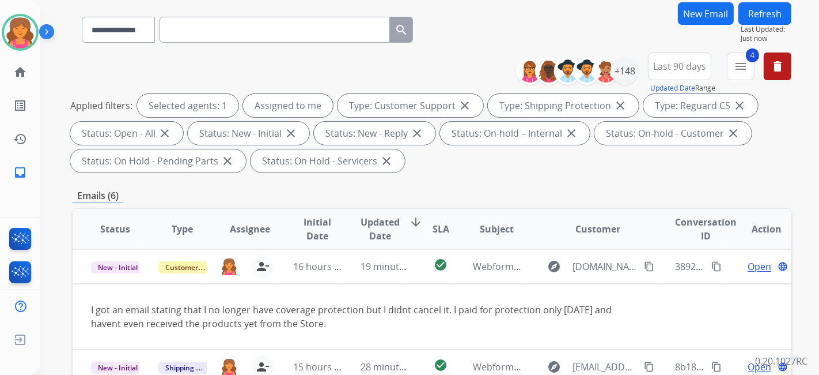
scroll to position [0, 0]
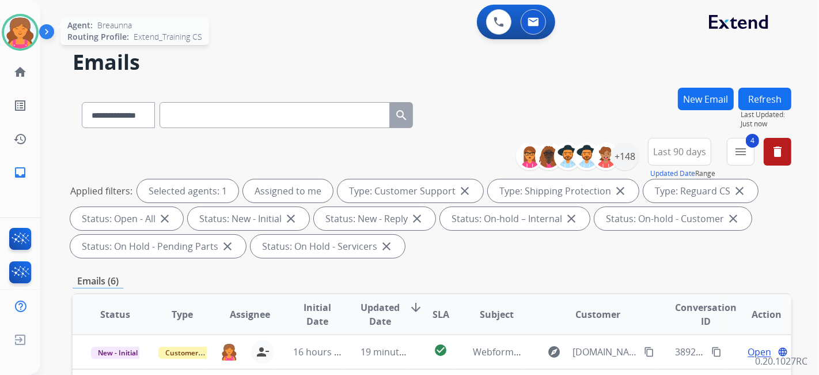
click at [33, 30] on img at bounding box center [20, 32] width 32 height 32
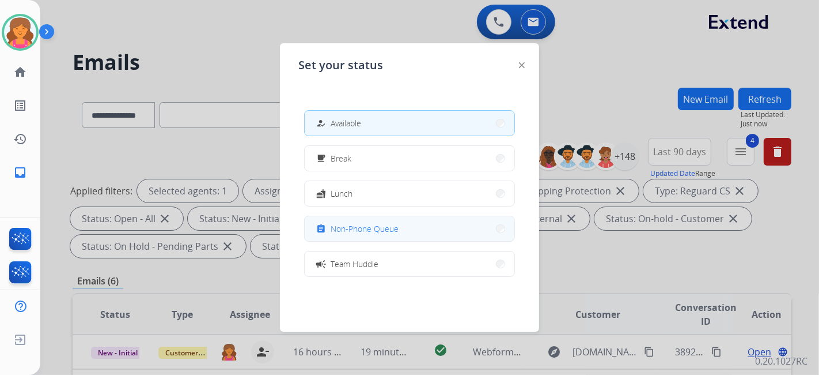
click at [341, 232] on span "Non-Phone Queue" at bounding box center [365, 228] width 68 height 12
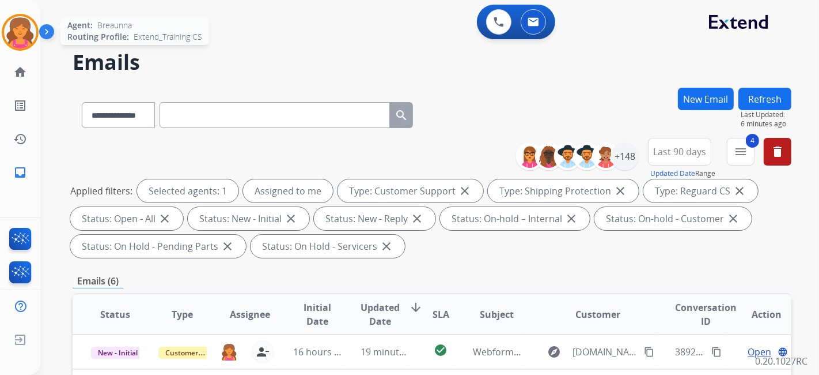
click at [22, 39] on img at bounding box center [20, 32] width 32 height 32
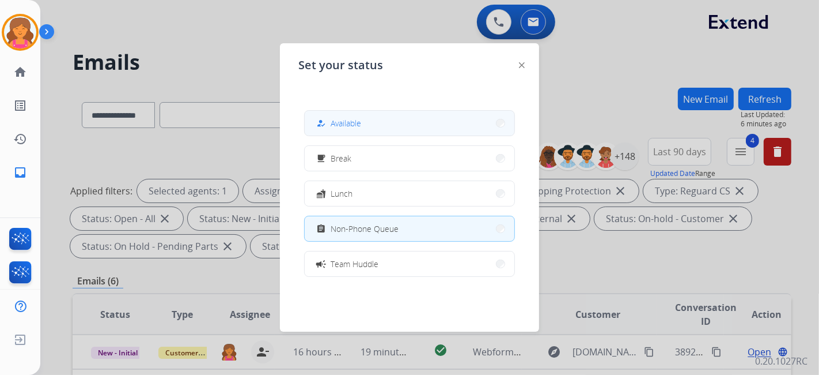
click at [354, 127] on span "Available" at bounding box center [346, 123] width 31 height 12
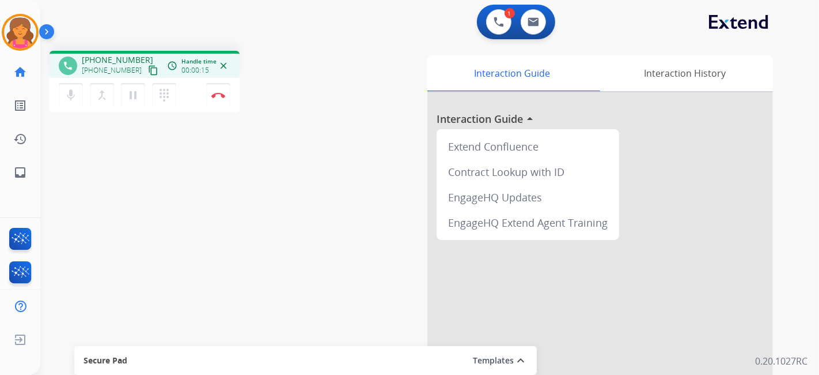
click at [148, 70] on mat-icon "content_copy" at bounding box center [153, 70] width 10 height 10
click at [224, 95] on img at bounding box center [218, 95] width 14 height 6
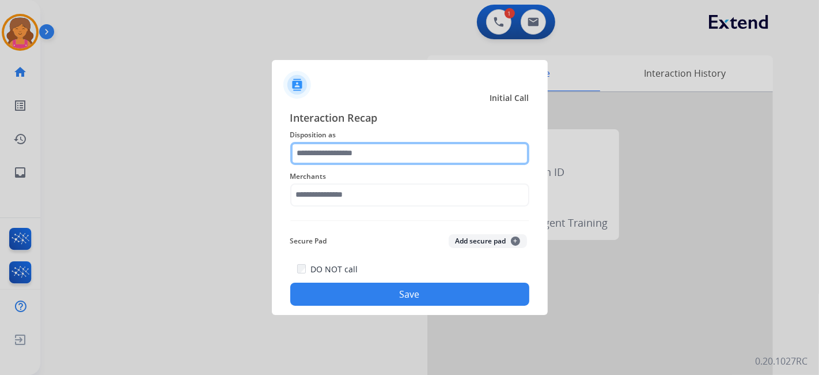
click at [402, 149] on input "text" at bounding box center [409, 153] width 239 height 23
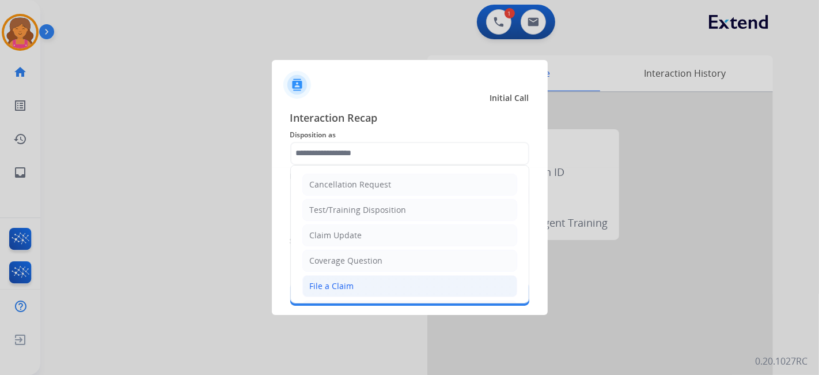
click at [342, 280] on div "File a Claim" at bounding box center [332, 286] width 44 height 12
type input "**********"
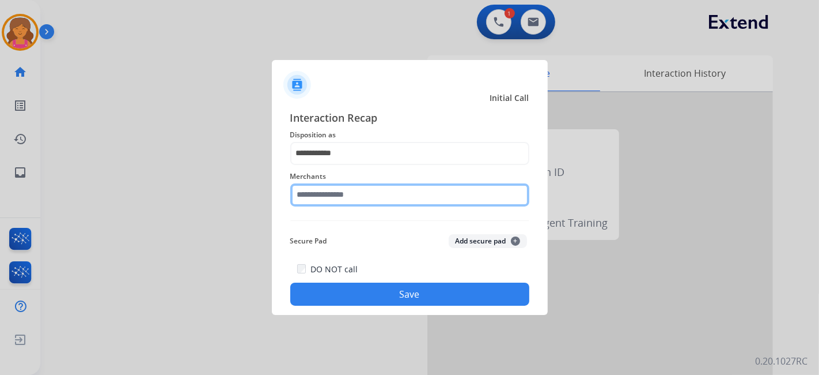
click at [342, 201] on input "text" at bounding box center [409, 194] width 239 height 23
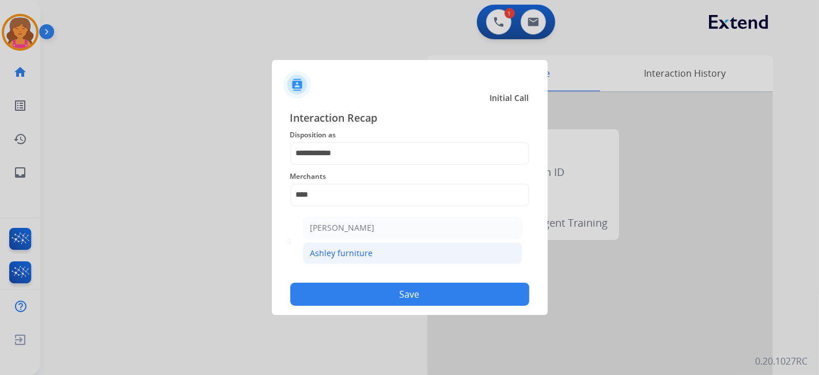
click at [392, 257] on li "Ashley furniture" at bounding box center [413, 253] width 220 height 22
type input "**********"
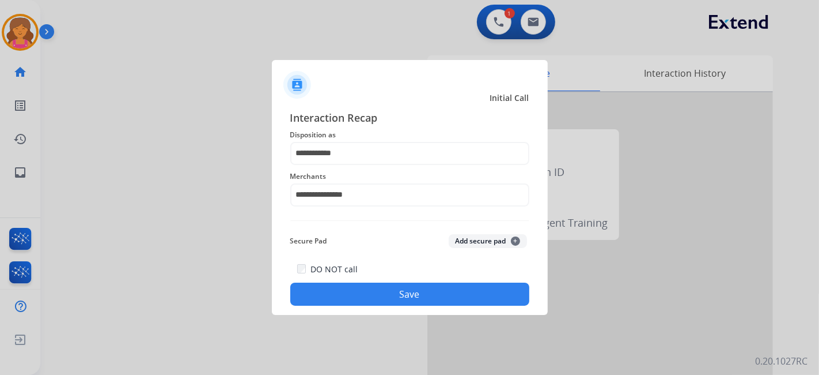
click at [402, 298] on button "Save" at bounding box center [409, 293] width 239 height 23
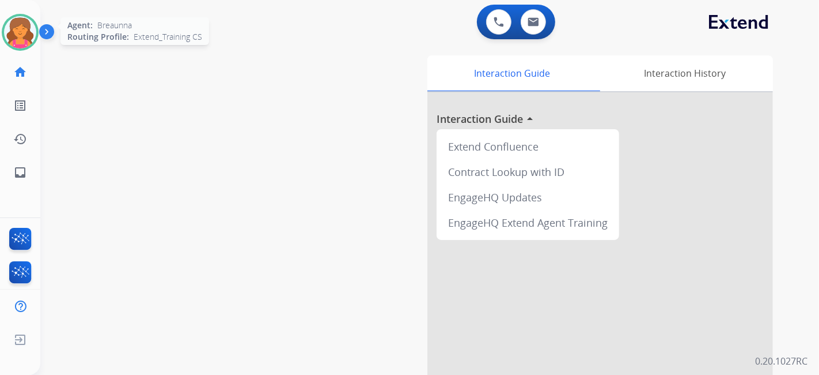
click at [15, 41] on img at bounding box center [20, 32] width 32 height 32
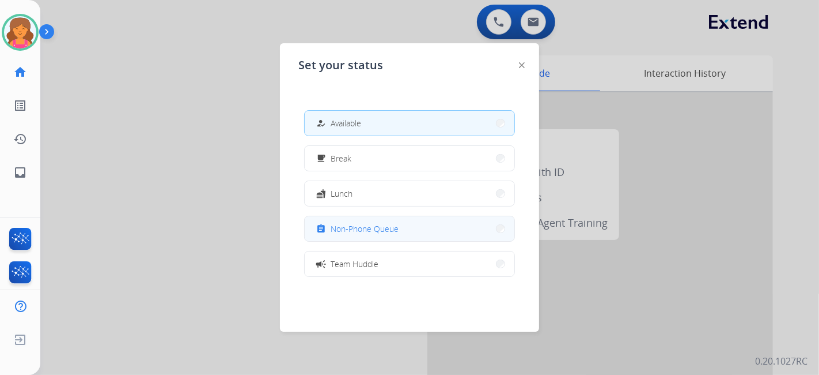
click at [357, 222] on span "Non-Phone Queue" at bounding box center [365, 228] width 68 height 12
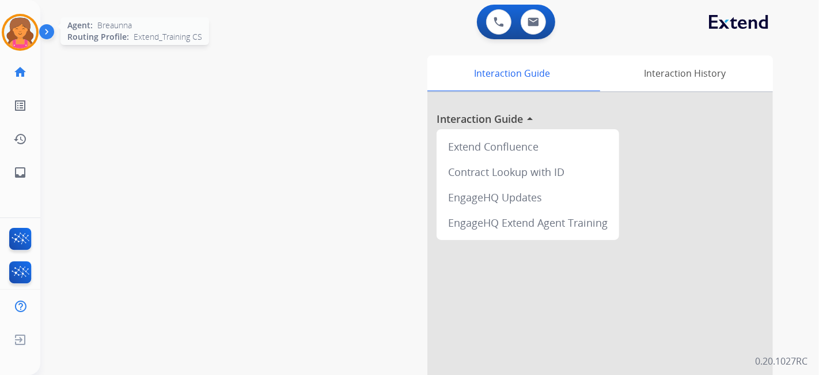
click at [23, 30] on img at bounding box center [20, 32] width 32 height 32
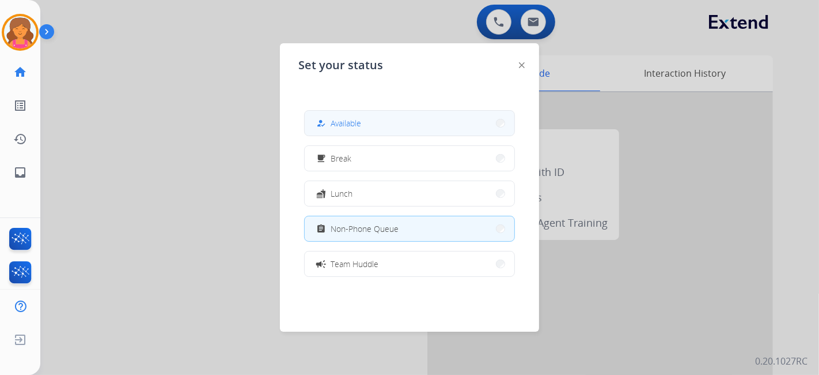
click at [312, 124] on button "how_to_reg Available" at bounding box center [410, 123] width 210 height 25
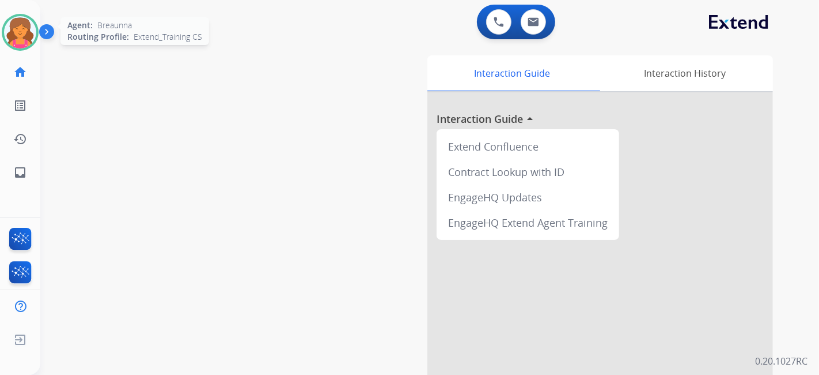
click at [13, 36] on img at bounding box center [20, 32] width 32 height 32
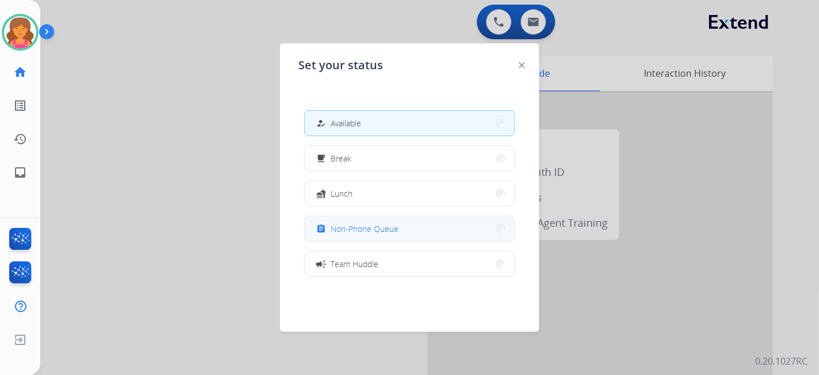
click at [402, 228] on button "assignment Non-Phone Queue" at bounding box center [410, 228] width 210 height 25
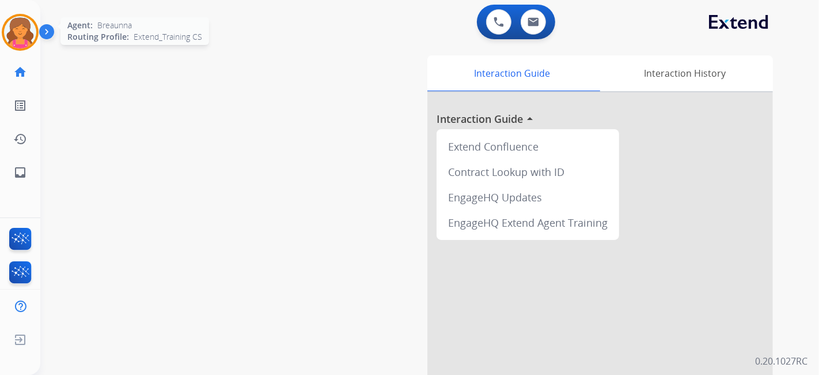
click at [16, 33] on img at bounding box center [20, 32] width 32 height 32
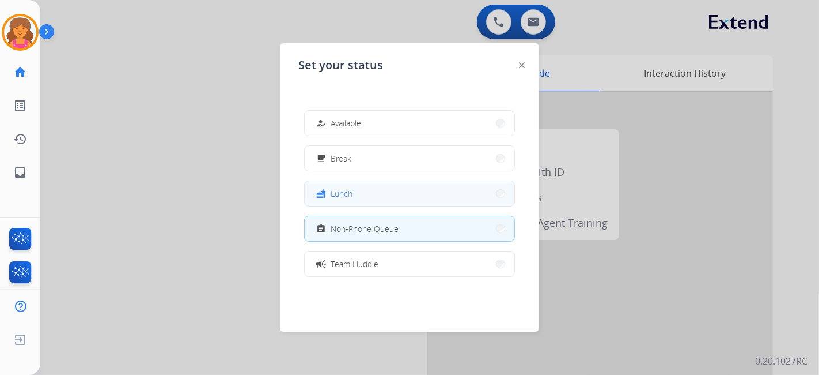
click at [346, 188] on span "Lunch" at bounding box center [342, 193] width 22 height 12
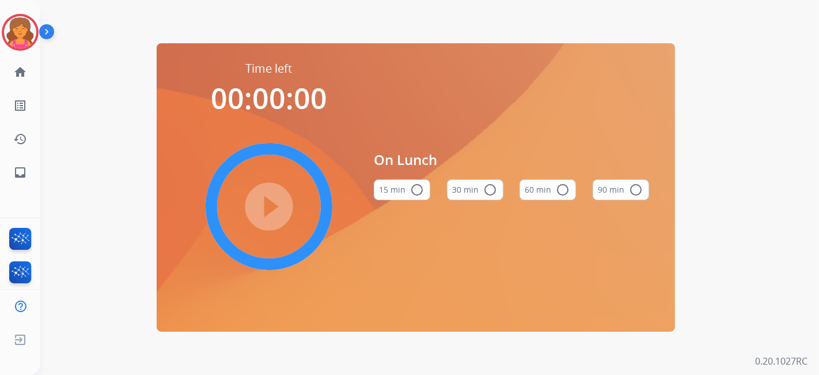
click at [558, 191] on mat-icon "radio_button_unchecked" at bounding box center [563, 190] width 14 height 14
click at [276, 206] on mat-icon "play_circle_filled" at bounding box center [269, 206] width 14 height 14
